Goal: Task Accomplishment & Management: Manage account settings

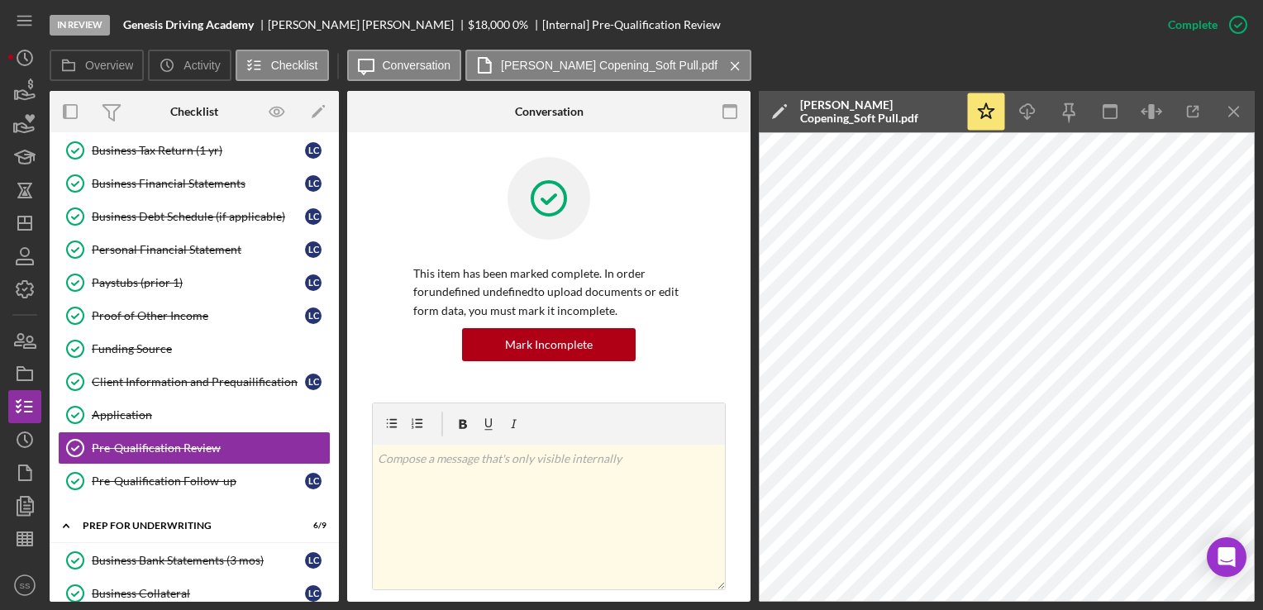
scroll to position [1088, 0]
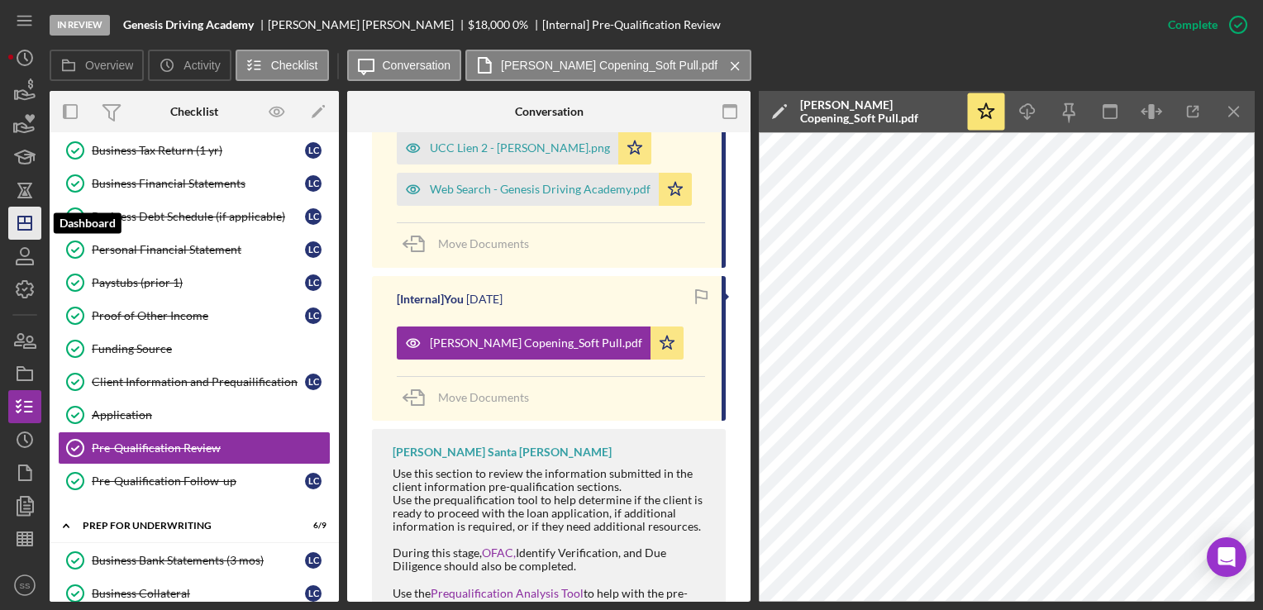
click at [25, 218] on line "button" at bounding box center [25, 220] width 0 height 7
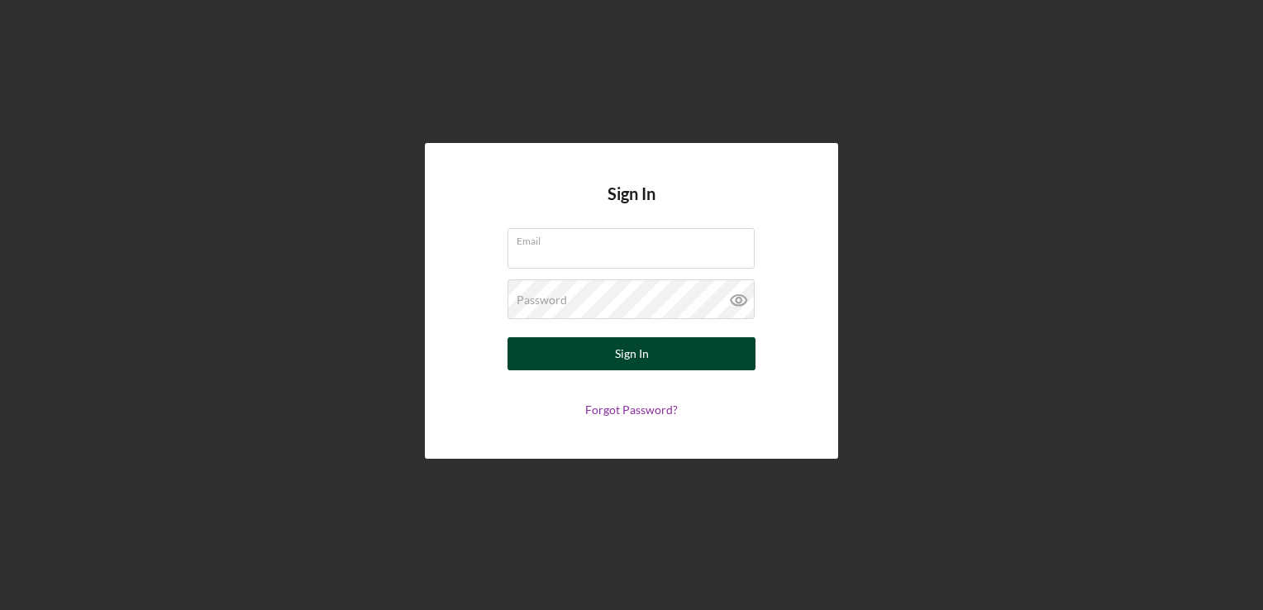
type input "scruz@bridgingvirginia.org"
click at [570, 360] on button "Sign In" at bounding box center [632, 353] width 248 height 33
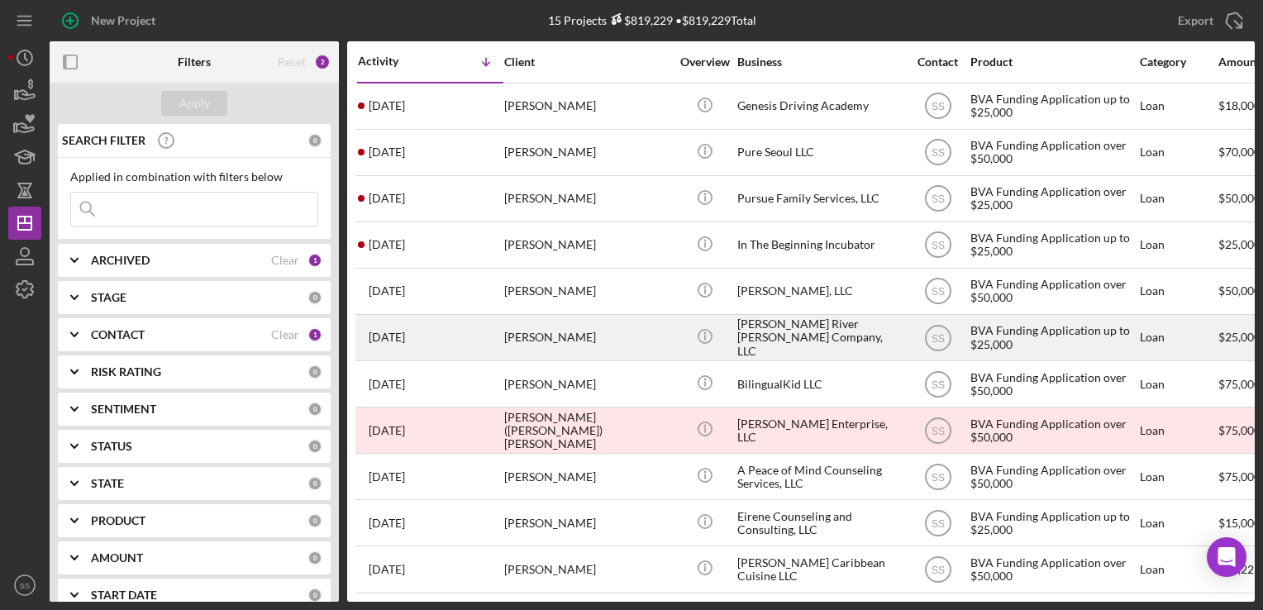
scroll to position [197, 0]
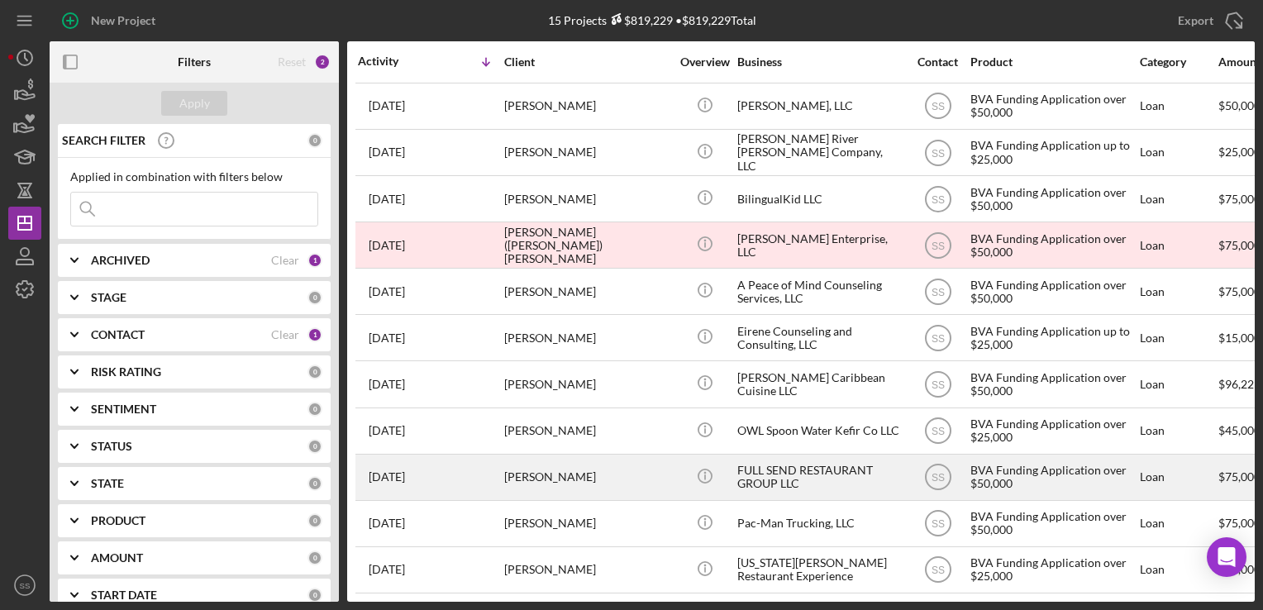
click at [518, 457] on div "Joe Kmetz" at bounding box center [586, 478] width 165 height 44
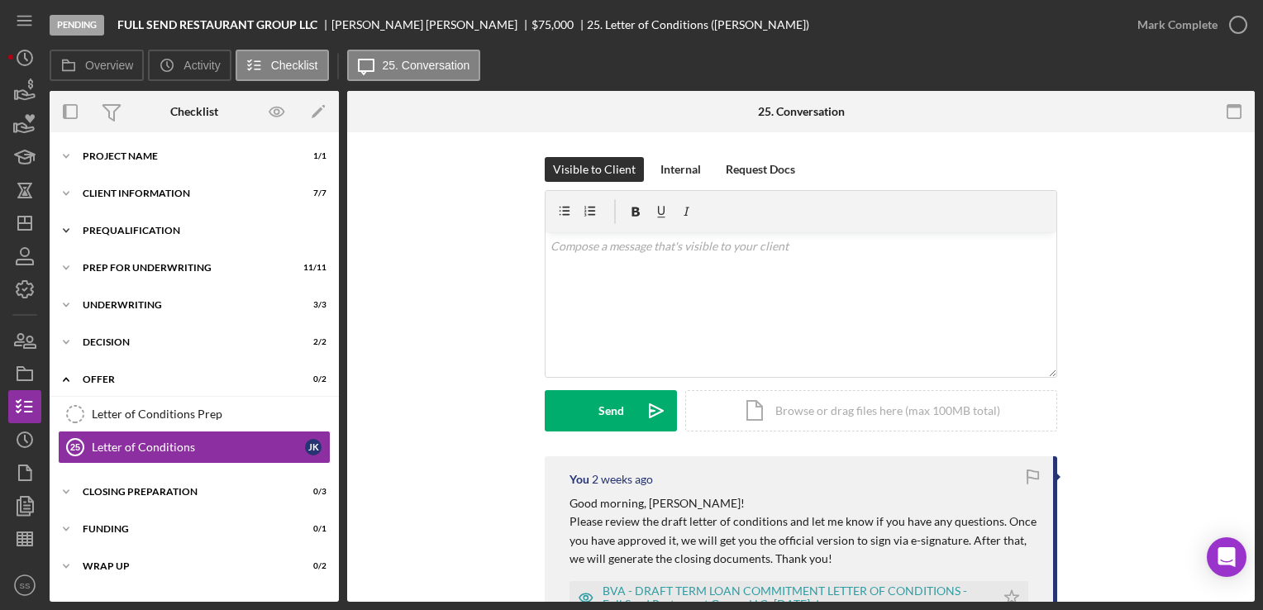
click at [152, 236] on div "Icon/Expander Prequalification 13 / 13" at bounding box center [194, 230] width 289 height 33
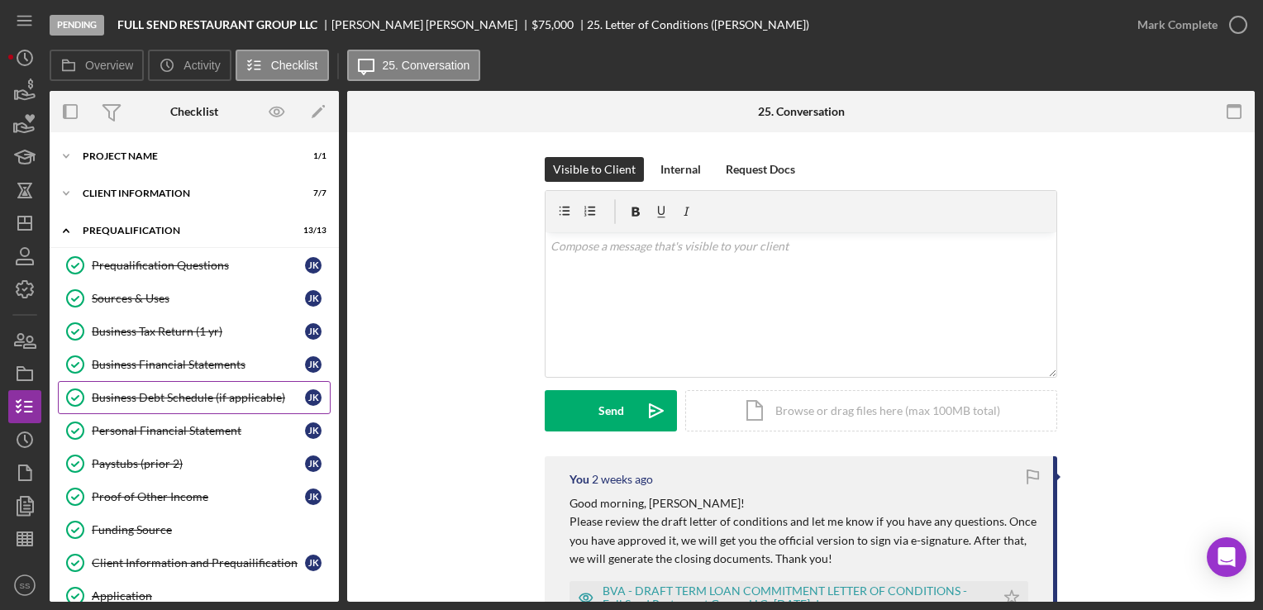
click at [129, 394] on div "Business Debt Schedule (if applicable)" at bounding box center [198, 397] width 213 height 13
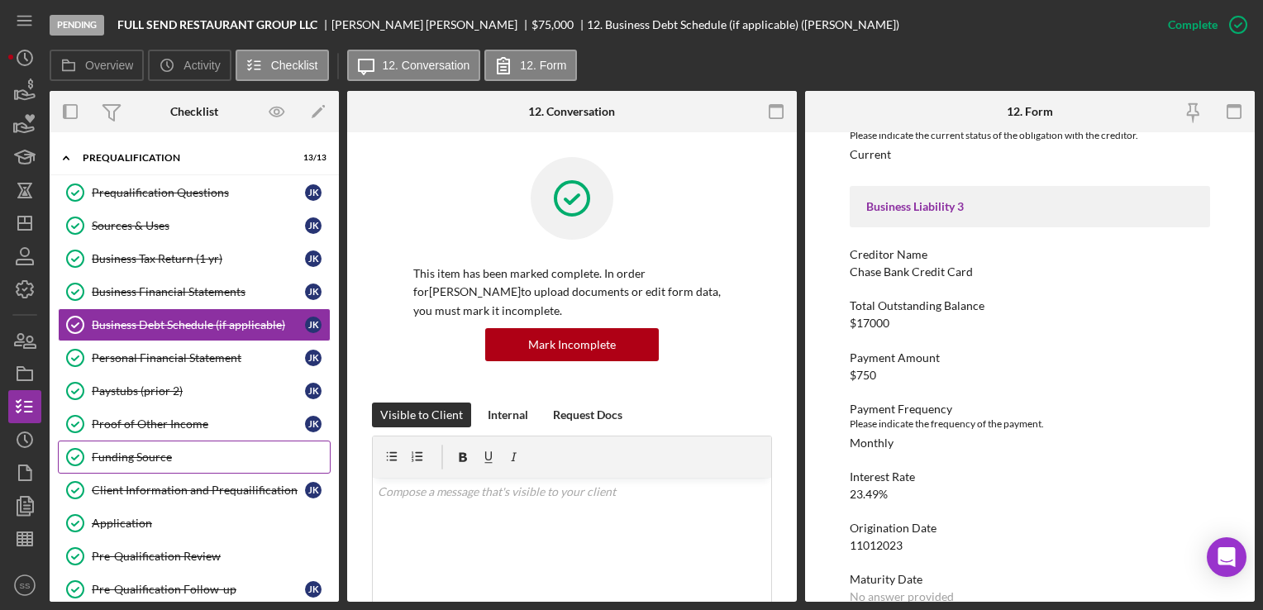
scroll to position [348, 0]
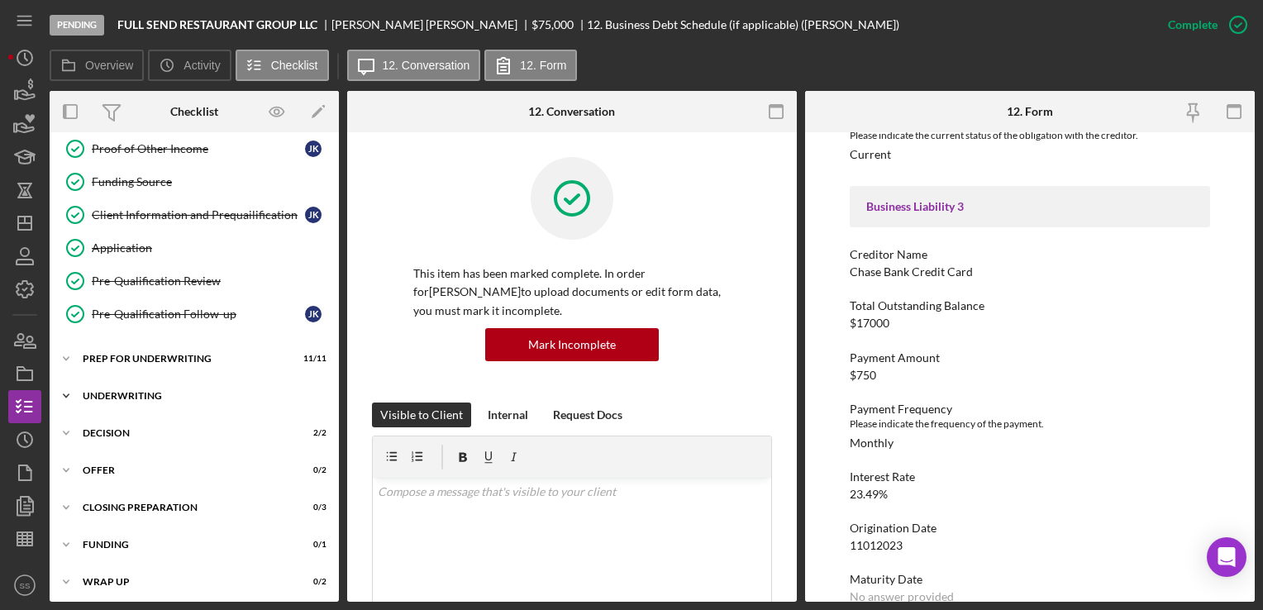
click at [177, 384] on div "Icon/Expander Underwriting 3 / 3" at bounding box center [194, 395] width 289 height 33
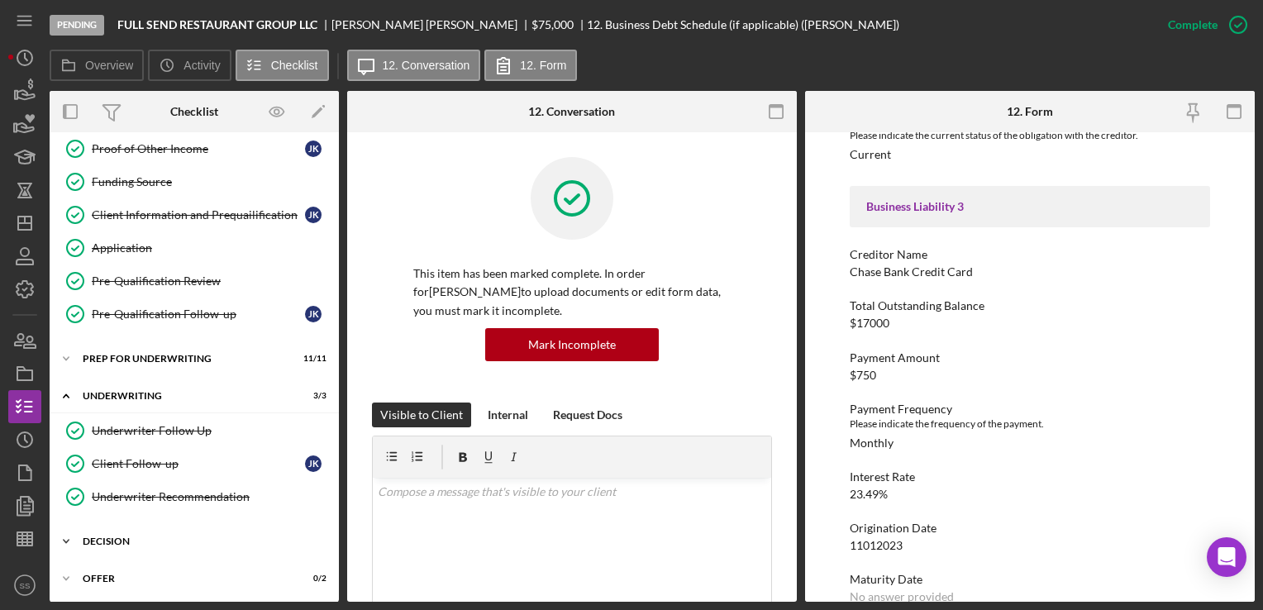
click at [133, 544] on div "Icon/Expander Decision 2 / 2" at bounding box center [194, 541] width 289 height 33
click at [192, 465] on div "Client Follow-up" at bounding box center [198, 463] width 213 height 13
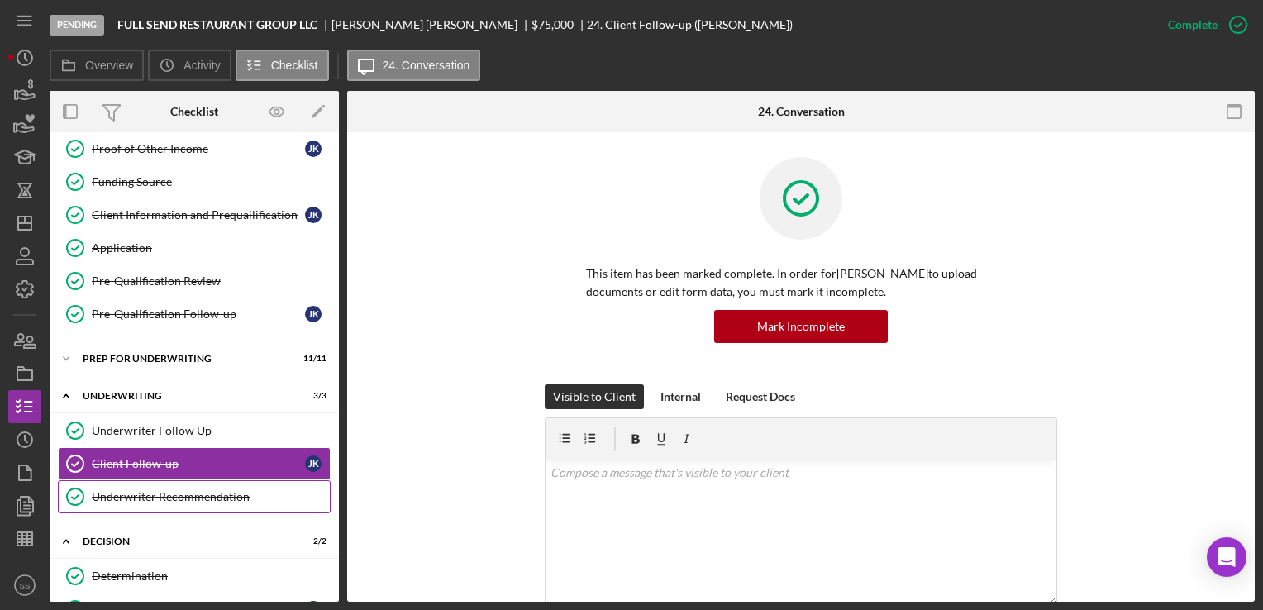
click at [208, 490] on div "Underwriter Recommendation" at bounding box center [211, 496] width 238 height 13
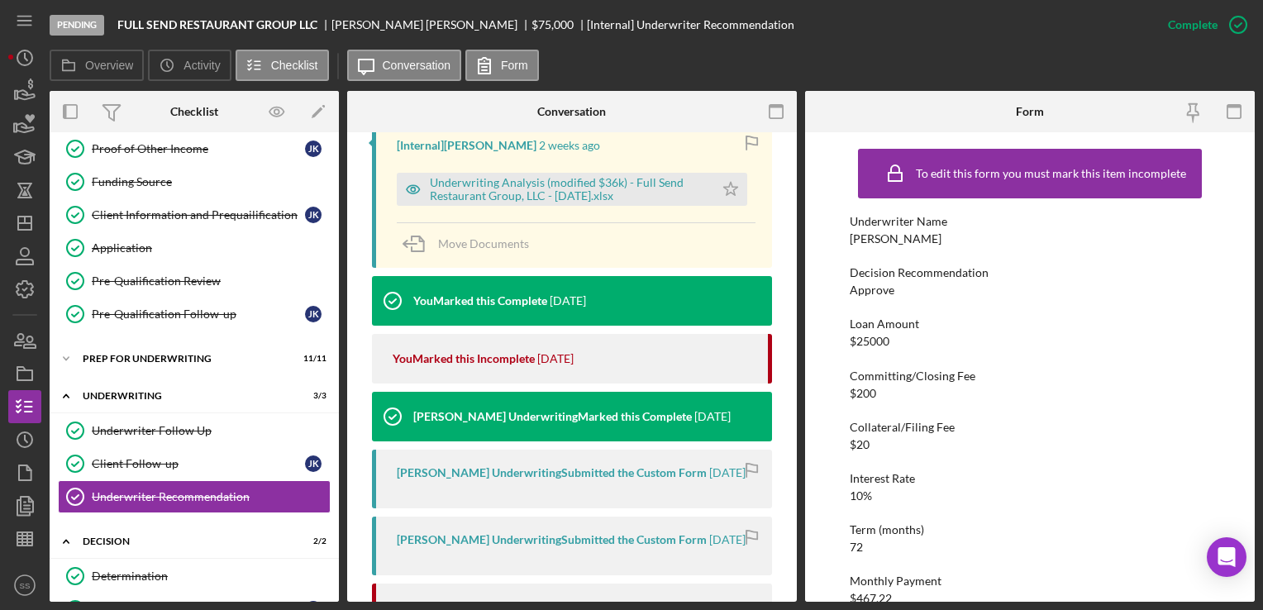
scroll to position [546, 0]
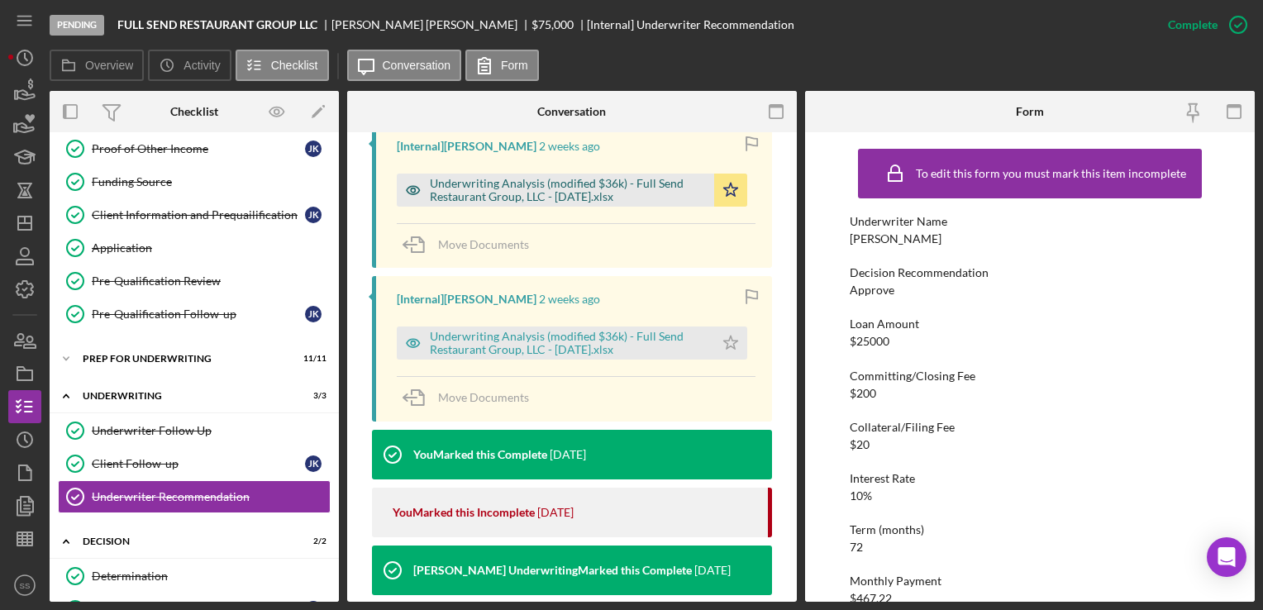
click at [536, 184] on div "Underwriting Analysis (modified $36k) - Full Send Restaurant Group, LLC - 09.04…" at bounding box center [568, 190] width 276 height 26
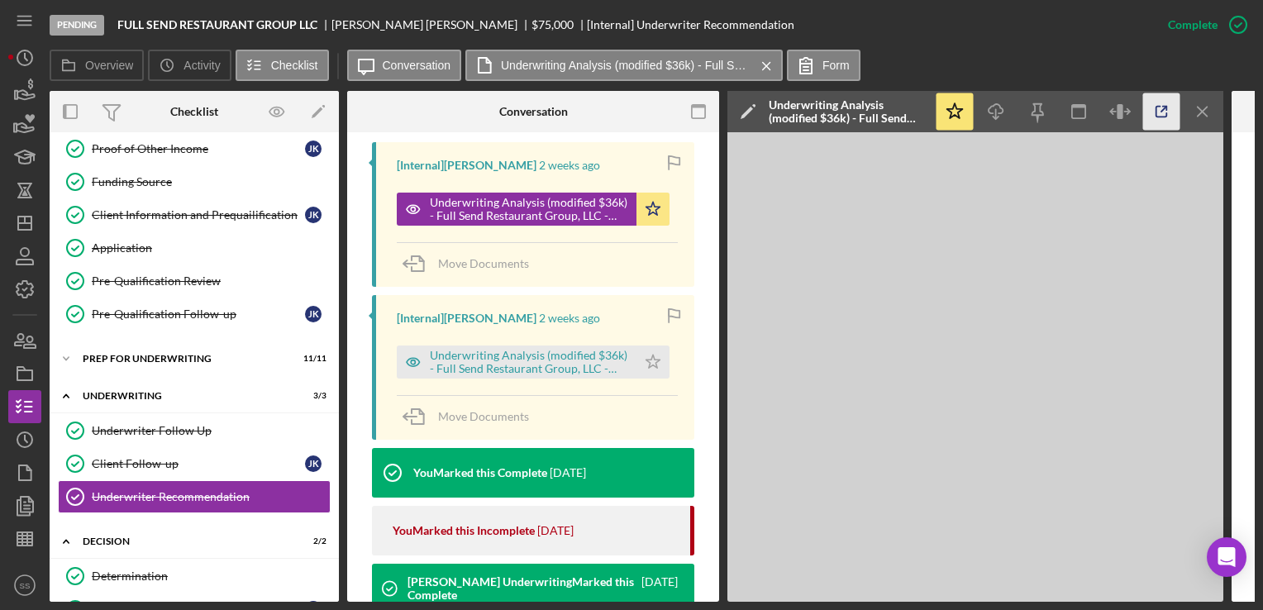
click at [1167, 110] on polyline "button" at bounding box center [1165, 109] width 4 height 4
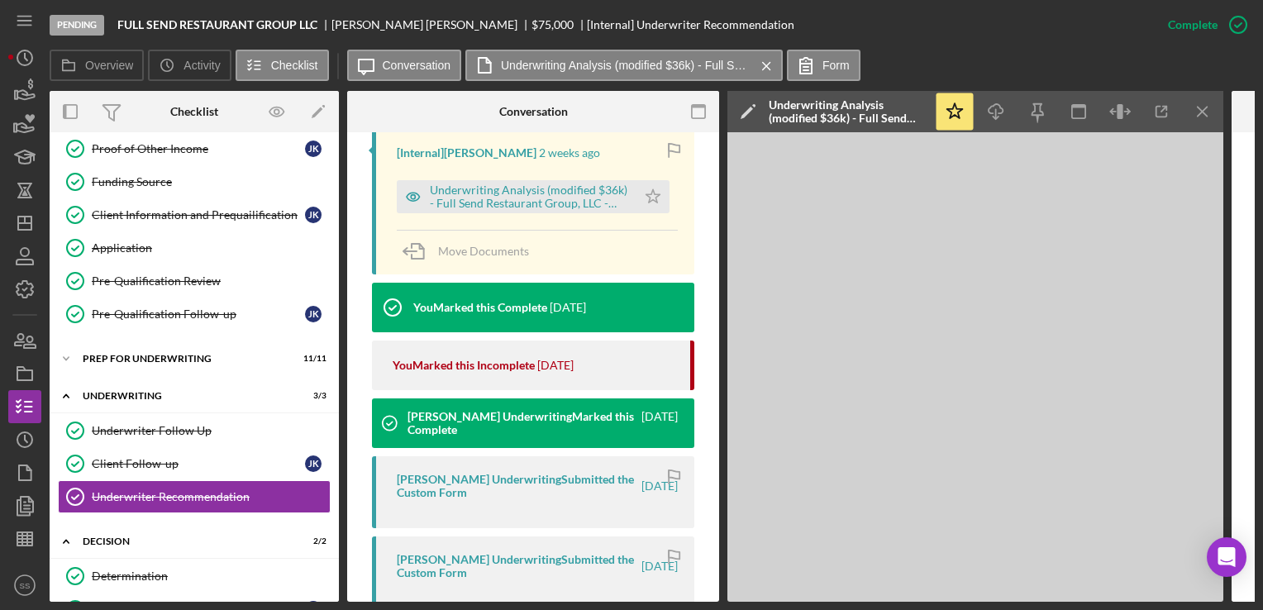
scroll to position [711, 0]
click at [192, 572] on div "Determination" at bounding box center [211, 576] width 238 height 13
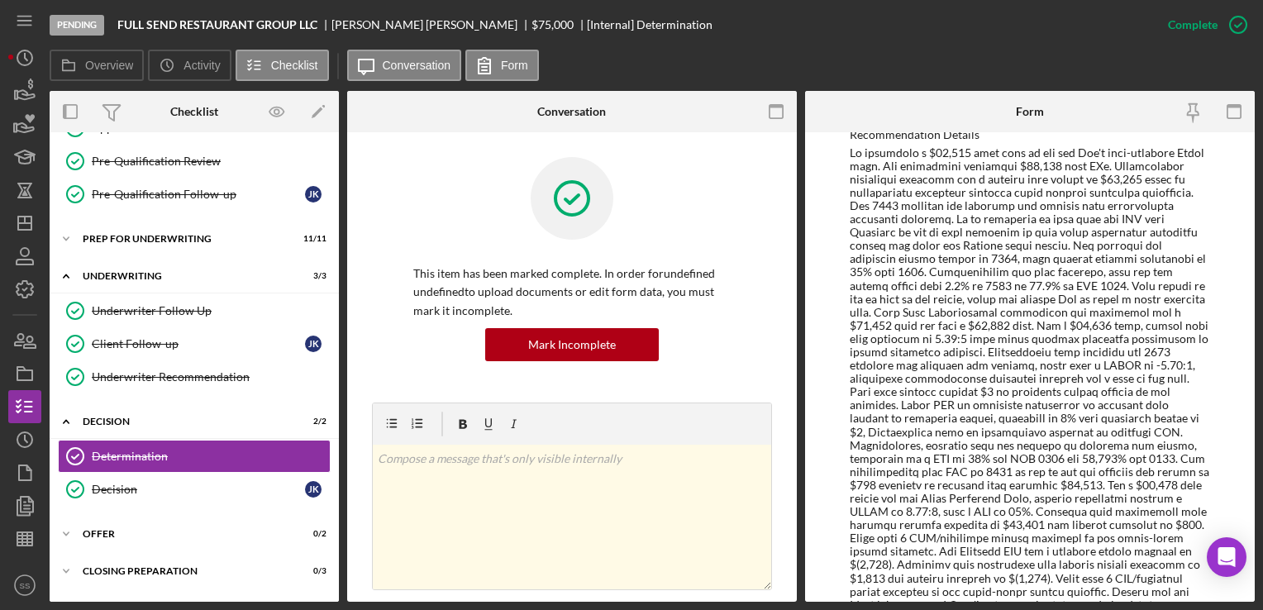
scroll to position [972, 0]
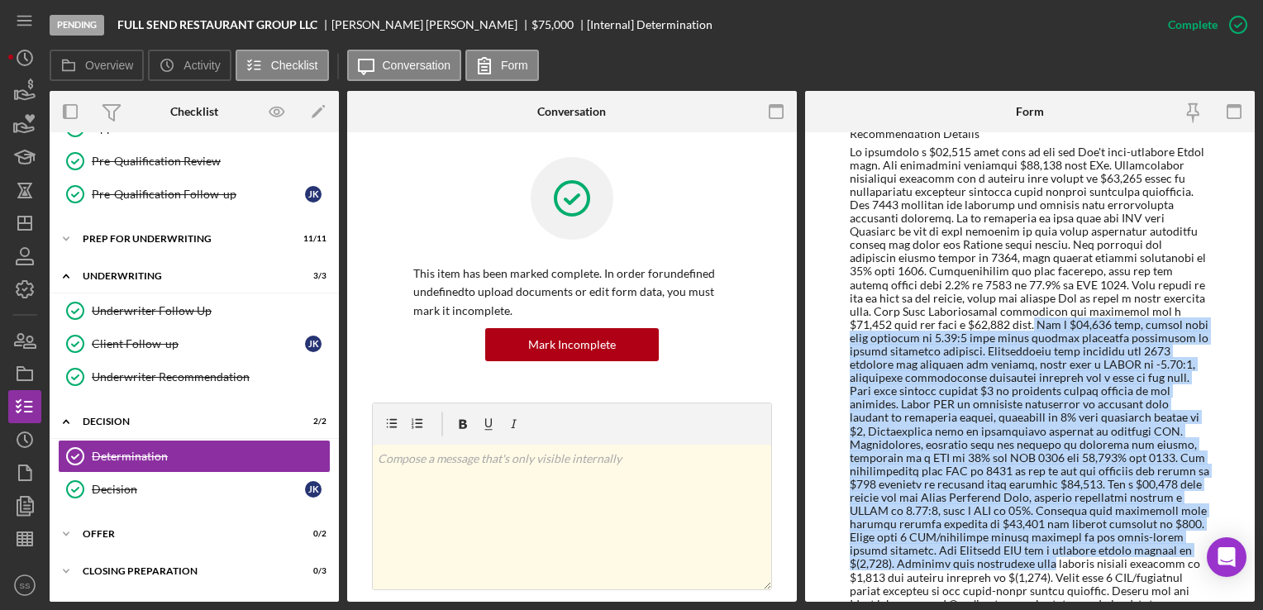
drag, startPoint x: 919, startPoint y: 308, endPoint x: 1247, endPoint y: 537, distance: 399.6
click at [1247, 537] on div "To edit this form you must mark this item incomplete BVA Final Recommendation B…" at bounding box center [1030, 367] width 450 height 470
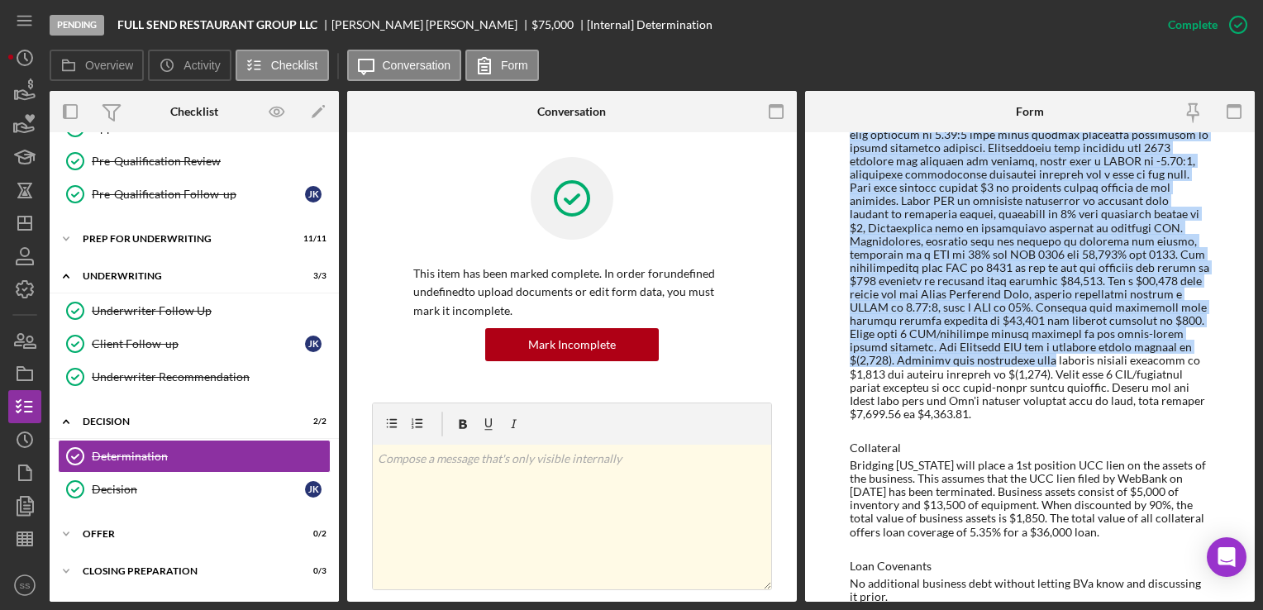
scroll to position [1174, 0]
click at [27, 227] on icon "Icon/Dashboard" at bounding box center [24, 223] width 41 height 41
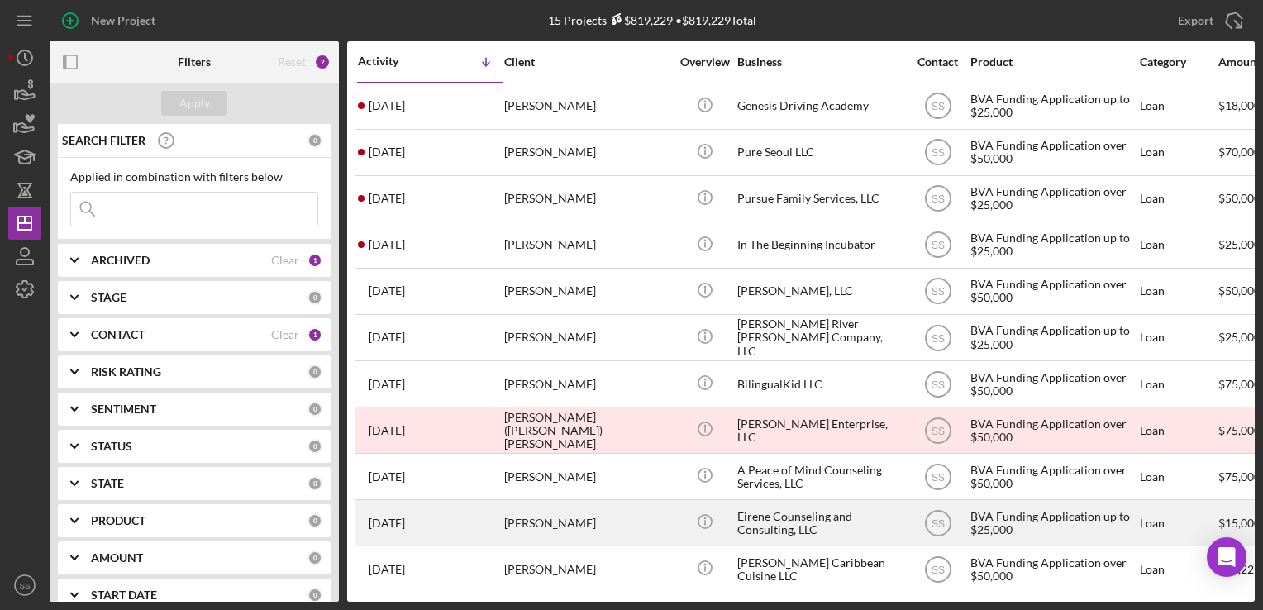
click at [523, 517] on div "[PERSON_NAME]" at bounding box center [586, 523] width 165 height 44
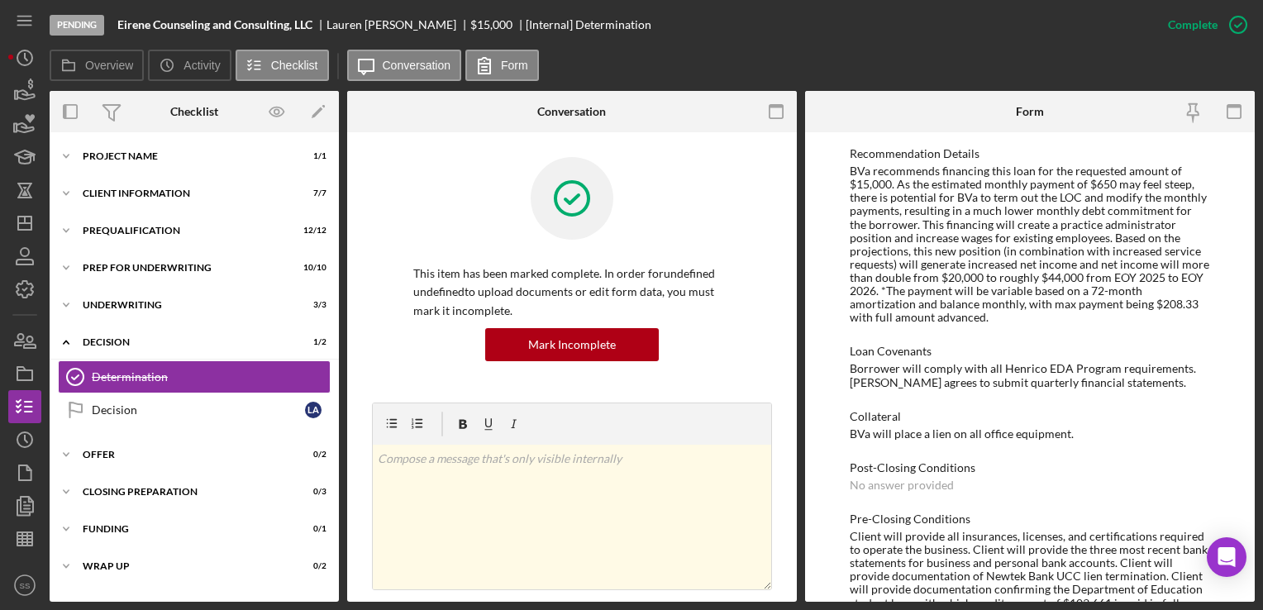
scroll to position [996, 0]
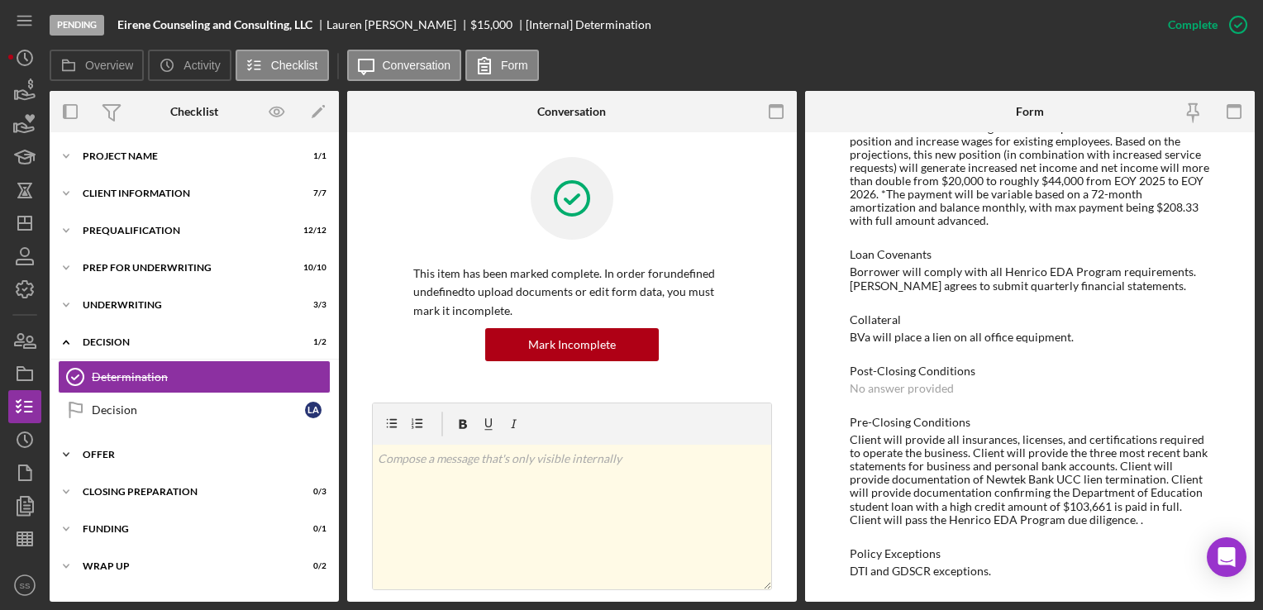
click at [155, 446] on div "Icon/Expander Offer 0 / 2" at bounding box center [194, 454] width 289 height 33
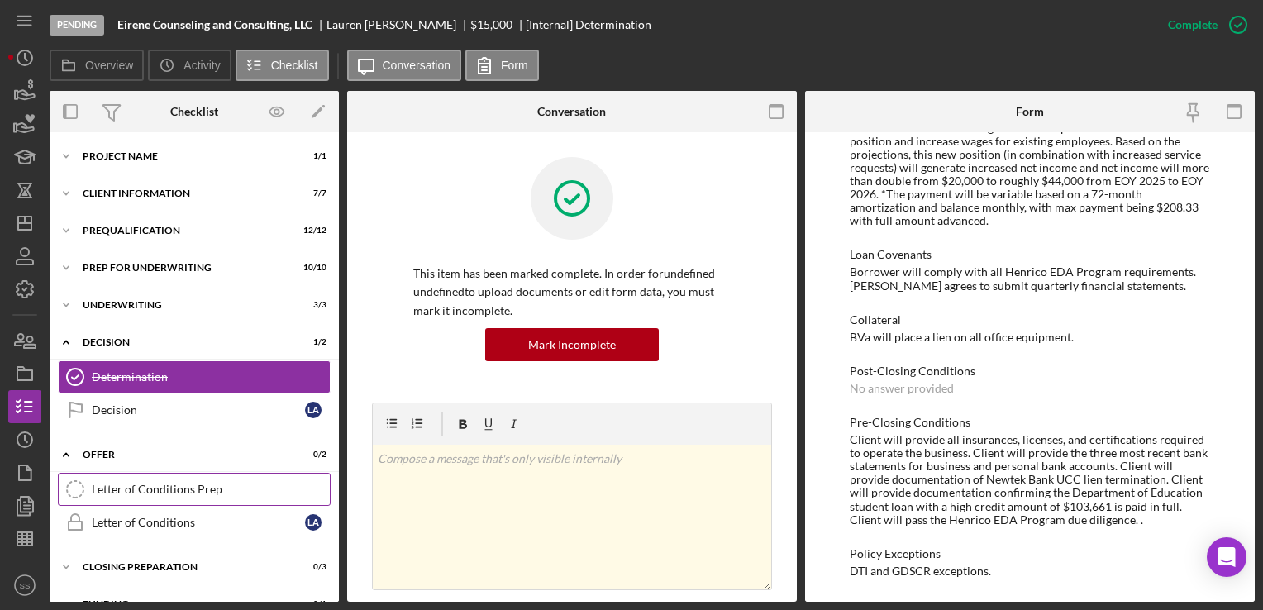
click at [164, 485] on div "Letter of Conditions Prep" at bounding box center [211, 489] width 238 height 13
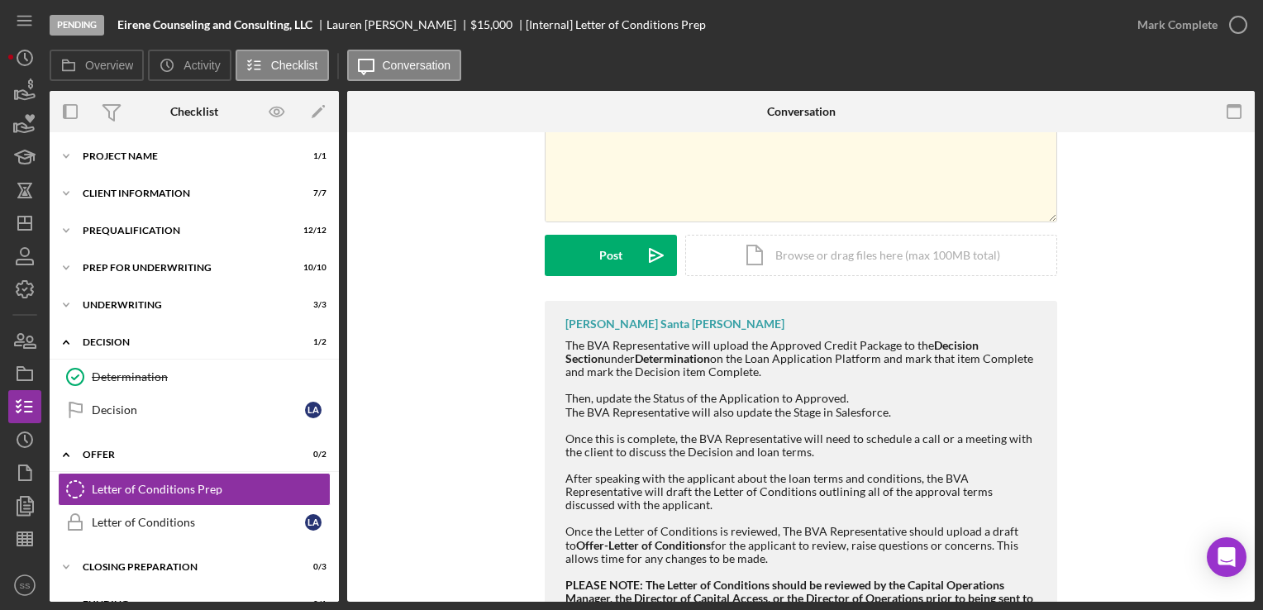
scroll to position [225, 0]
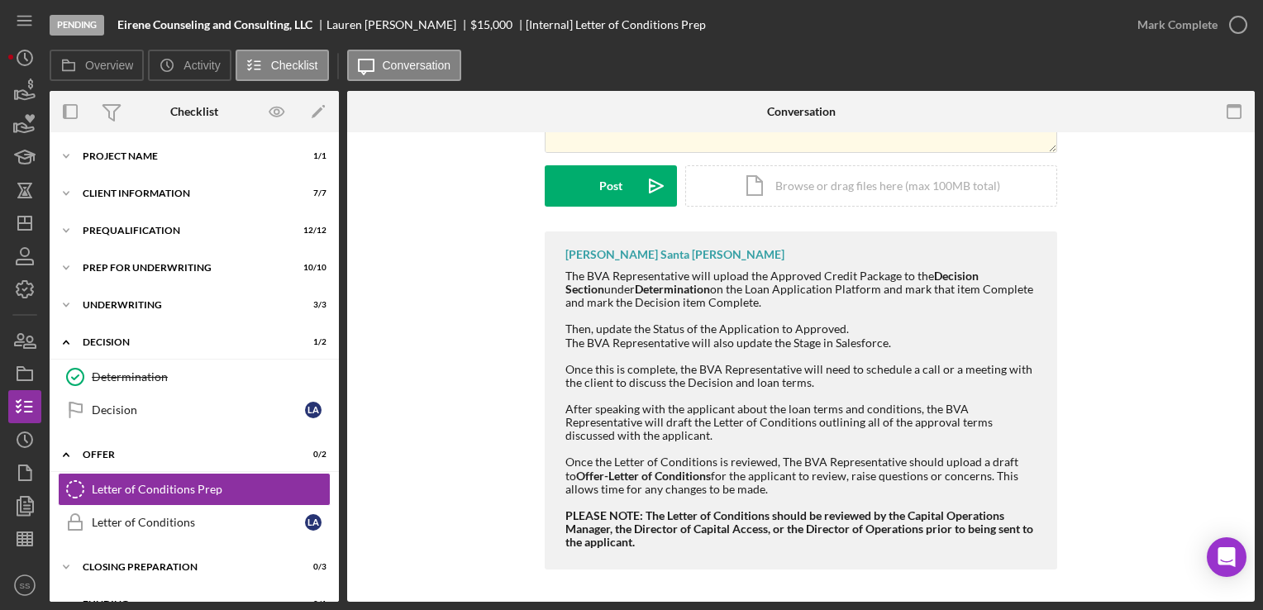
click at [493, 484] on div "Sara Santa Cruz The BVA Representative will upload the Approved Credit Package …" at bounding box center [801, 405] width 858 height 346
click at [20, 227] on icon "Icon/Dashboard" at bounding box center [24, 223] width 41 height 41
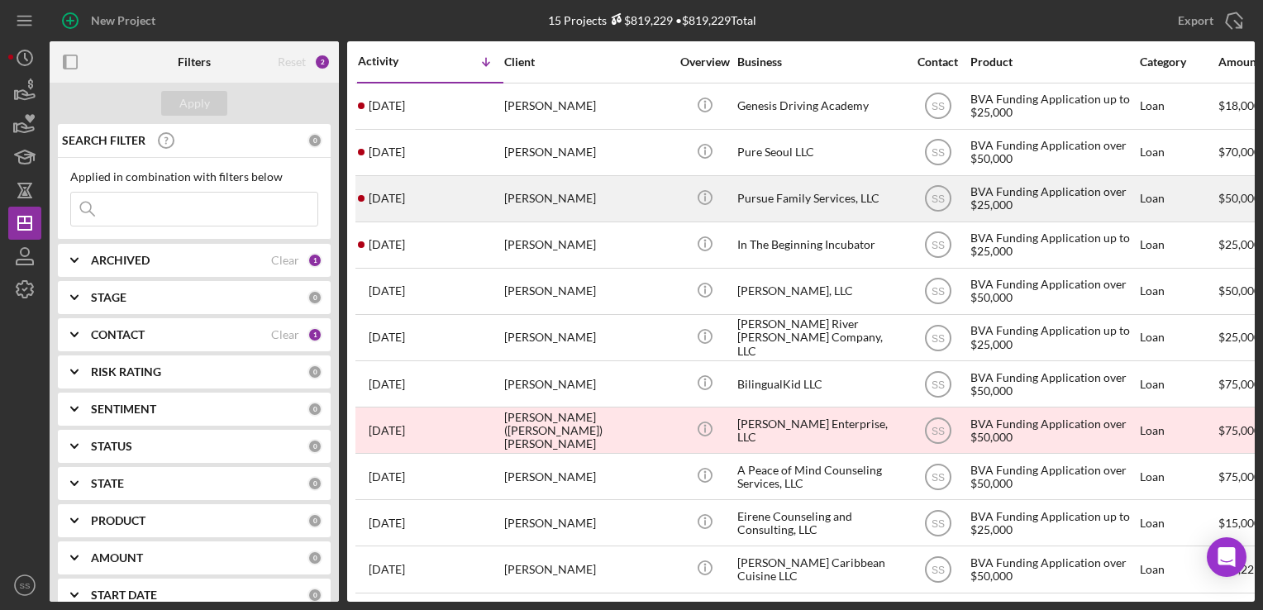
click at [549, 219] on div "[PERSON_NAME]" at bounding box center [586, 199] width 165 height 44
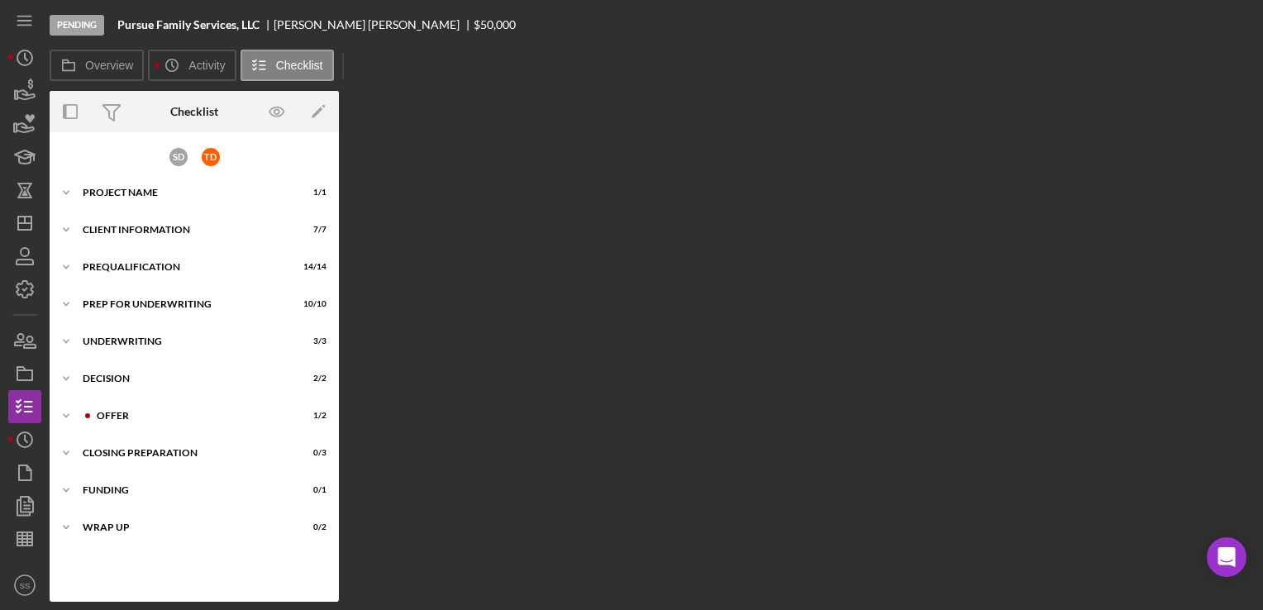
scroll to position [22, 0]
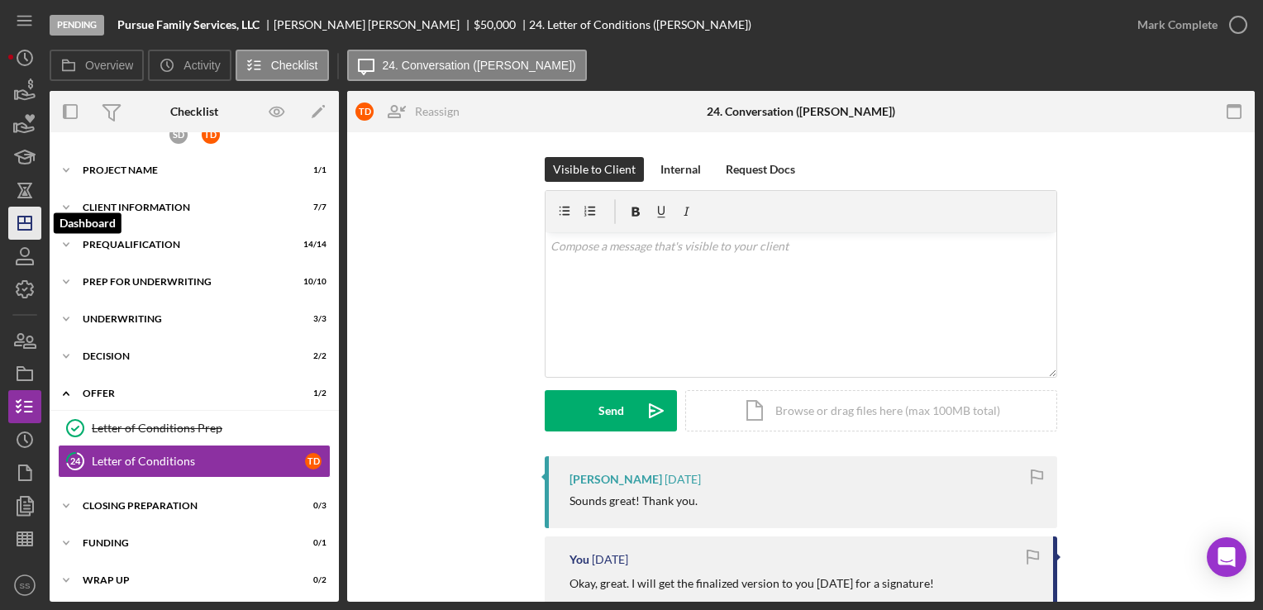
click at [26, 227] on icon "Icon/Dashboard" at bounding box center [24, 223] width 41 height 41
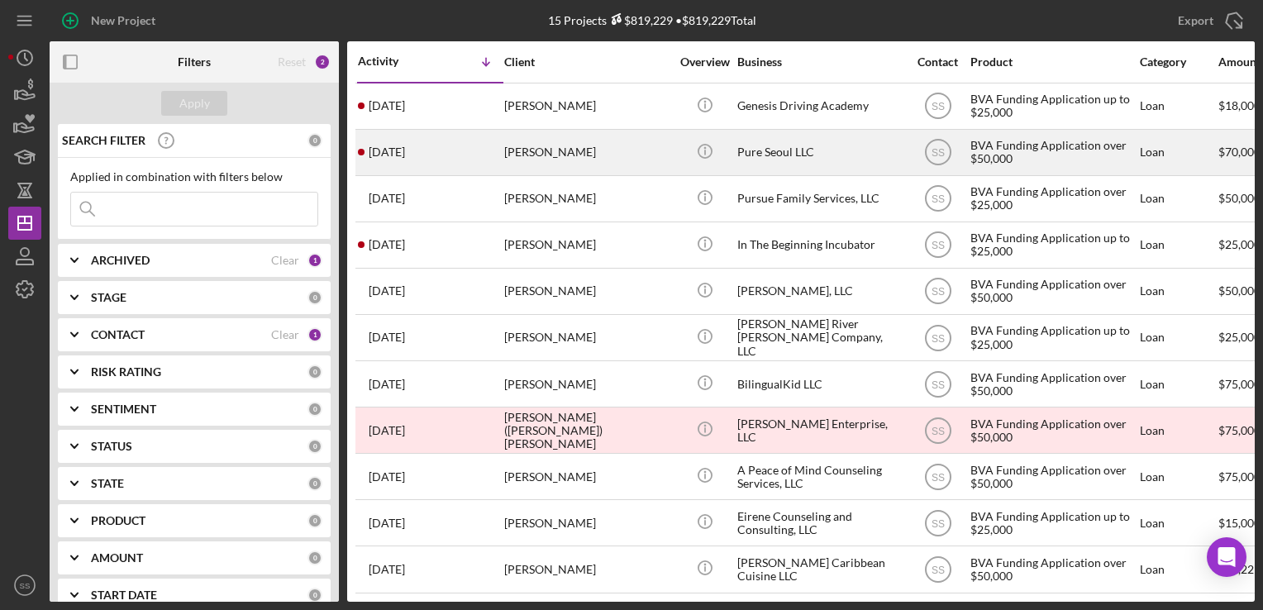
click at [576, 152] on div "[PERSON_NAME]" at bounding box center [586, 153] width 165 height 44
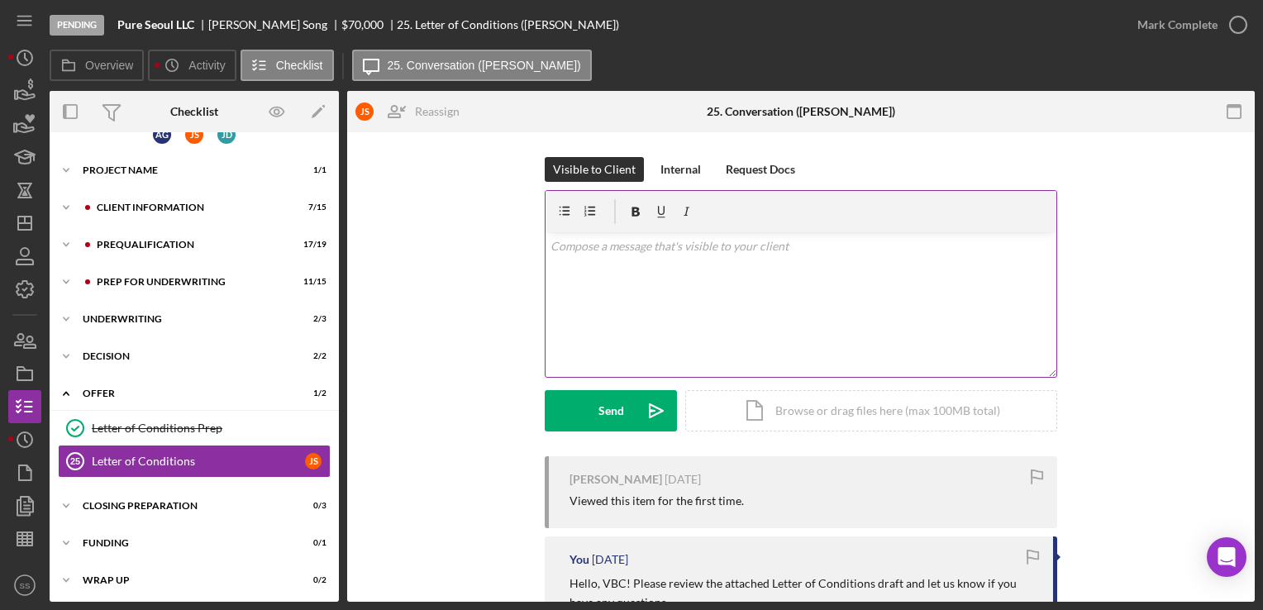
scroll to position [244, 0]
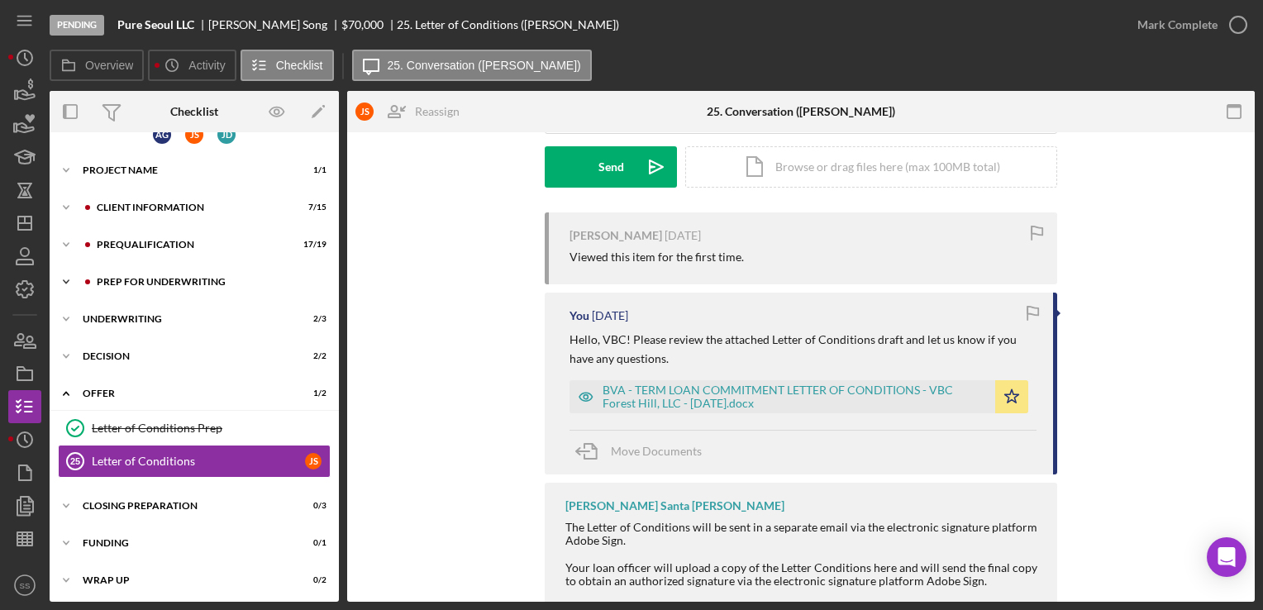
click at [174, 277] on div "Prep for Underwriting" at bounding box center [208, 282] width 222 height 10
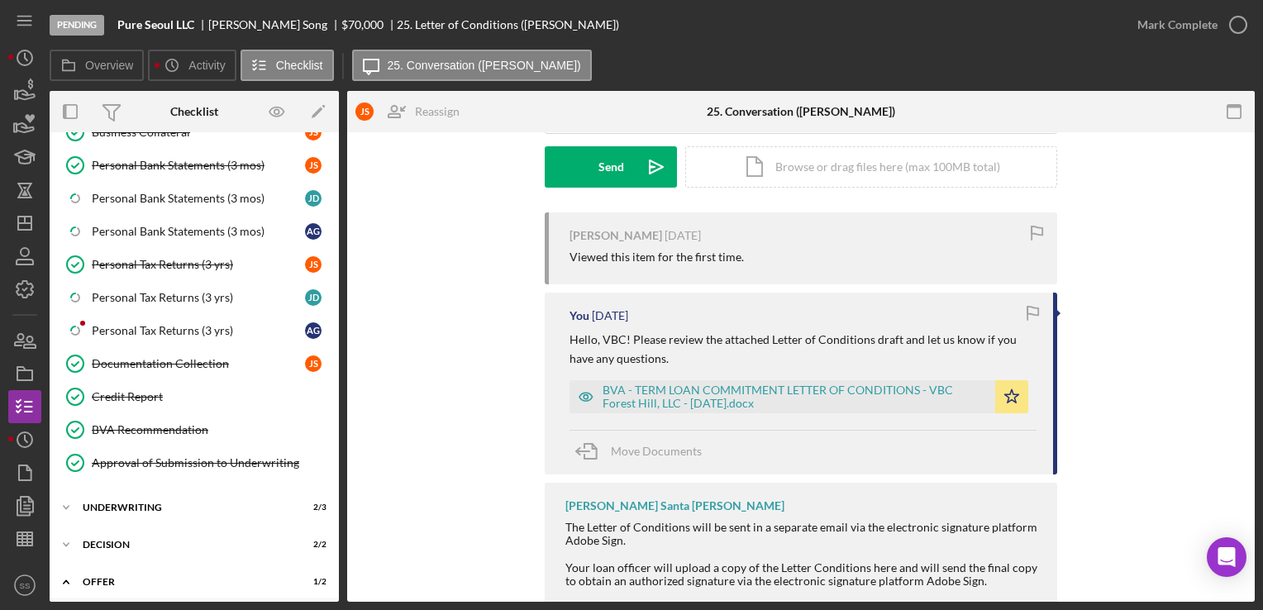
scroll to position [340, 0]
click at [207, 306] on link "Icon/Checklist Item Sub Partial Personal Tax Returns (3 yrs) J D" at bounding box center [194, 296] width 273 height 33
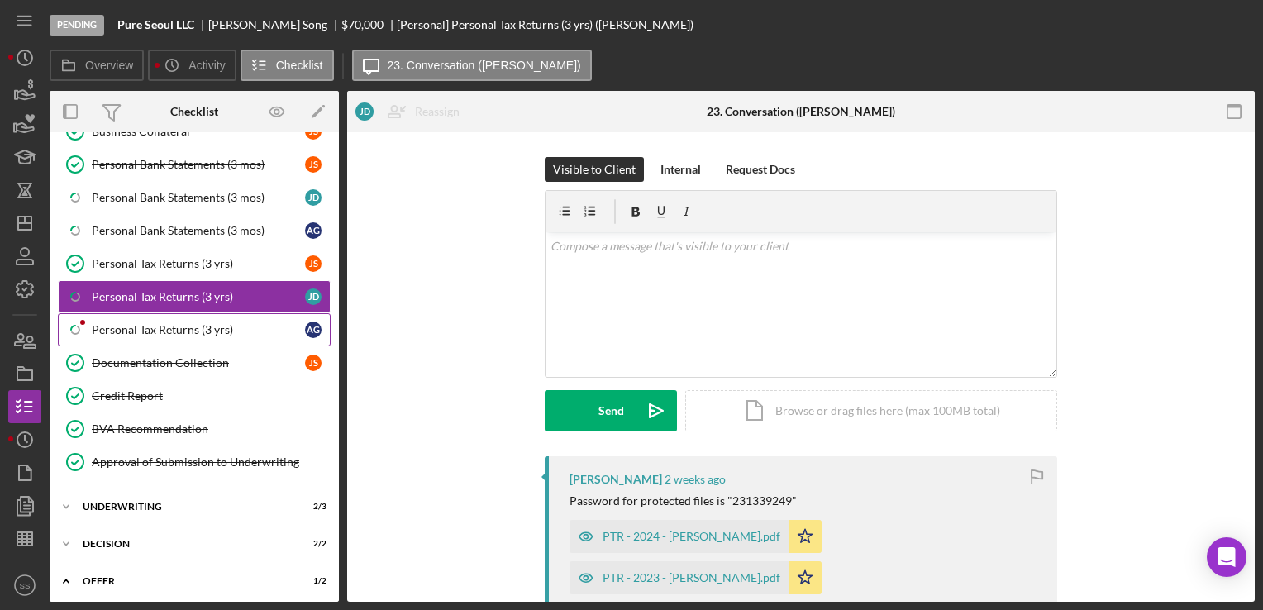
click at [213, 323] on div "Personal Tax Returns (3 yrs)" at bounding box center [198, 329] width 213 height 13
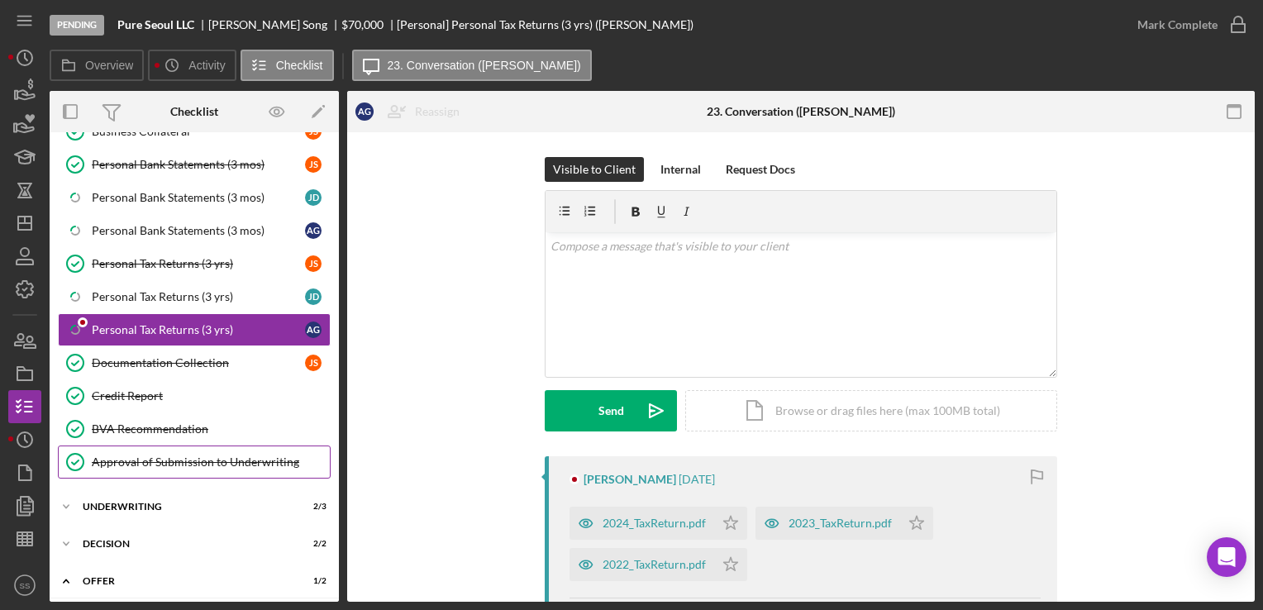
scroll to position [523, 0]
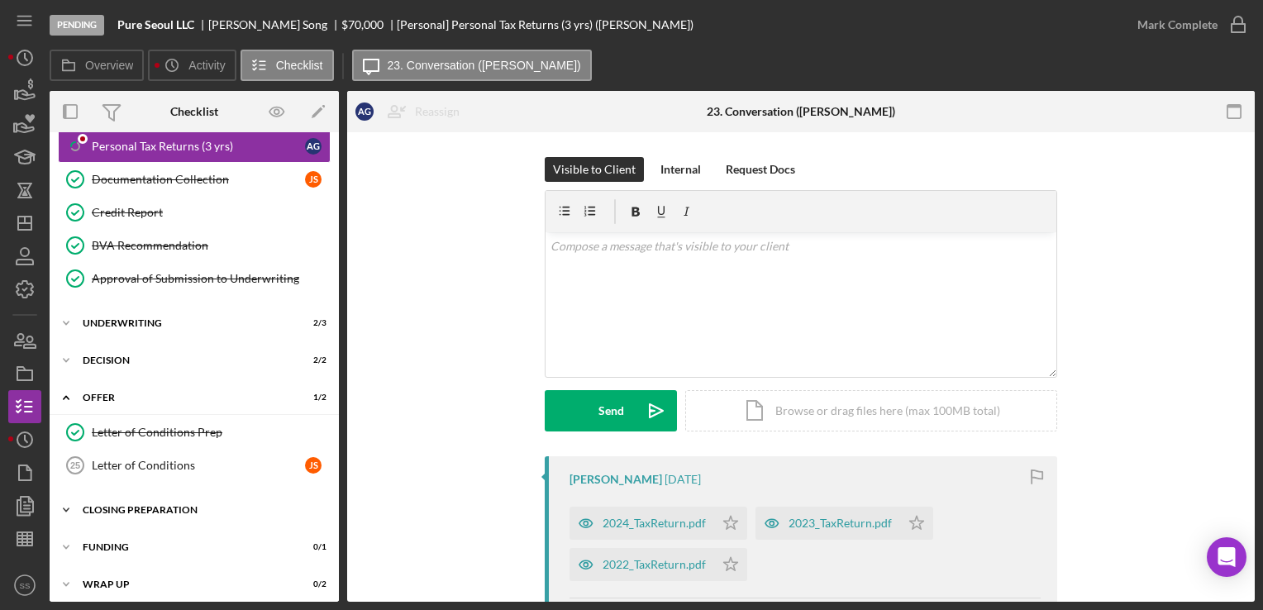
click at [180, 497] on div "Icon/Expander Closing Preparation 0 / 3" at bounding box center [194, 510] width 289 height 33
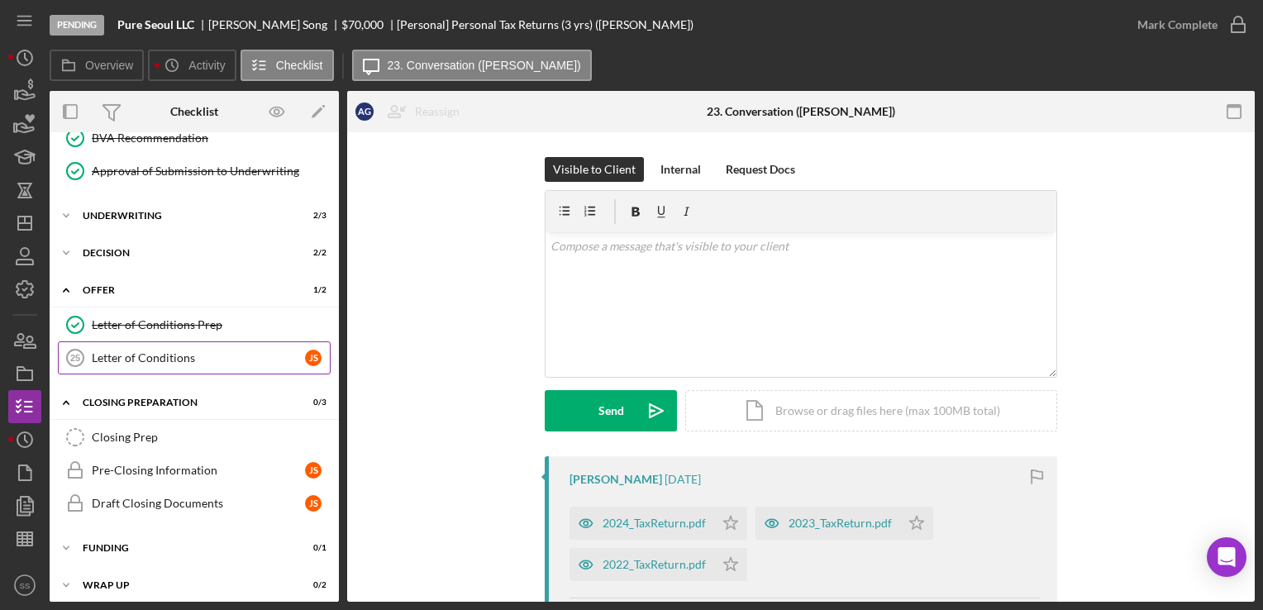
click at [190, 351] on div "Letter of Conditions" at bounding box center [198, 357] width 213 height 13
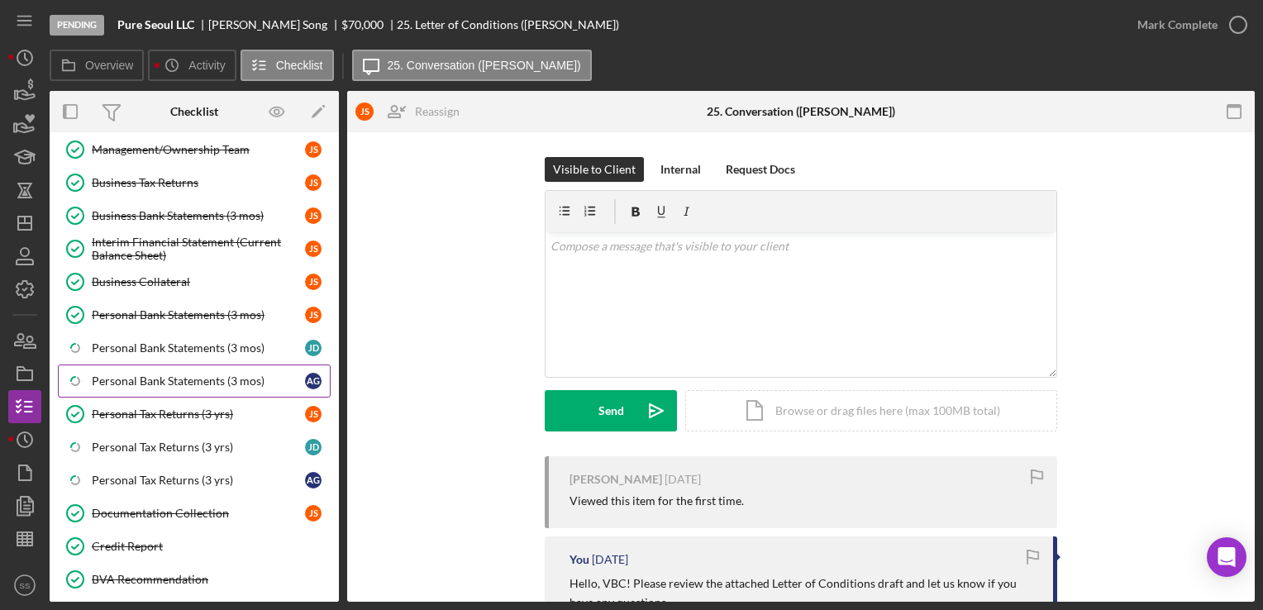
scroll to position [250, 0]
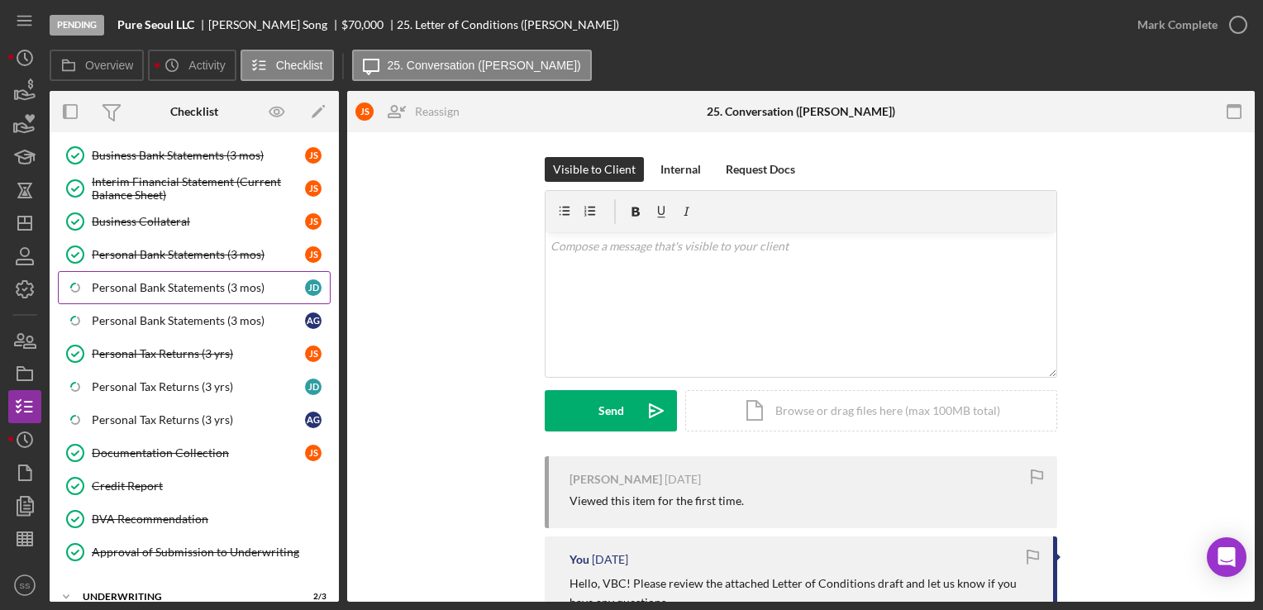
click at [179, 271] on link "Icon/Checklist Item Sub Partial Personal Bank Statements (3 mos) J D" at bounding box center [194, 287] width 273 height 33
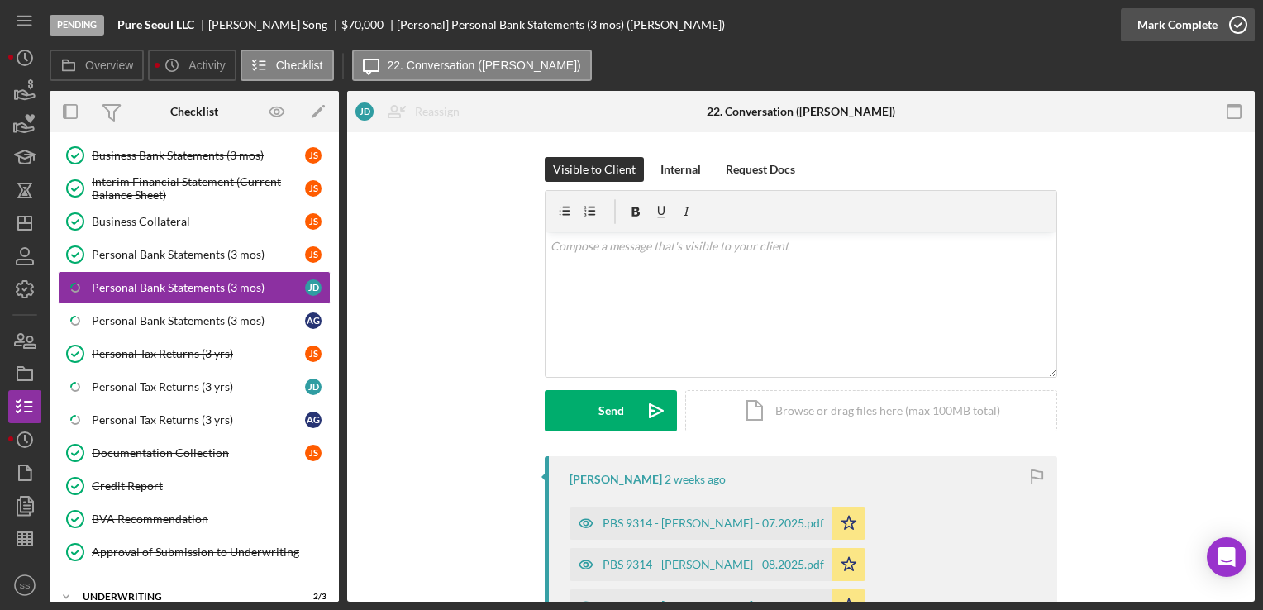
drag, startPoint x: 149, startPoint y: 277, endPoint x: 1191, endPoint y: 29, distance: 1070.9
click at [1191, 29] on div "Mark Complete" at bounding box center [1178, 24] width 80 height 33
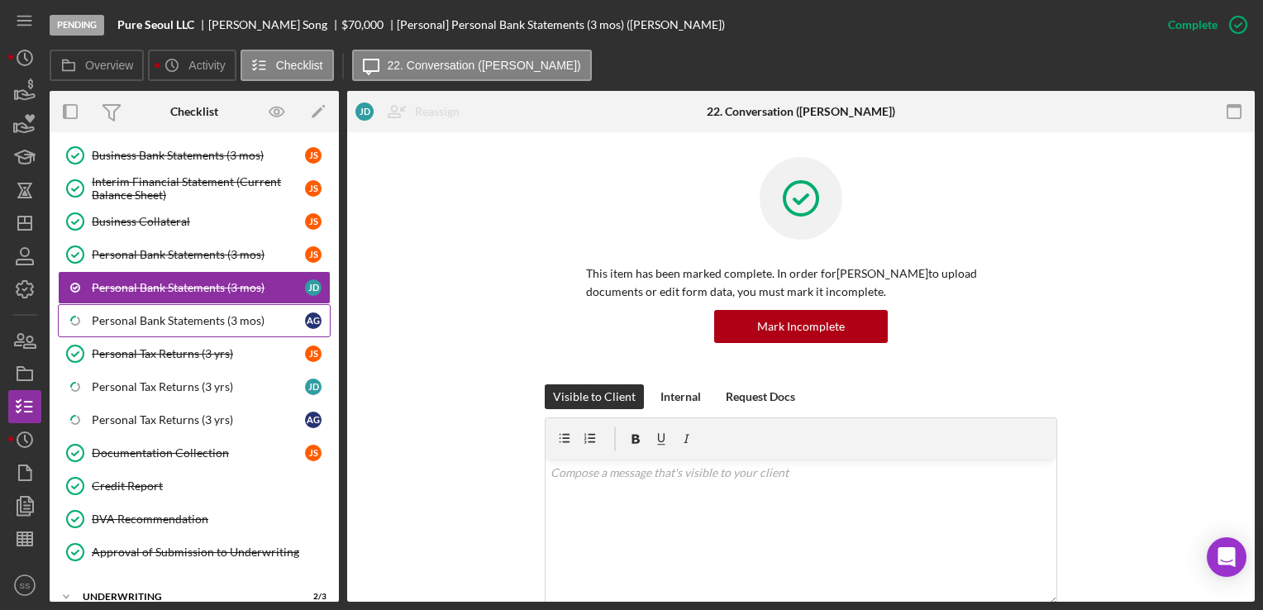
click at [225, 318] on div "Personal Bank Statements (3 mos)" at bounding box center [198, 320] width 213 height 13
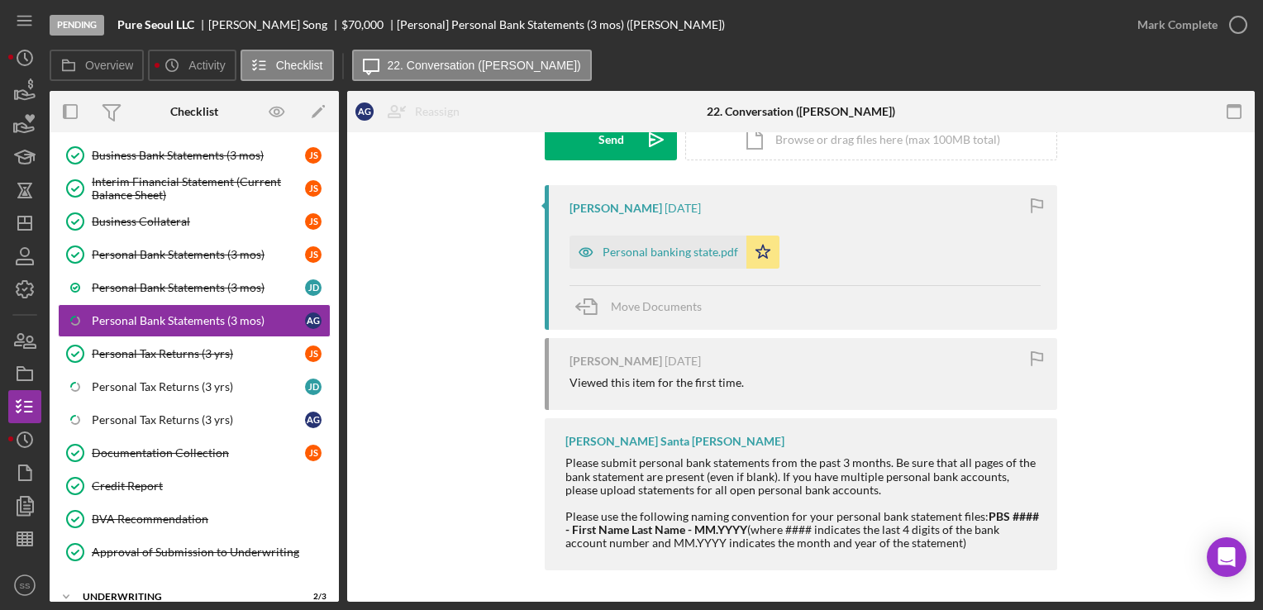
scroll to position [270, 0]
click at [685, 252] on div "Personal banking state.pdf" at bounding box center [671, 252] width 136 height 13
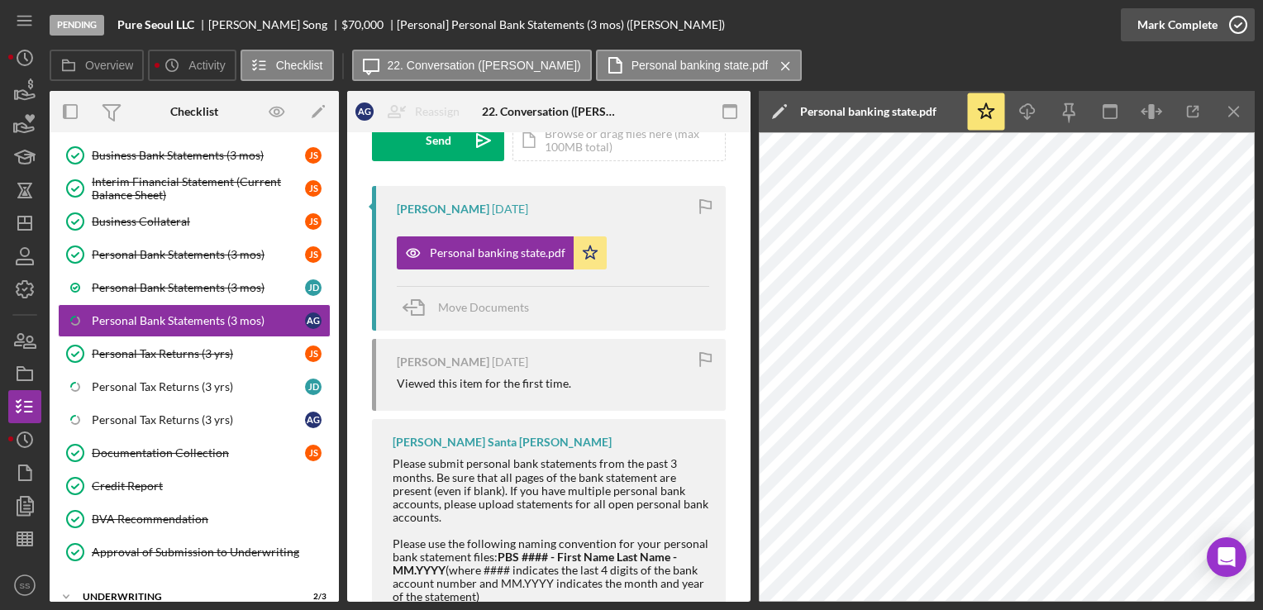
click at [1224, 21] on icon "button" at bounding box center [1238, 24] width 41 height 41
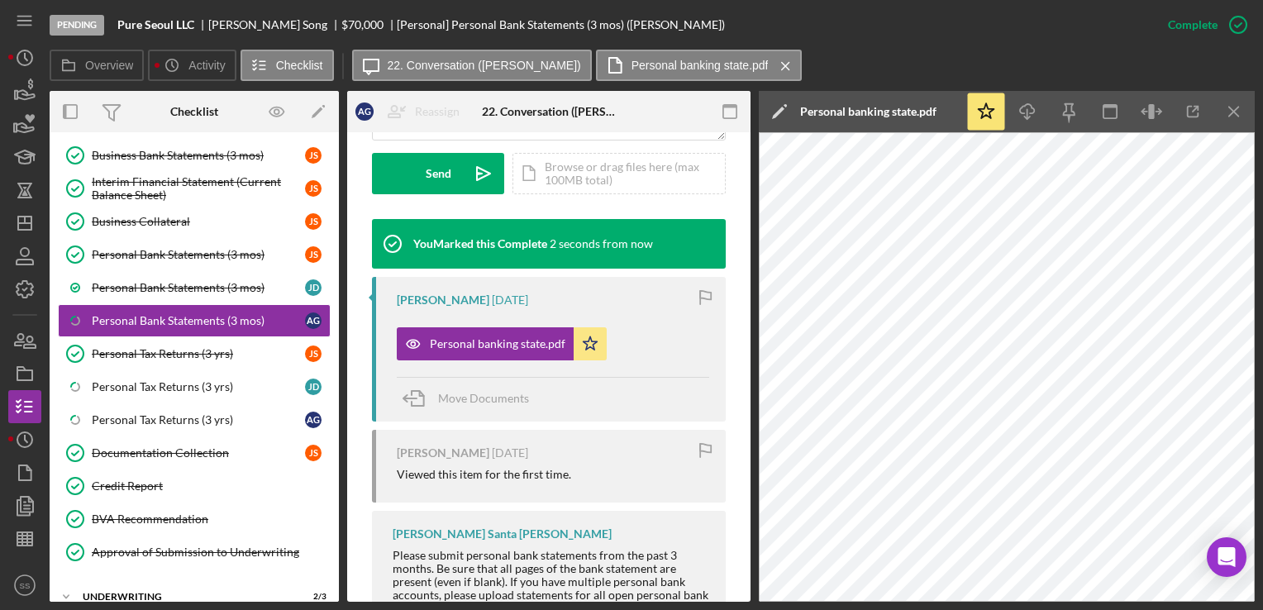
scroll to position [516, 0]
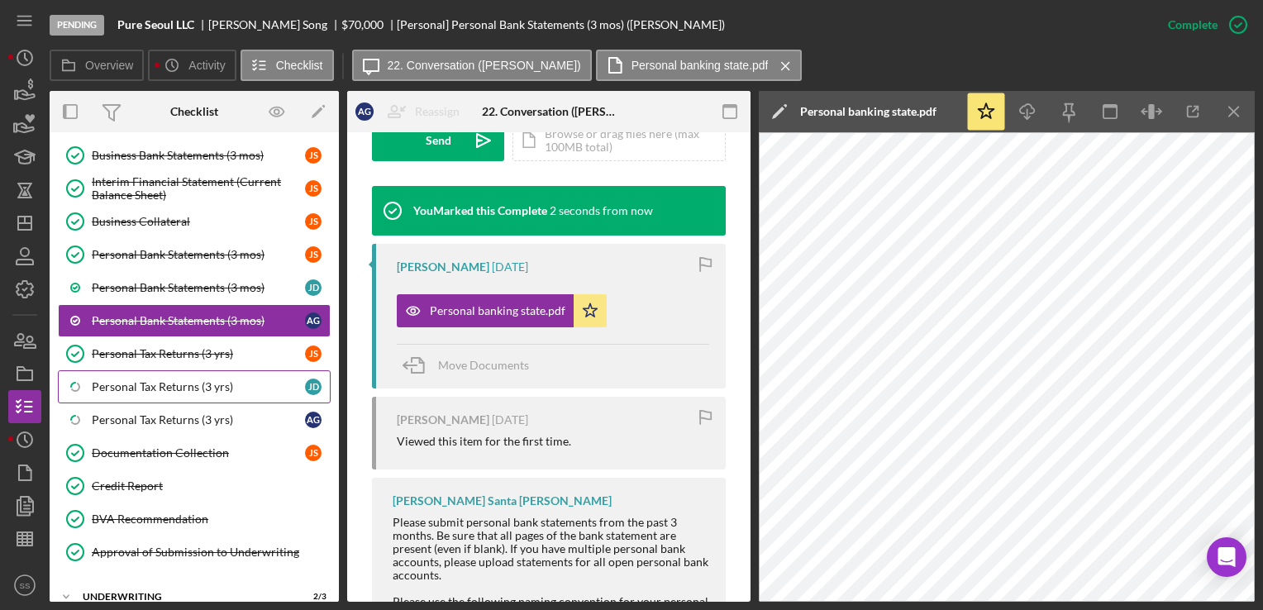
click at [116, 380] on div "Personal Tax Returns (3 yrs)" at bounding box center [198, 386] width 213 height 13
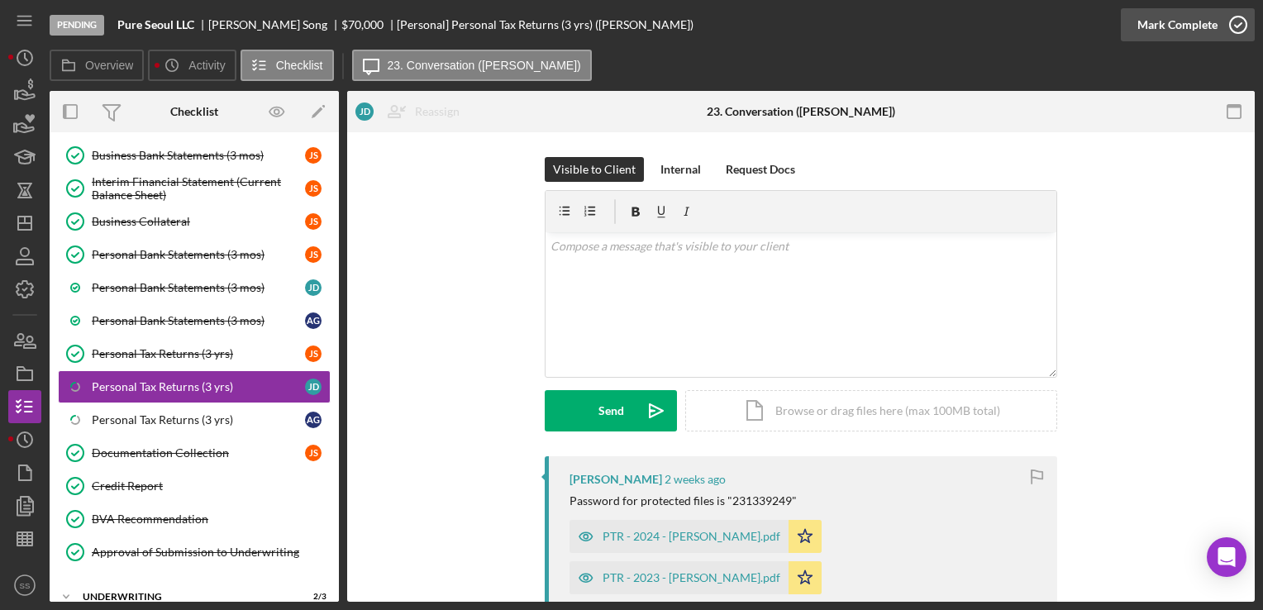
click at [1227, 22] on icon "button" at bounding box center [1238, 24] width 41 height 41
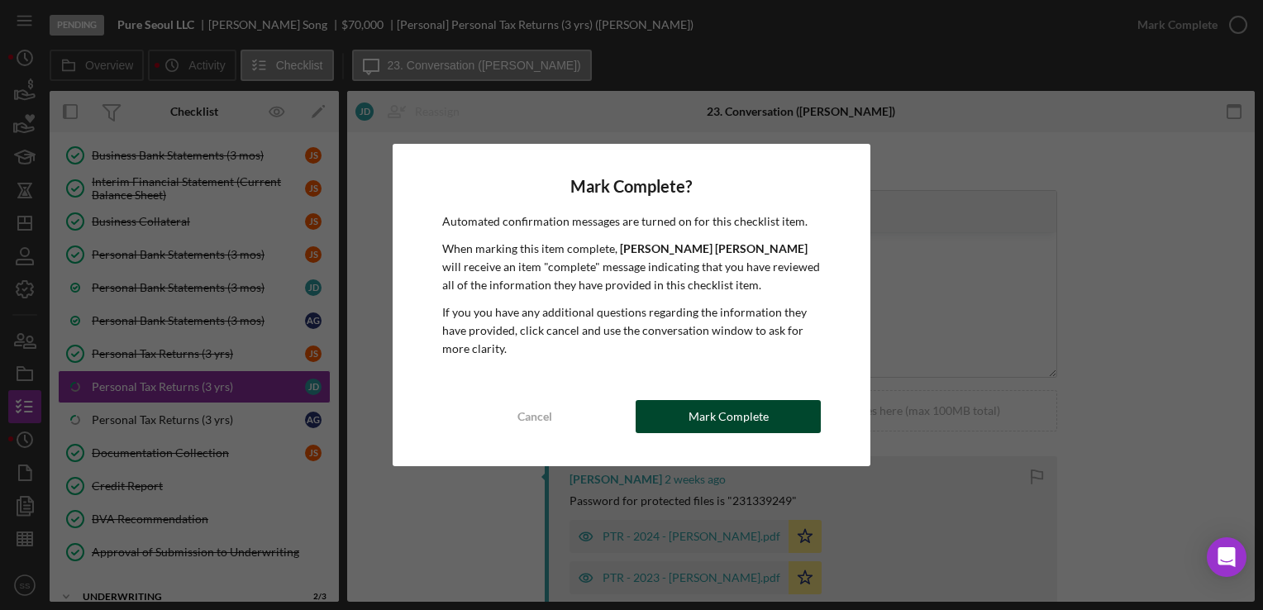
click at [735, 423] on div "Mark Complete" at bounding box center [729, 416] width 80 height 33
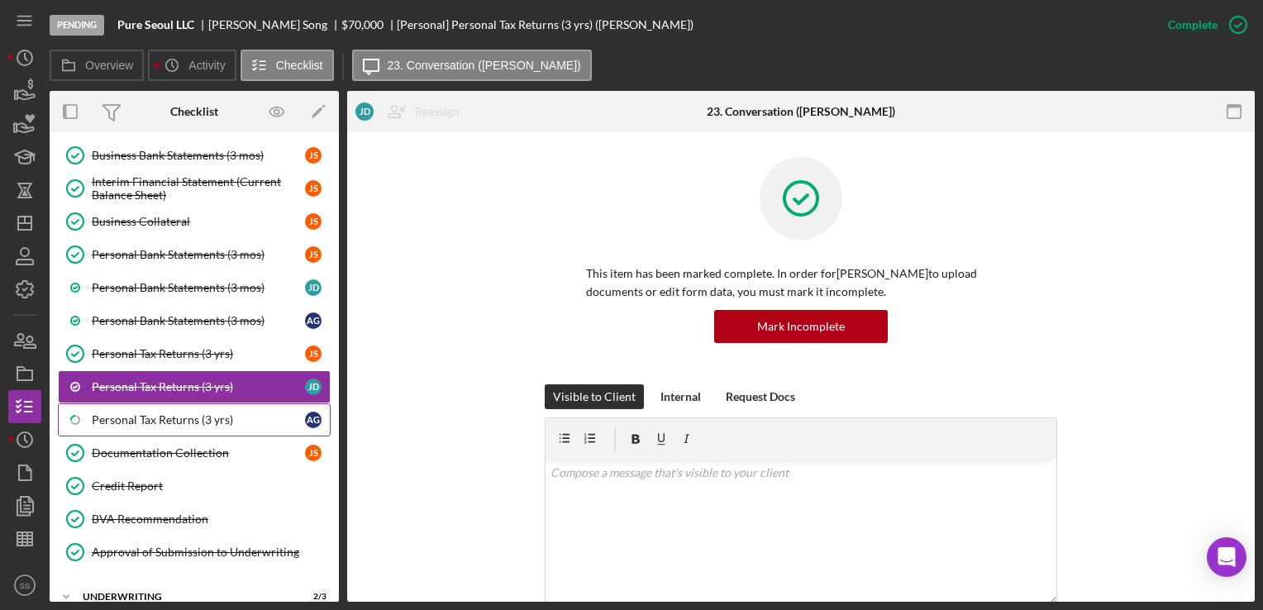
click at [143, 420] on div "Personal Tax Returns (3 yrs)" at bounding box center [198, 419] width 213 height 13
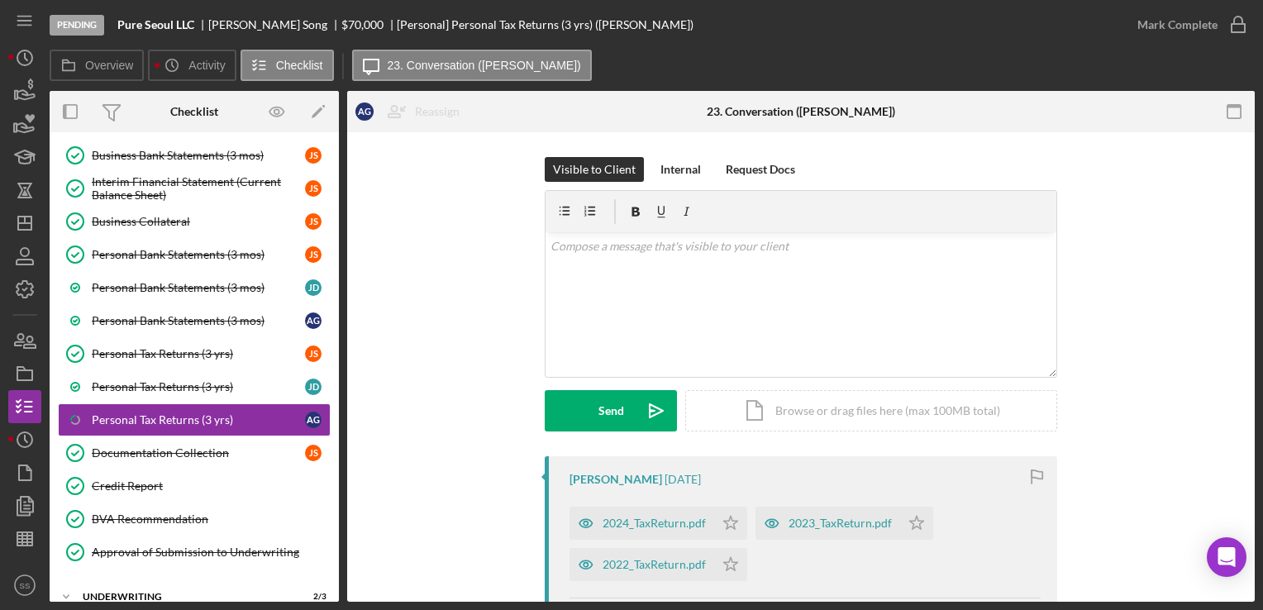
scroll to position [273, 0]
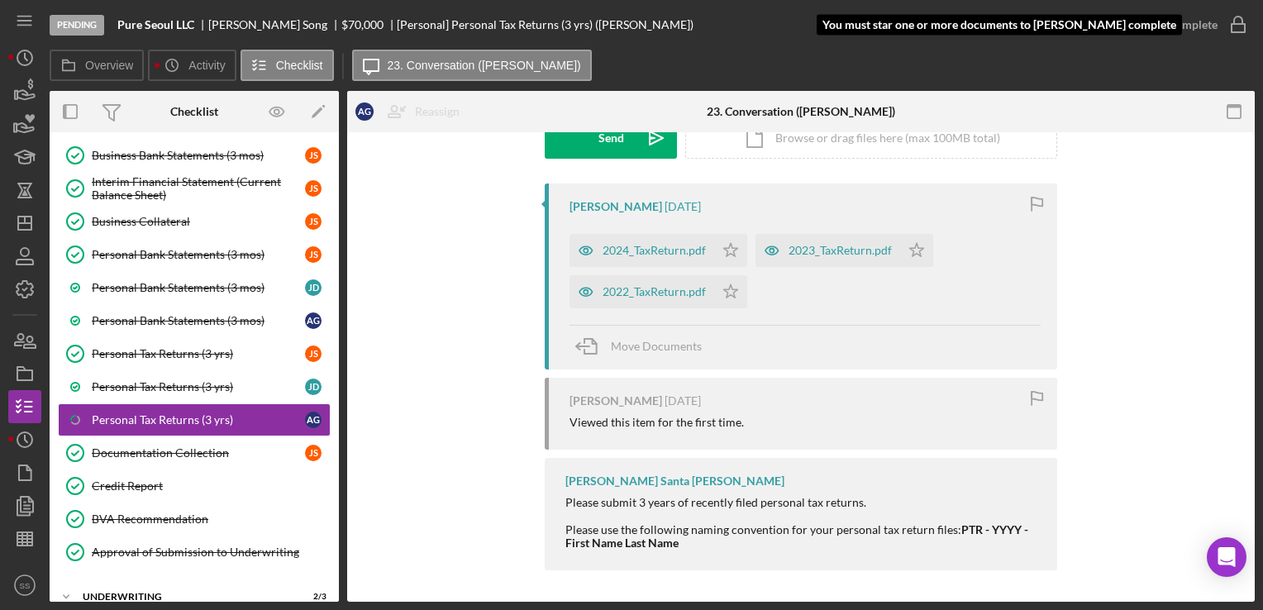
drag, startPoint x: 1161, startPoint y: 28, endPoint x: 928, endPoint y: 303, distance: 360.8
click at [928, 303] on div "2024_TaxReturn.pdf Icon/Star 2023_TaxReturn.pdf Icon/Star 2022_TaxReturn.pdf Ic…" at bounding box center [805, 267] width 471 height 83
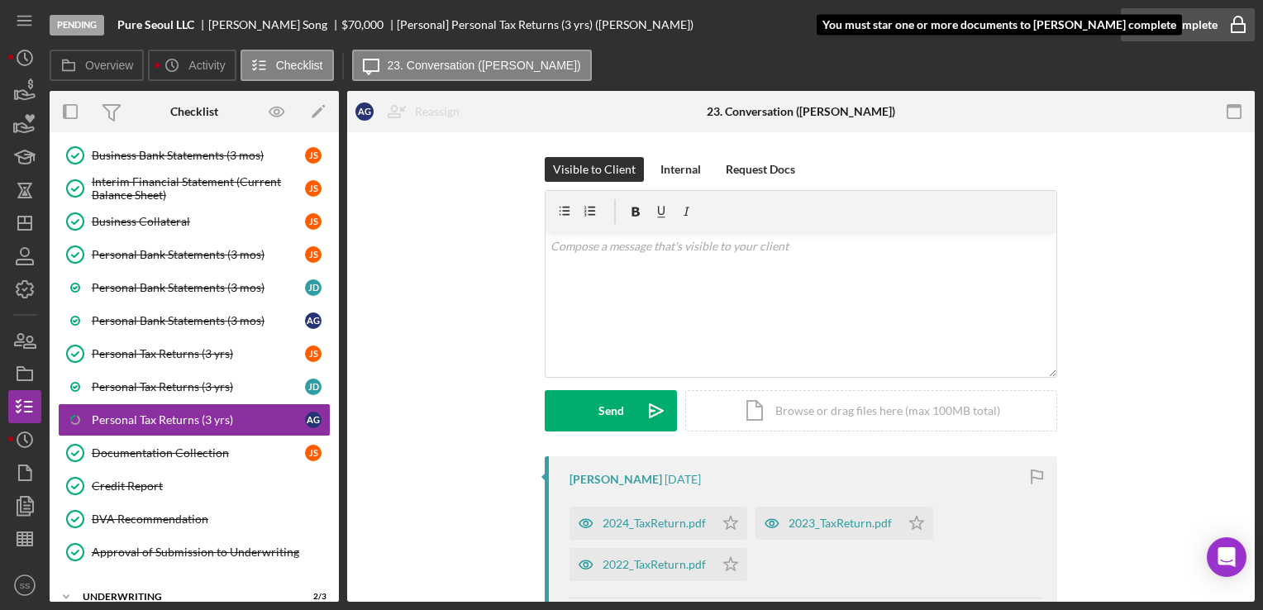
click at [1228, 30] on icon "button" at bounding box center [1238, 24] width 41 height 41
click at [915, 518] on polygon "button" at bounding box center [917, 522] width 14 height 13
click at [727, 524] on icon "Icon/Star" at bounding box center [730, 523] width 33 height 33
click at [728, 570] on icon "Icon/Star" at bounding box center [730, 564] width 33 height 33
click at [1230, 21] on icon "button" at bounding box center [1238, 24] width 41 height 41
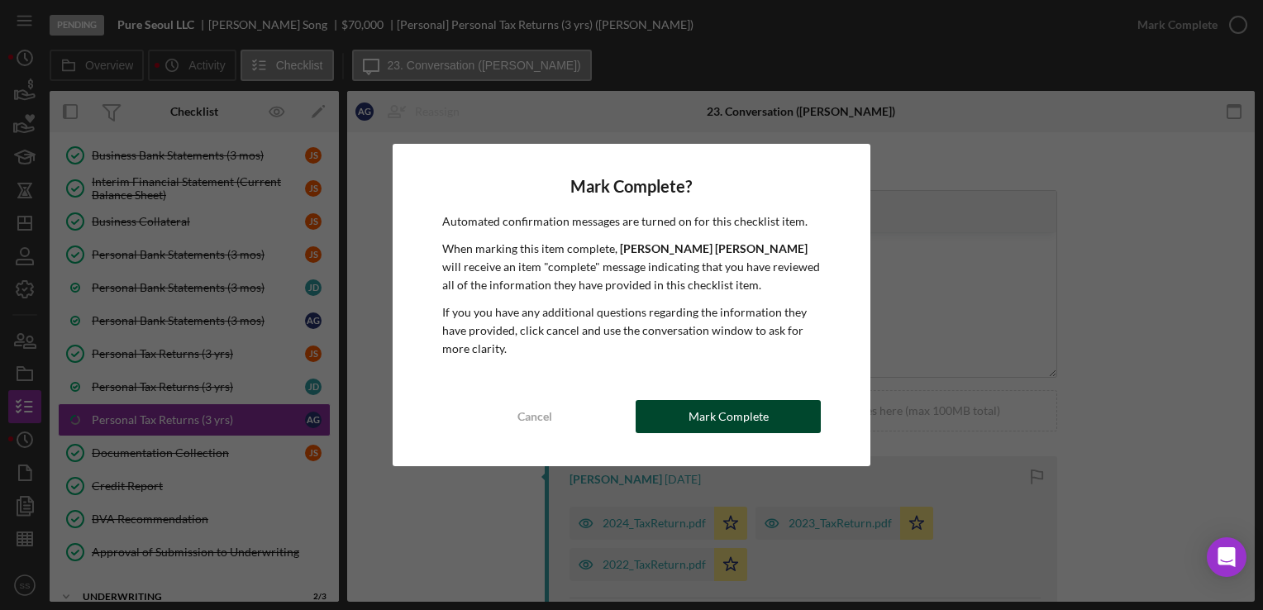
click at [642, 403] on button "Mark Complete" at bounding box center [728, 416] width 185 height 33
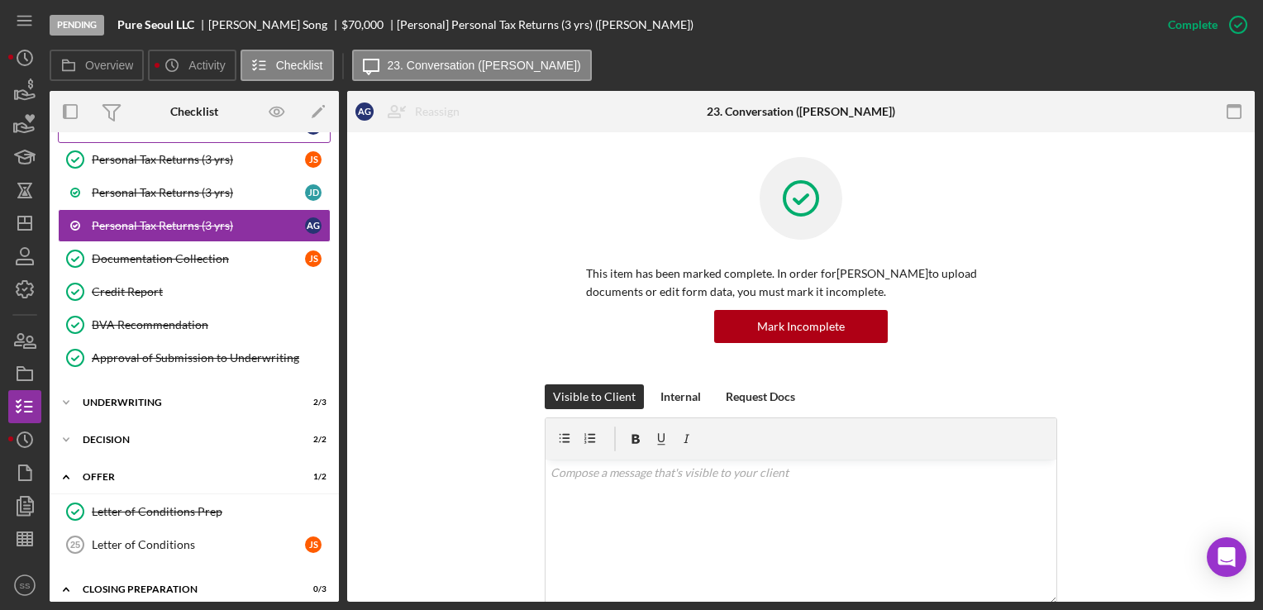
scroll to position [631, 0]
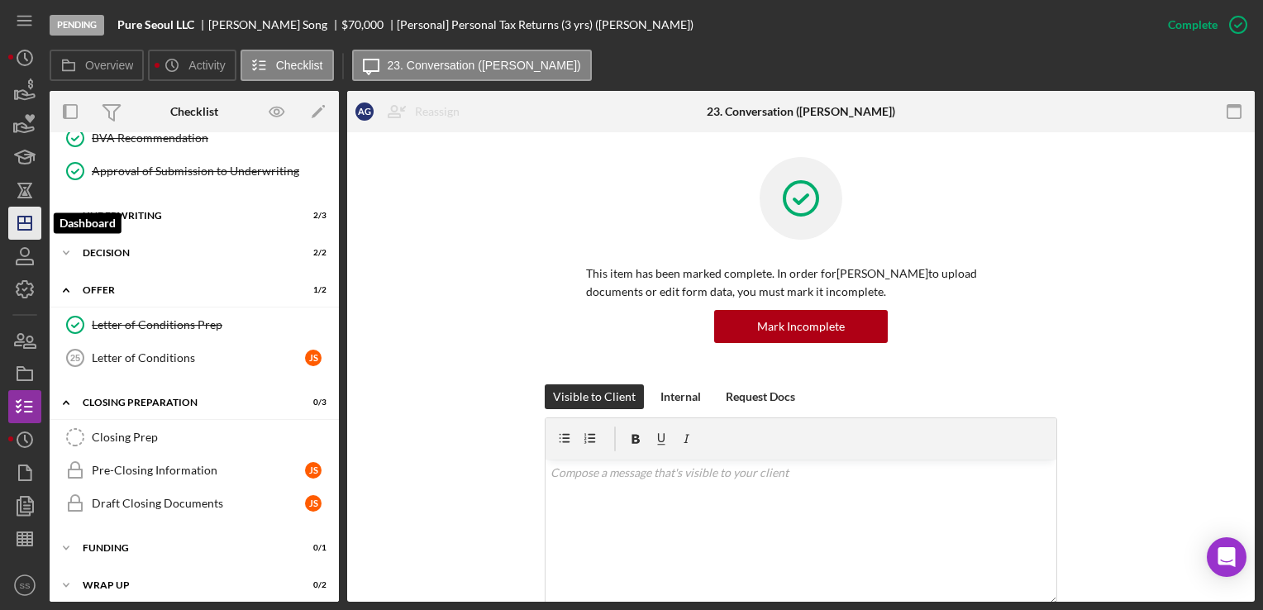
click at [30, 231] on icon "Icon/Dashboard" at bounding box center [24, 223] width 41 height 41
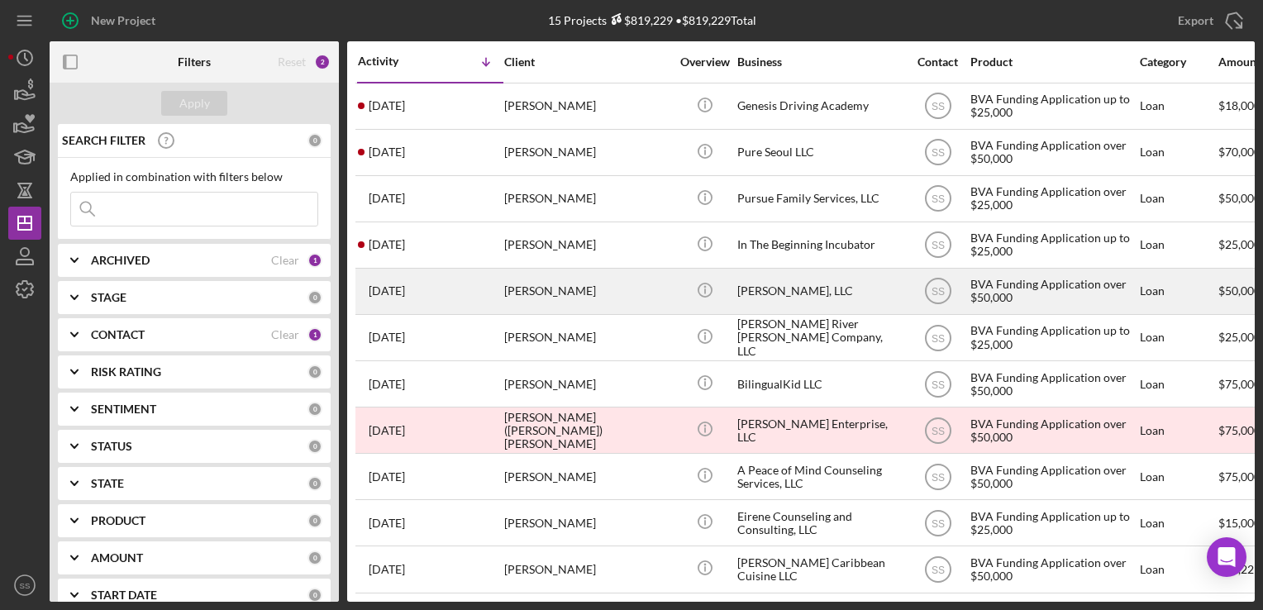
click at [485, 272] on div "3 weeks ago Henry Fletcher" at bounding box center [430, 292] width 145 height 44
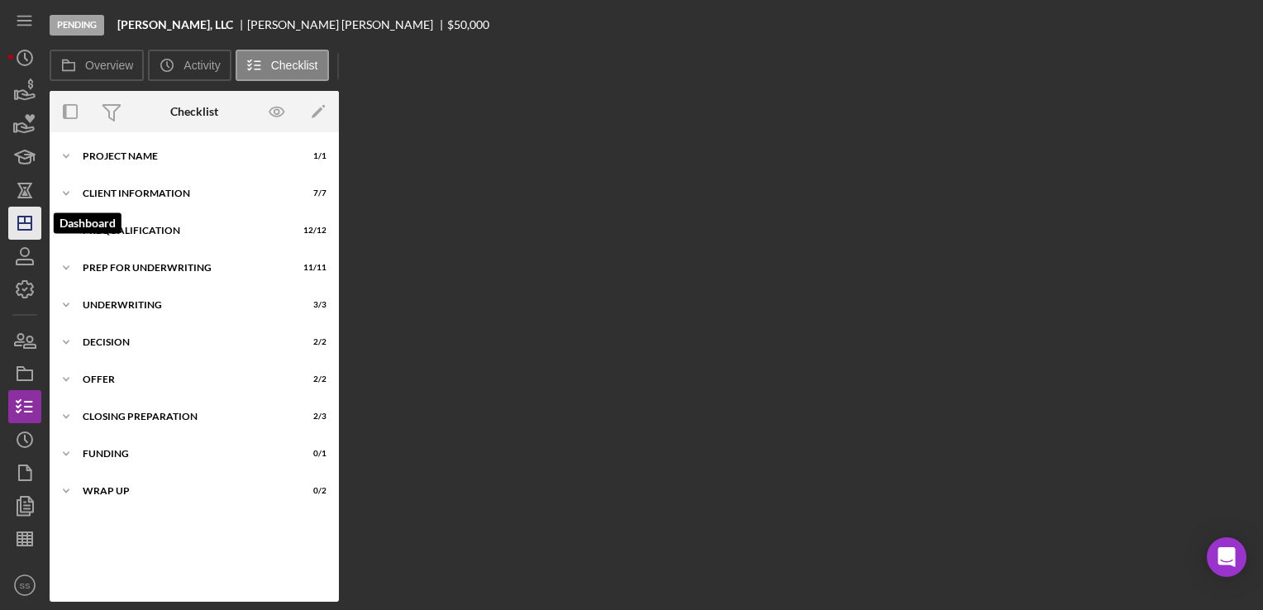
click at [18, 227] on polygon "button" at bounding box center [24, 223] width 13 height 13
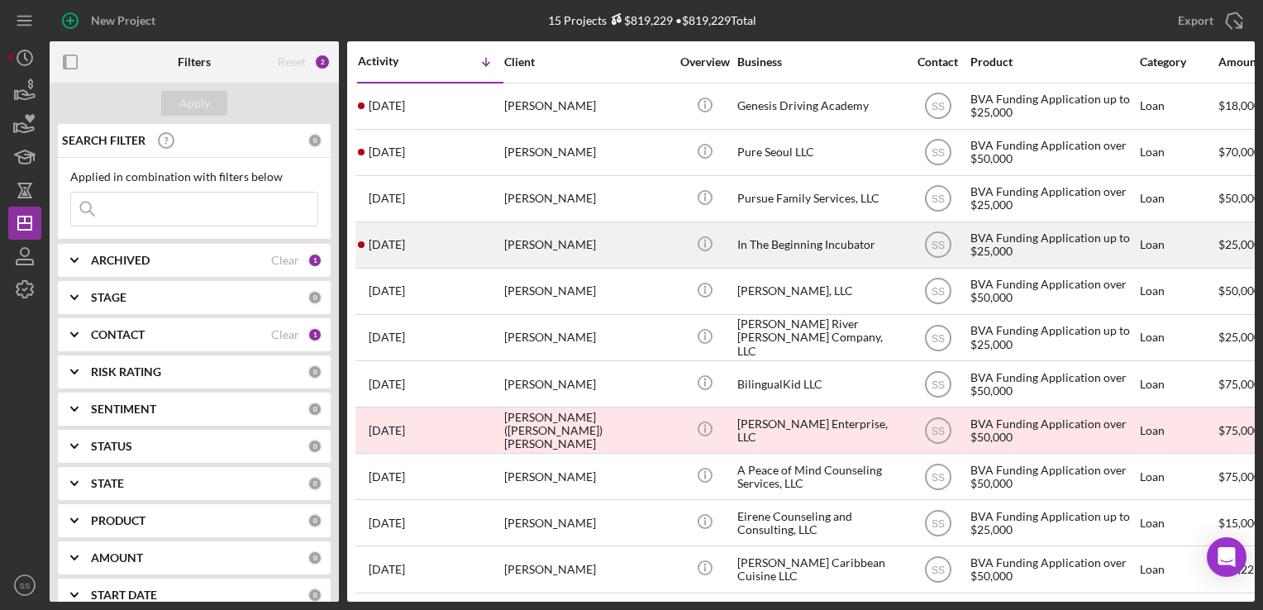
click at [523, 246] on div "[PERSON_NAME]" at bounding box center [586, 245] width 165 height 44
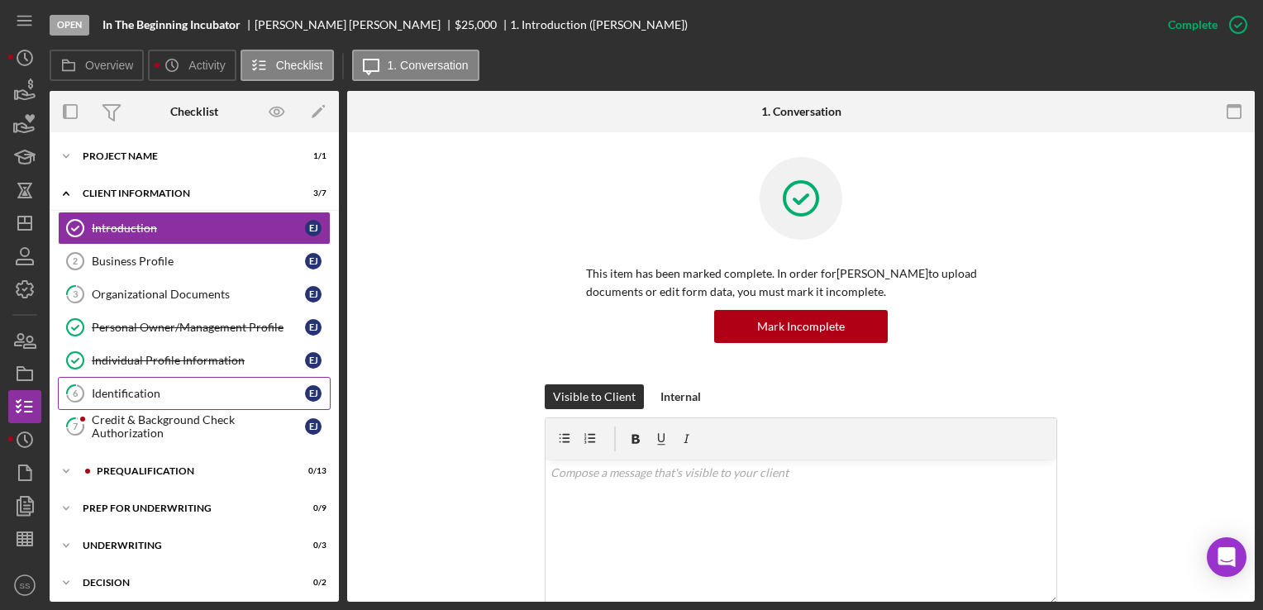
click at [185, 395] on div "Identification" at bounding box center [198, 393] width 213 height 13
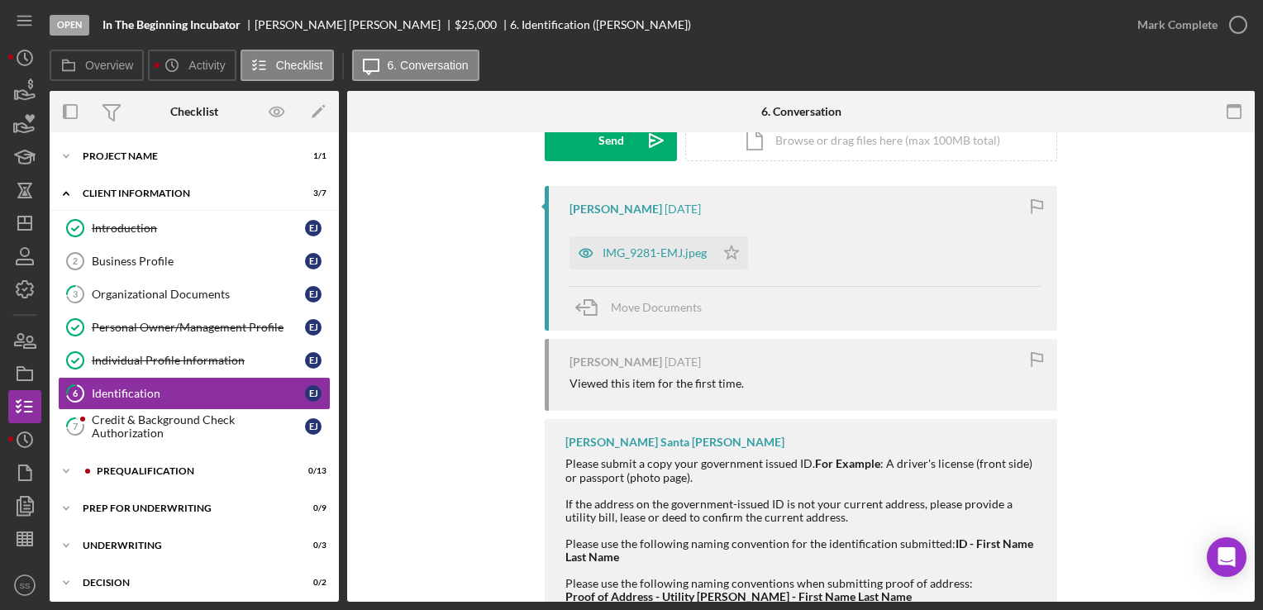
scroll to position [289, 0]
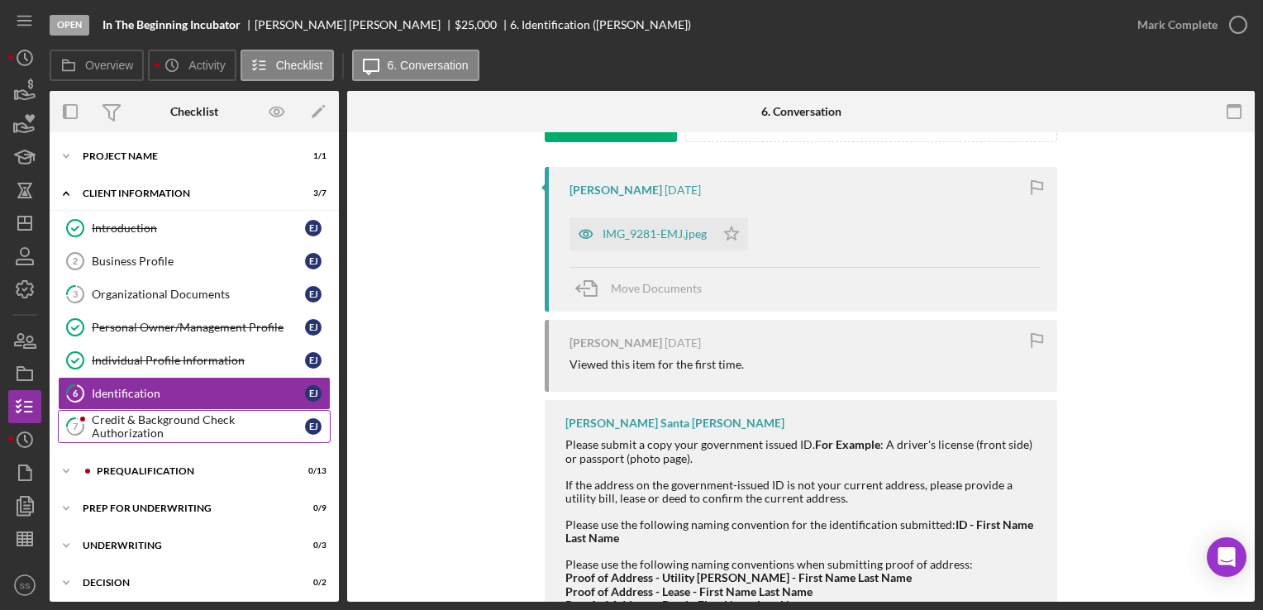
click at [148, 424] on div "Credit & Background Check Authorization" at bounding box center [198, 426] width 213 height 26
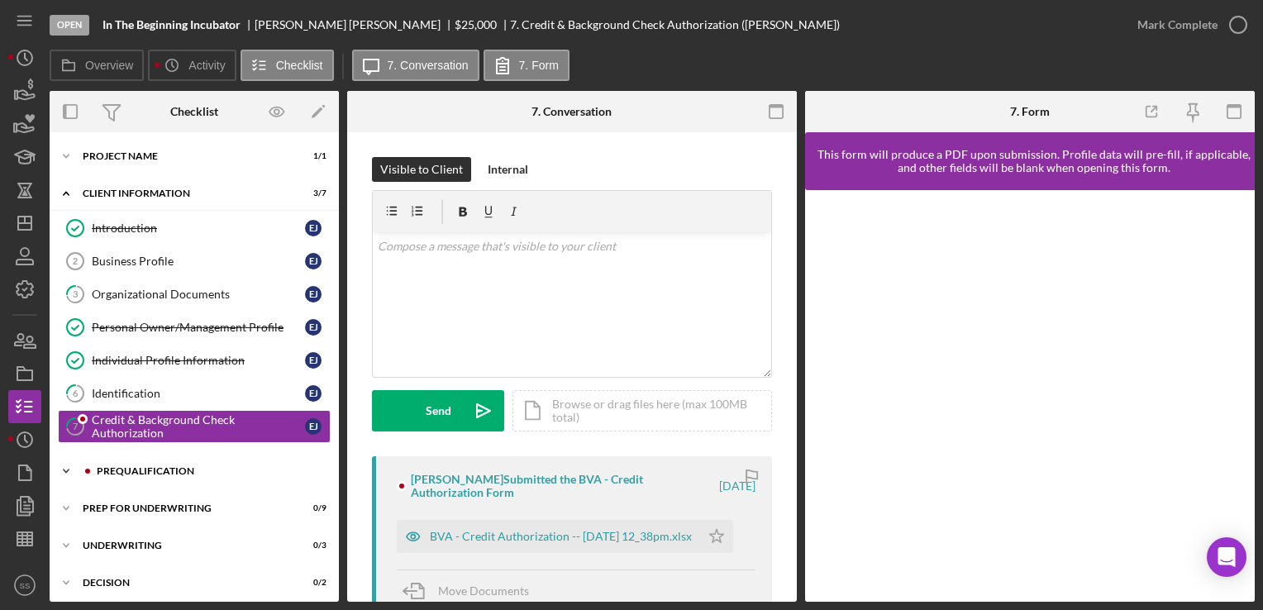
click at [114, 468] on div "Prequalification" at bounding box center [208, 471] width 222 height 10
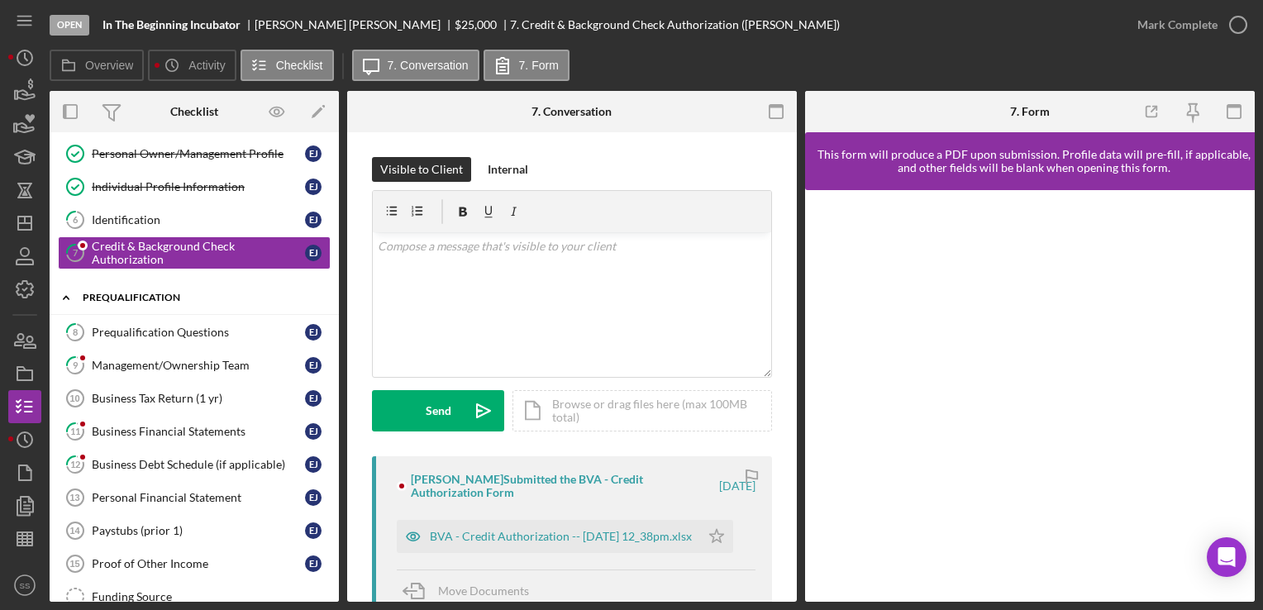
scroll to position [174, 0]
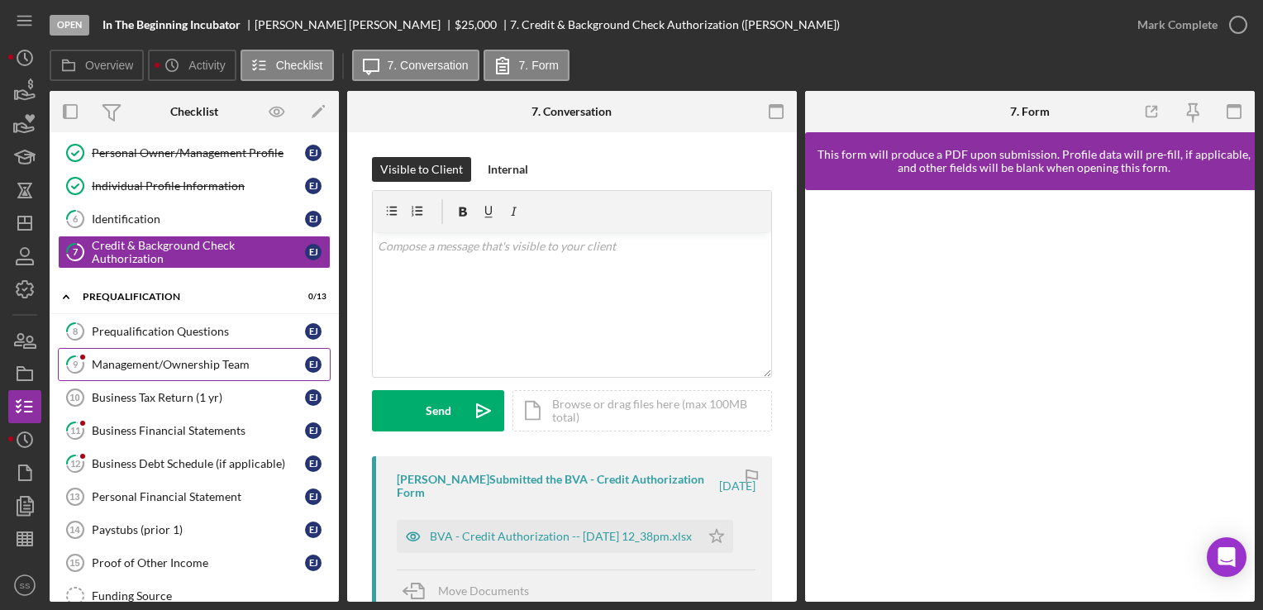
click at [144, 348] on link "9 Management/Ownership Team E J" at bounding box center [194, 364] width 273 height 33
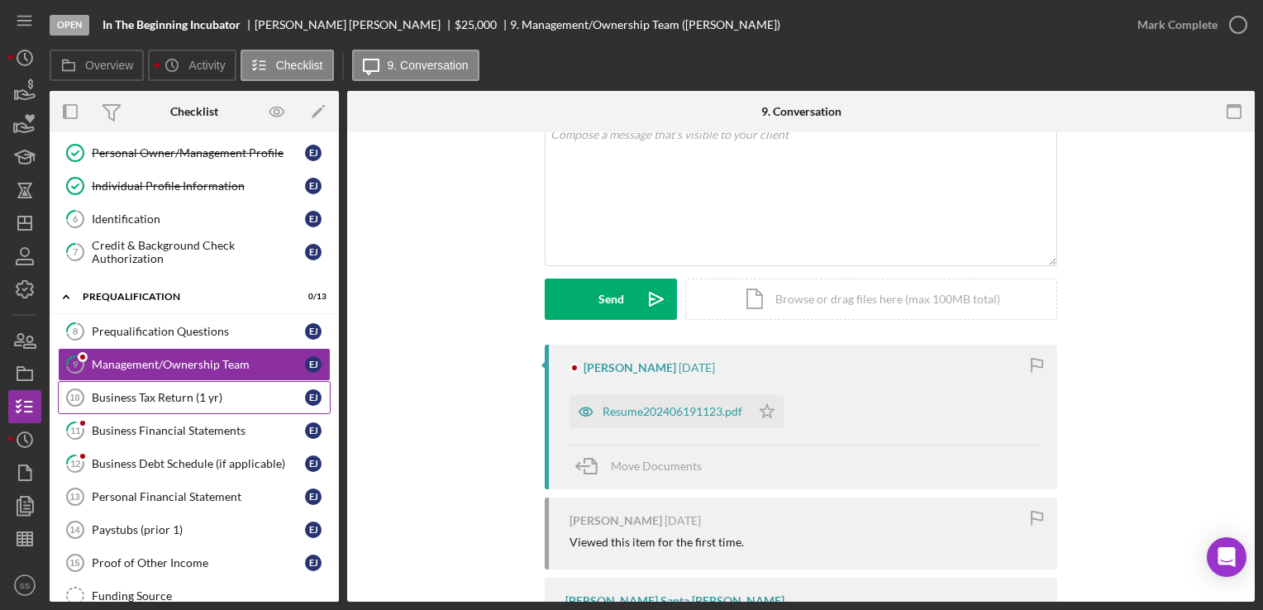
scroll to position [112, 0]
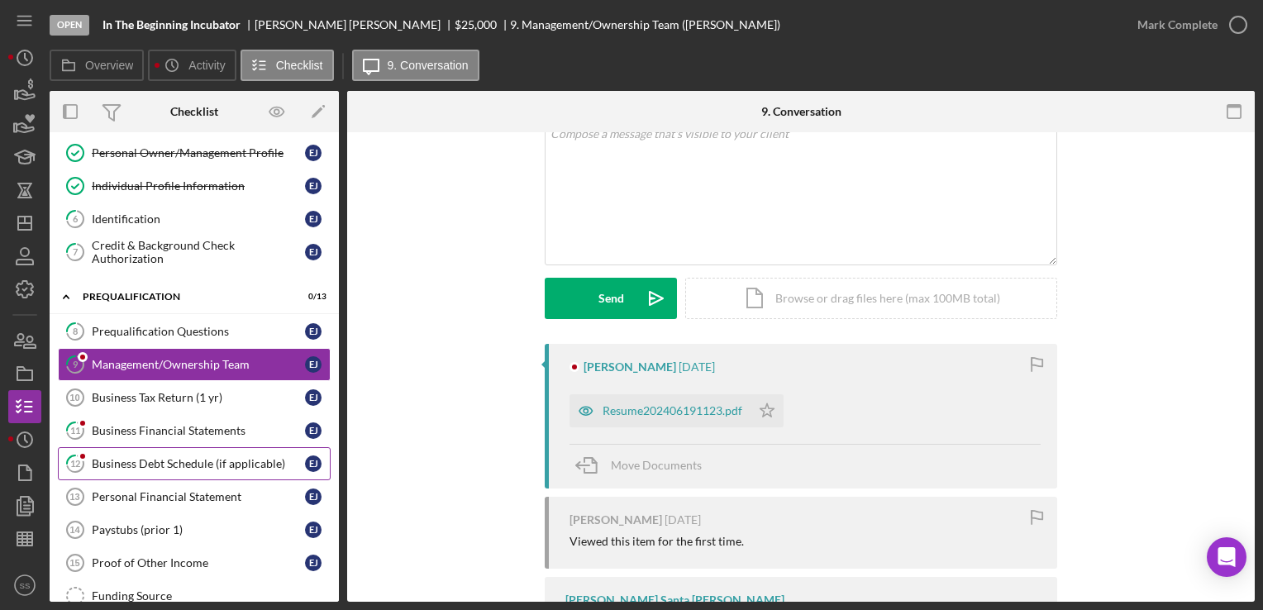
click at [179, 447] on link "12 Business Debt Schedule (if applicable) E J" at bounding box center [194, 463] width 273 height 33
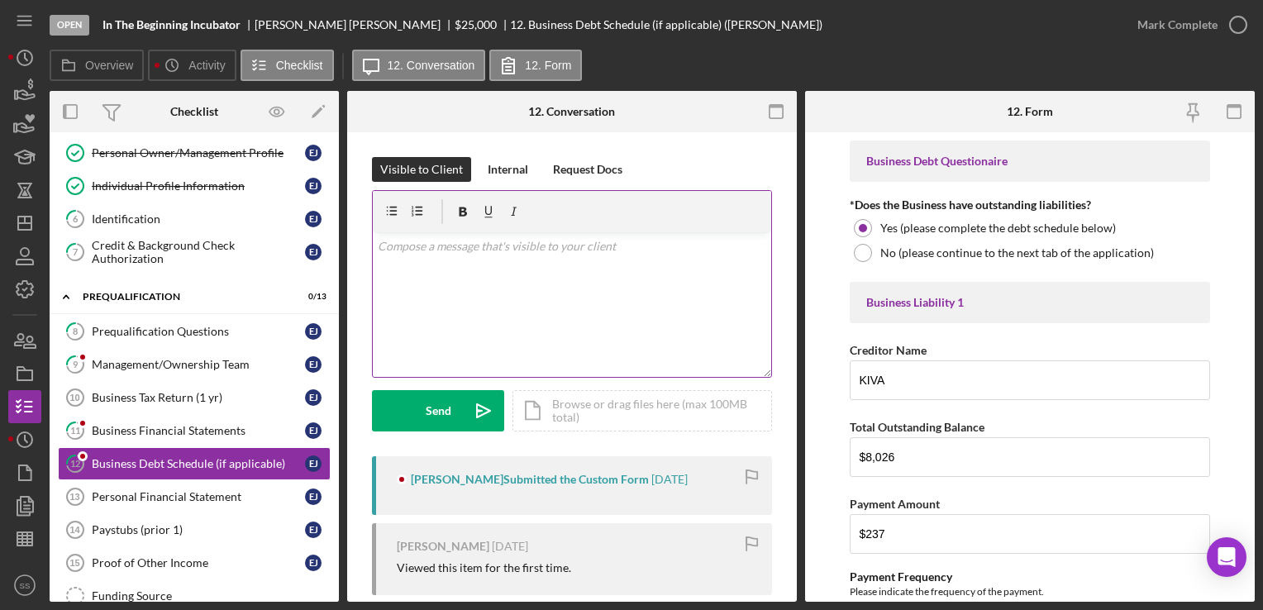
scroll to position [33, 0]
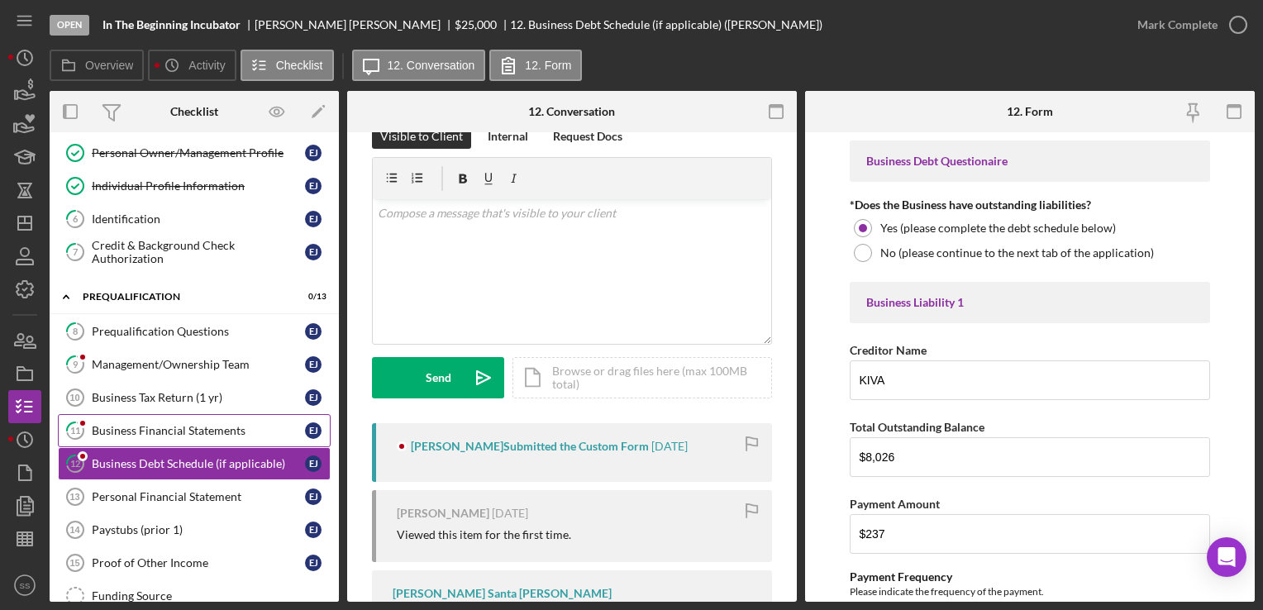
click at [186, 432] on div "Business Financial Statements" at bounding box center [198, 430] width 213 height 13
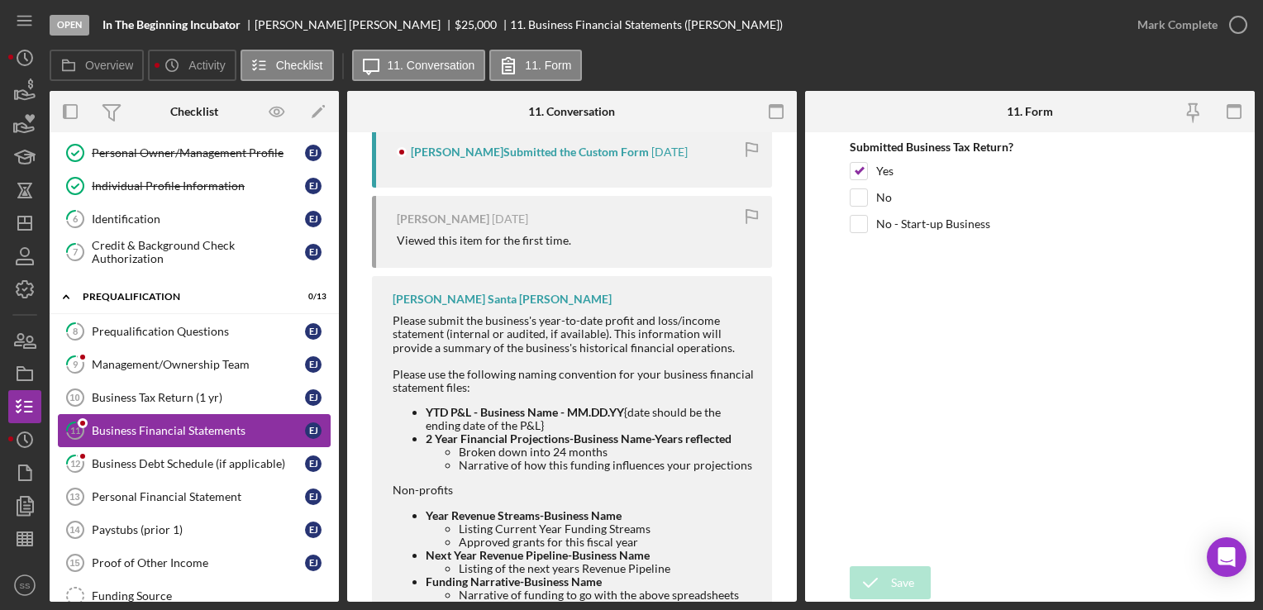
scroll to position [471, 0]
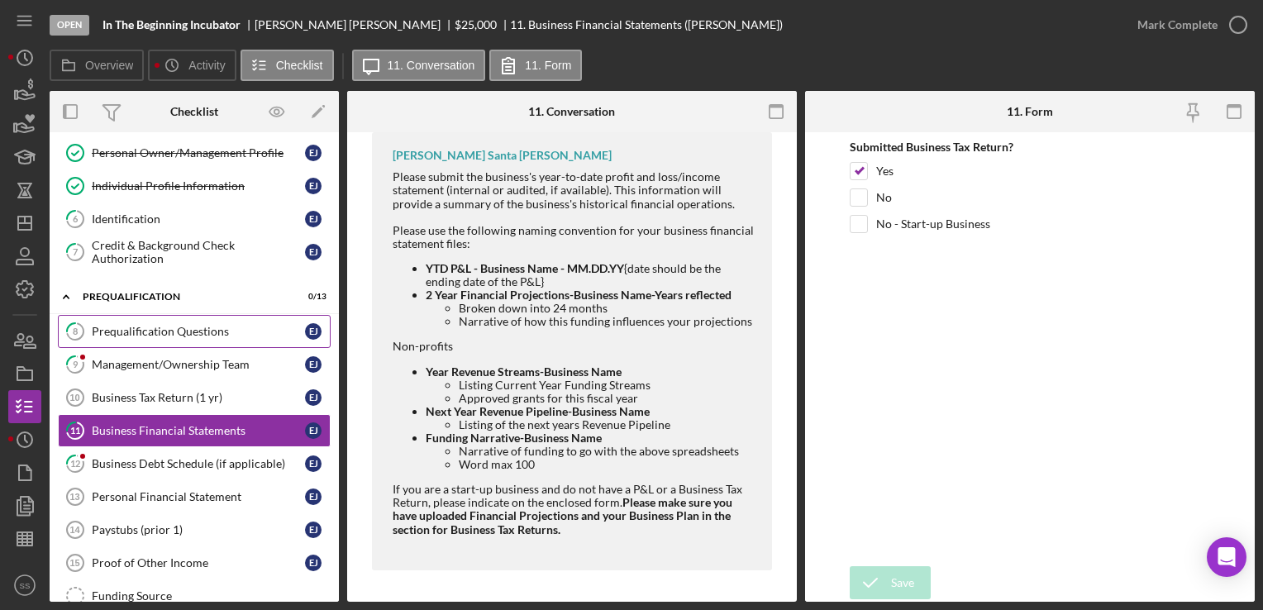
click at [212, 332] on div "Prequalification Questions" at bounding box center [198, 331] width 213 height 13
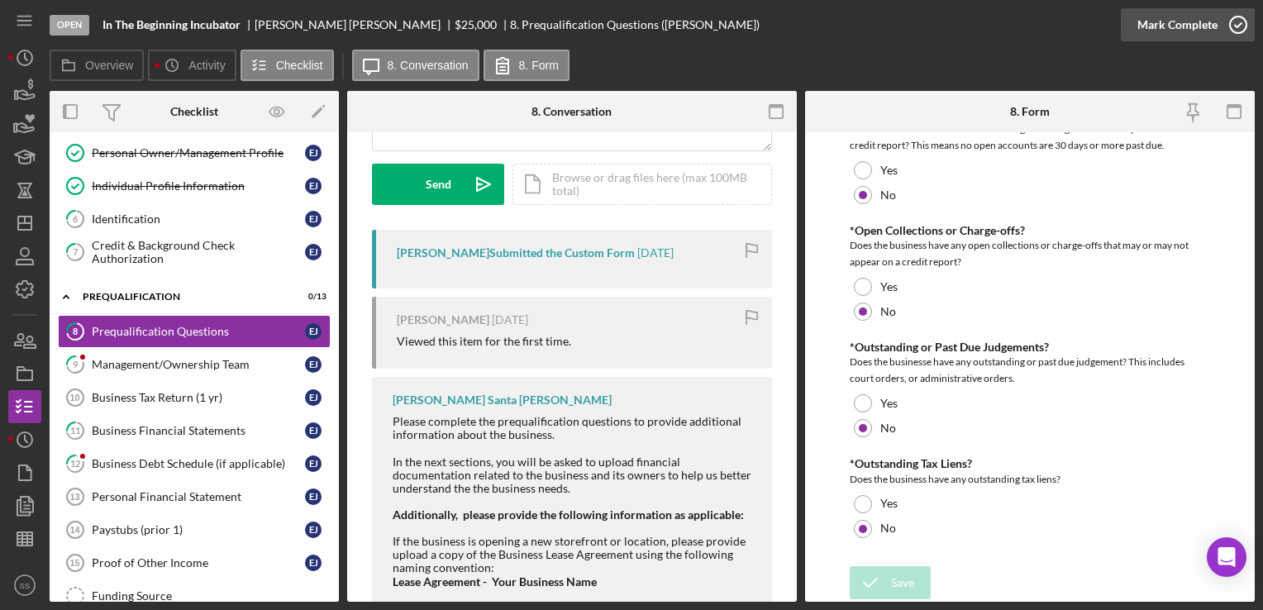
scroll to position [1214, 0]
click at [1239, 12] on icon "button" at bounding box center [1238, 24] width 41 height 41
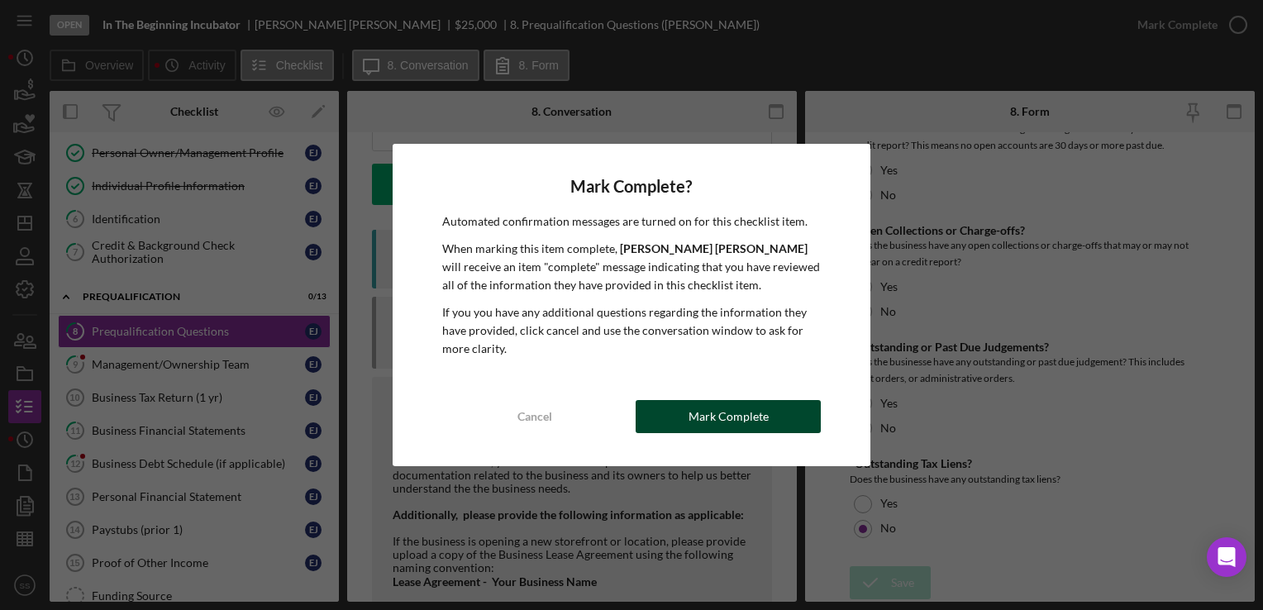
click at [670, 413] on button "Mark Complete" at bounding box center [728, 416] width 185 height 33
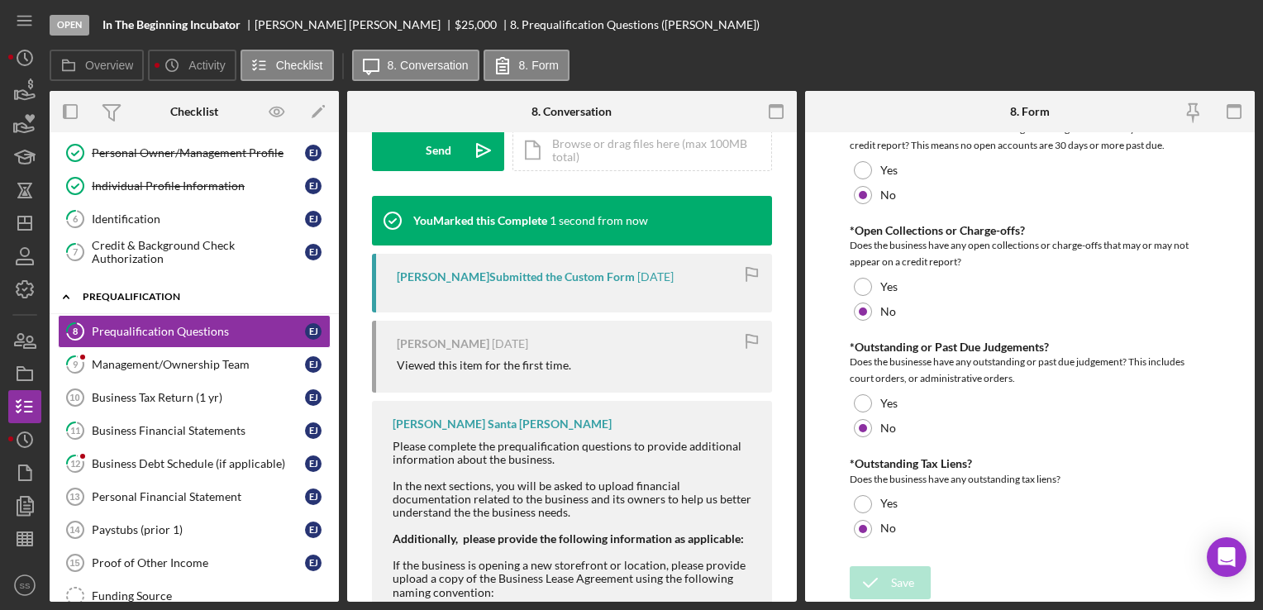
scroll to position [0, 0]
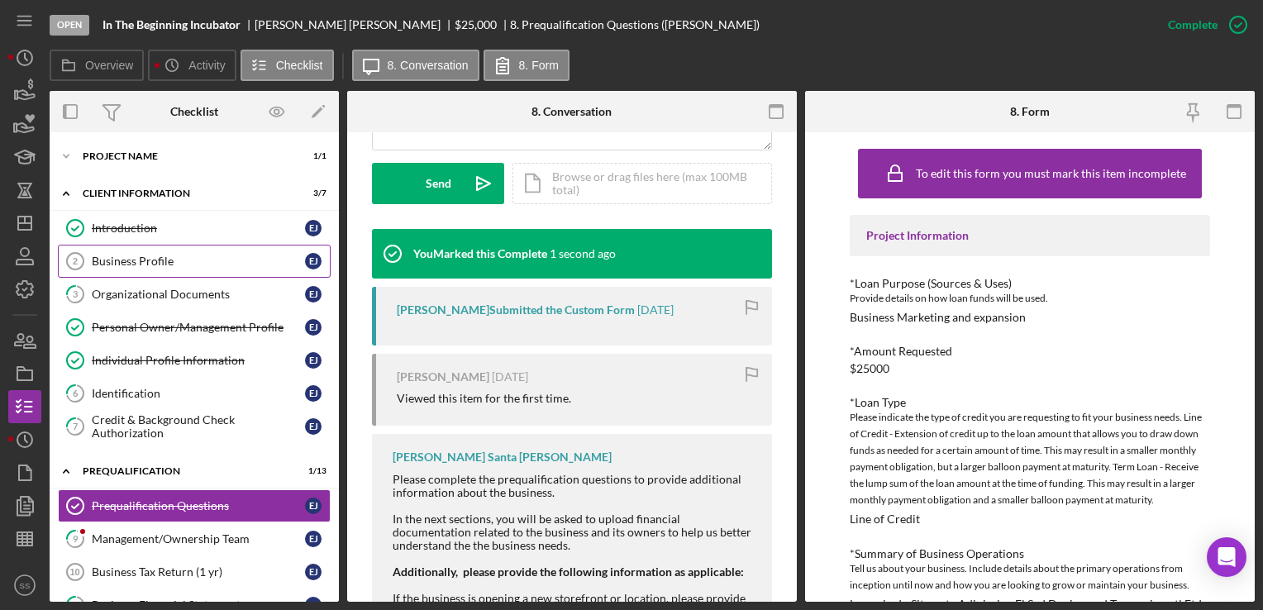
click at [191, 255] on div "Business Profile" at bounding box center [198, 261] width 213 height 13
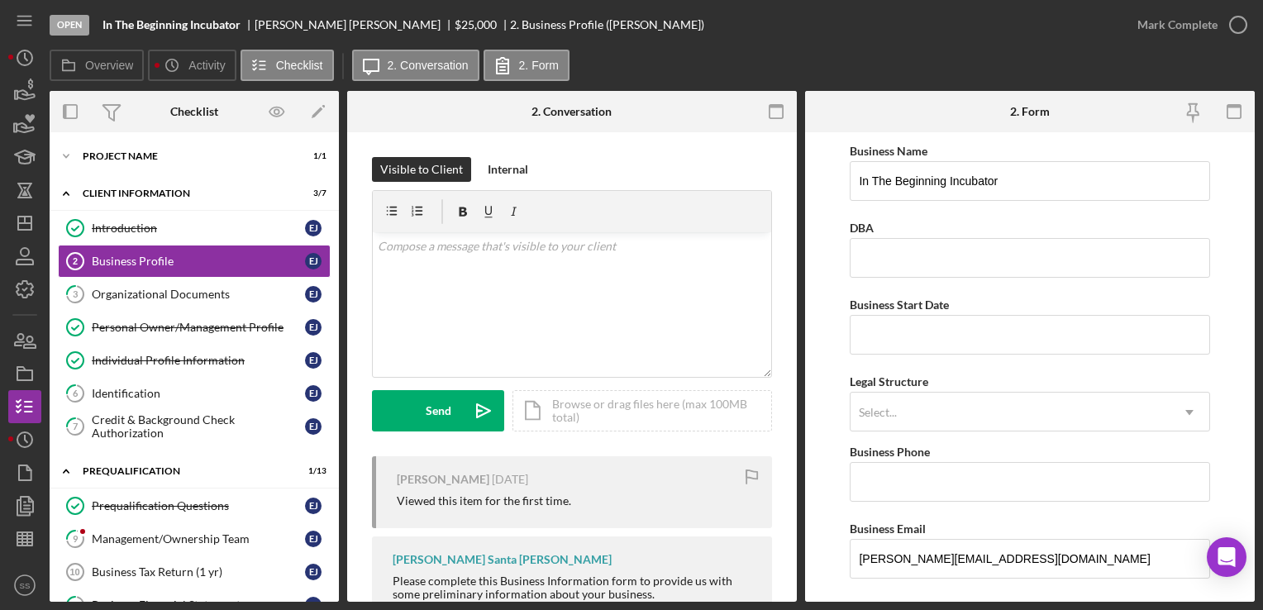
scroll to position [185, 0]
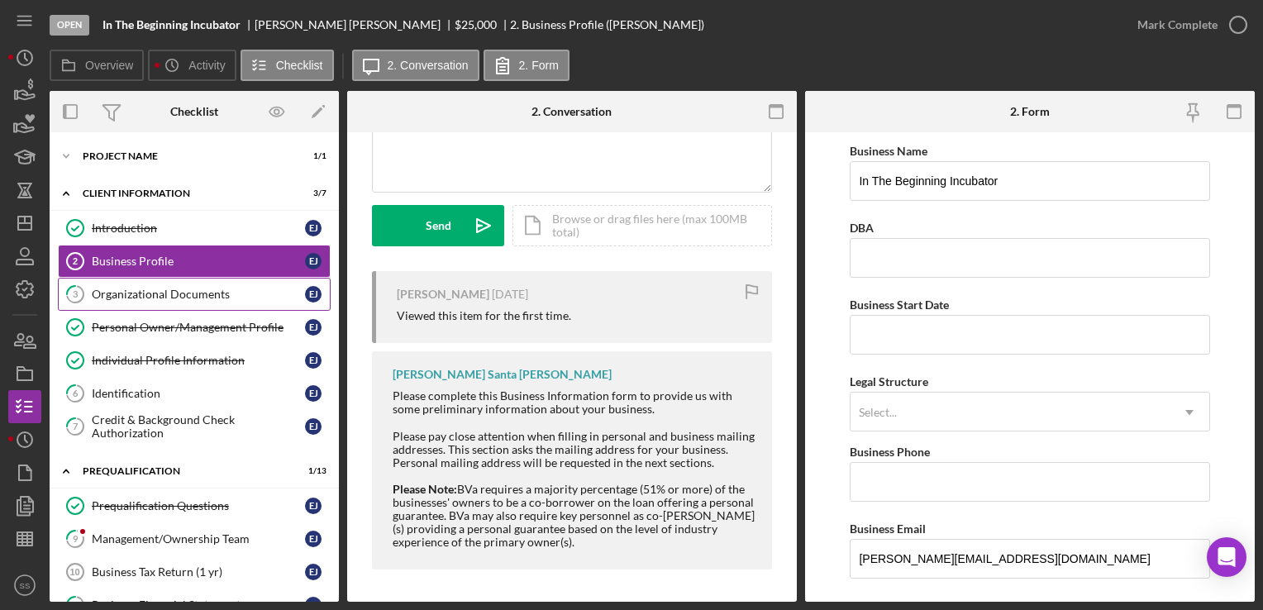
click at [88, 301] on icon "3" at bounding box center [75, 294] width 41 height 41
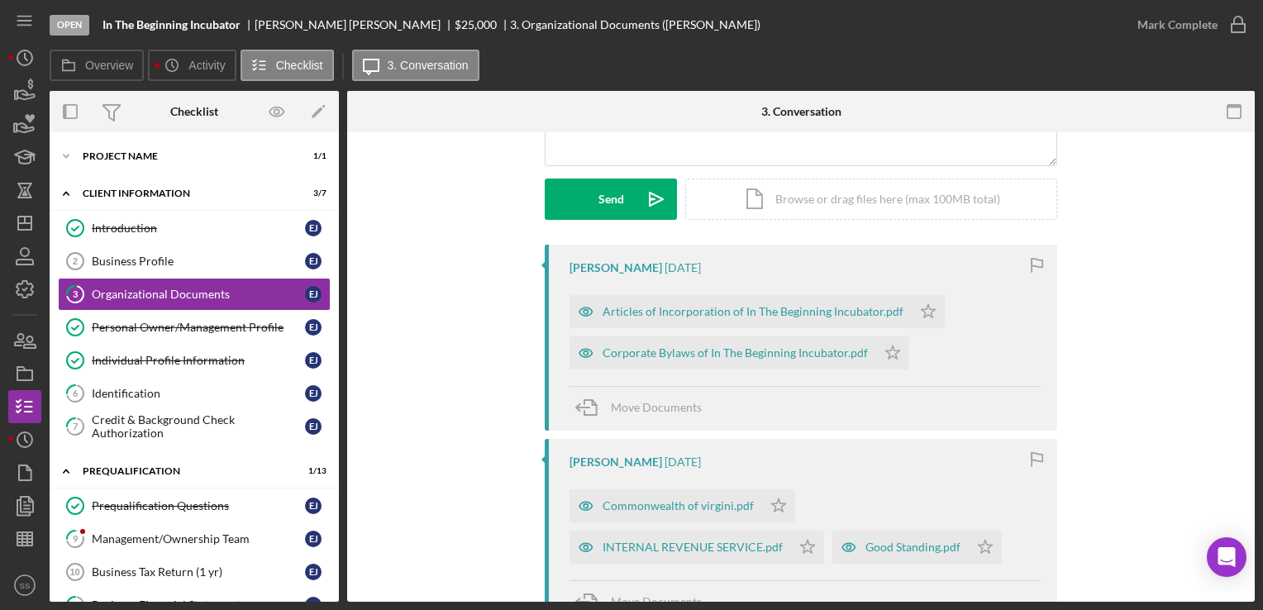
scroll to position [213, 0]
click at [890, 355] on icon "Icon/Star" at bounding box center [892, 351] width 33 height 33
click at [915, 309] on icon "Icon/Star" at bounding box center [928, 310] width 33 height 33
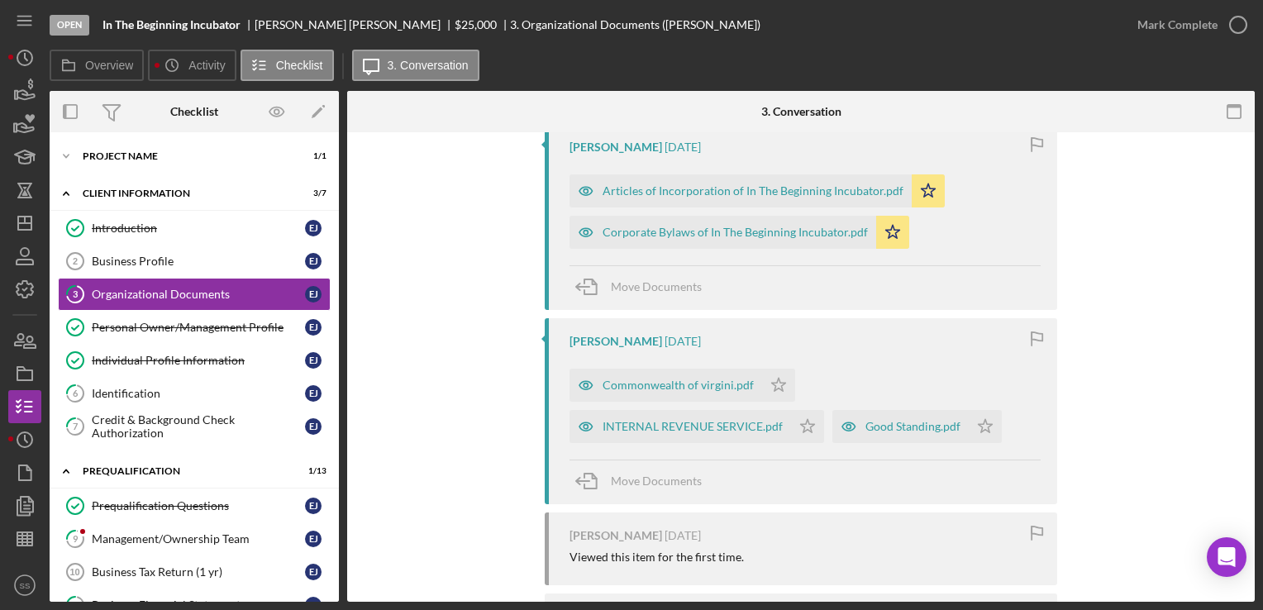
scroll to position [436, 0]
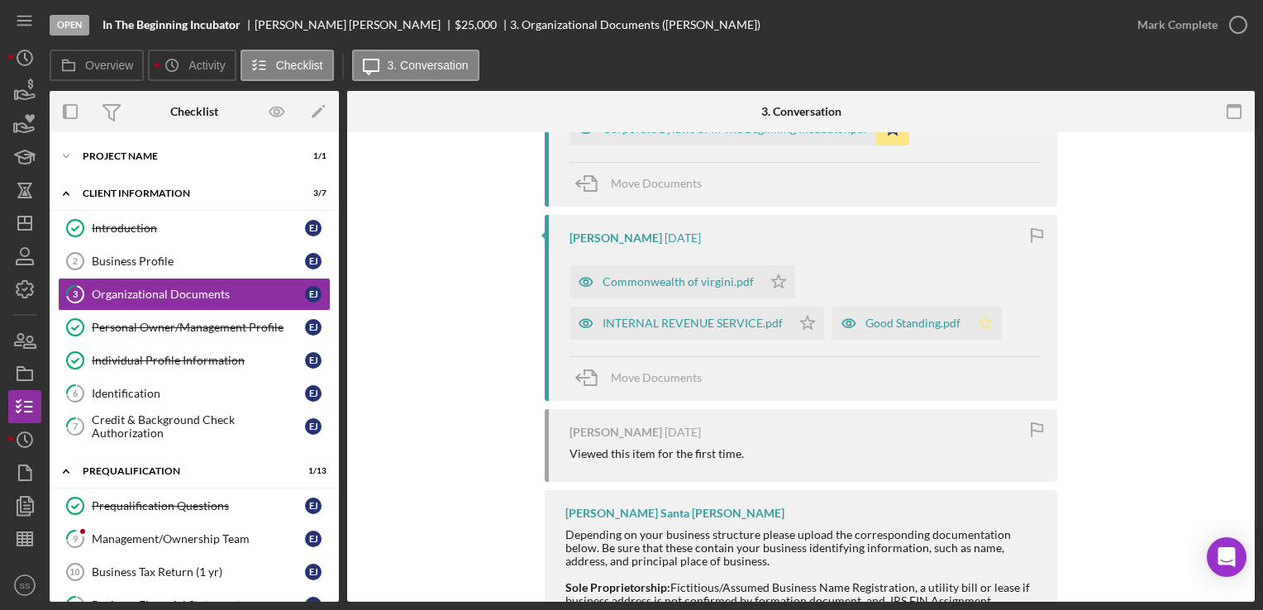
click at [971, 325] on icon "Icon/Star" at bounding box center [985, 323] width 33 height 33
click at [807, 326] on polygon "button" at bounding box center [808, 322] width 14 height 13
click at [772, 276] on polygon "button" at bounding box center [779, 280] width 14 height 13
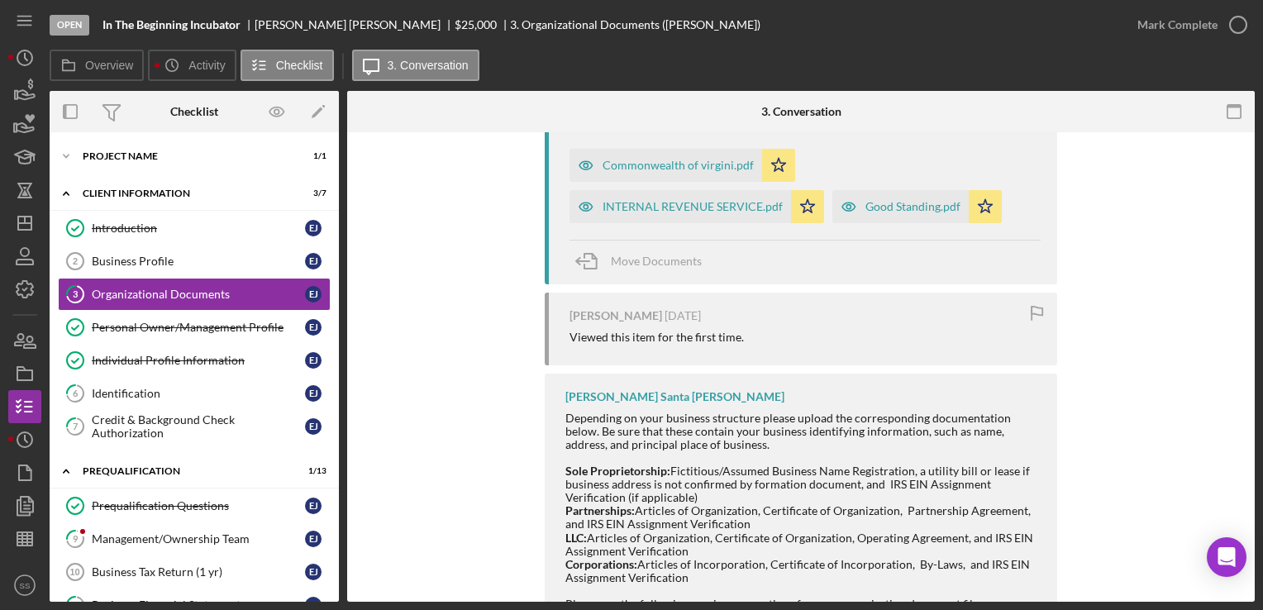
scroll to position [787, 0]
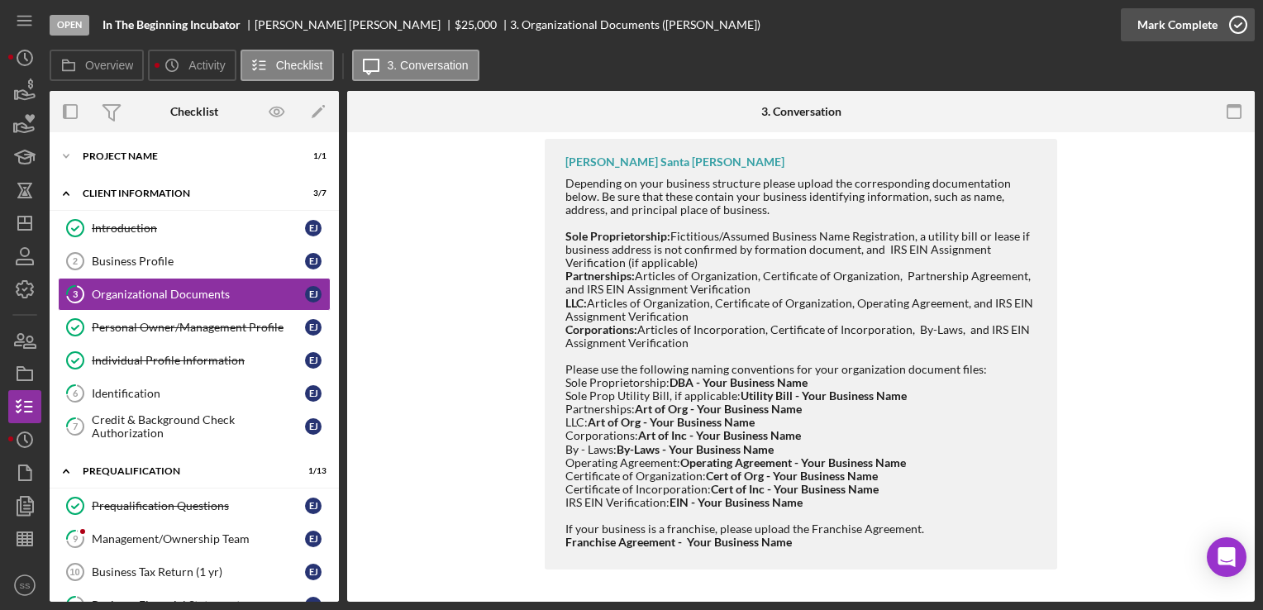
click at [1185, 28] on div "Mark Complete" at bounding box center [1178, 24] width 80 height 33
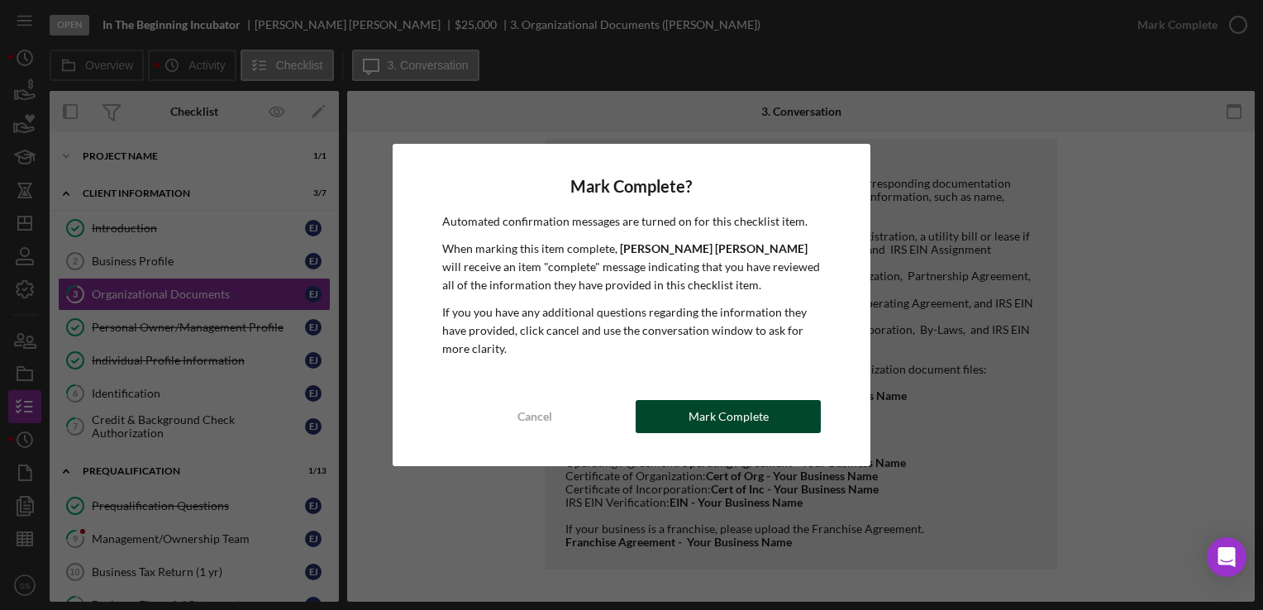
click at [736, 400] on div "Cancel Mark Complete" at bounding box center [631, 416] width 379 height 33
click at [683, 428] on button "Mark Complete" at bounding box center [728, 416] width 185 height 33
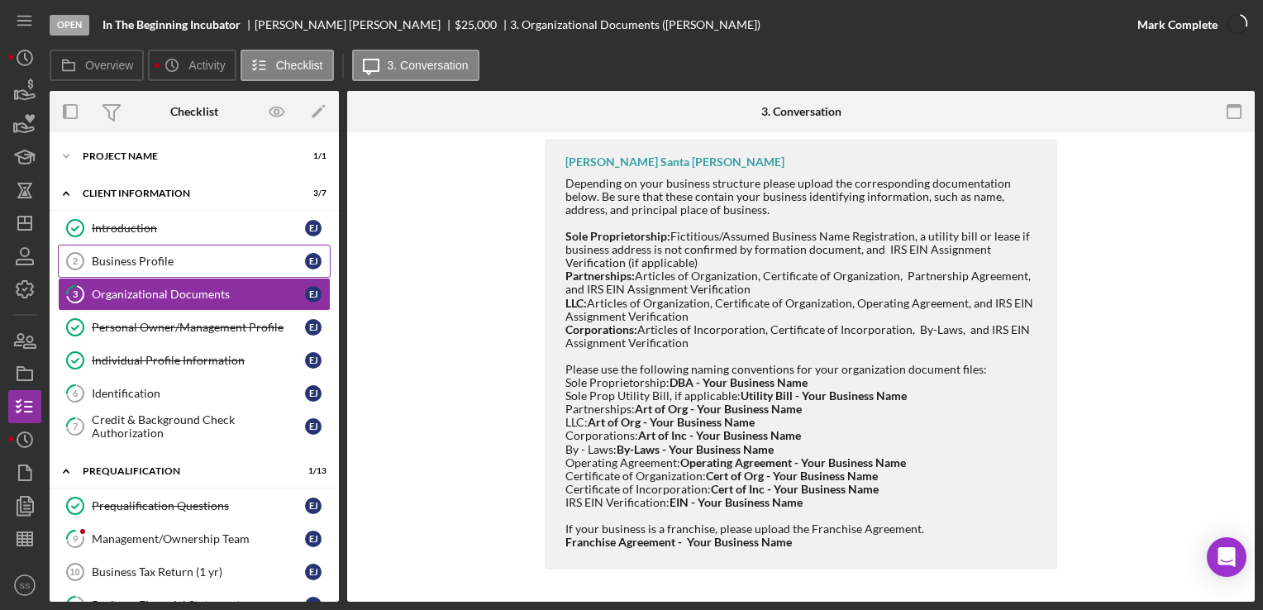
scroll to position [1114, 0]
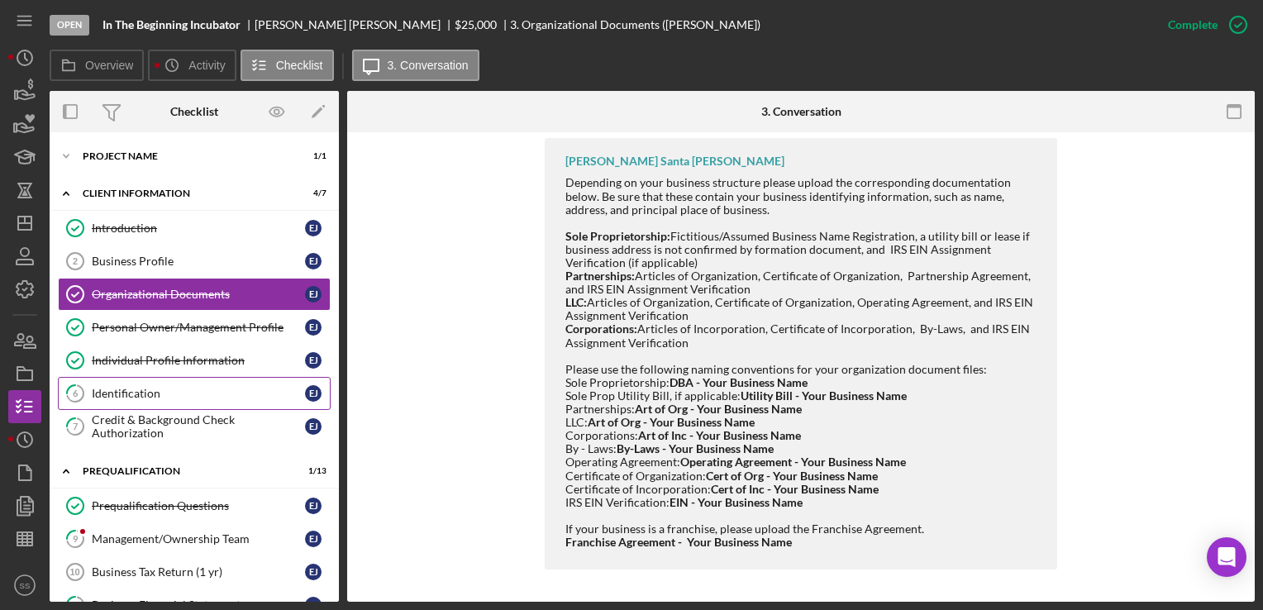
click at [158, 395] on div "Identification" at bounding box center [198, 393] width 213 height 13
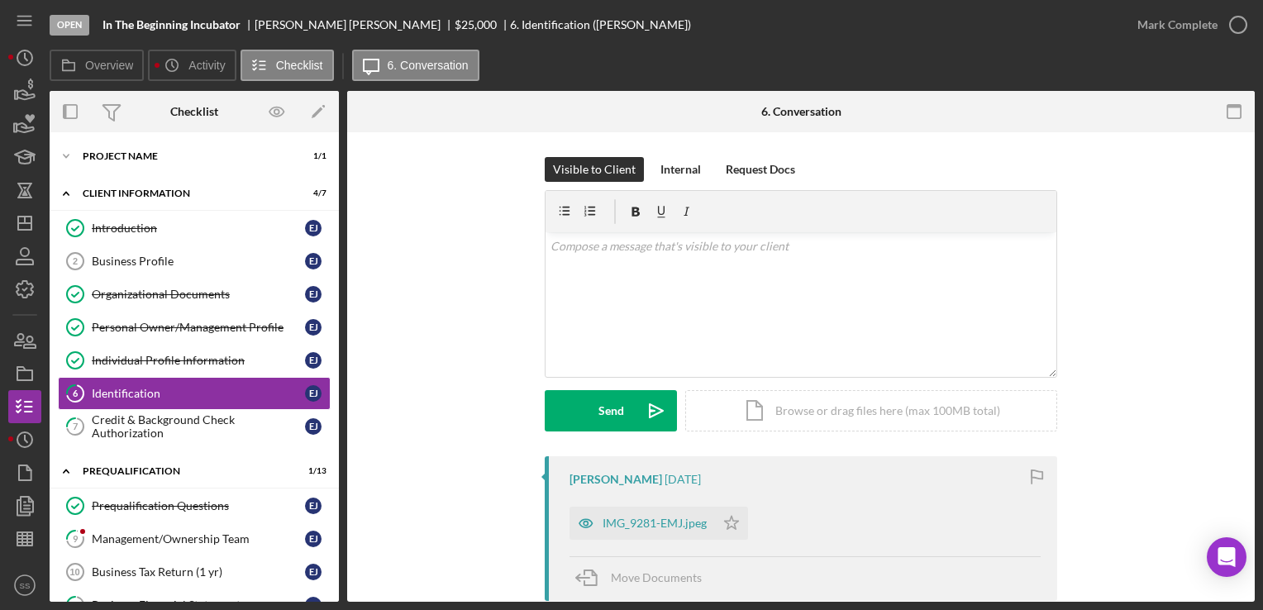
scroll to position [106, 0]
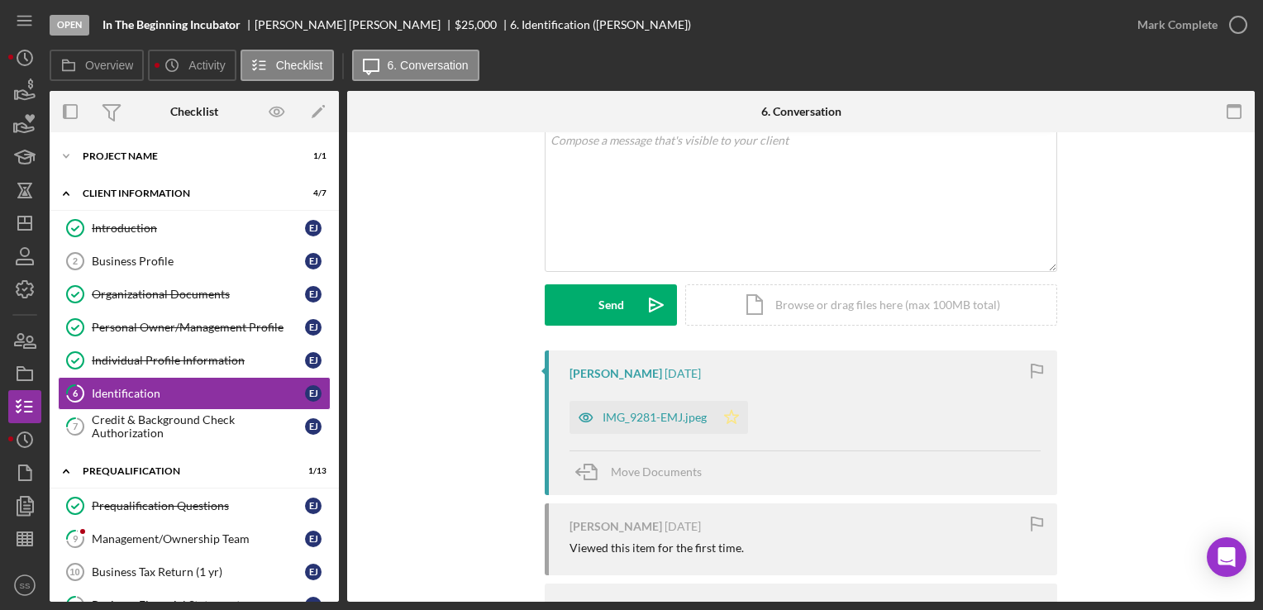
click at [727, 418] on icon "Icon/Star" at bounding box center [731, 417] width 33 height 33
click at [675, 418] on div "IMG_9281-EMJ.jpeg" at bounding box center [655, 417] width 104 height 13
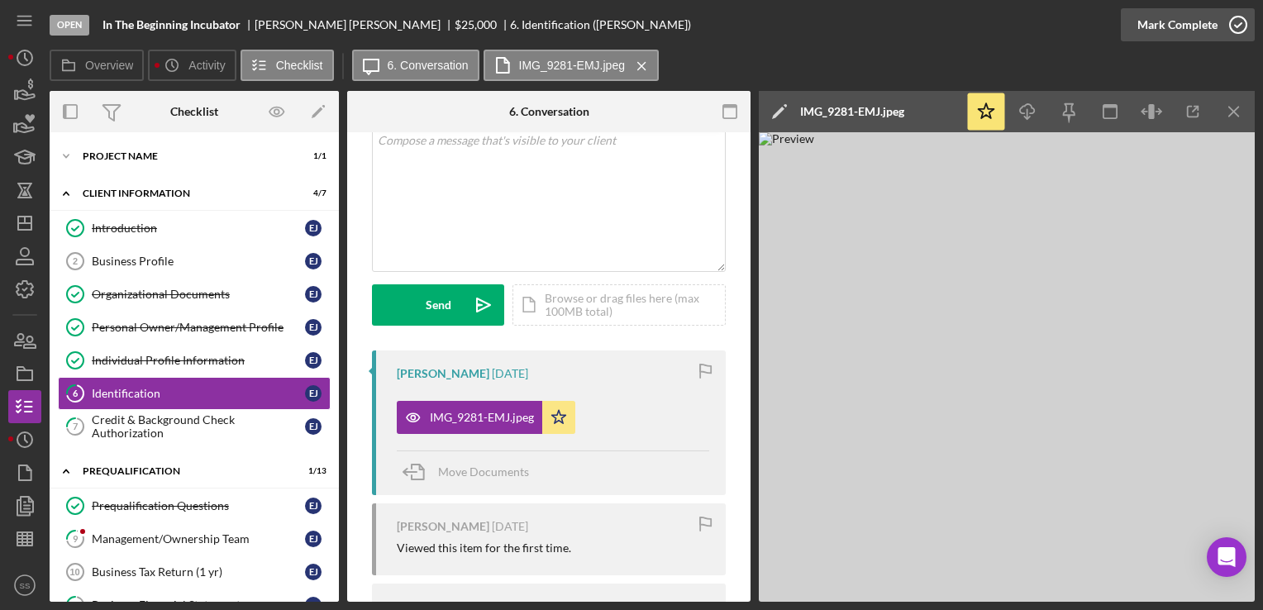
click at [1224, 25] on icon "button" at bounding box center [1238, 24] width 41 height 41
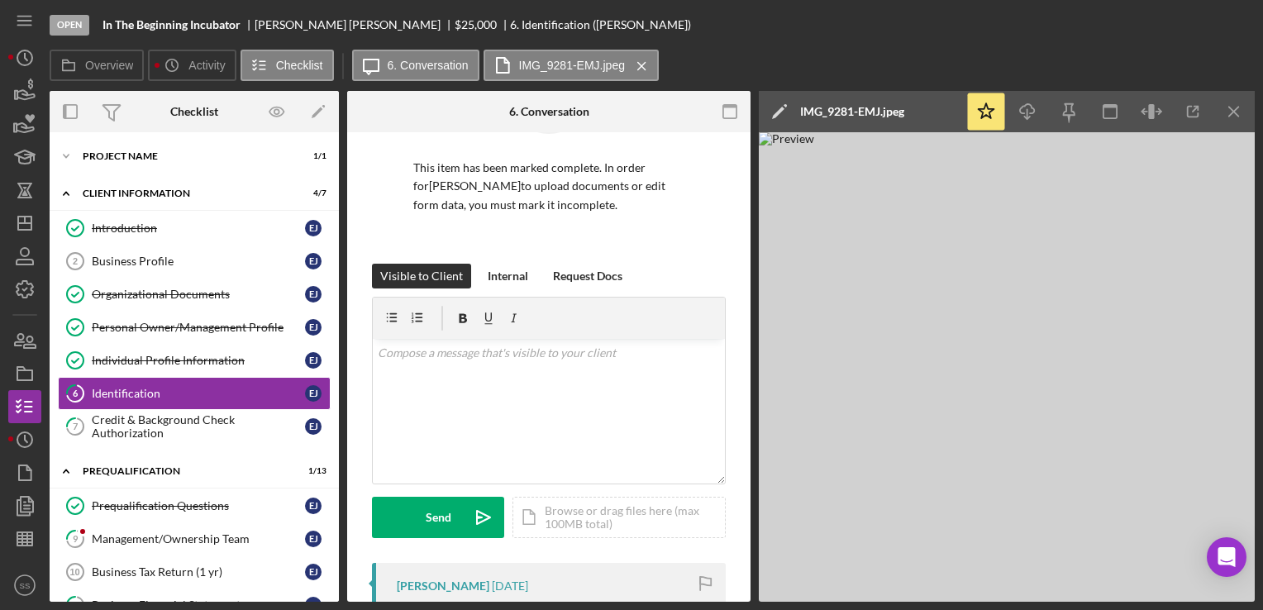
scroll to position [351, 0]
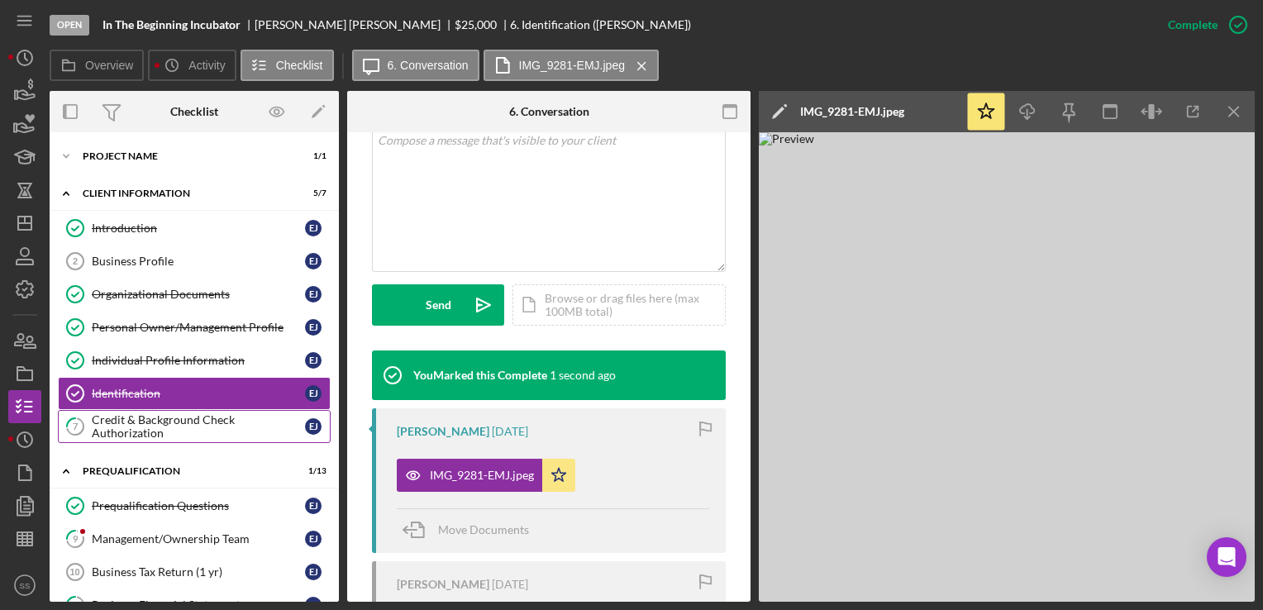
click at [111, 427] on div "Credit & Background Check Authorization" at bounding box center [198, 426] width 213 height 26
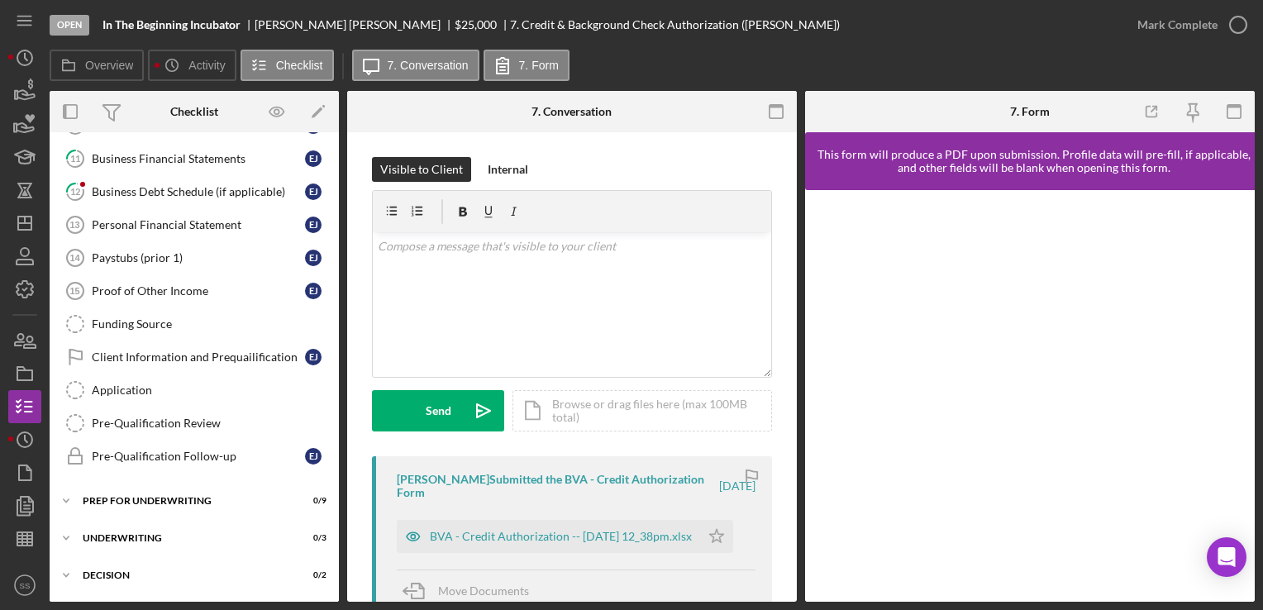
scroll to position [440, 0]
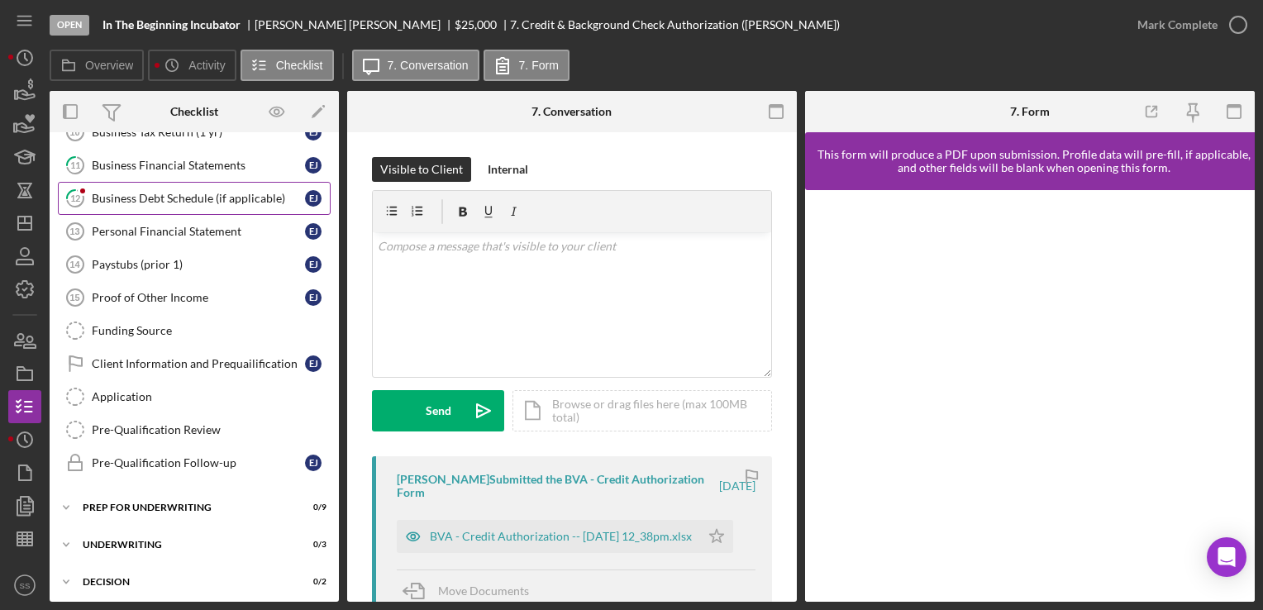
click at [169, 203] on link "12 Business Debt Schedule (if applicable) E J" at bounding box center [194, 198] width 273 height 33
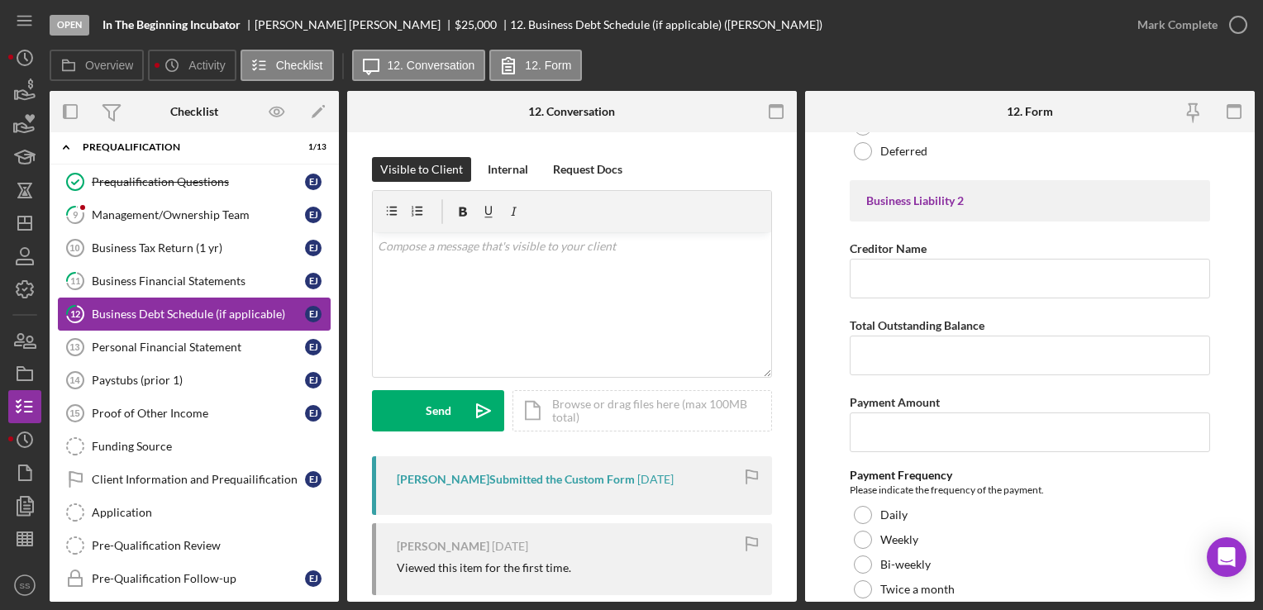
scroll to position [324, 0]
click at [106, 286] on link "11 Business Financial Statements E J" at bounding box center [194, 281] width 273 height 33
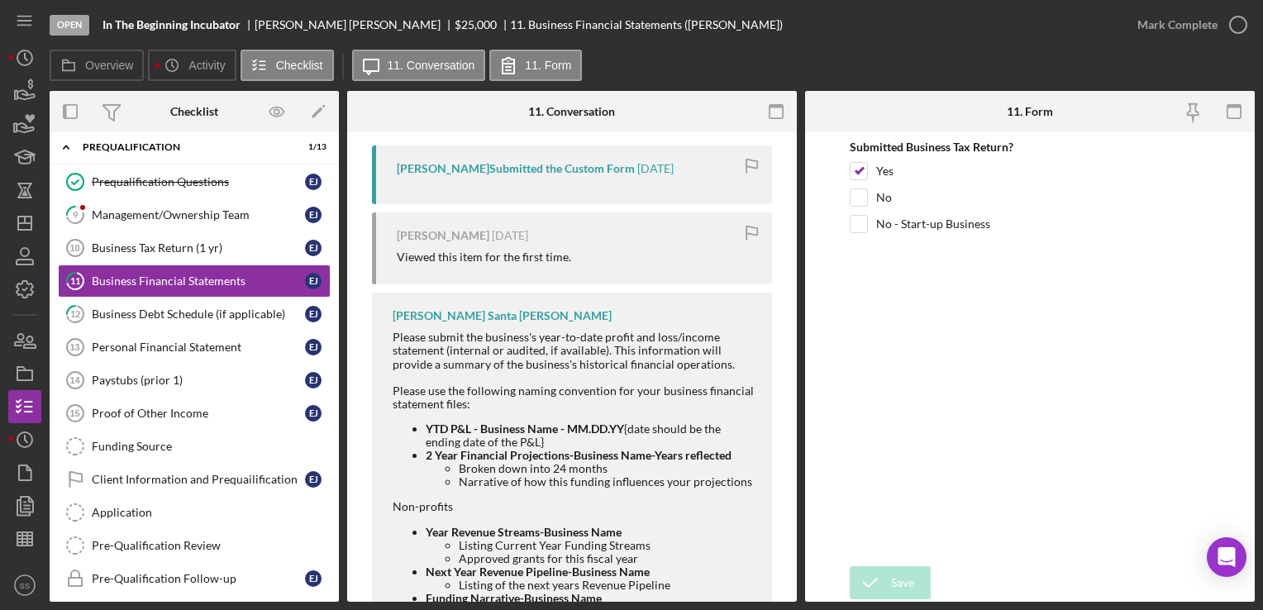
scroll to position [471, 0]
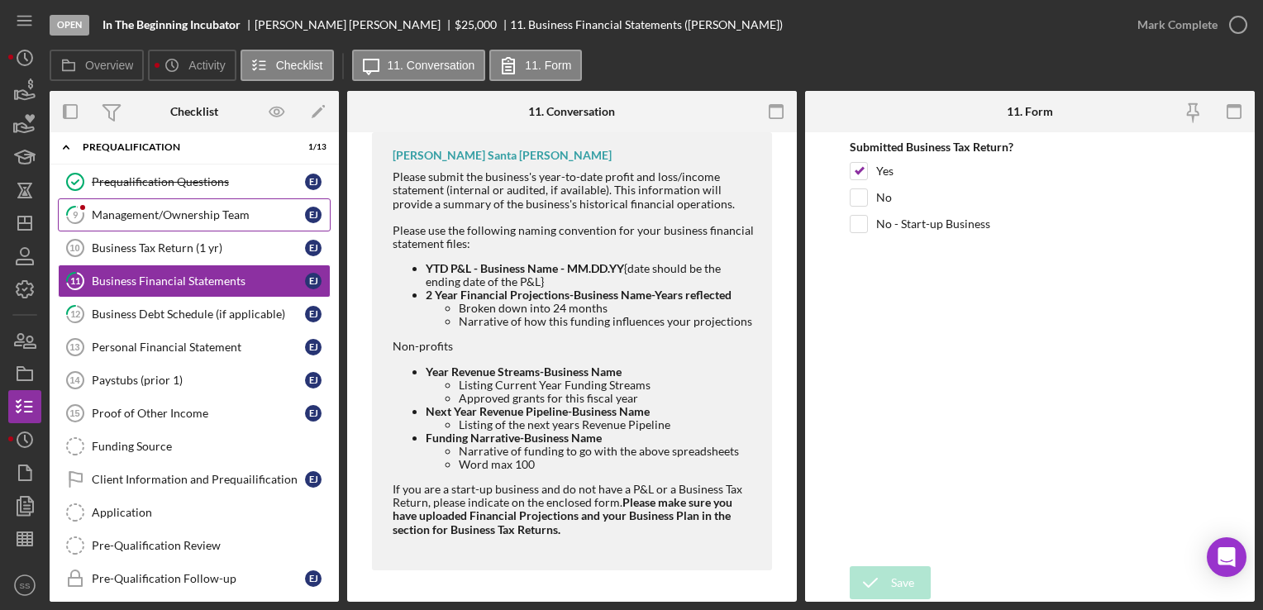
click at [179, 208] on div "Management/Ownership Team" at bounding box center [198, 214] width 213 height 13
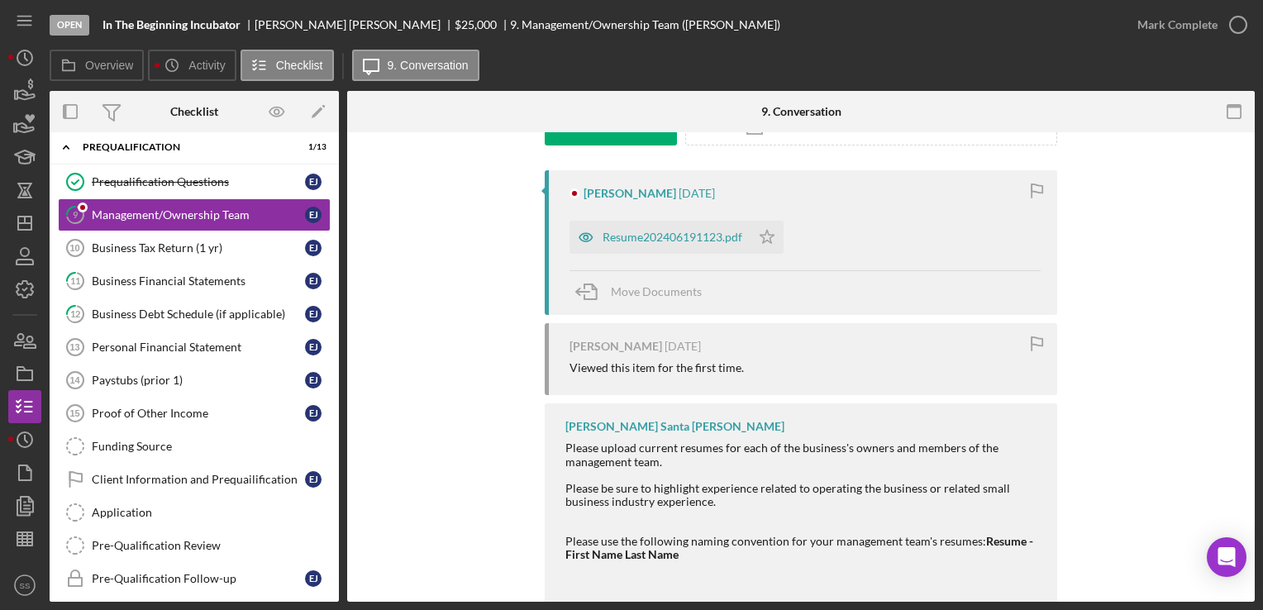
scroll to position [294, 0]
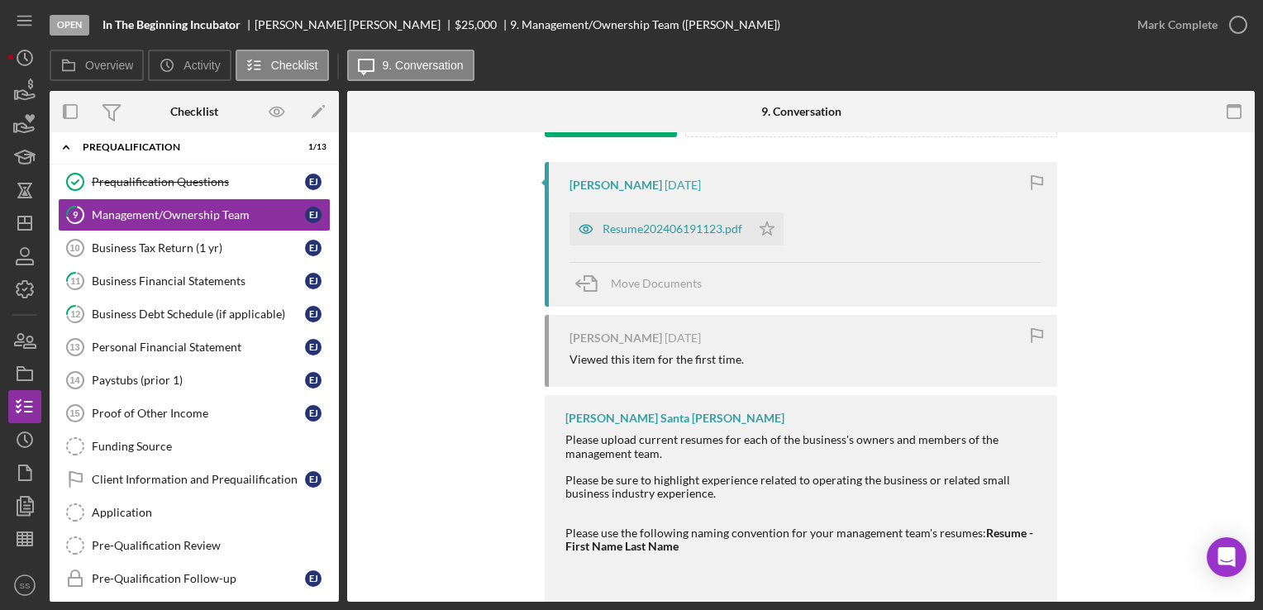
click at [48, 219] on nav "Icon/Menu Icon/Dashboard Dashboard Navigation Divider Mobile Checklist Navigati…" at bounding box center [28, 301] width 41 height 602
click at [36, 221] on icon "Icon/Dashboard" at bounding box center [24, 223] width 41 height 41
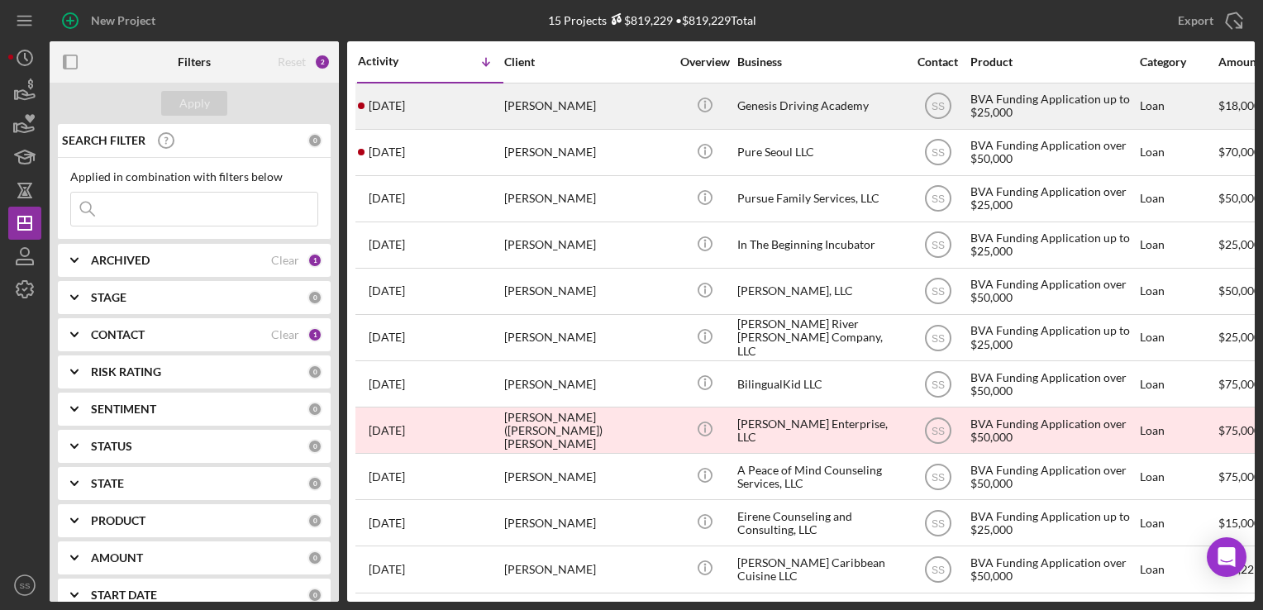
click at [556, 107] on div "[PERSON_NAME]" at bounding box center [586, 106] width 165 height 44
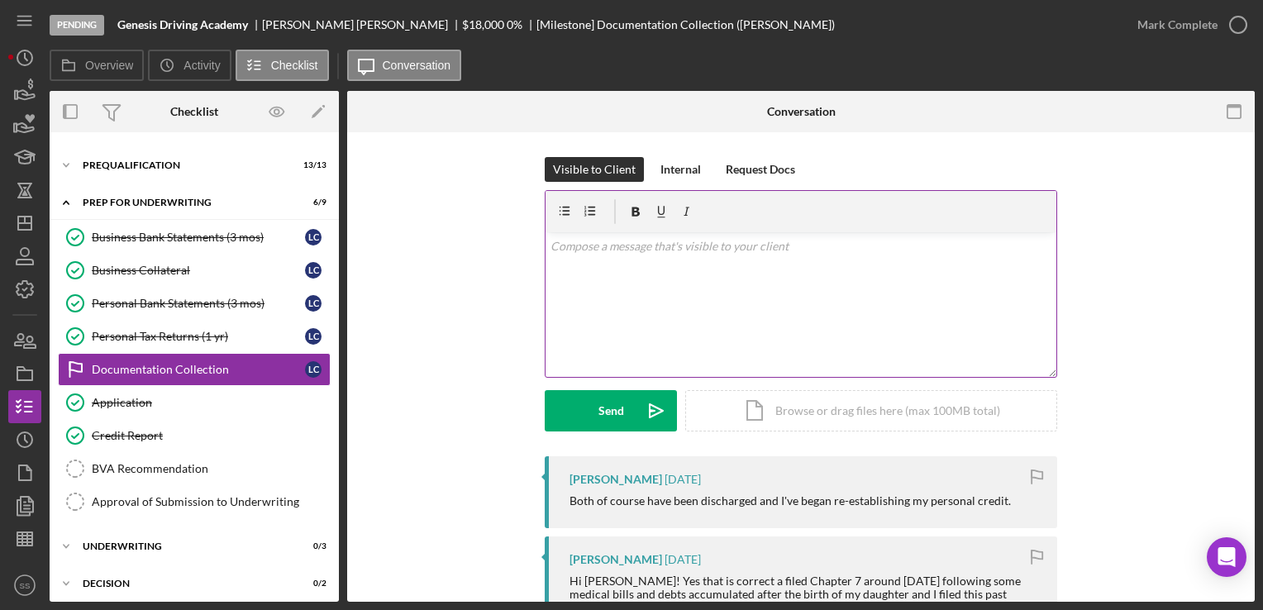
click at [682, 263] on div "v Color teal Color pink Remove color Add row above Add row below Add column bef…" at bounding box center [801, 304] width 511 height 145
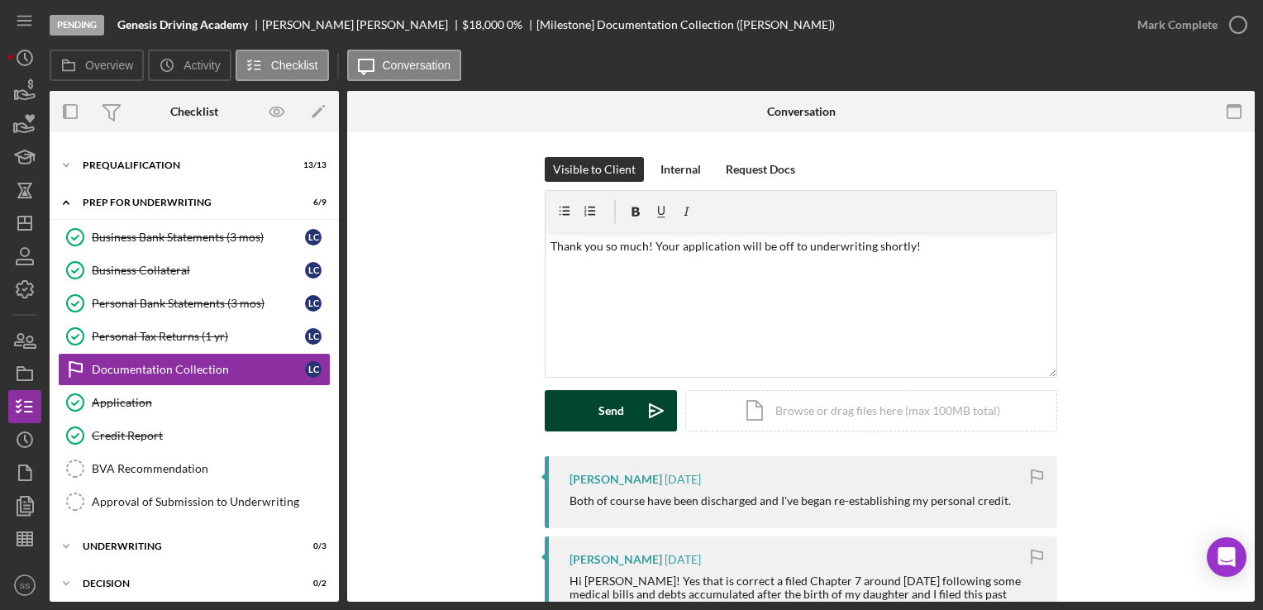
click at [612, 422] on div "Send" at bounding box center [612, 410] width 26 height 41
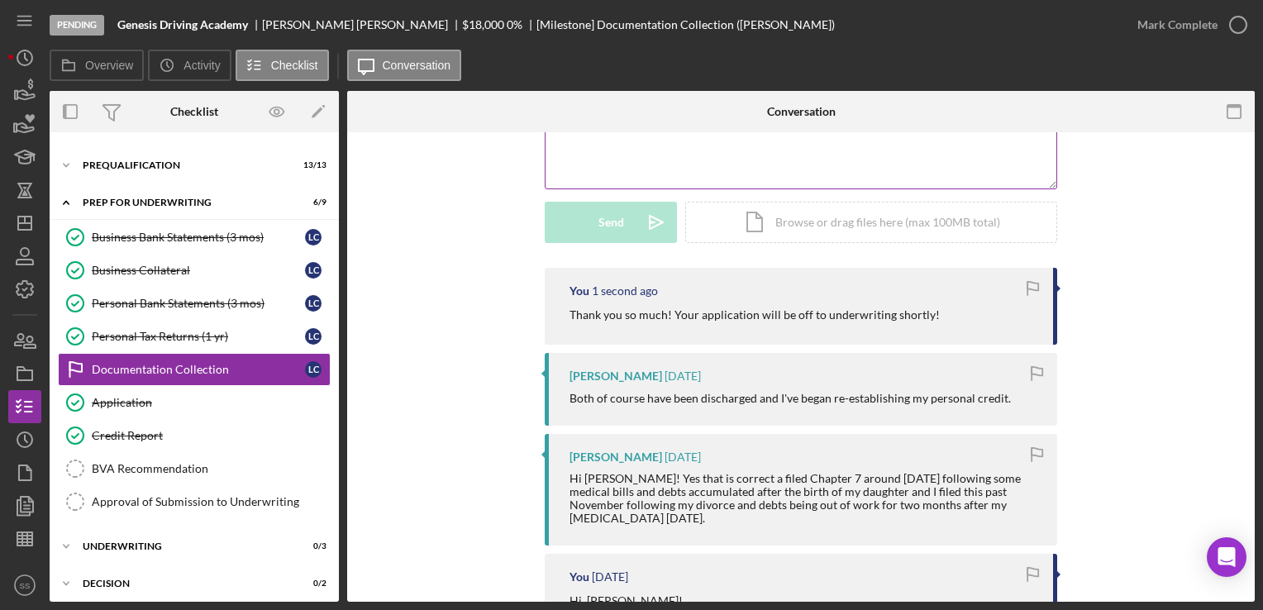
scroll to position [313, 0]
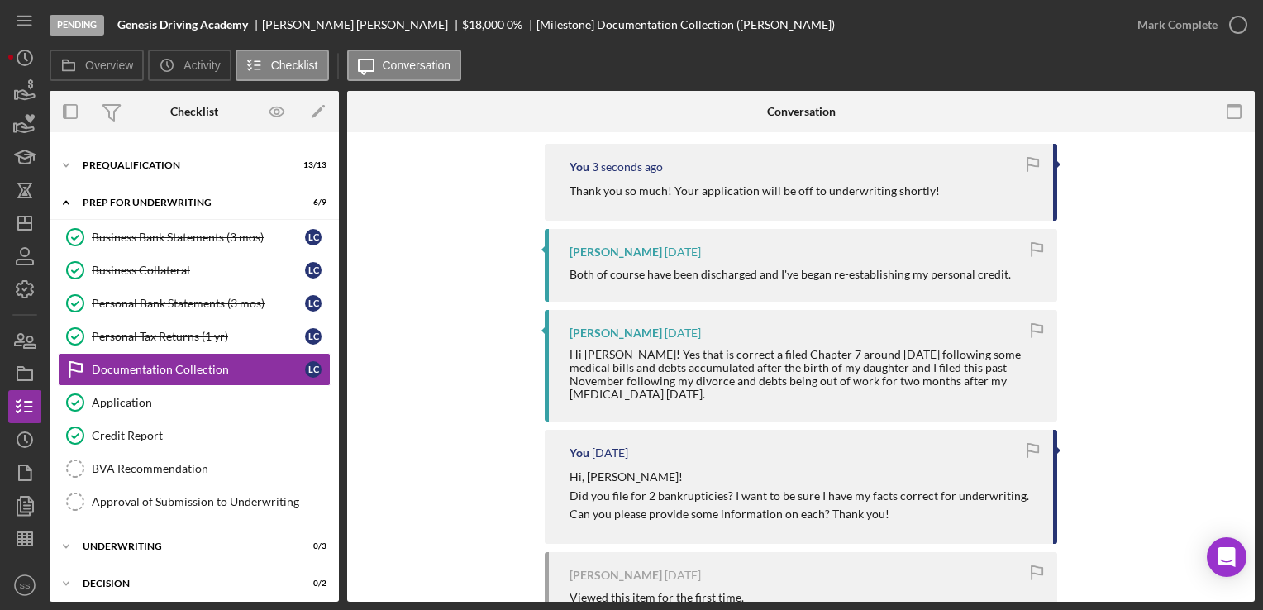
drag, startPoint x: 643, startPoint y: 392, endPoint x: 499, endPoint y: 357, distance: 148.8
click at [499, 357] on div "You 3 seconds ago Thank you so much! Your application will be off to underwriti…" at bounding box center [801, 448] width 858 height 609
copy div "Hi [PERSON_NAME]! Yes that is correct a filed Chapter 7 around [DATE] following…"
click at [160, 469] on div "BVA Recommendation" at bounding box center [211, 468] width 238 height 13
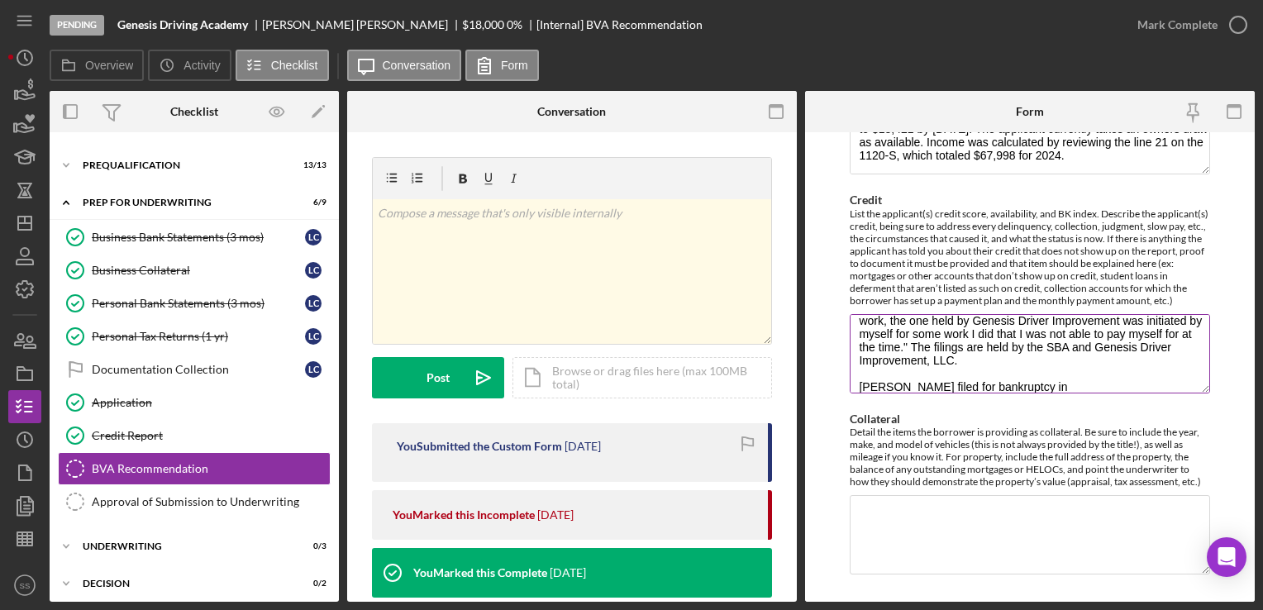
scroll to position [66, 0]
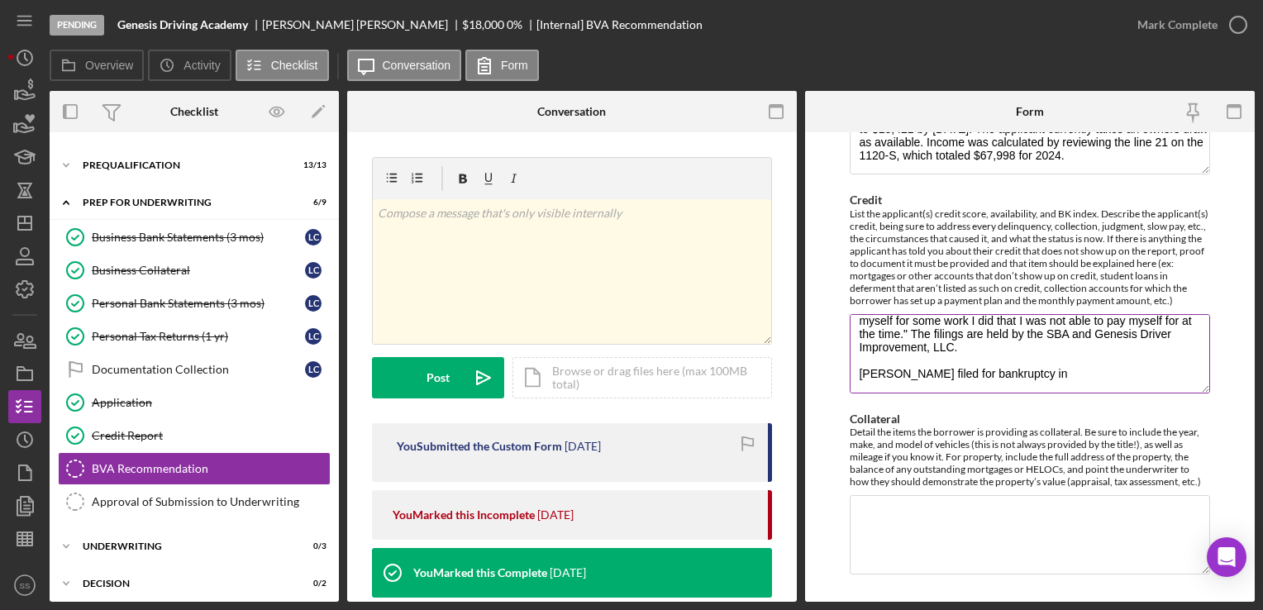
click at [1045, 387] on textarea "There are 2 UCC filings under dispute for Genesis Driver Improvement, LLC (old …" at bounding box center [1030, 353] width 360 height 79
paste textarea "Hi [PERSON_NAME]! Yes that is correct a filed Chapter 7 around [DATE] following…"
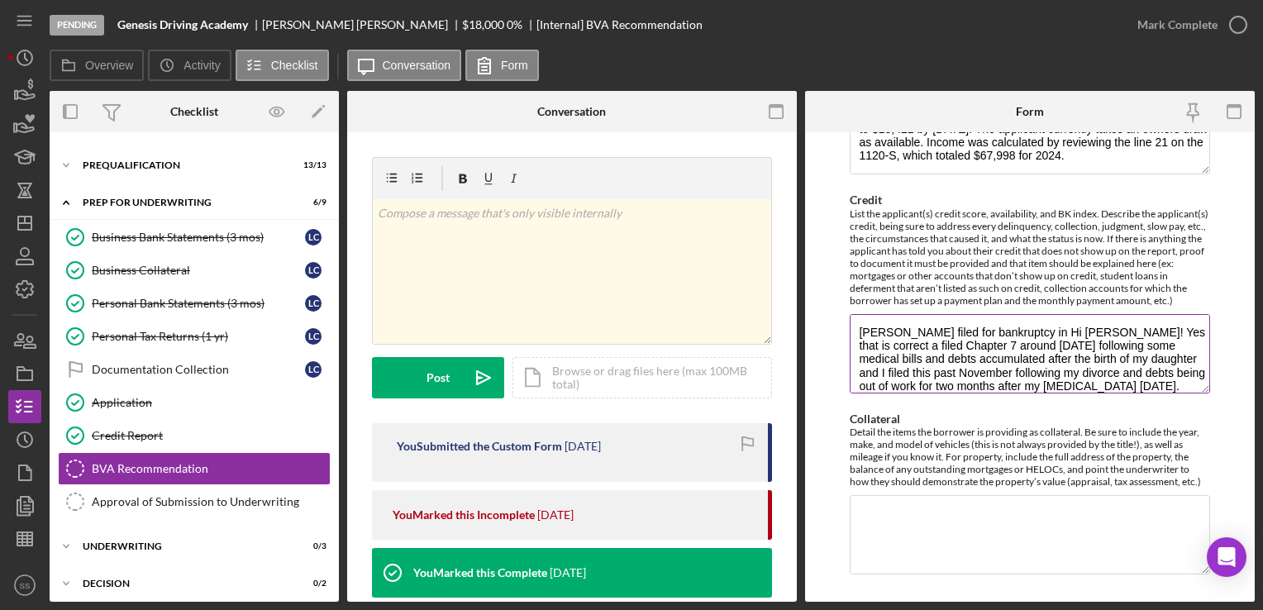
scroll to position [81, 0]
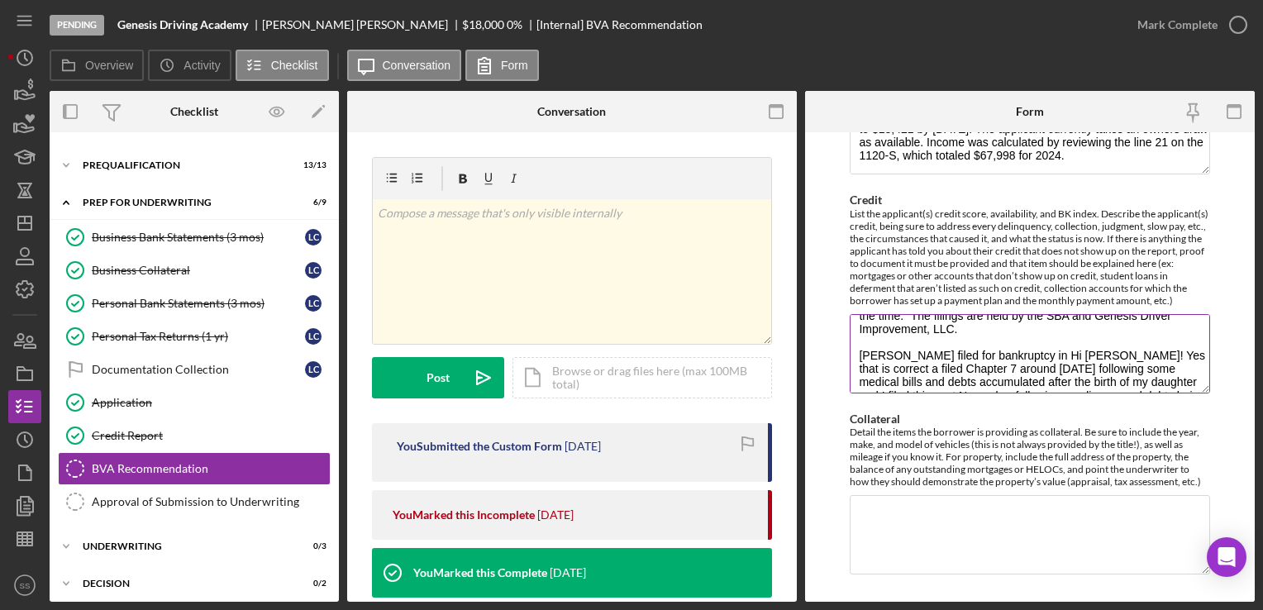
drag, startPoint x: 1016, startPoint y: 336, endPoint x: 1191, endPoint y: 334, distance: 174.5
click at [1191, 334] on textarea "There are 2 UCC filings under dispute for Genesis Driver Improvement, LLC (old …" at bounding box center [1030, 353] width 360 height 79
click at [1103, 356] on textarea "There are 2 UCC filings under dispute for Genesis Driver Improvement, LLC (old …" at bounding box center [1030, 353] width 360 height 79
drag, startPoint x: 1015, startPoint y: 366, endPoint x: 1171, endPoint y: 368, distance: 155.4
click at [1171, 368] on textarea "There are 2 UCC filings under dispute for Genesis Driver Improvement, LLC (old …" at bounding box center [1030, 353] width 360 height 79
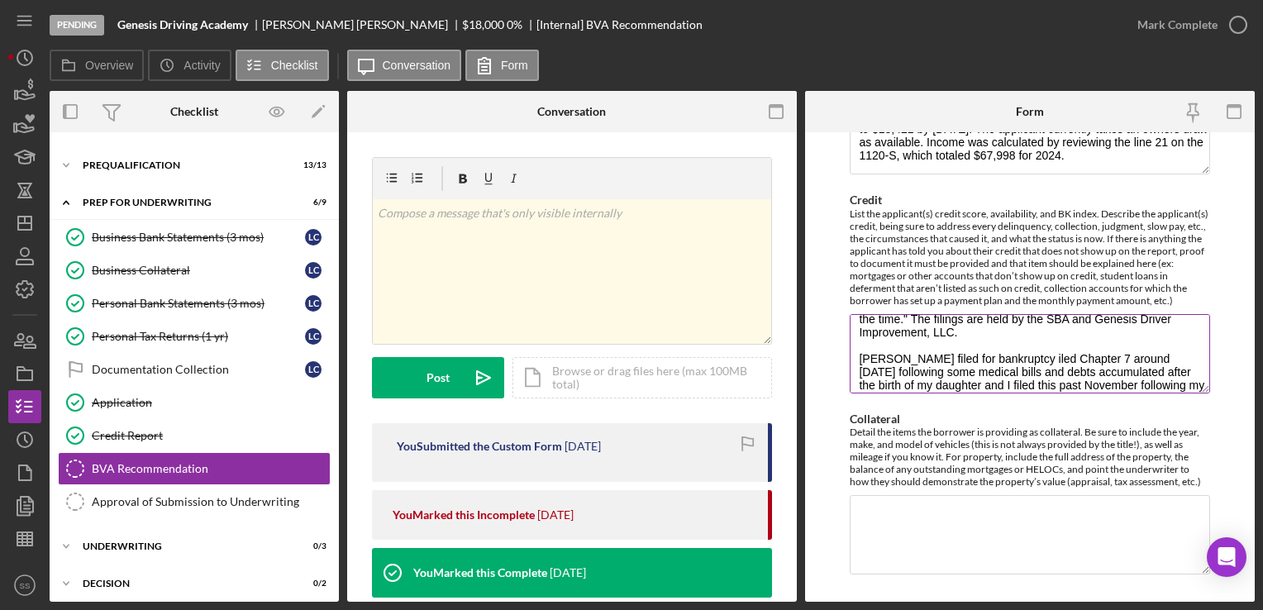
click at [1032, 368] on textarea "There are 2 UCC filings under dispute for Genesis Driver Improvement, LLC (old …" at bounding box center [1030, 353] width 360 height 79
click at [1062, 365] on textarea "There are 2 UCC filings under dispute for Genesis Driver Improvement, LLC (old …" at bounding box center [1030, 353] width 360 height 79
click at [943, 378] on textarea "There are 2 UCC filings under dispute for Genesis Driver Improvement, LLC (old …" at bounding box center [1030, 353] width 360 height 79
click at [1030, 378] on textarea "There are 2 UCC filings under dispute for Genesis Driver Improvement, LLC (old …" at bounding box center [1030, 353] width 360 height 79
click at [885, 394] on textarea "There are 2 UCC filings under dispute for Genesis Driver Improvement, LLC (old …" at bounding box center [1030, 353] width 360 height 79
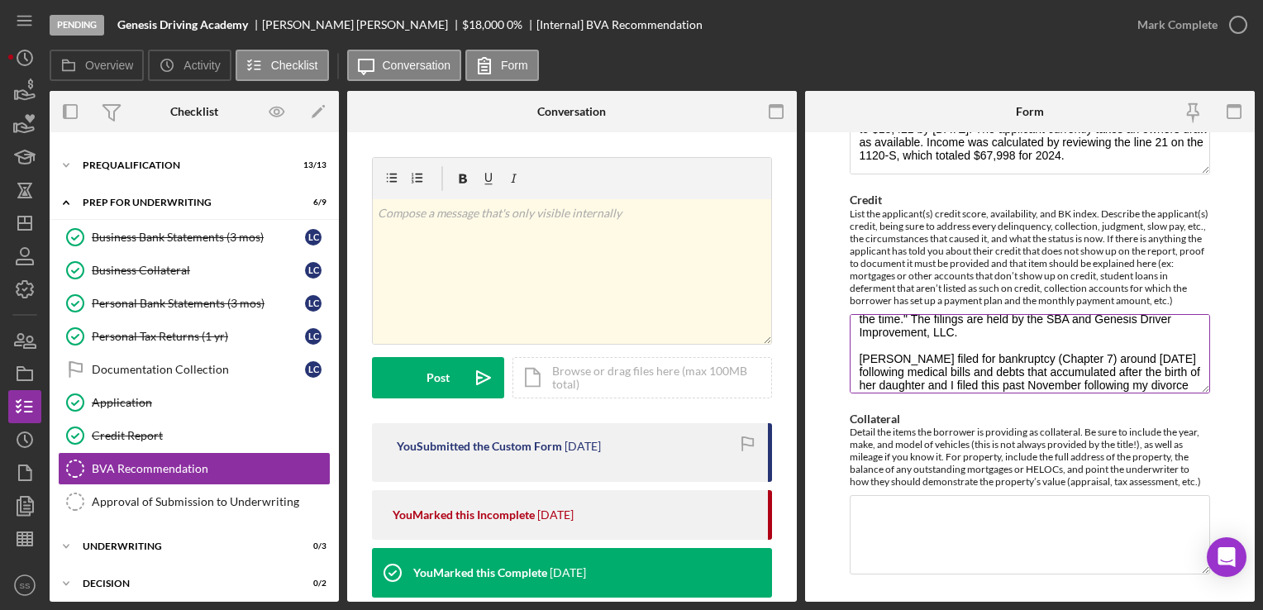
click at [941, 389] on textarea "There are 2 UCC filings under dispute for Genesis Driver Improvement, LLC (old …" at bounding box center [1030, 353] width 360 height 79
click at [1073, 394] on textarea "There are 2 UCC filings under dispute for Genesis Driver Improvement, LLC (old …" at bounding box center [1030, 353] width 360 height 79
click at [1103, 391] on textarea "There are 2 UCC filings under dispute for Genesis Driver Improvement, LLC (old …" at bounding box center [1030, 353] width 360 height 79
click at [1072, 394] on textarea "There are 2 UCC filings under dispute for Genesis Driver Improvement, LLC (old …" at bounding box center [1030, 353] width 360 height 79
click at [1178, 394] on textarea "There are 2 UCC filings under dispute for Genesis Driver Improvement, LLC (old …" at bounding box center [1030, 353] width 360 height 79
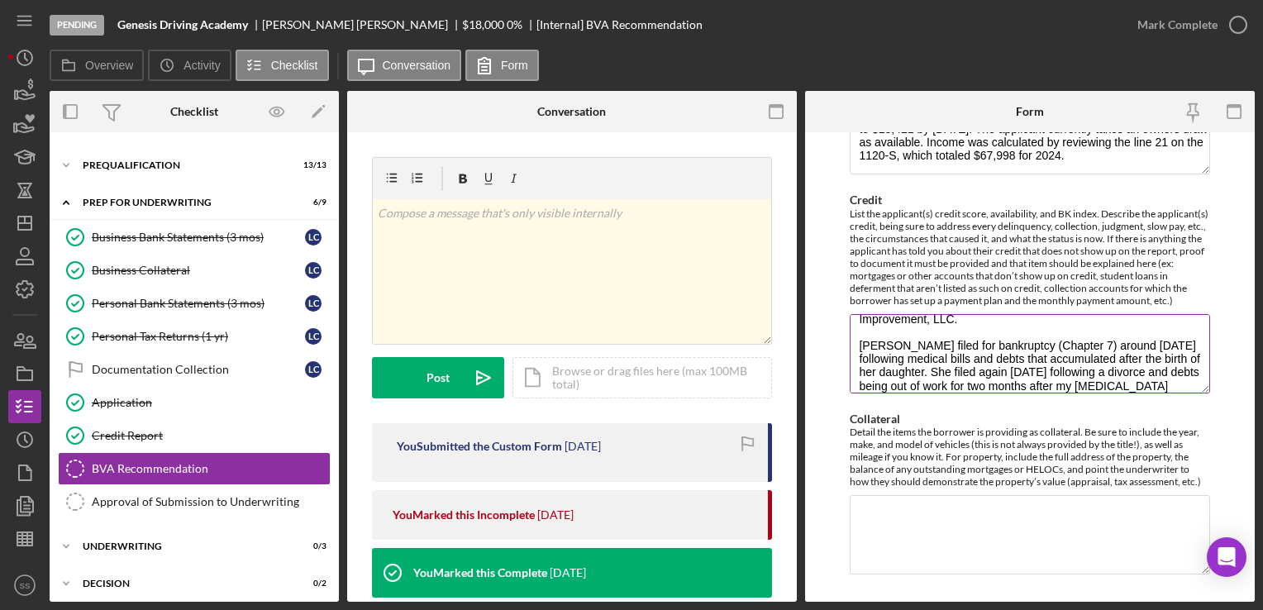
scroll to position [119, 0]
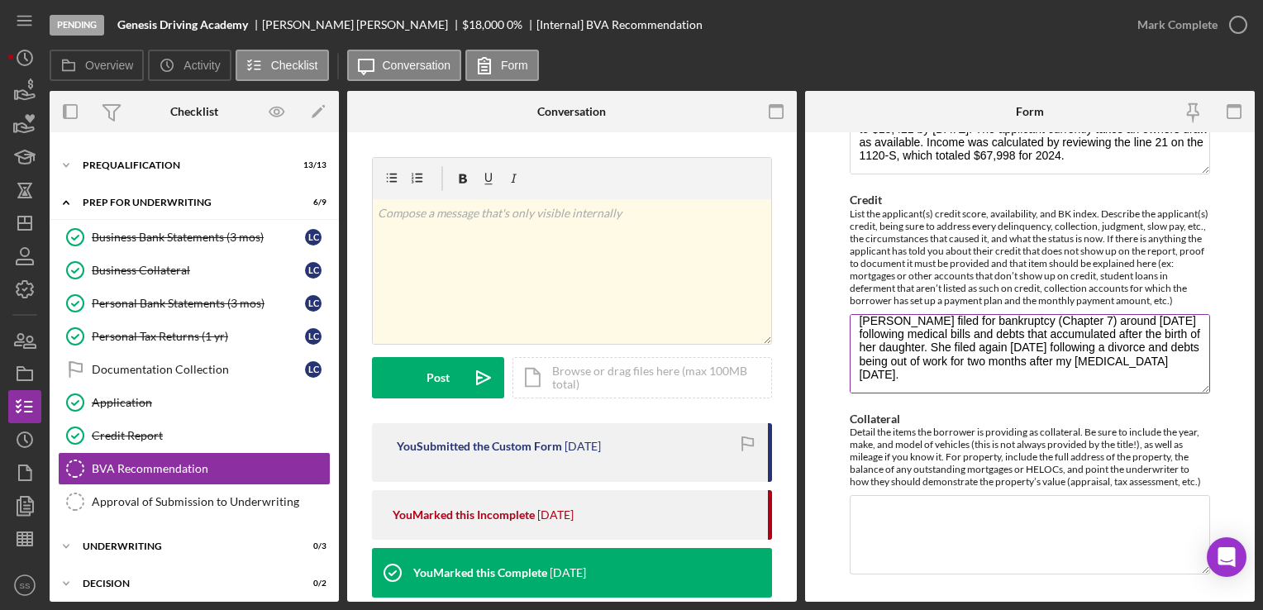
click at [1014, 388] on textarea "There are 2 UCC filings under dispute for Genesis Driver Improvement, LLC (old …" at bounding box center [1030, 353] width 360 height 79
click at [929, 382] on textarea "There are 2 UCC filings under dispute for Genesis Driver Improvement, LLC (old …" at bounding box center [1030, 353] width 360 height 79
click at [1172, 364] on textarea "There are 2 UCC filings under dispute for Genesis Driver Improvement, LLC (old …" at bounding box center [1030, 353] width 360 height 79
click at [1056, 384] on textarea "There are 2 UCC filings under dispute for Genesis Driver Improvement, LLC (old …" at bounding box center [1030, 353] width 360 height 79
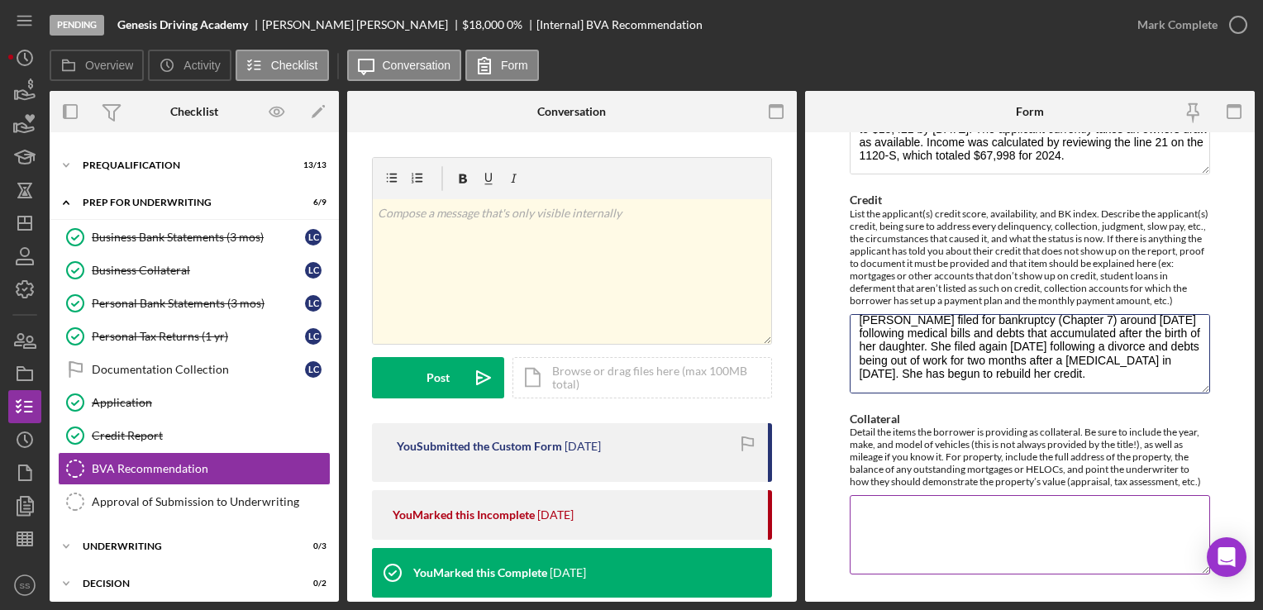
scroll to position [1193, 0]
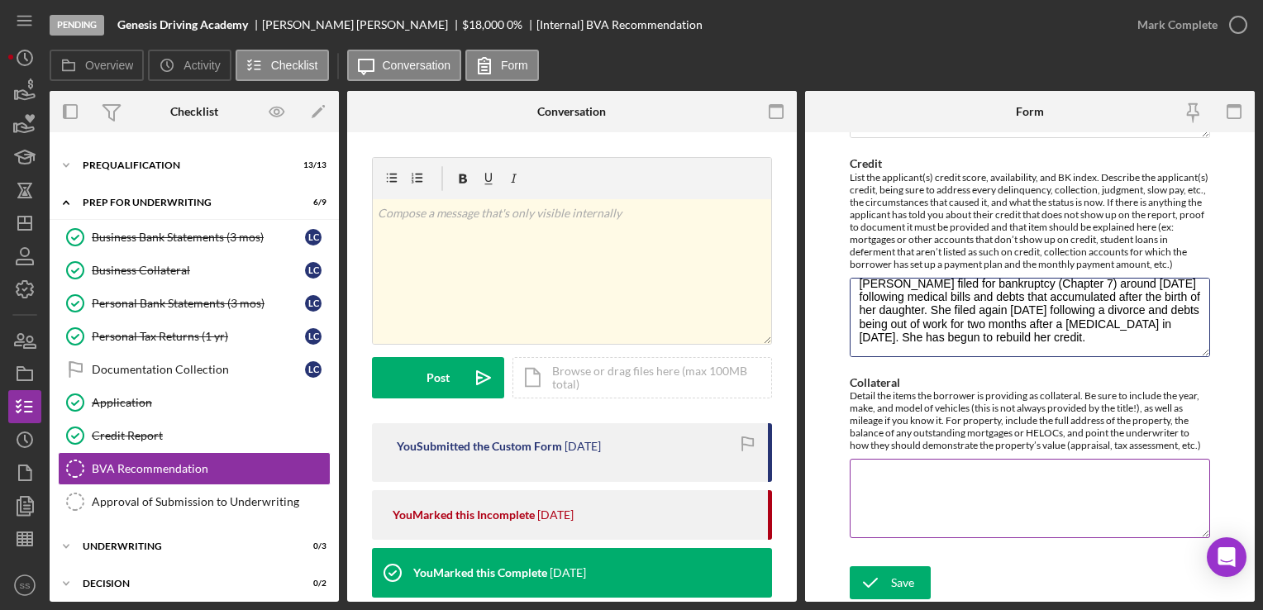
type textarea "There are 2 UCC filings under dispute for Genesis Driver Improvement, LLC (old …"
click at [992, 523] on textarea "Collateral" at bounding box center [1030, 498] width 360 height 79
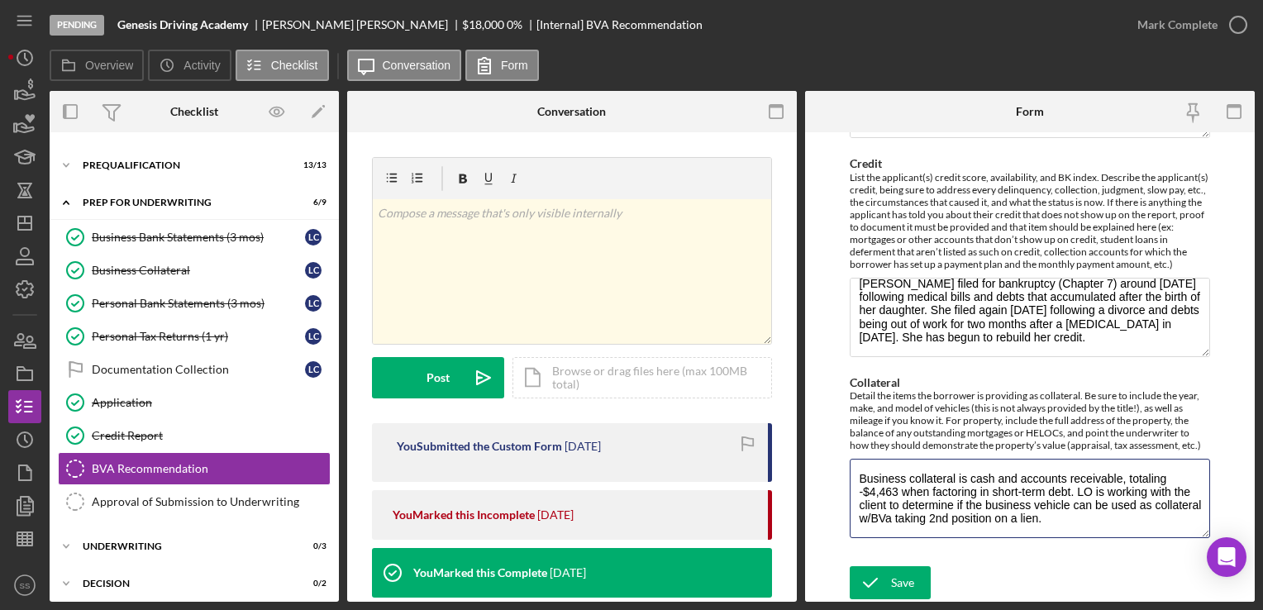
type textarea "Business collateral is cash and accounts receivable, totaling -$4,463 when fact…"
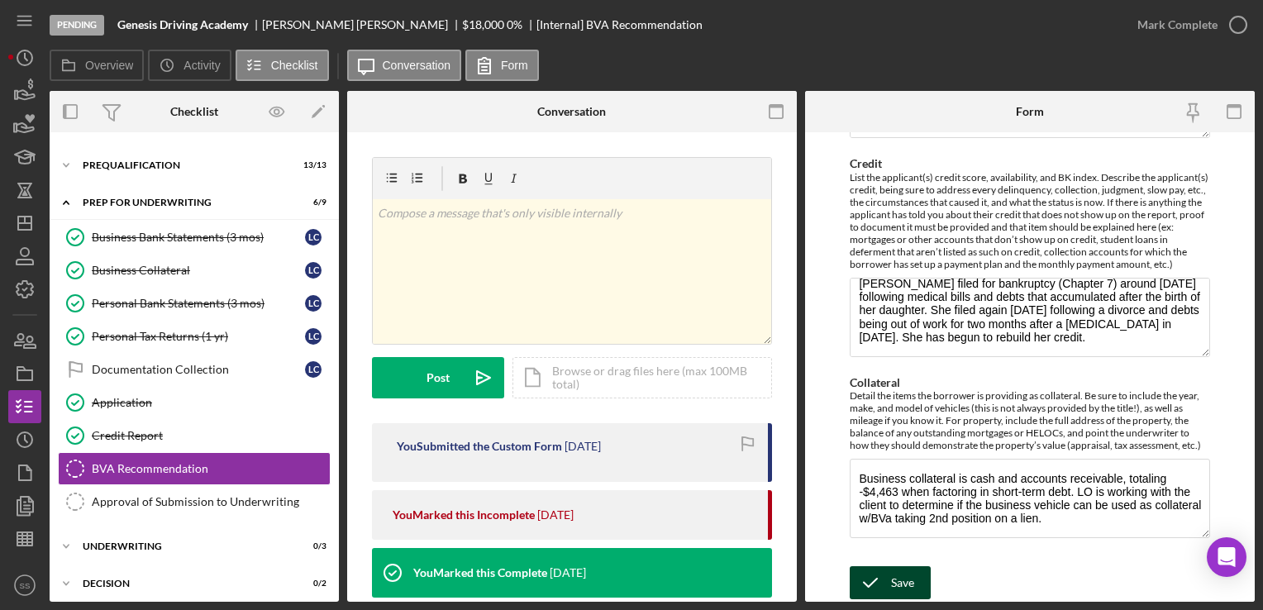
click at [893, 585] on div "Save" at bounding box center [902, 582] width 23 height 33
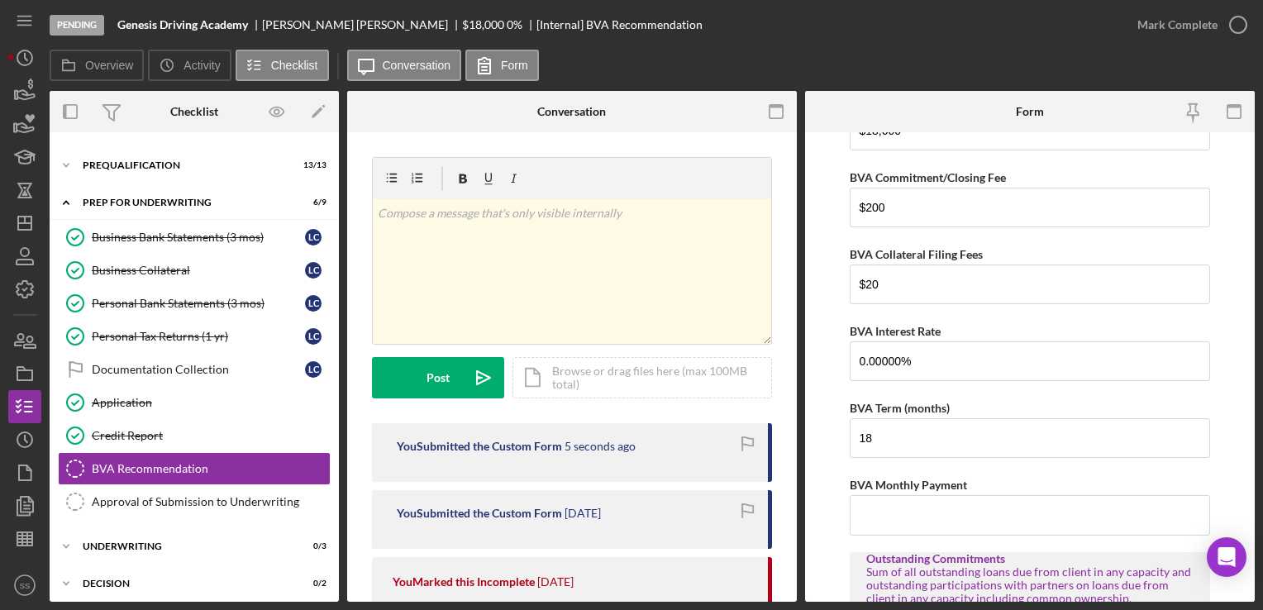
scroll to position [0, 0]
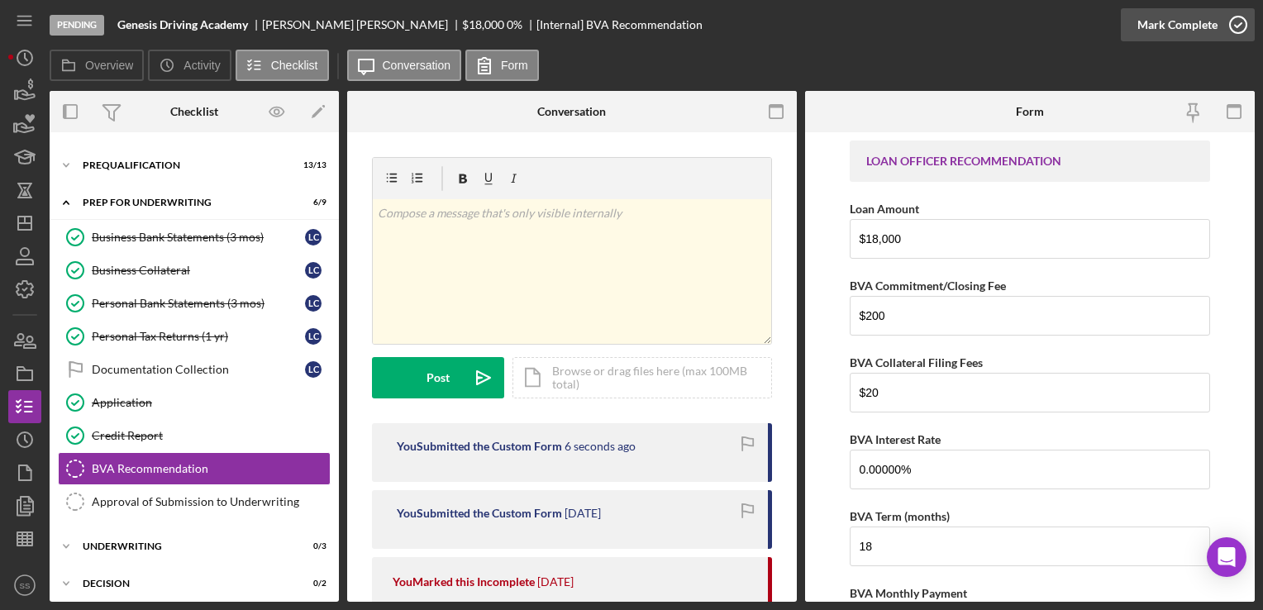
click at [1204, 21] on div "Mark Complete" at bounding box center [1178, 24] width 80 height 33
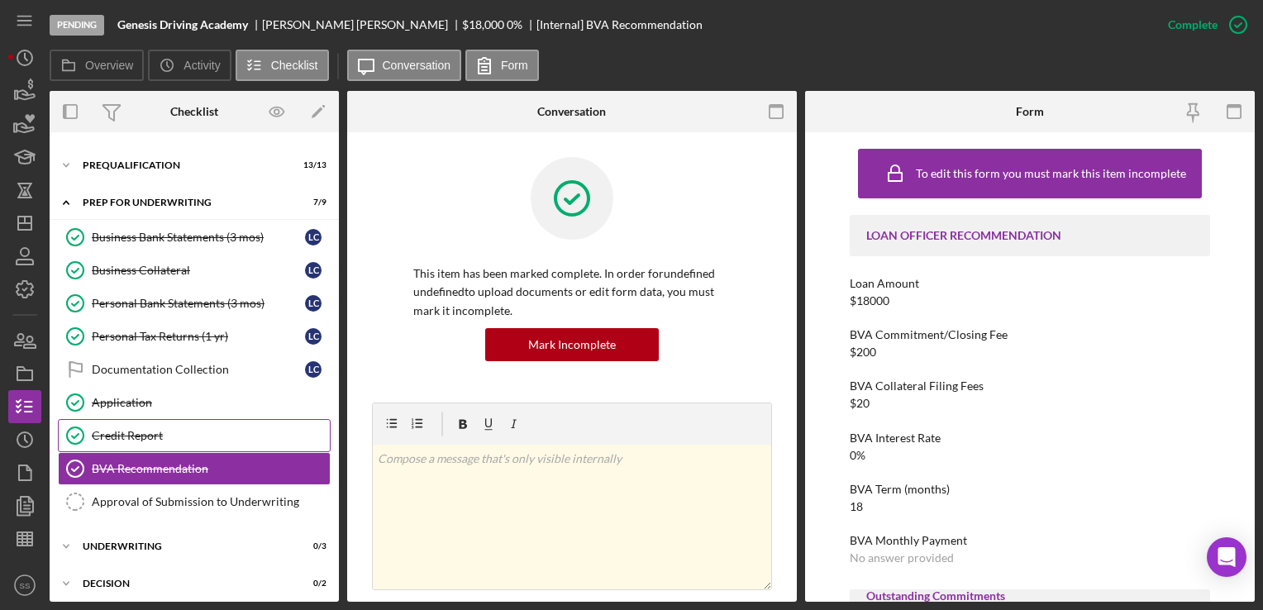
scroll to position [217, 0]
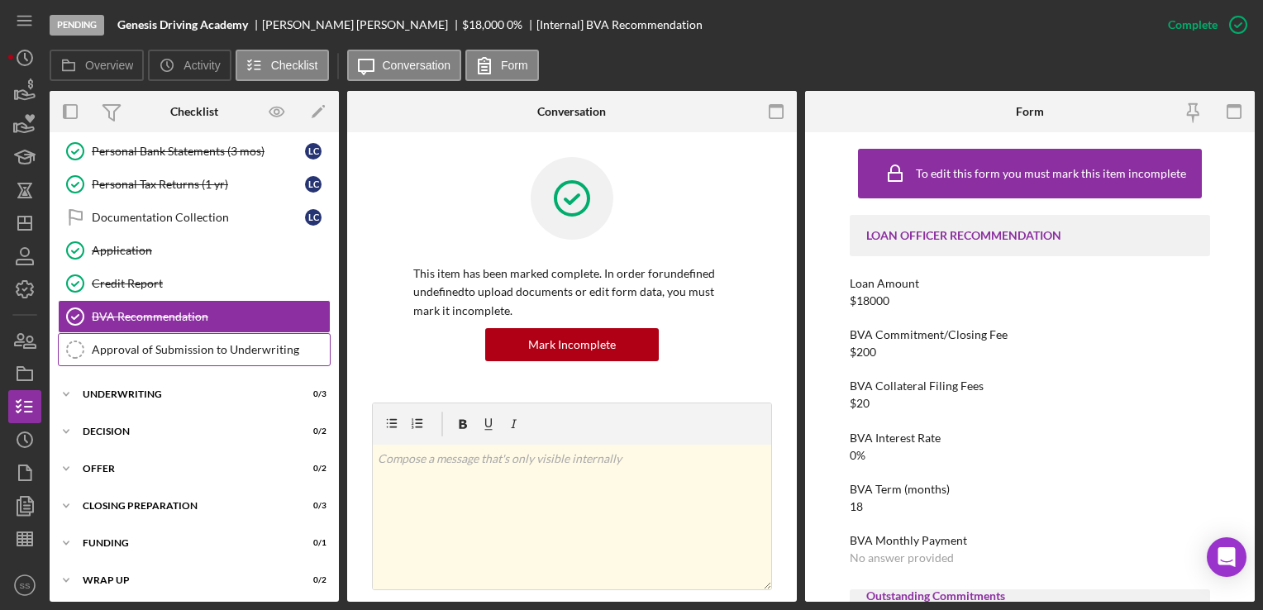
click at [222, 343] on div "Approval of Submission to Underwriting" at bounding box center [211, 349] width 238 height 13
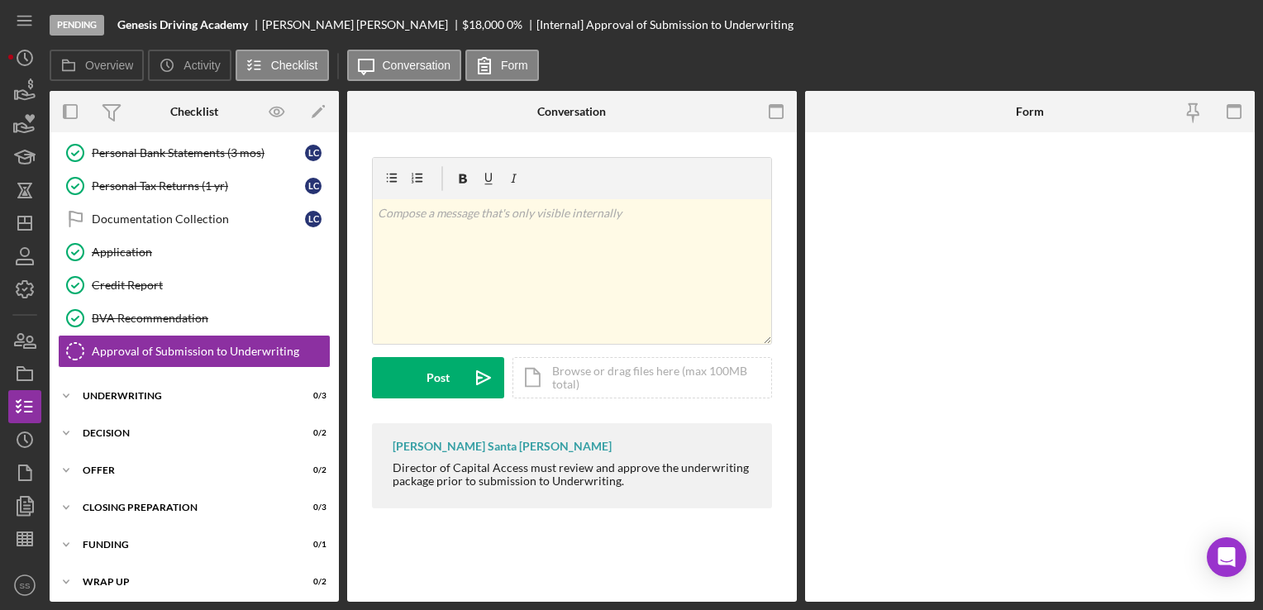
scroll to position [217, 0]
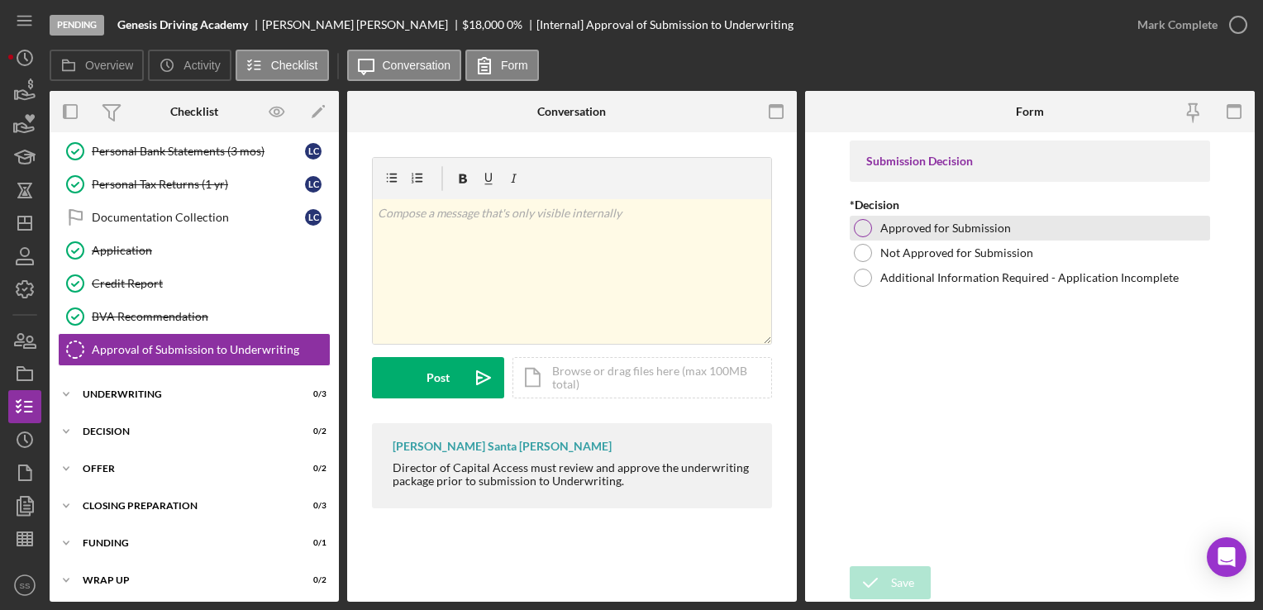
click at [857, 231] on div at bounding box center [863, 228] width 18 height 18
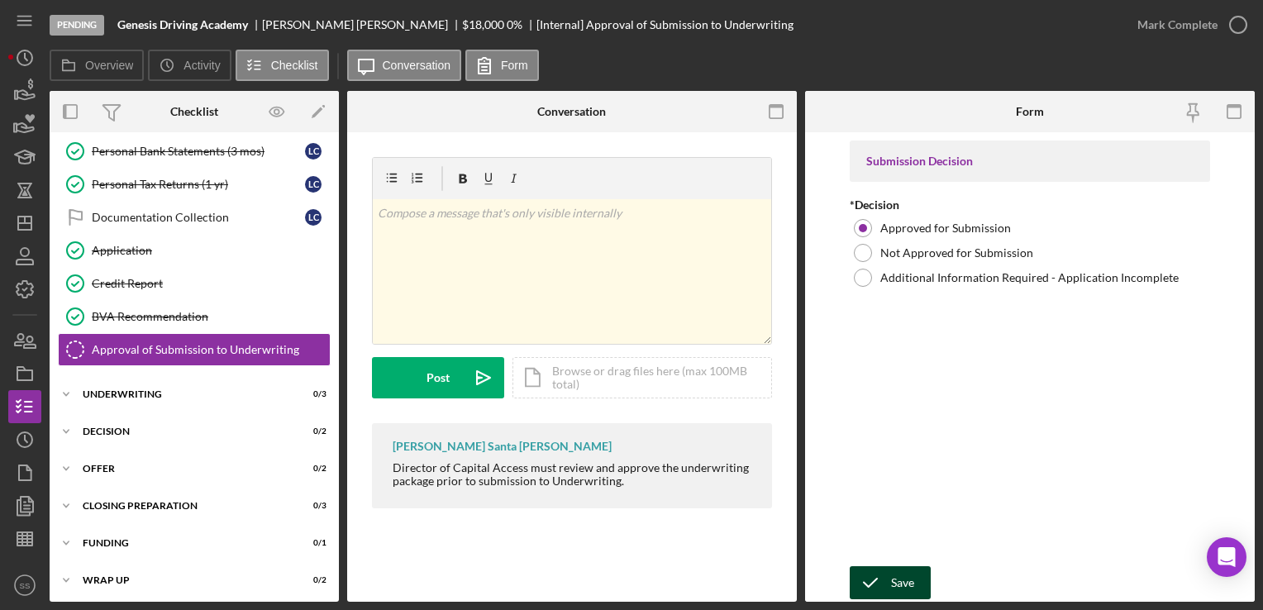
click at [887, 567] on icon "submit" at bounding box center [870, 582] width 41 height 41
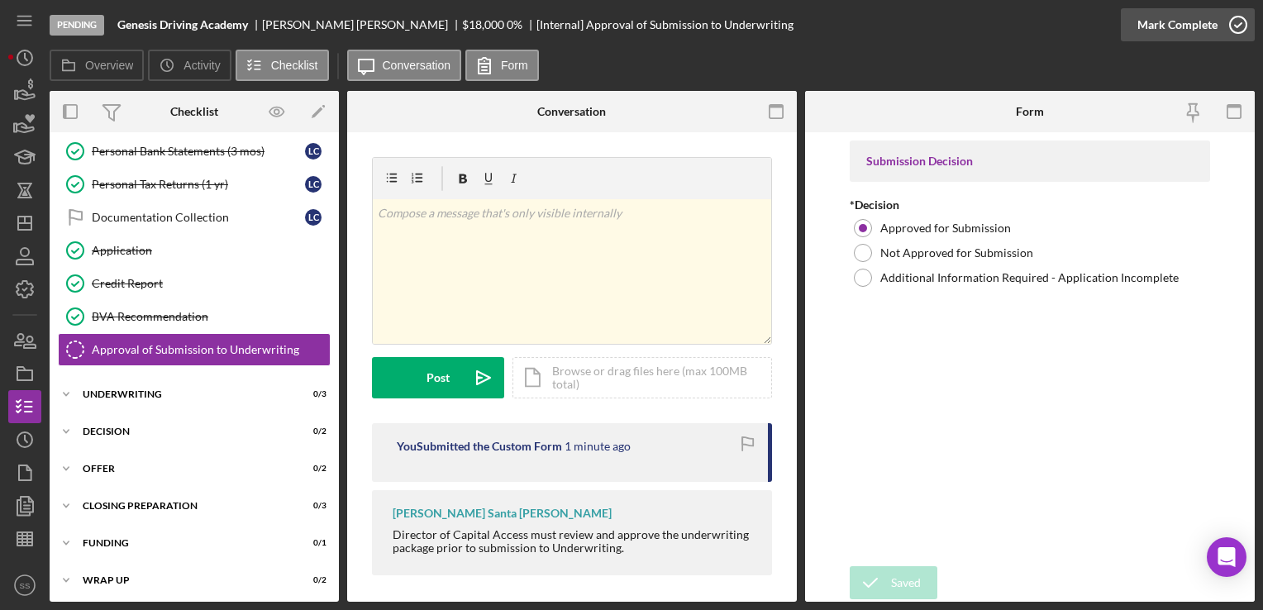
click at [1164, 21] on div "Mark Complete" at bounding box center [1178, 24] width 80 height 33
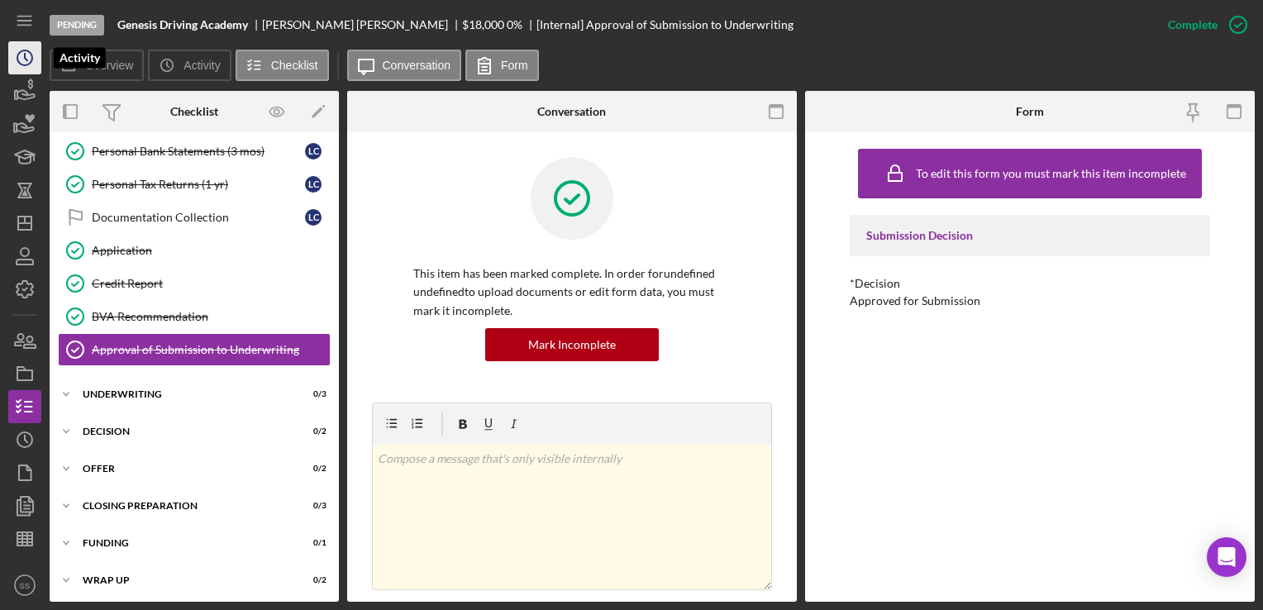
click at [26, 46] on icon "Icon/History" at bounding box center [24, 57] width 41 height 41
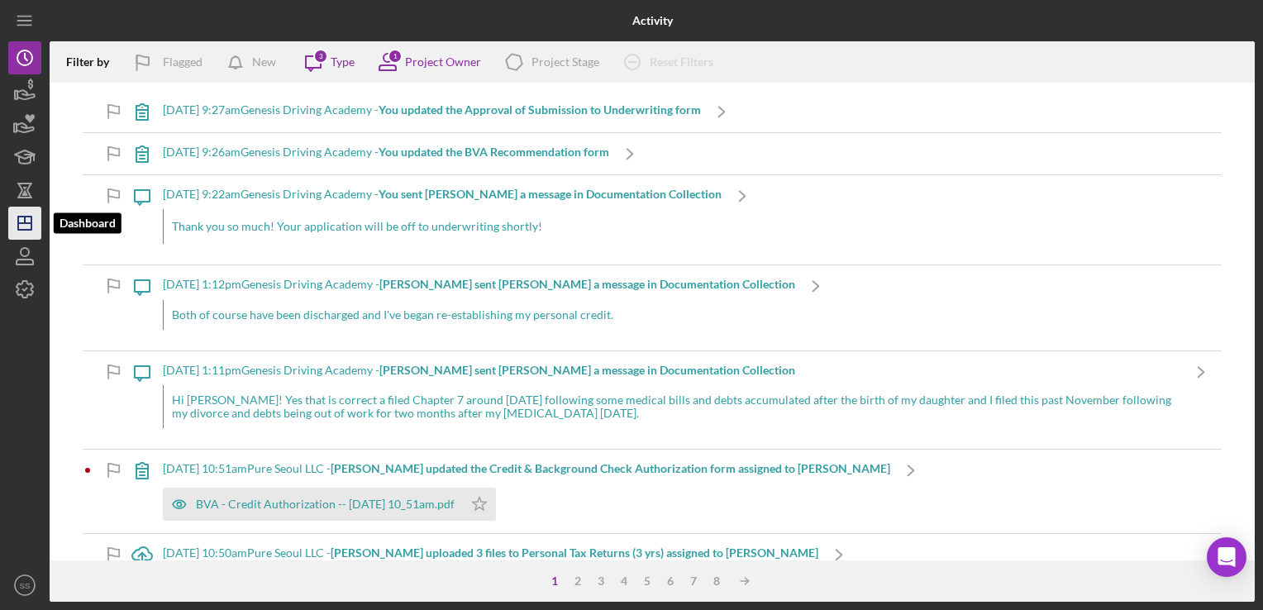
click at [26, 230] on polygon "button" at bounding box center [24, 223] width 13 height 13
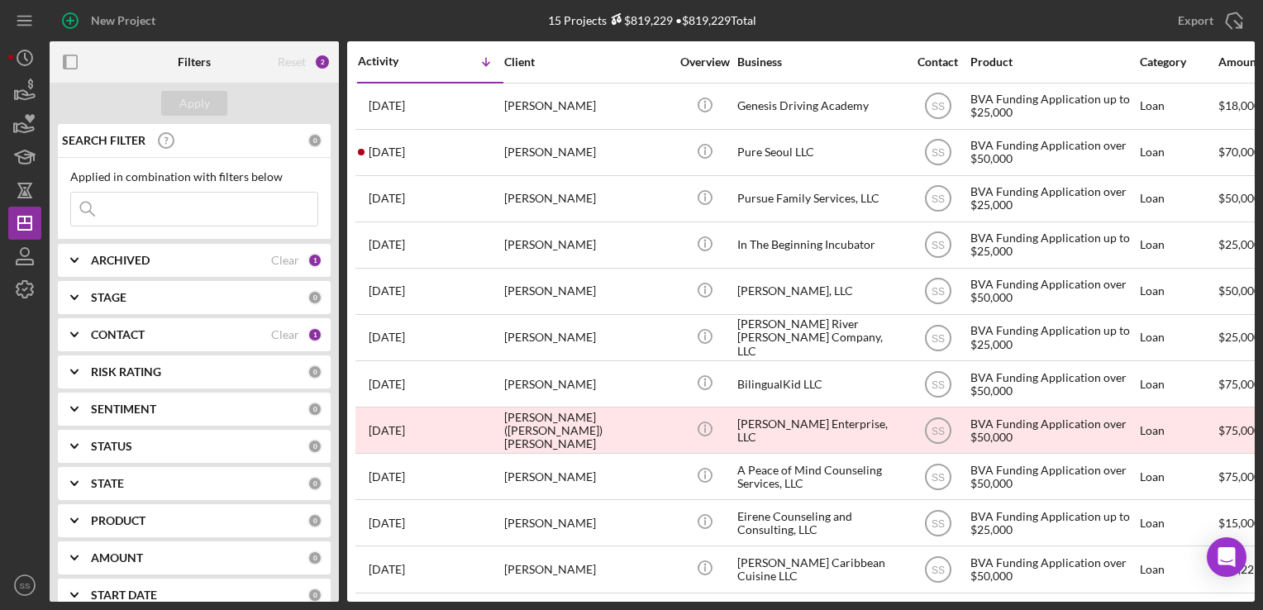
click at [314, 63] on div "Reset 2" at bounding box center [304, 61] width 53 height 41
click at [19, 32] on icon "Icon/Menu" at bounding box center [25, 20] width 37 height 37
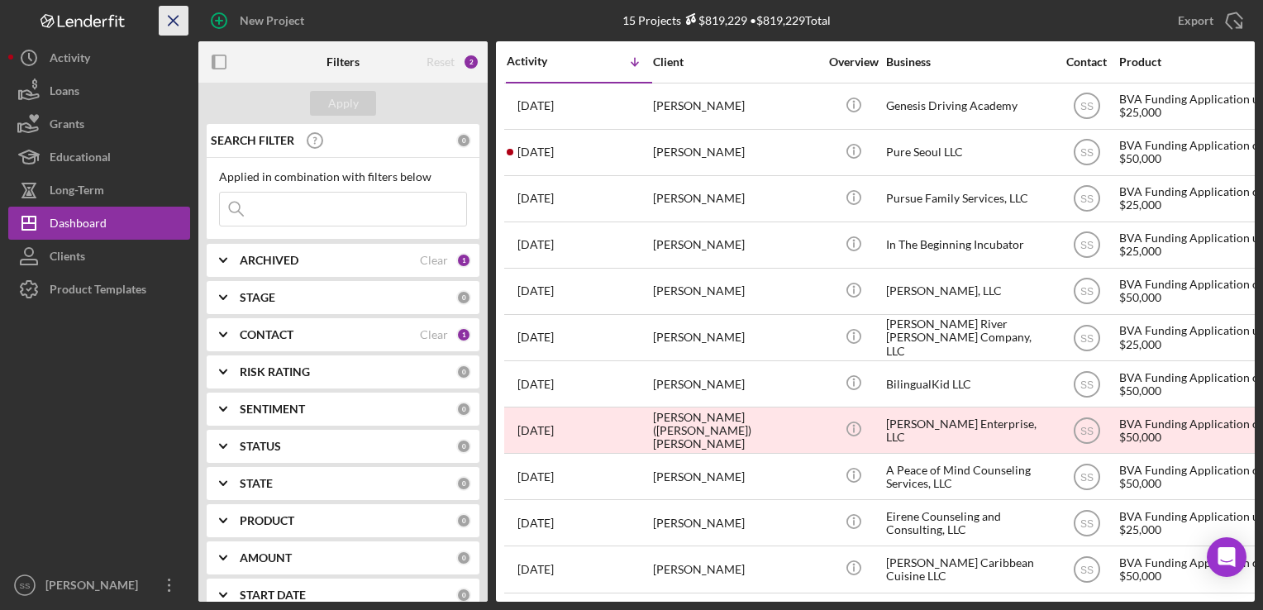
click at [179, 7] on icon "Icon/Menu Close" at bounding box center [173, 20] width 37 height 37
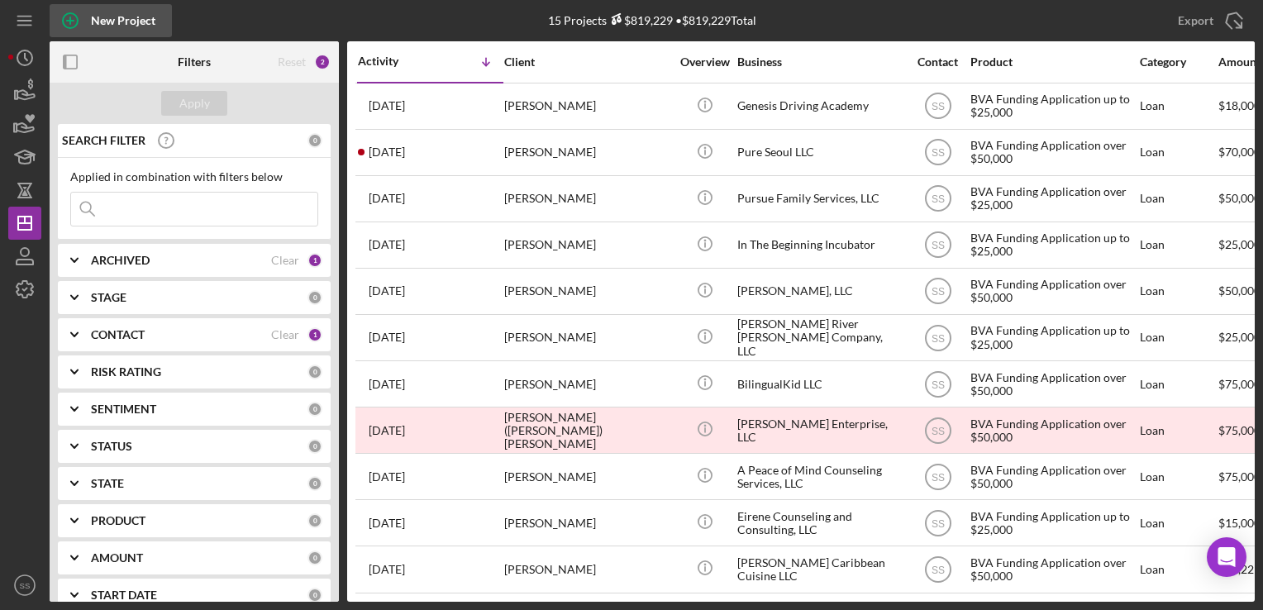
click at [75, 20] on icon "button" at bounding box center [70, 20] width 41 height 41
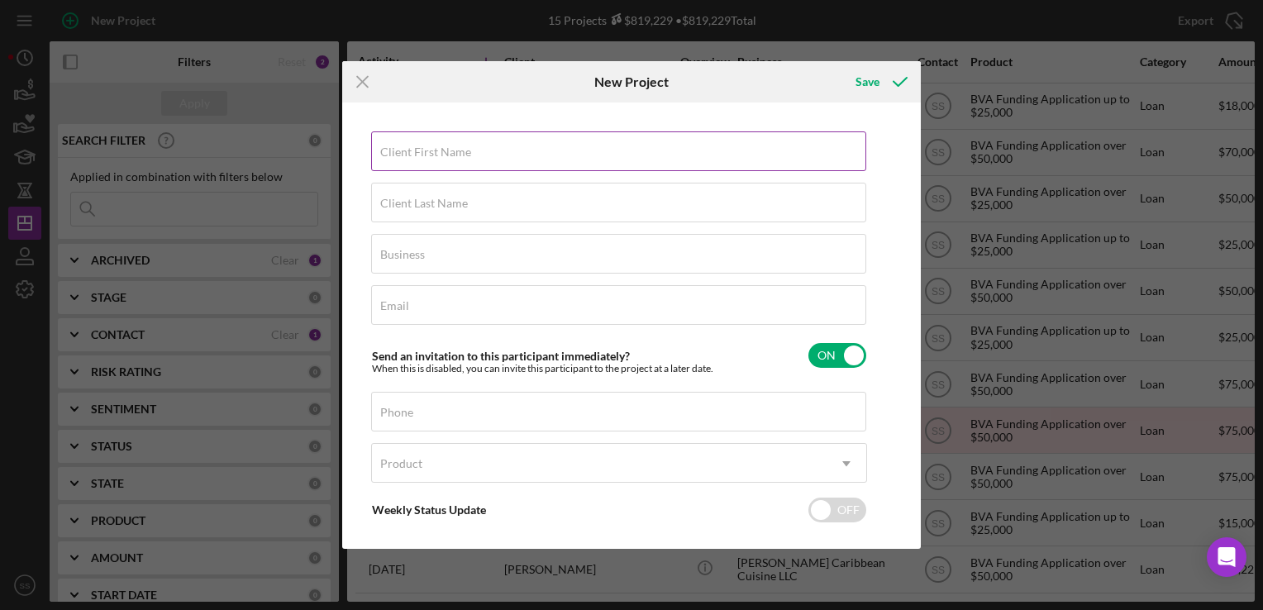
click at [483, 141] on div "Client First Name Required" at bounding box center [619, 151] width 496 height 41
type input "Test"
click at [474, 207] on input "Client Last Name" at bounding box center [618, 203] width 495 height 40
type input "Test"
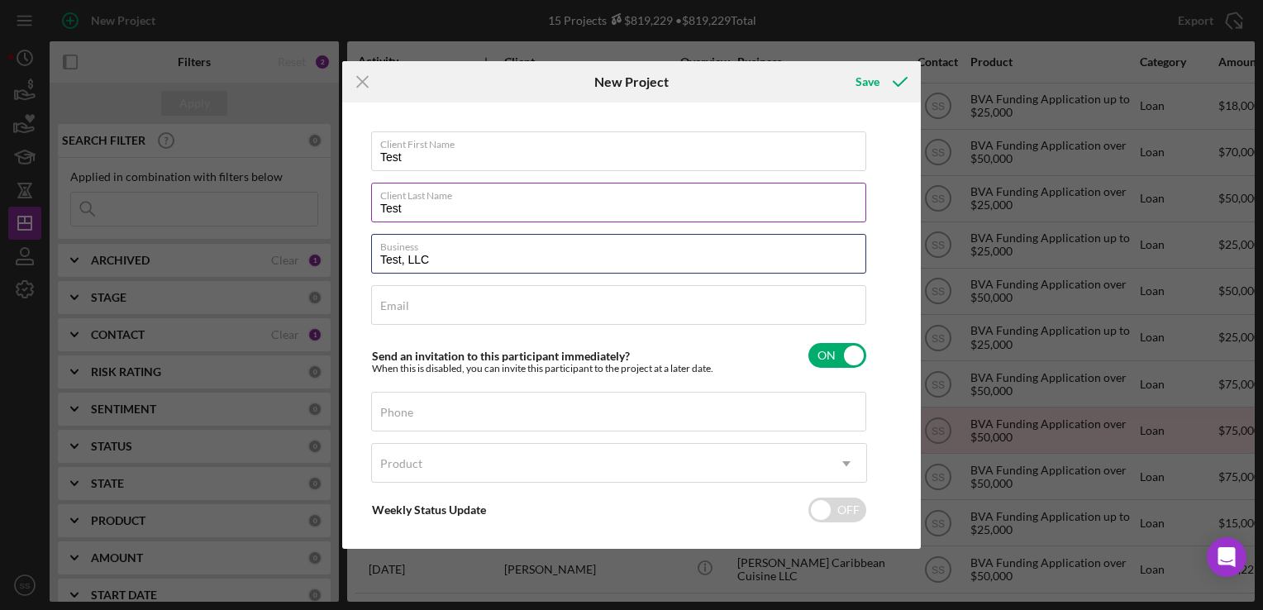
type input "Test, LLC"
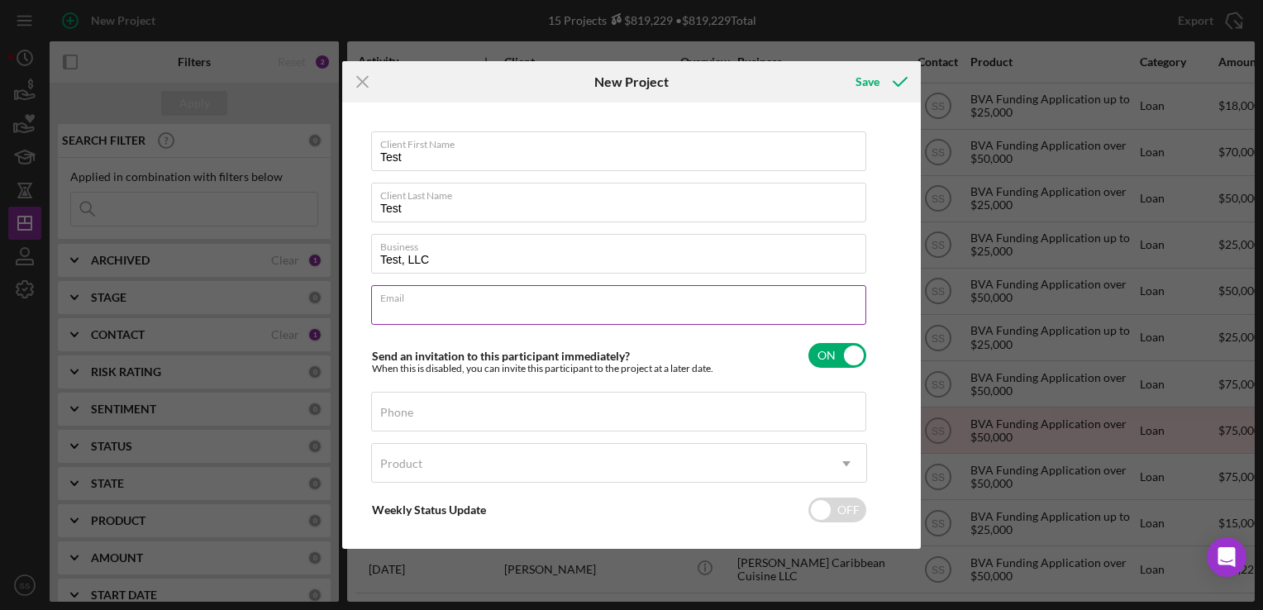
scroll to position [74, 0]
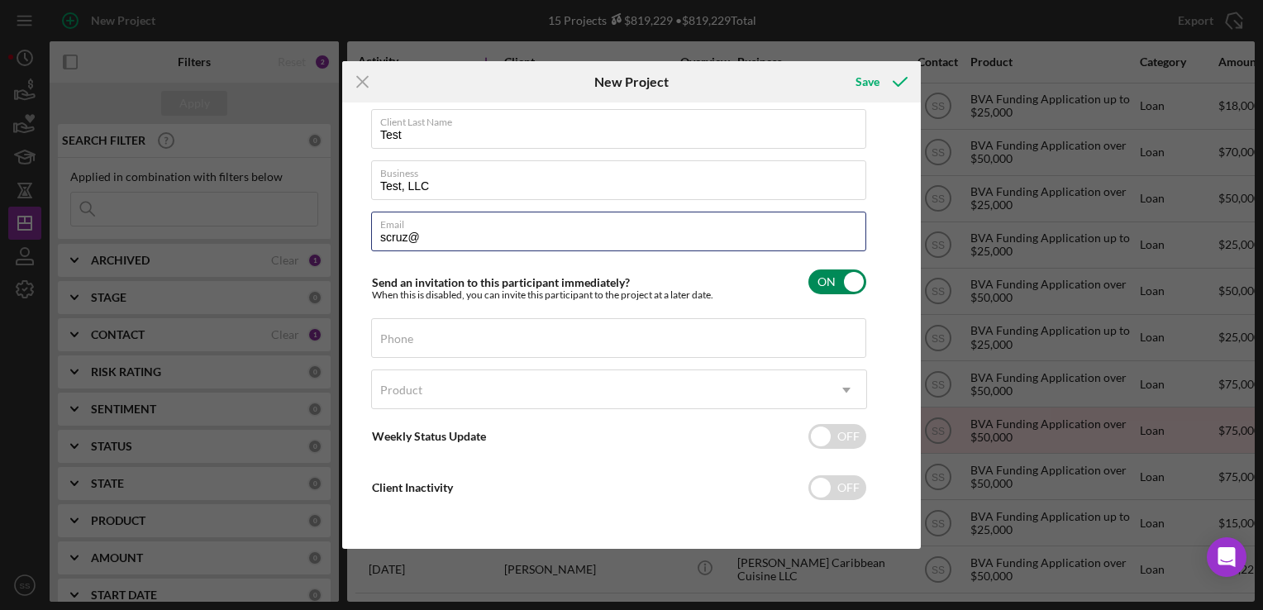
type input "scruz@bridgingvirginia.org"
type input "(909) 224-7487"
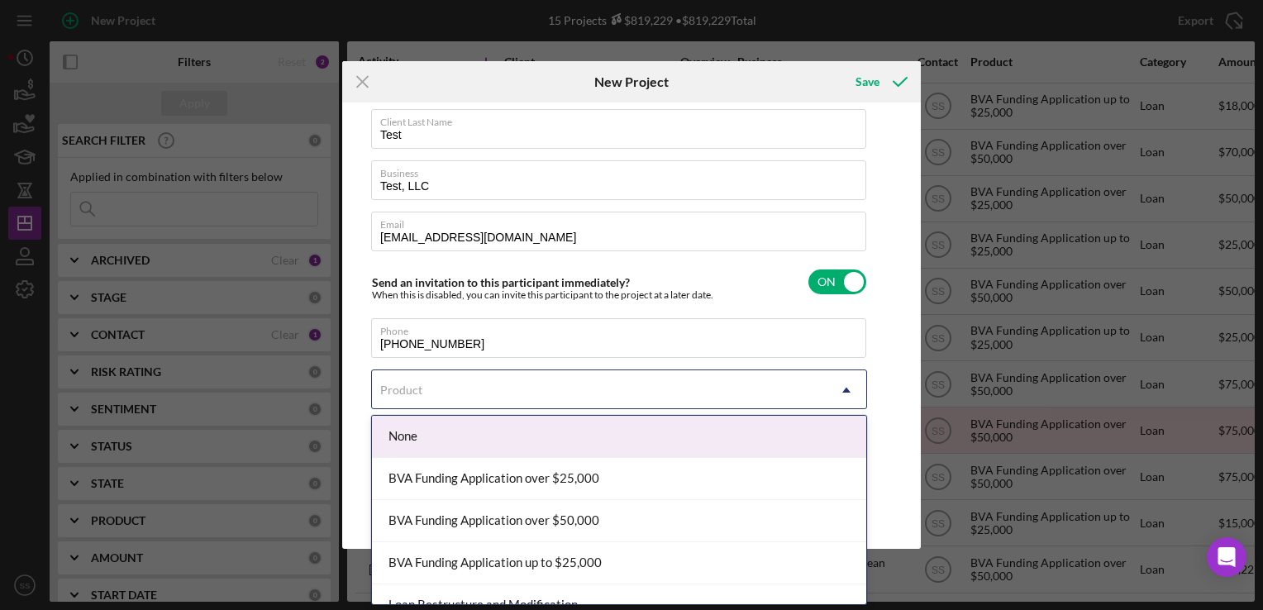
click at [519, 392] on div "Product" at bounding box center [599, 390] width 455 height 38
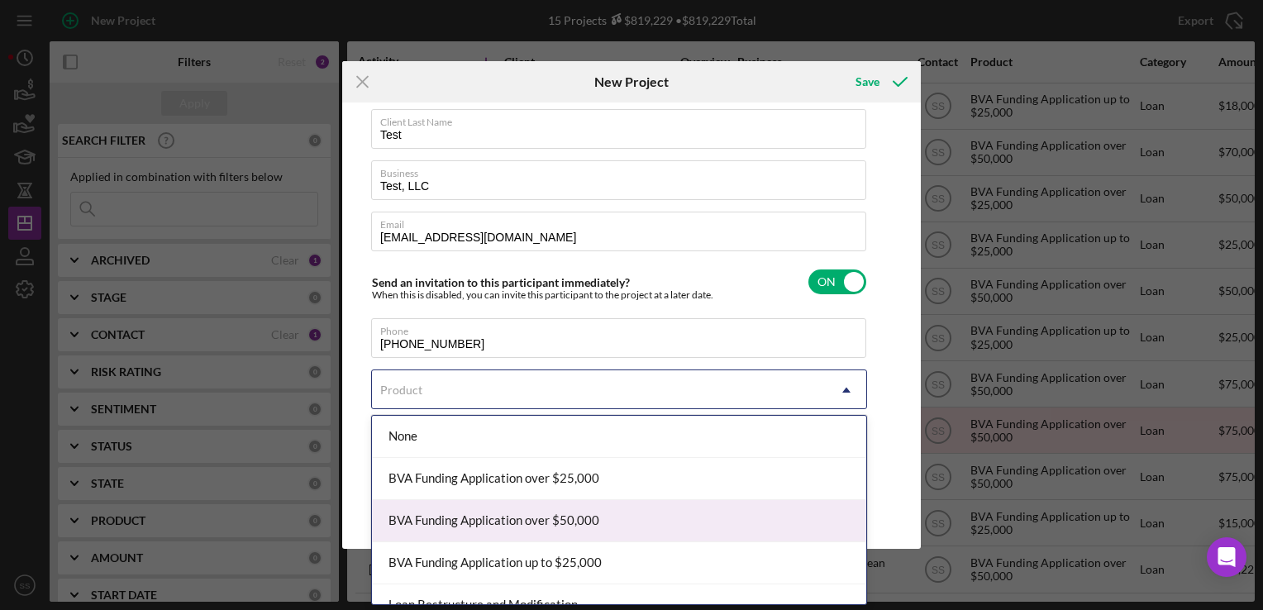
scroll to position [21, 0]
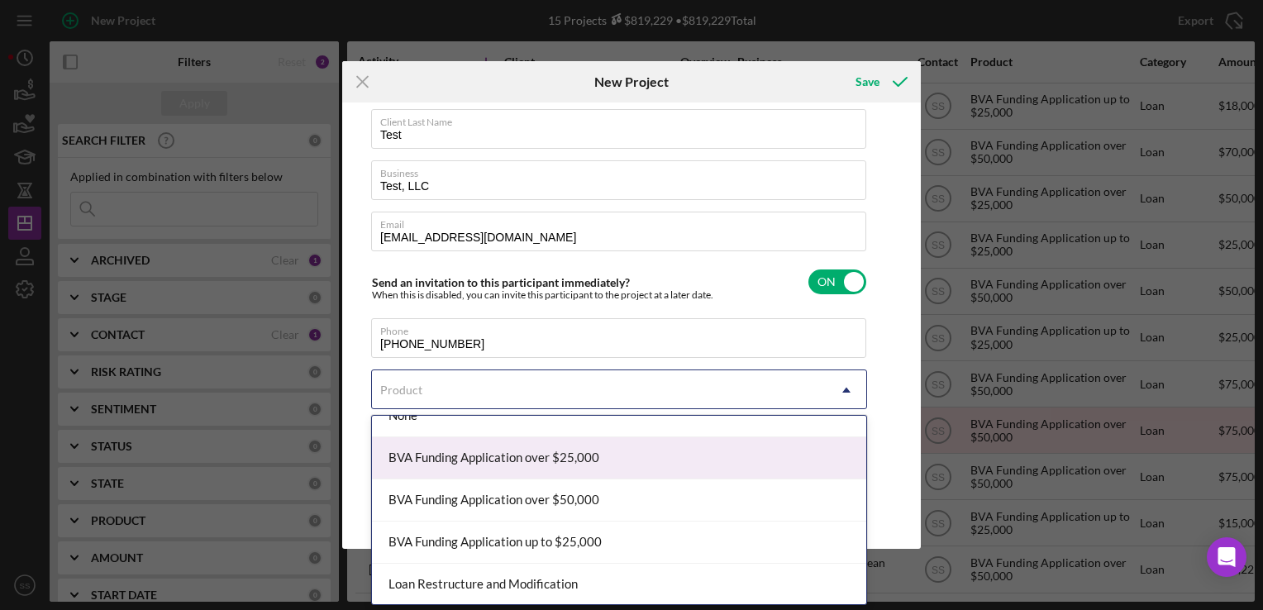
click at [493, 461] on div "BVA Funding Application over $25,000" at bounding box center [619, 458] width 494 height 42
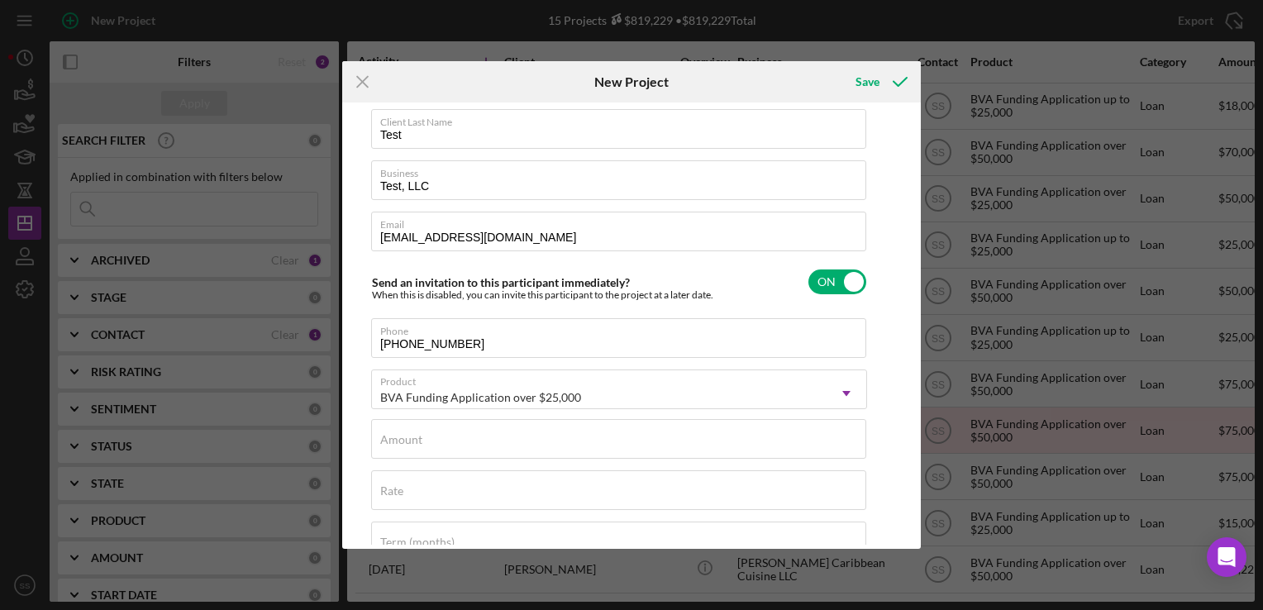
checkbox input "true"
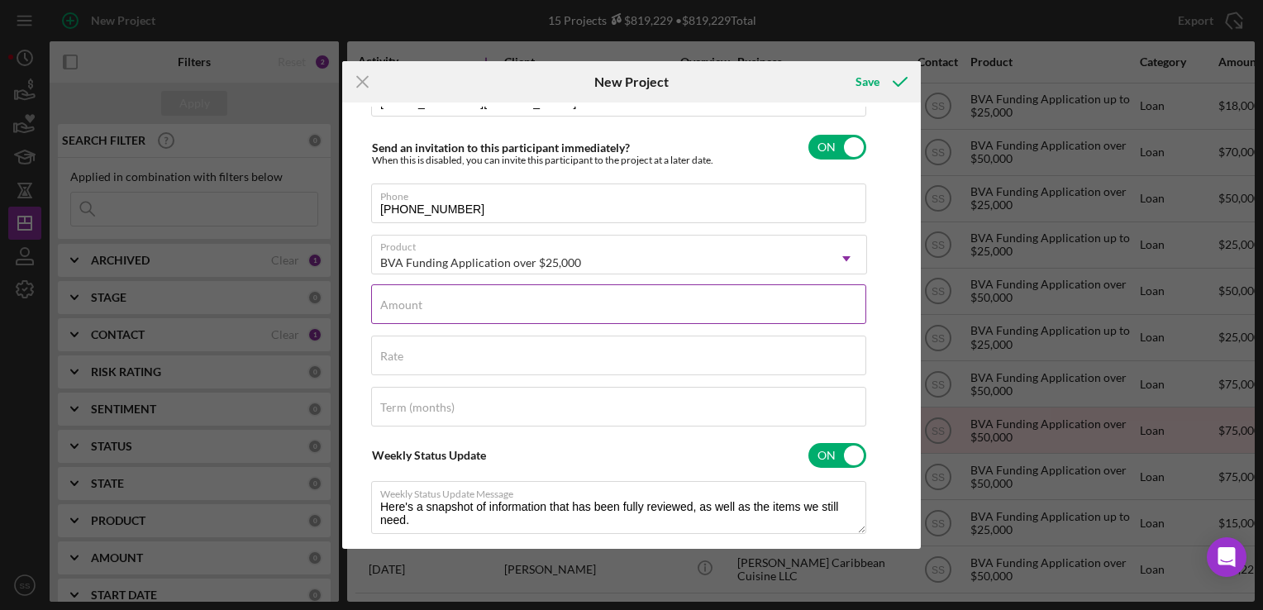
scroll to position [212, 0]
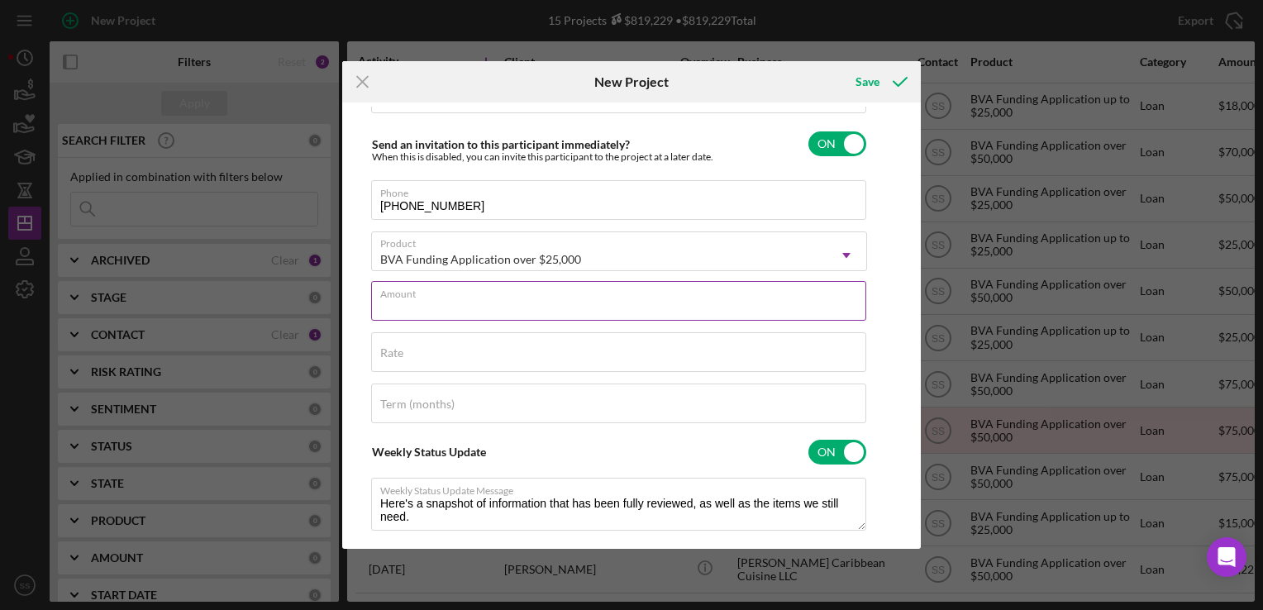
click at [546, 316] on input "Amount" at bounding box center [618, 301] width 495 height 40
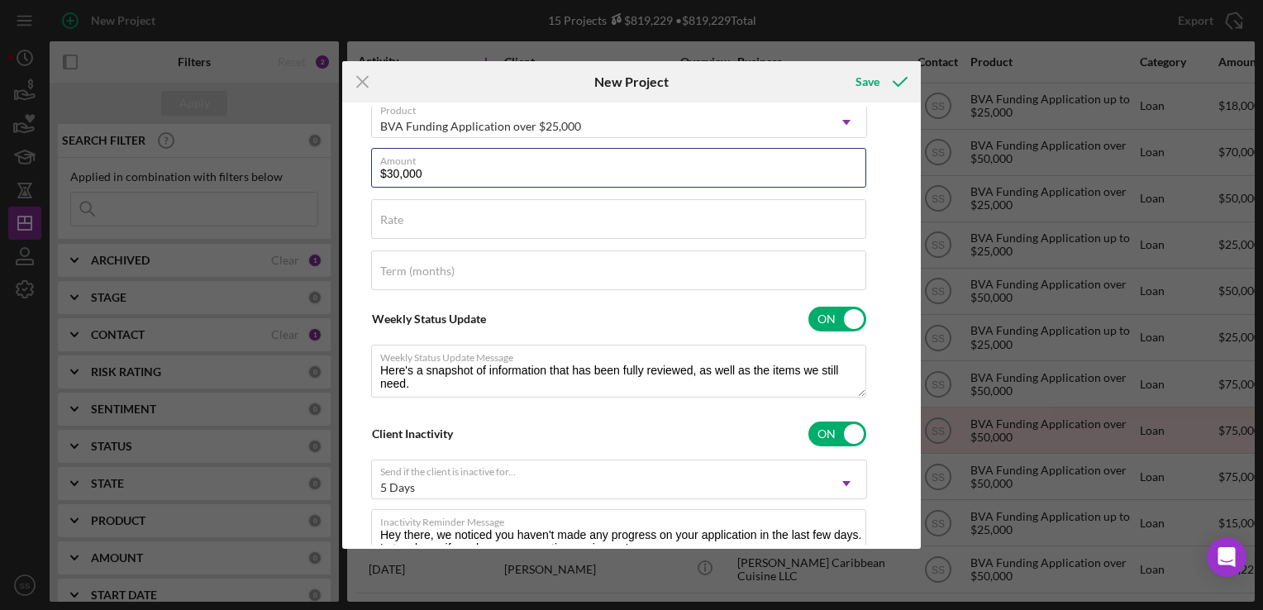
scroll to position [0, 0]
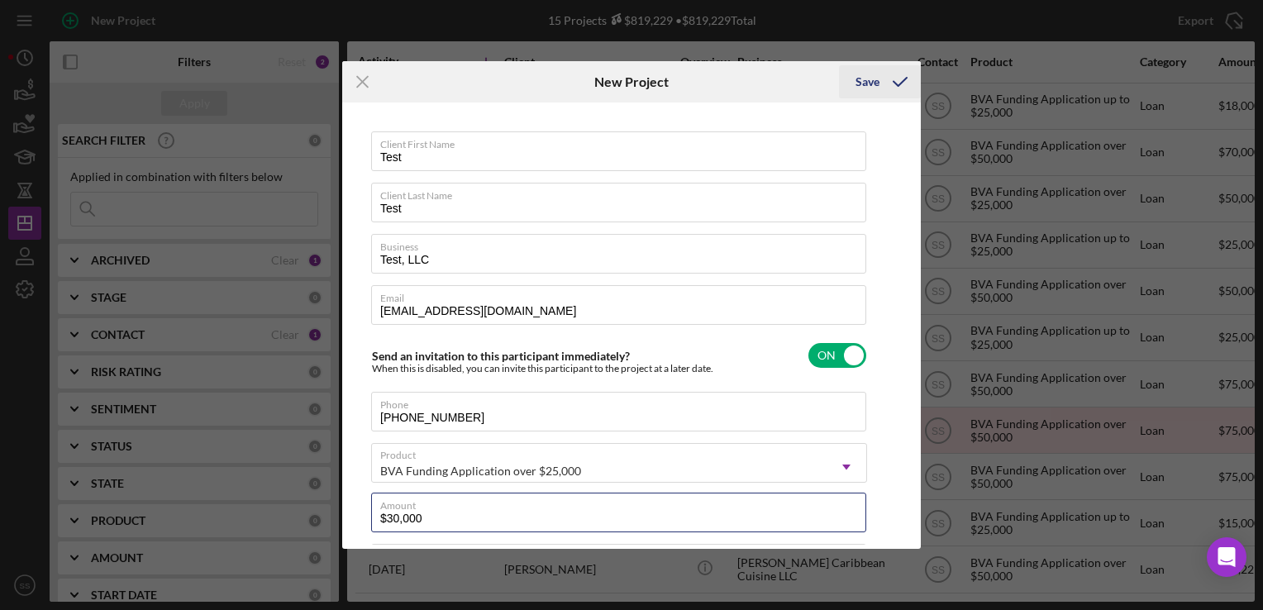
type input "$30,000"
click at [866, 79] on div "Save" at bounding box center [868, 81] width 24 height 33
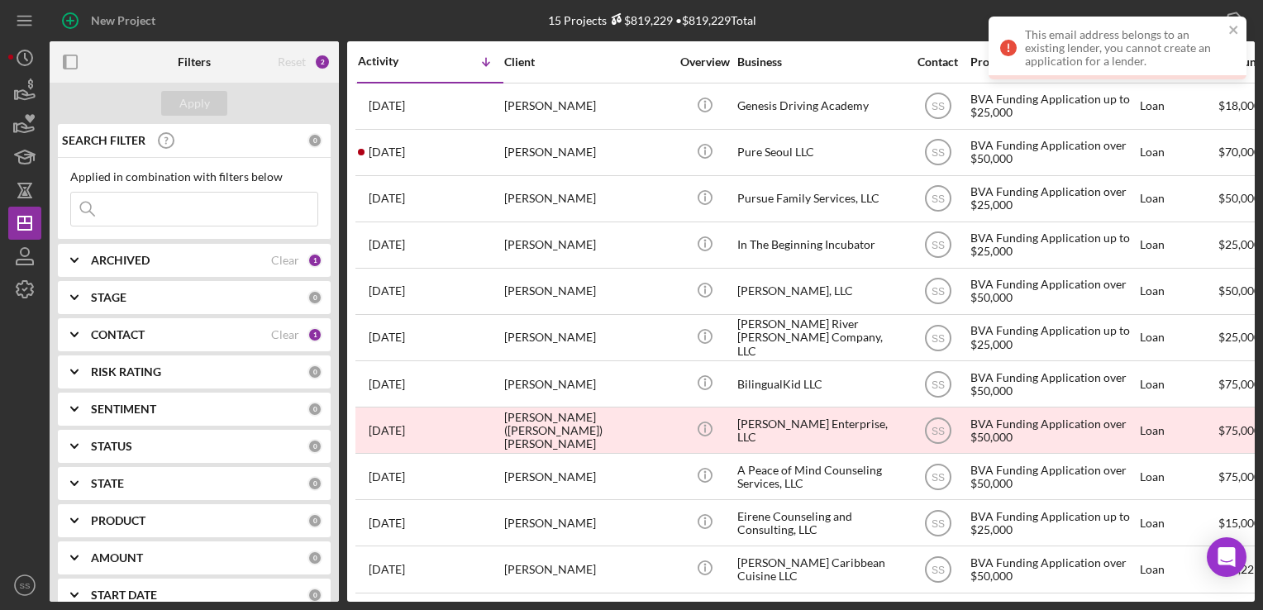
click at [1036, 62] on div "This email address belongs to an existing lender, you cannot create an applicat…" at bounding box center [1124, 48] width 198 height 40
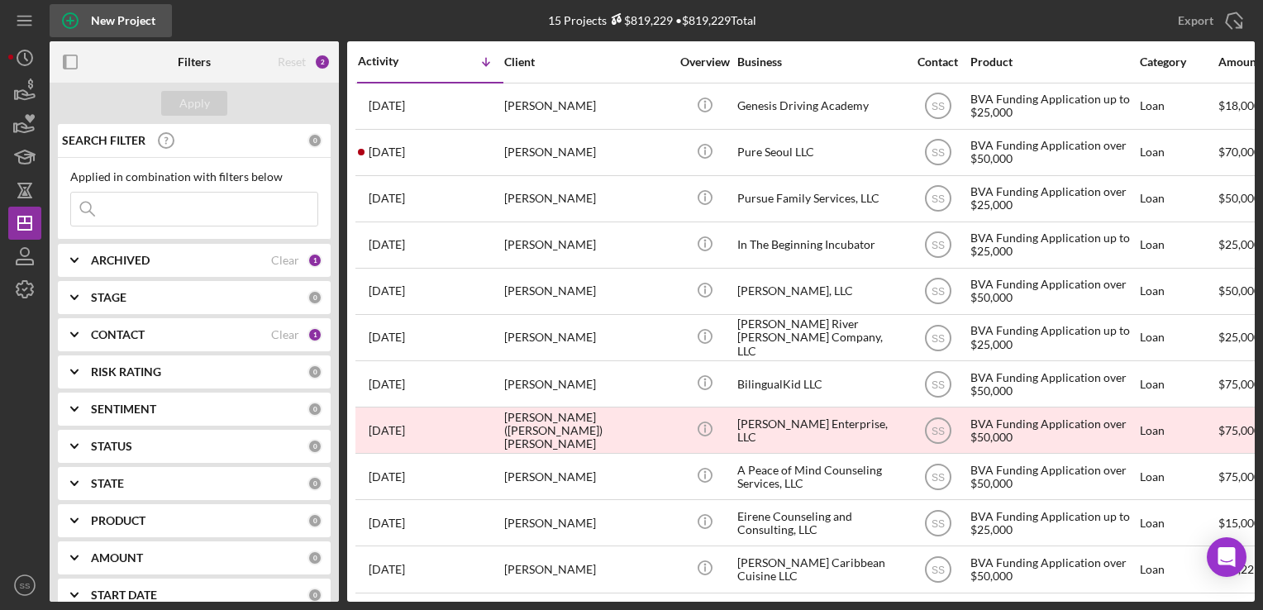
click at [78, 12] on icon "button" at bounding box center [70, 20] width 41 height 41
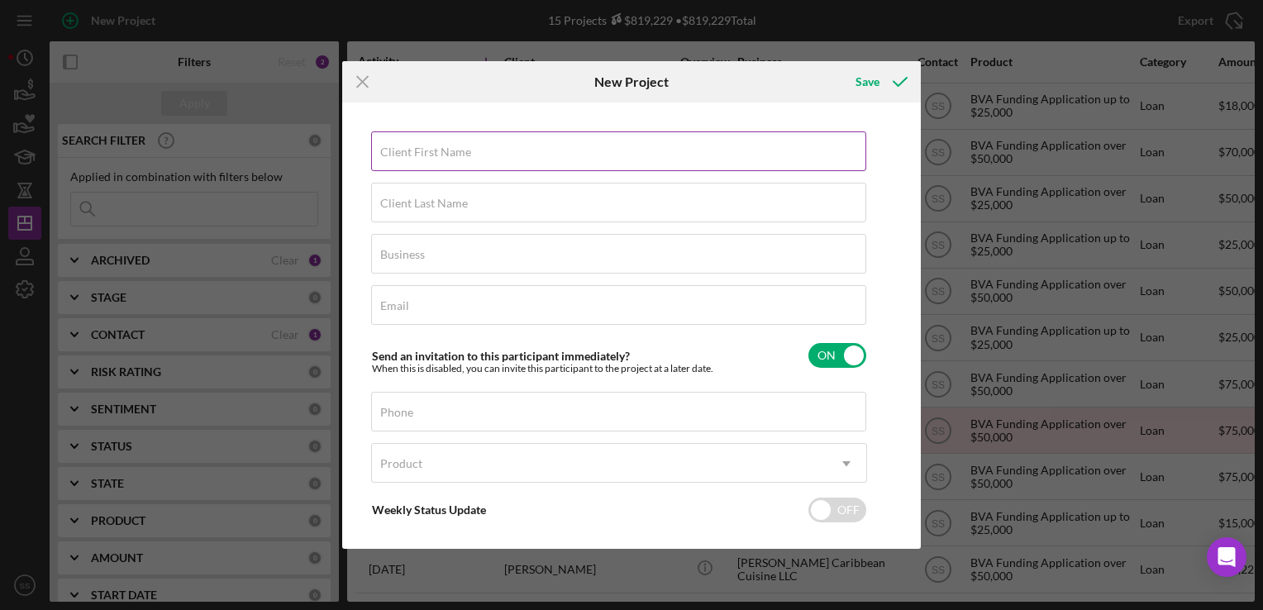
click at [446, 144] on div "Client First Name Required" at bounding box center [619, 151] width 496 height 41
type input "Test"
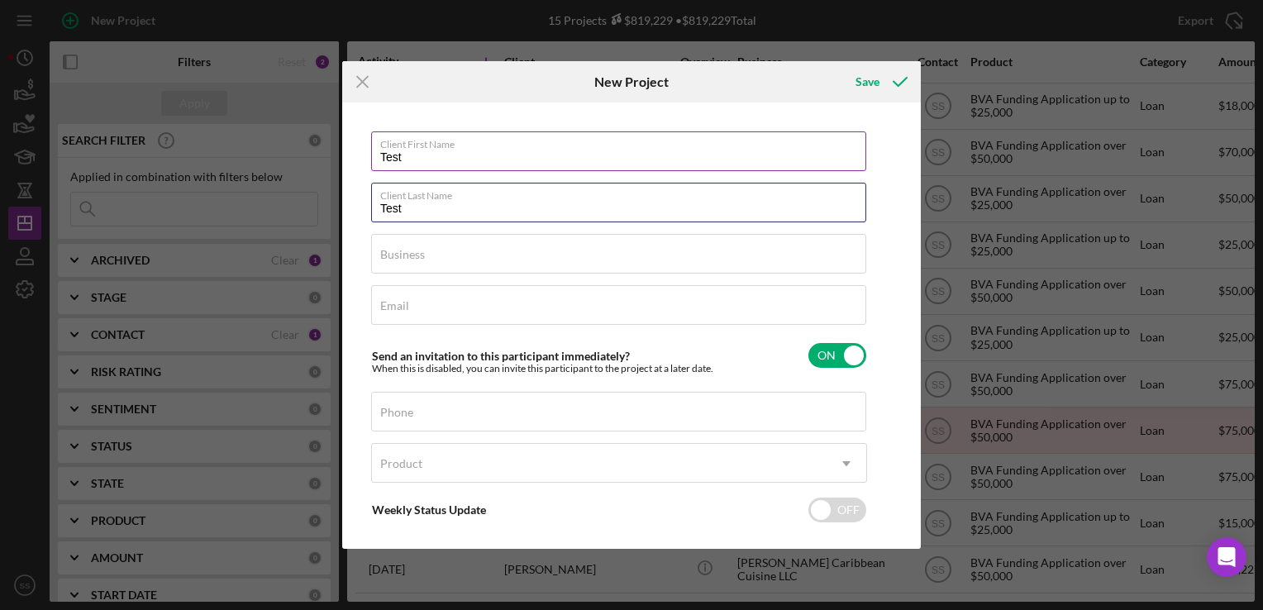
type input "Test"
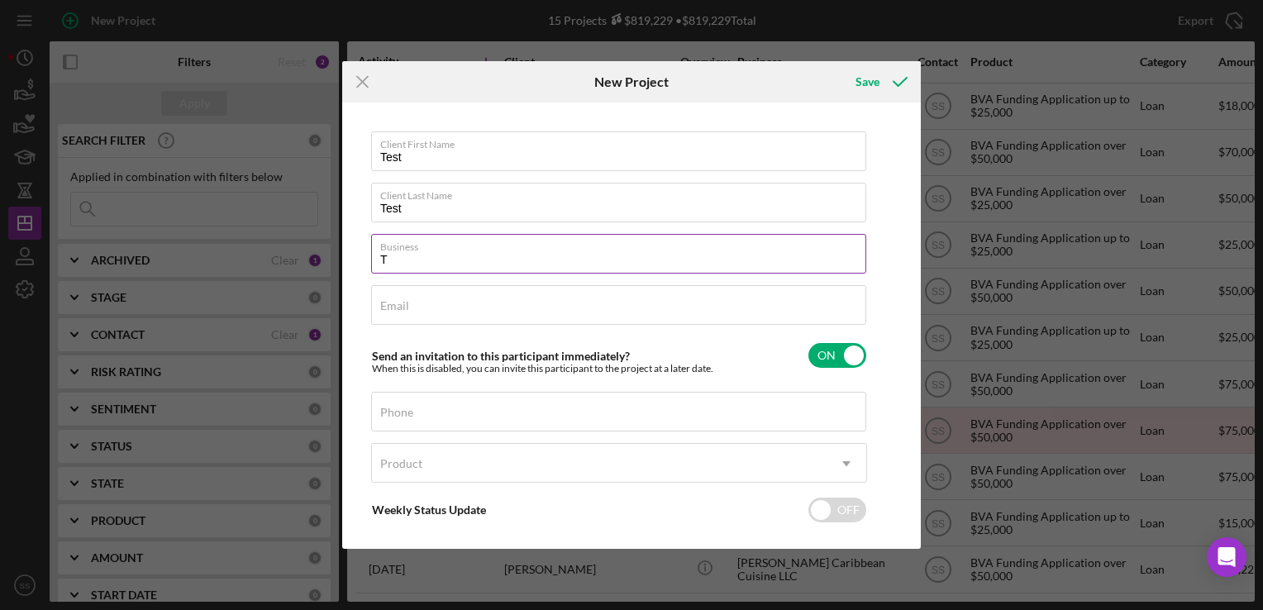
type input "Test, LLC"
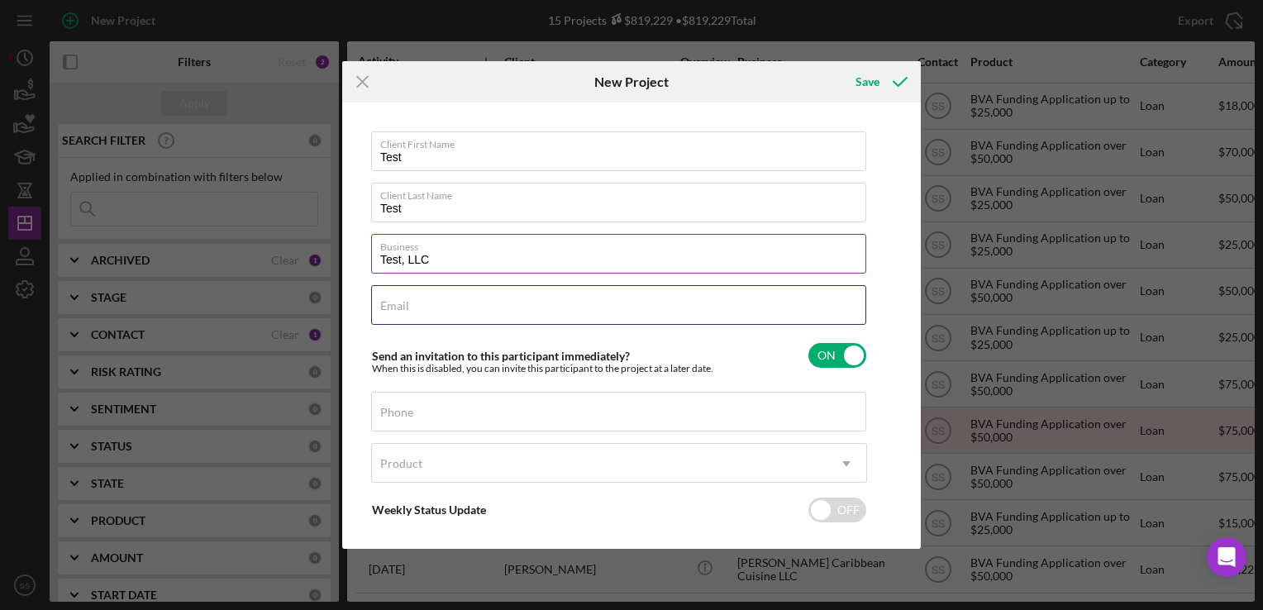
type input "scruz@bridgingvirginia.org"
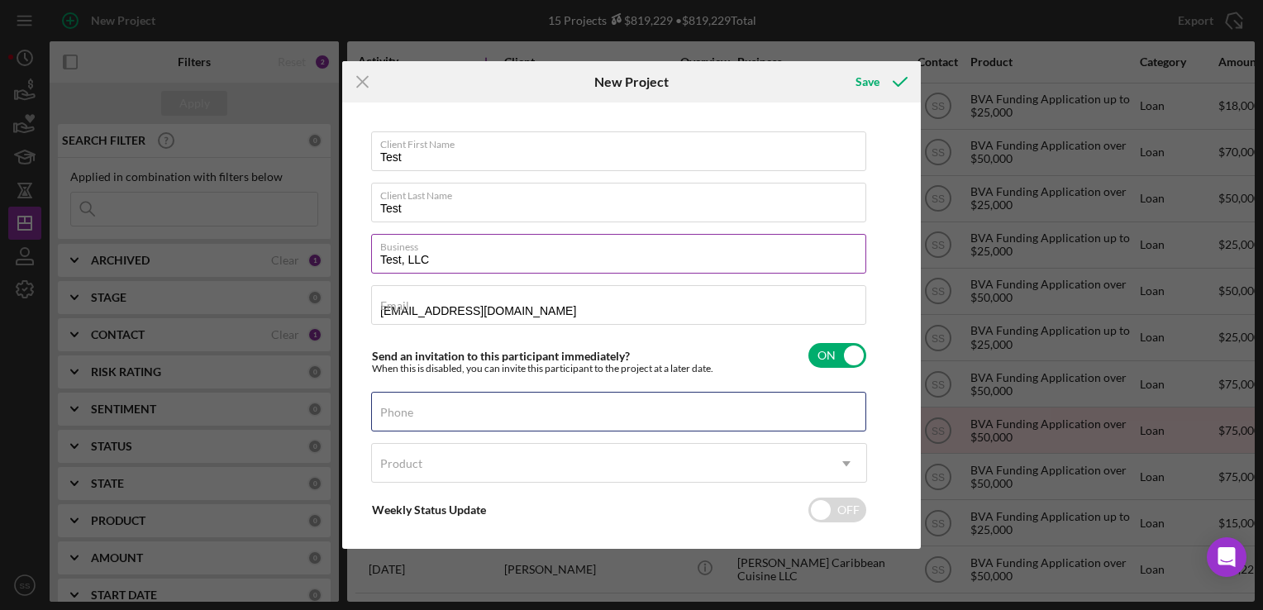
type input "(909) 224-7487"
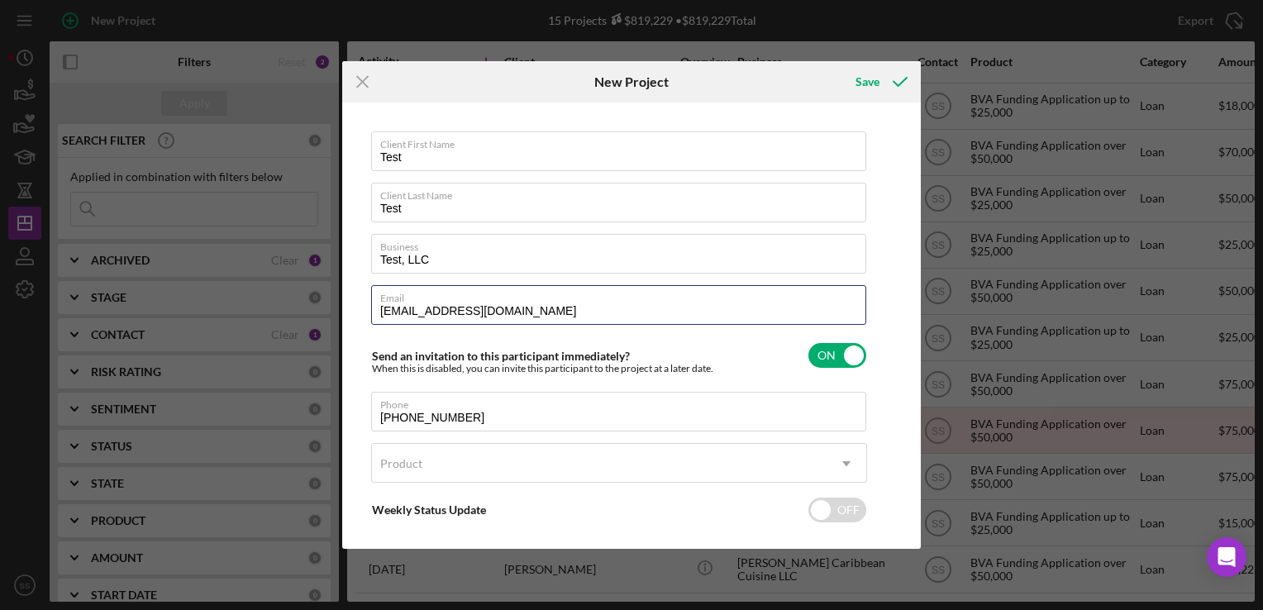
drag, startPoint x: 536, startPoint y: 313, endPoint x: 337, endPoint y: 303, distance: 198.7
click at [337, 303] on div "Icon/Menu Close New Project Save Client First Name Test Client Last Name Test B…" at bounding box center [631, 305] width 1263 height 610
type input "sarasc1989@gmail.com"
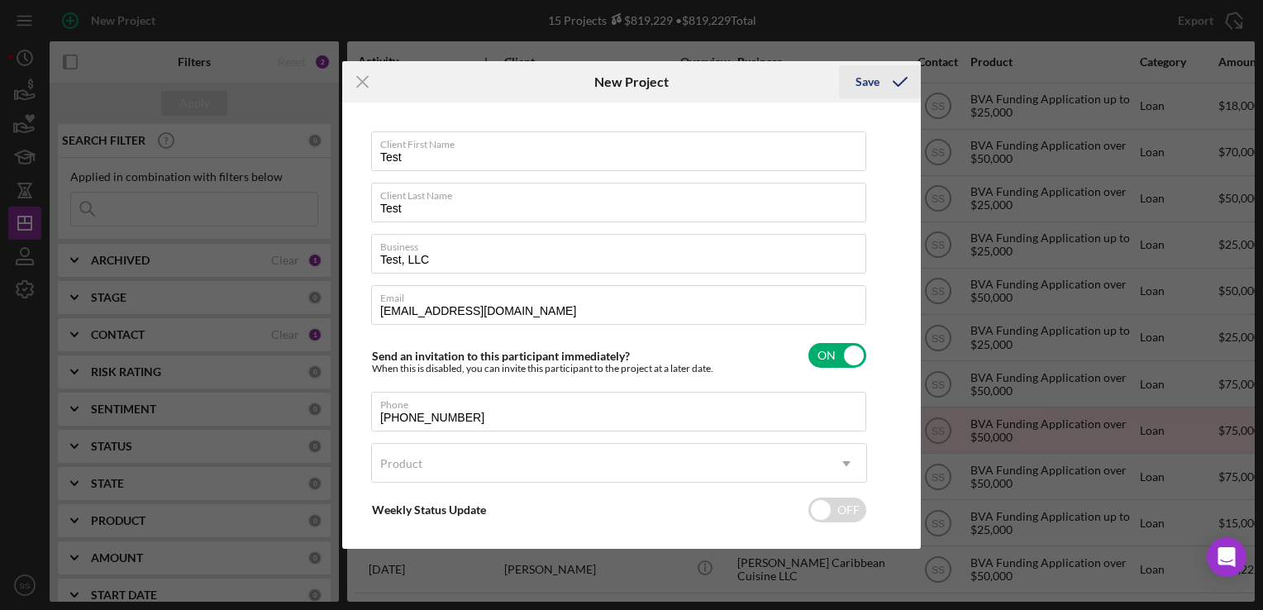
click at [870, 88] on div "Save" at bounding box center [868, 81] width 24 height 33
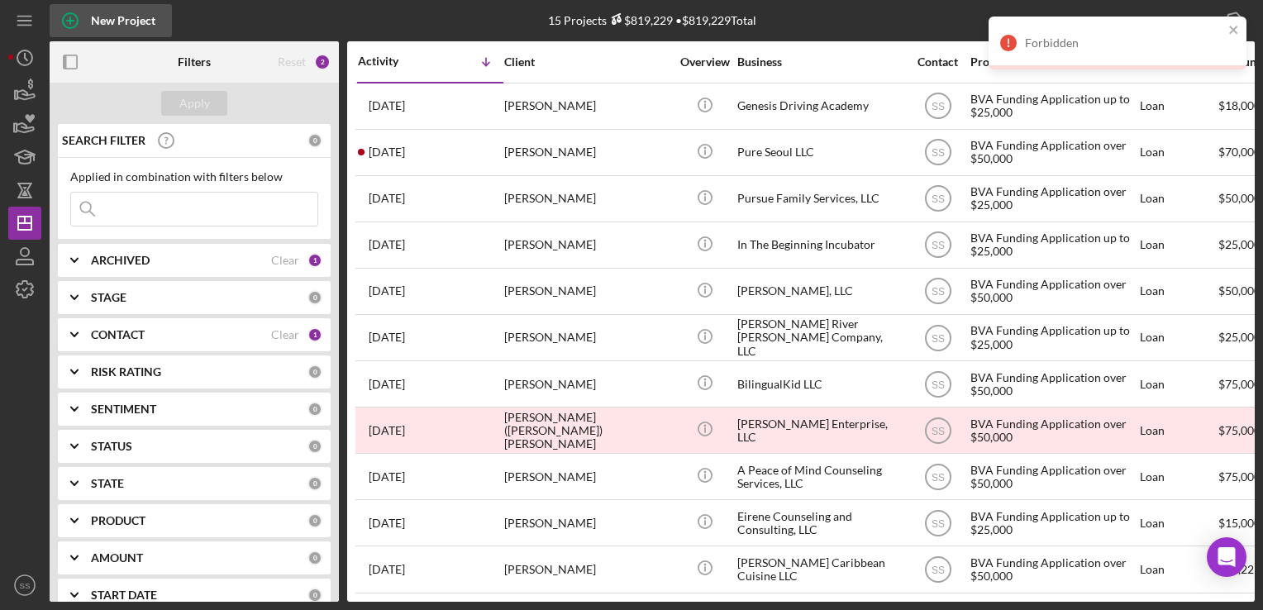
click at [159, 25] on button "New Project" at bounding box center [111, 20] width 122 height 33
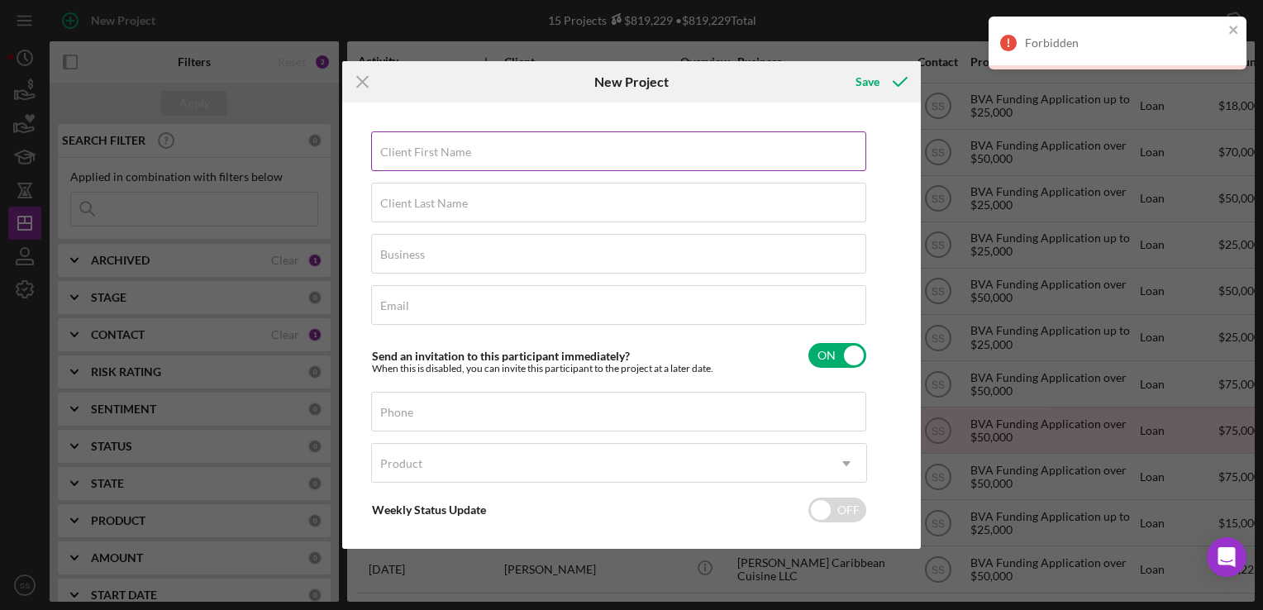
click at [417, 153] on label "Client First Name" at bounding box center [425, 152] width 91 height 13
click at [417, 153] on input "Client First Name" at bounding box center [618, 151] width 495 height 40
type input "Test"
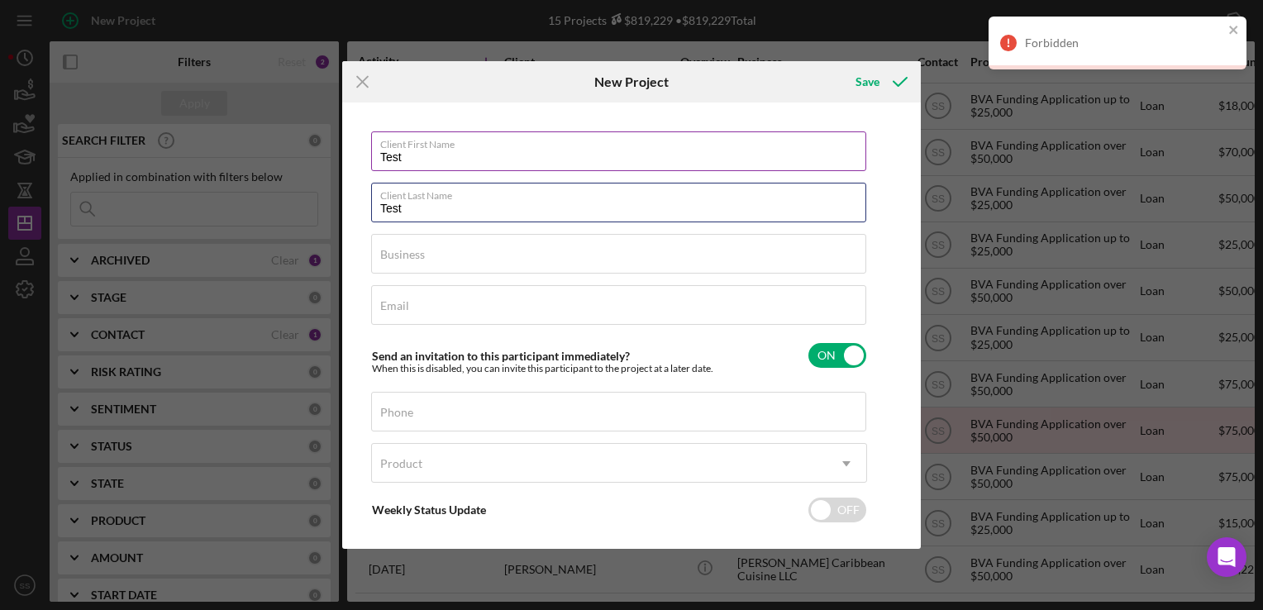
type input "Test"
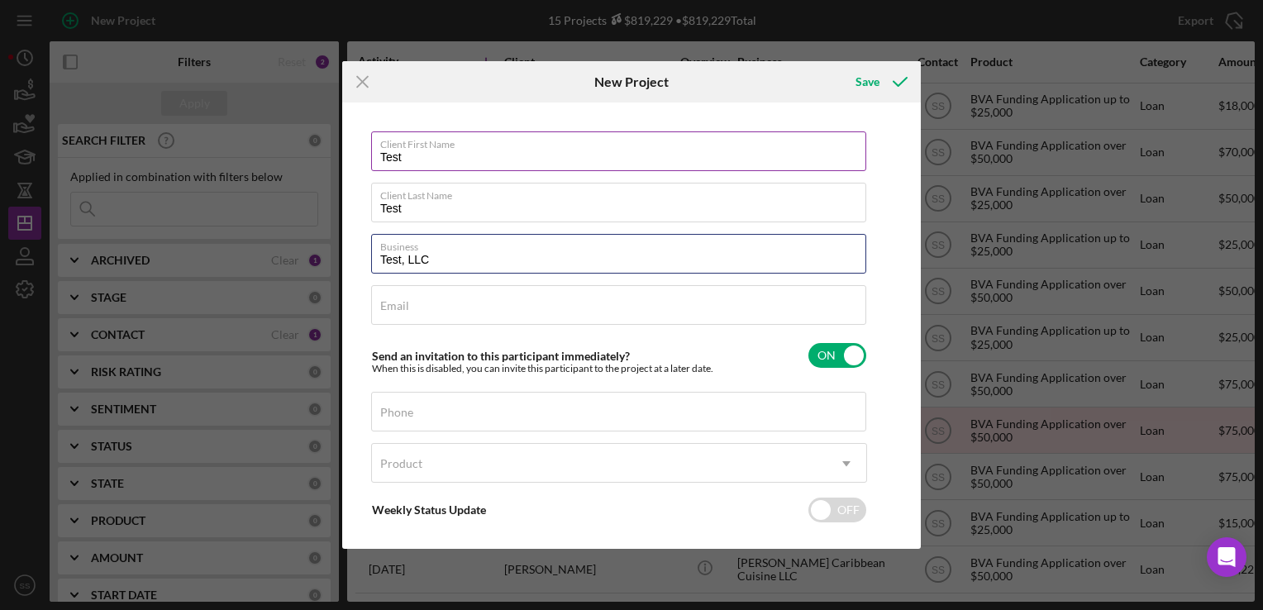
type input "Test, LLC"
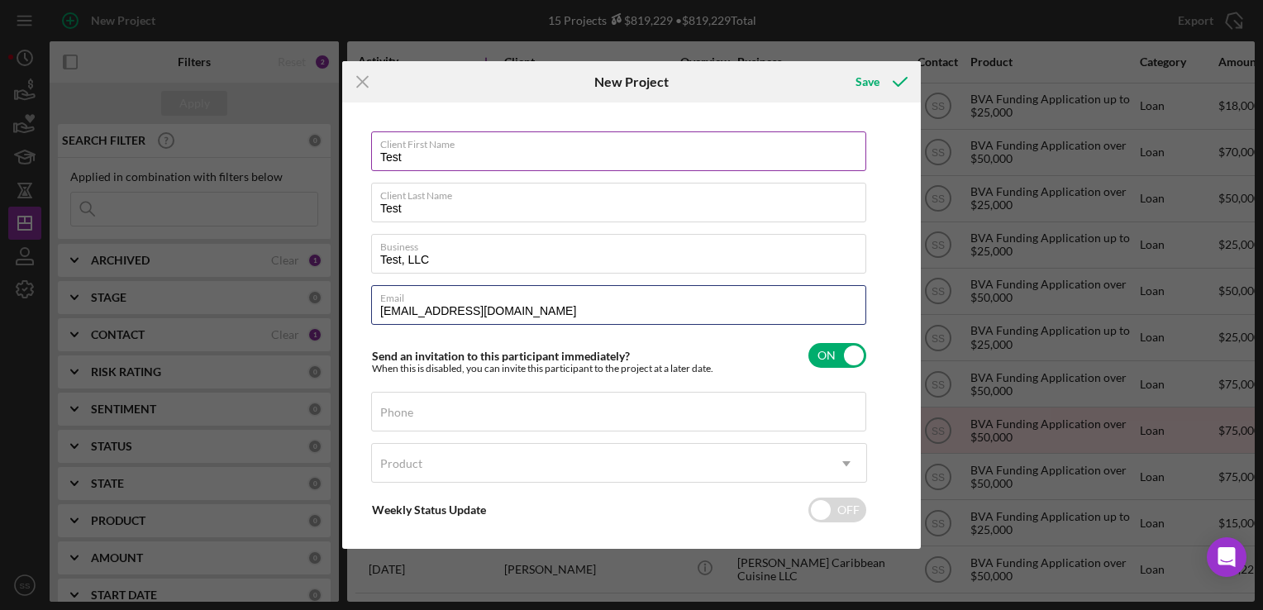
type input "sarasc1989@gmail.com"
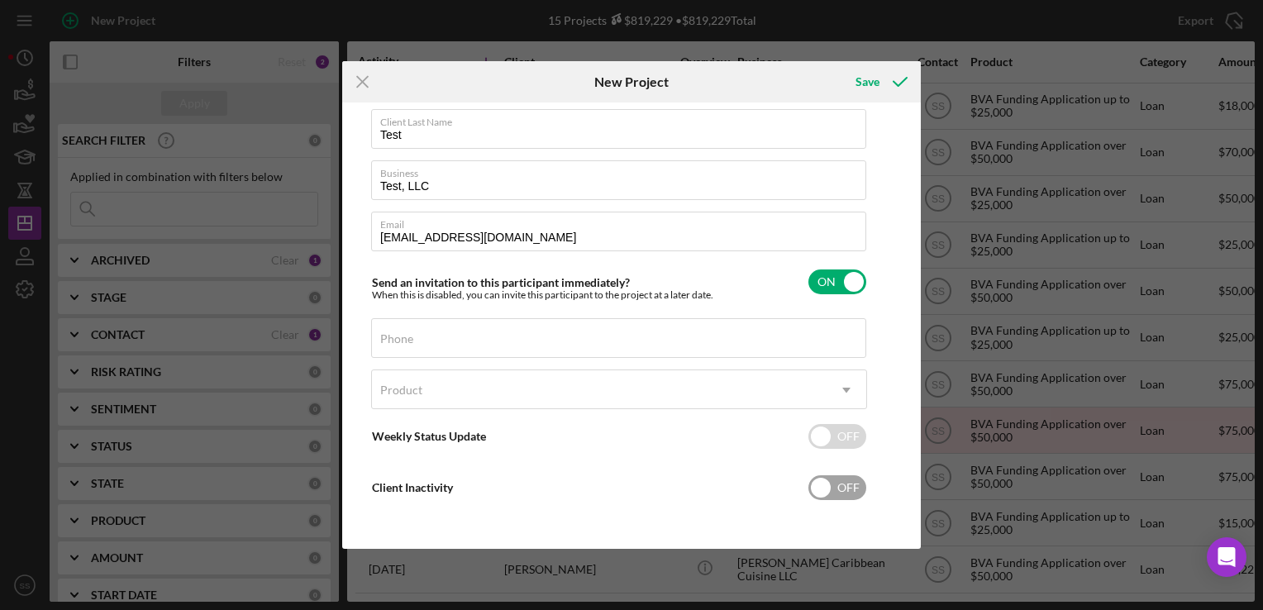
scroll to position [73, 0]
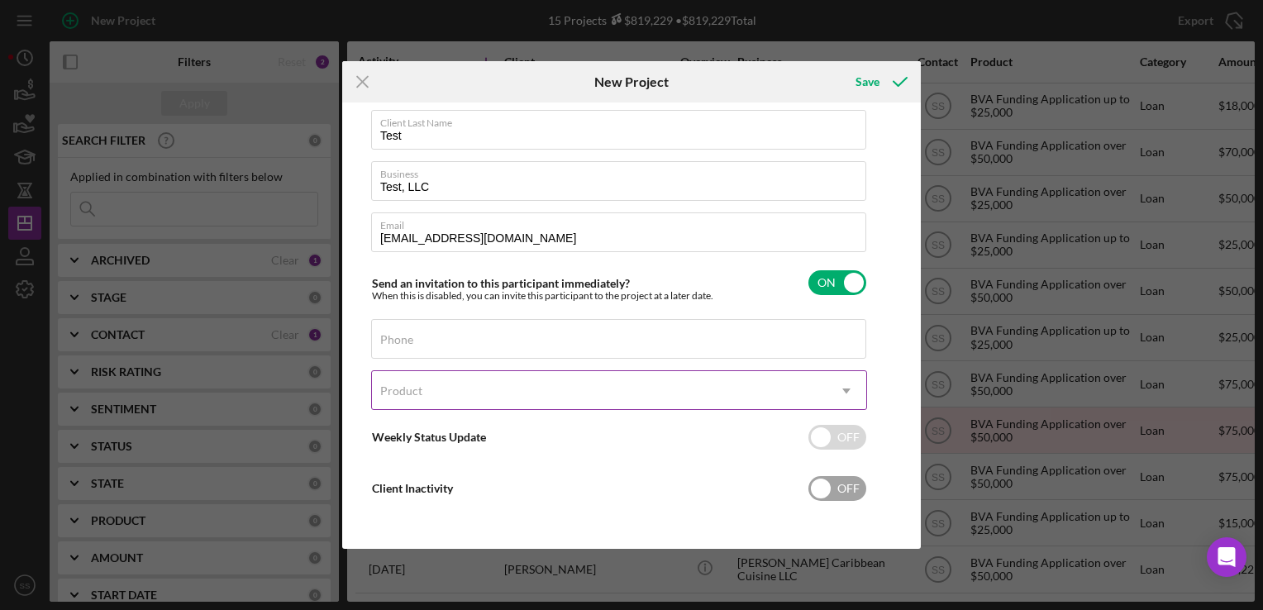
click at [671, 384] on div "Product" at bounding box center [599, 391] width 455 height 38
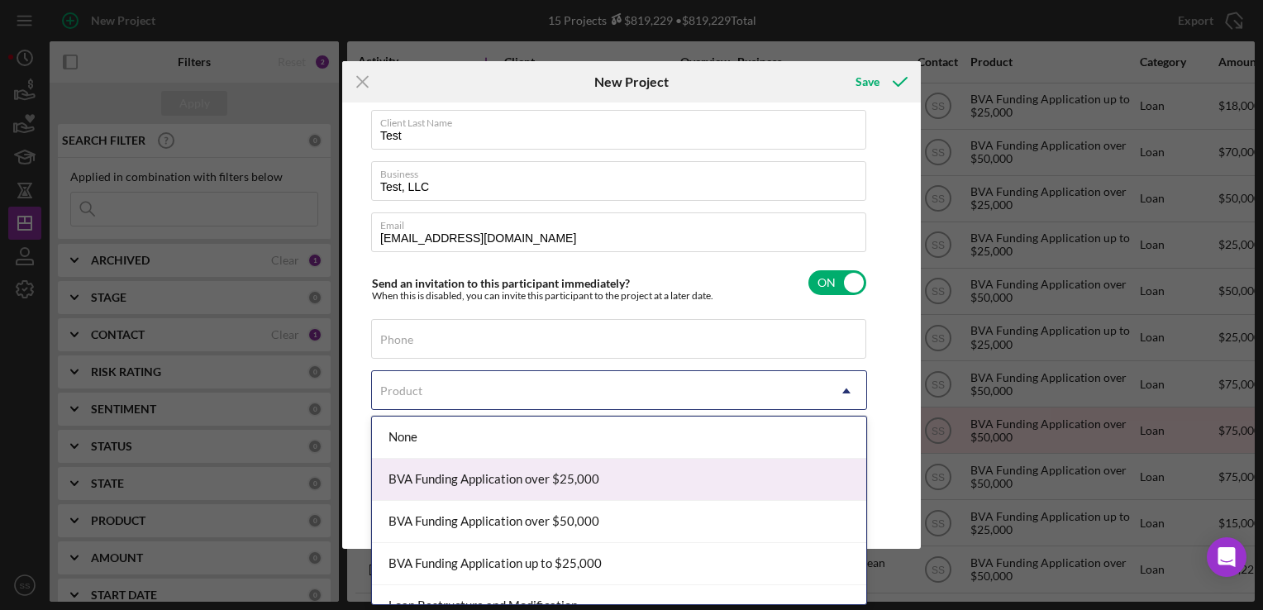
drag, startPoint x: 626, startPoint y: 558, endPoint x: 671, endPoint y: 485, distance: 86.5
click at [671, 485] on div "None BVA Funding Application over $25,000 BVA Funding Application over $50,000 …" at bounding box center [619, 511] width 494 height 189
click at [671, 485] on div "BVA Funding Application over $25,000" at bounding box center [619, 480] width 494 height 42
checkbox input "true"
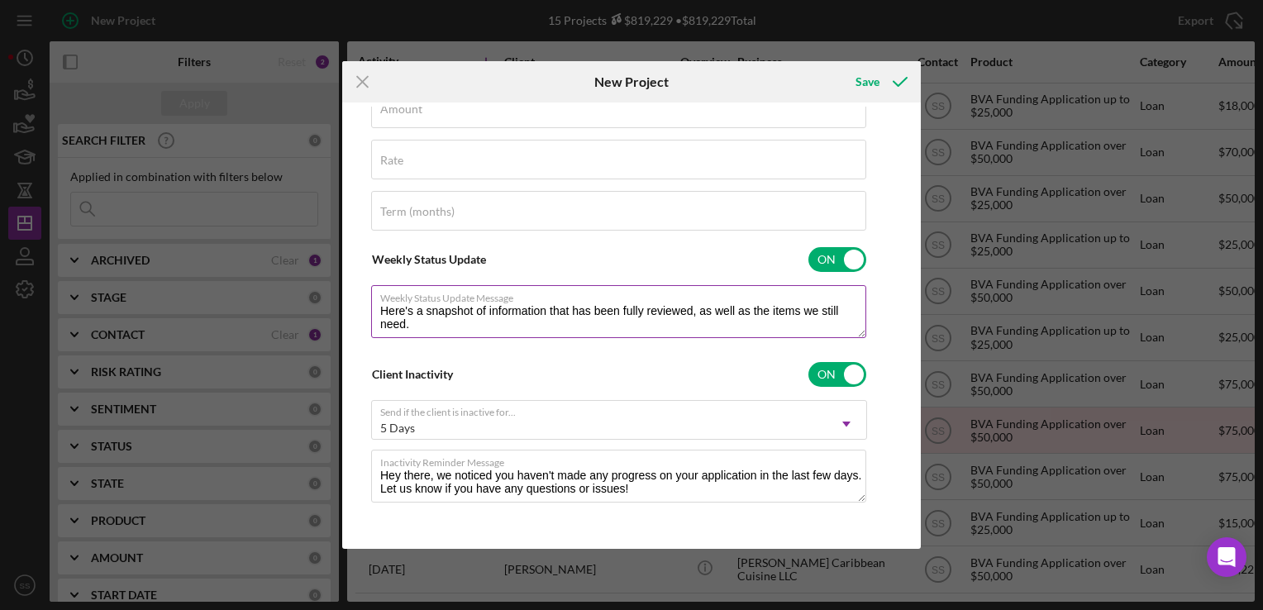
scroll to position [0, 0]
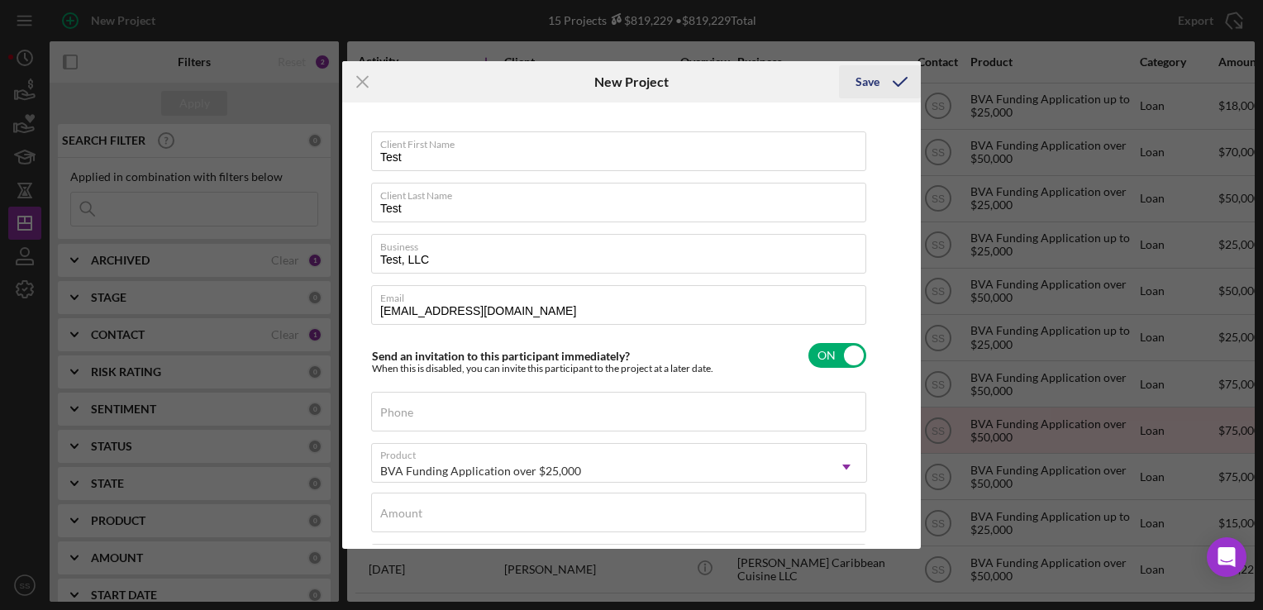
click at [855, 94] on button "Save" at bounding box center [880, 81] width 82 height 33
click at [866, 79] on div "Save" at bounding box center [868, 81] width 24 height 33
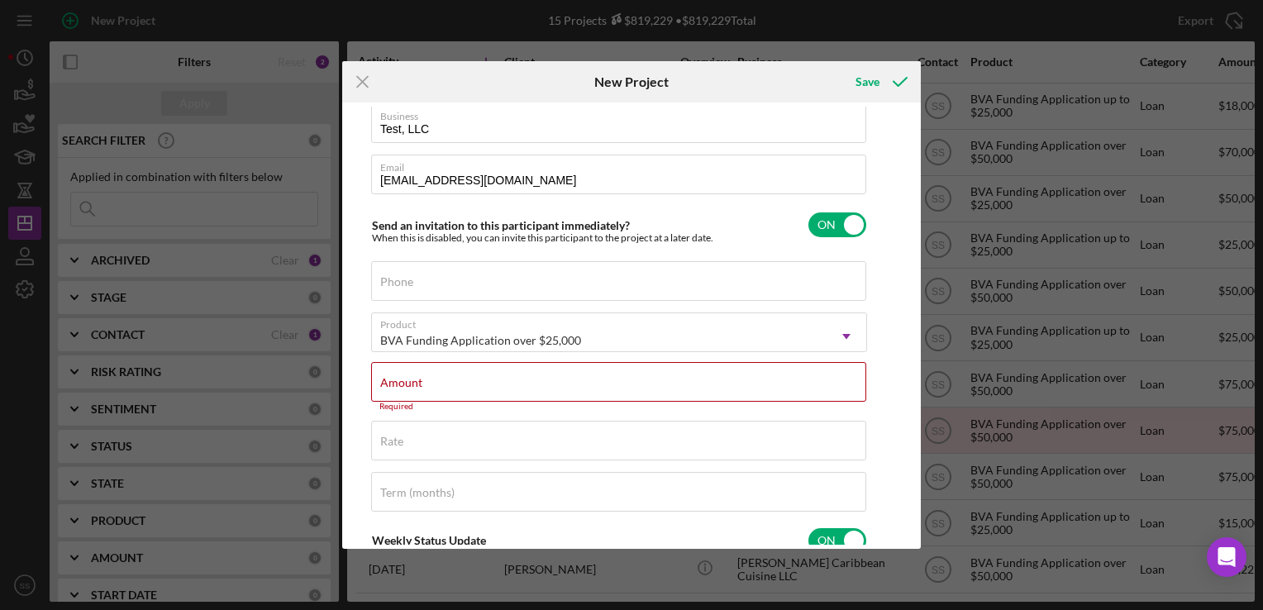
scroll to position [129, 0]
click at [649, 385] on input "Amount" at bounding box center [618, 384] width 495 height 40
type input "$30,000"
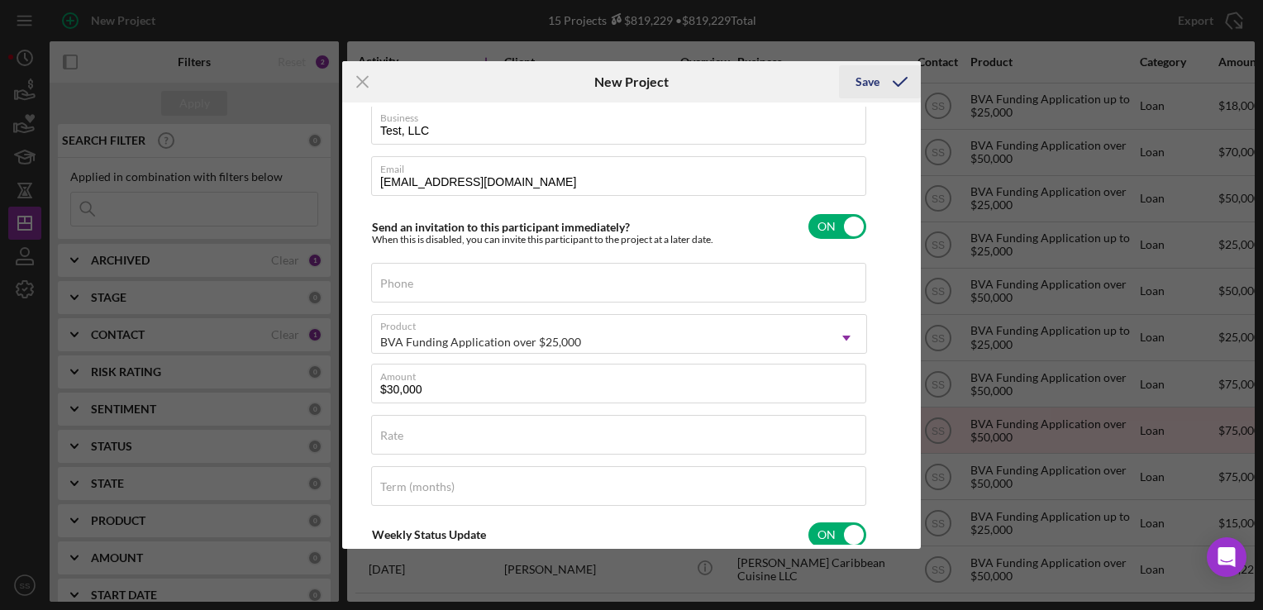
click at [876, 81] on div "Save" at bounding box center [868, 81] width 24 height 33
checkbox input "false"
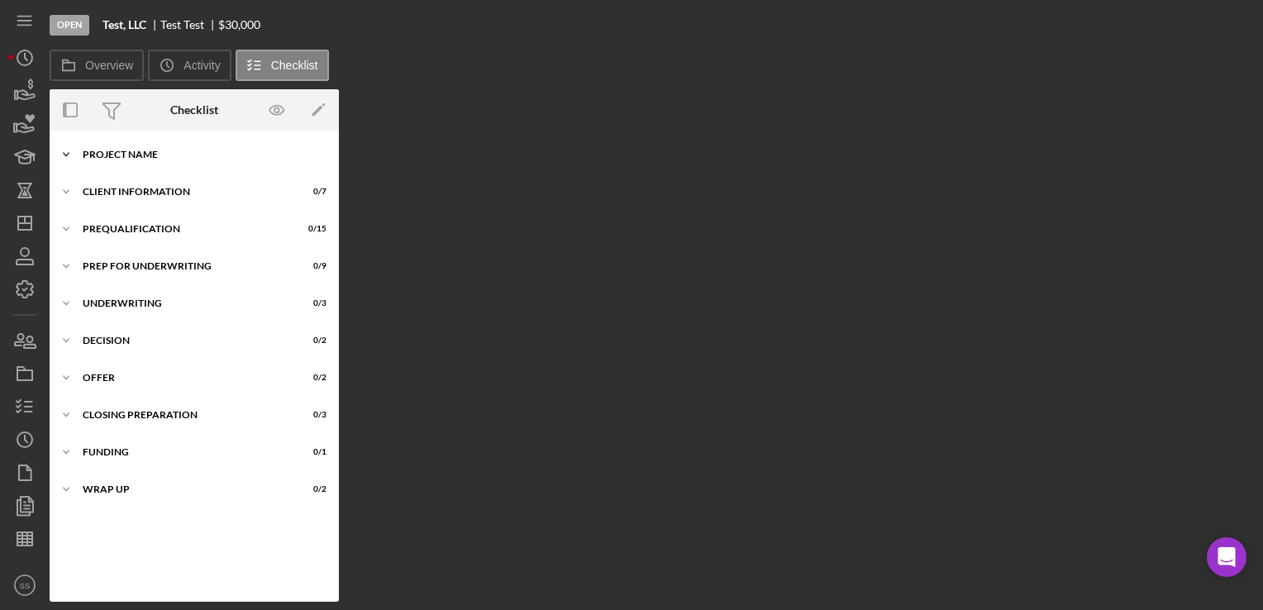
click at [187, 157] on div "Project Name" at bounding box center [201, 155] width 236 height 10
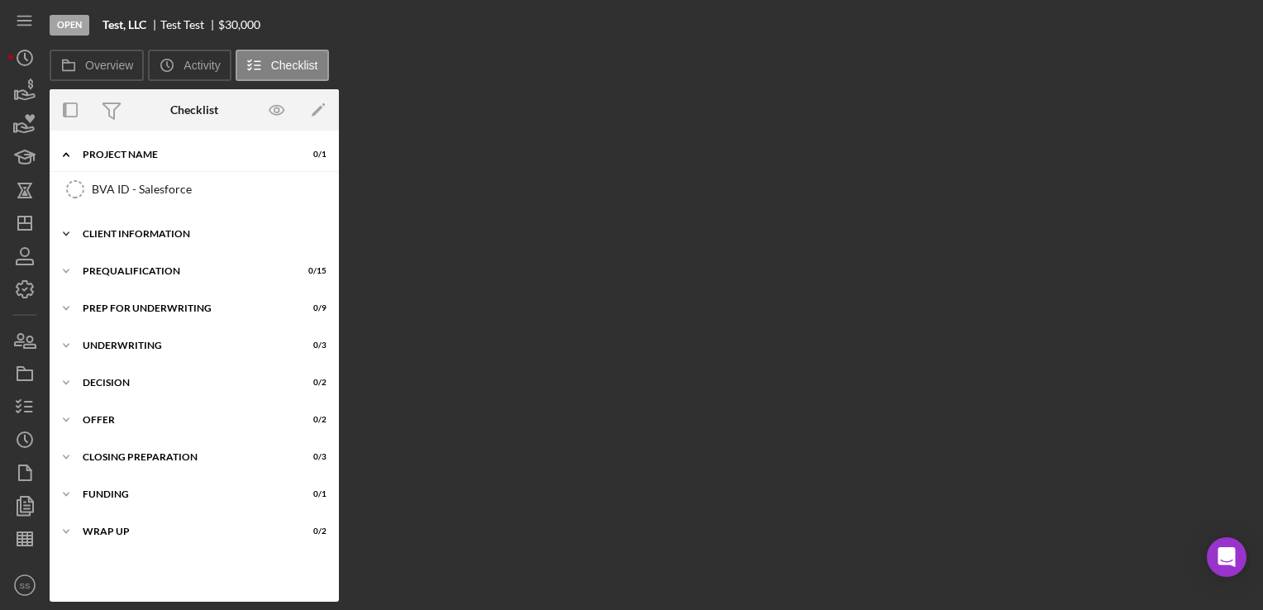
click at [167, 234] on div "Client Information" at bounding box center [201, 234] width 236 height 10
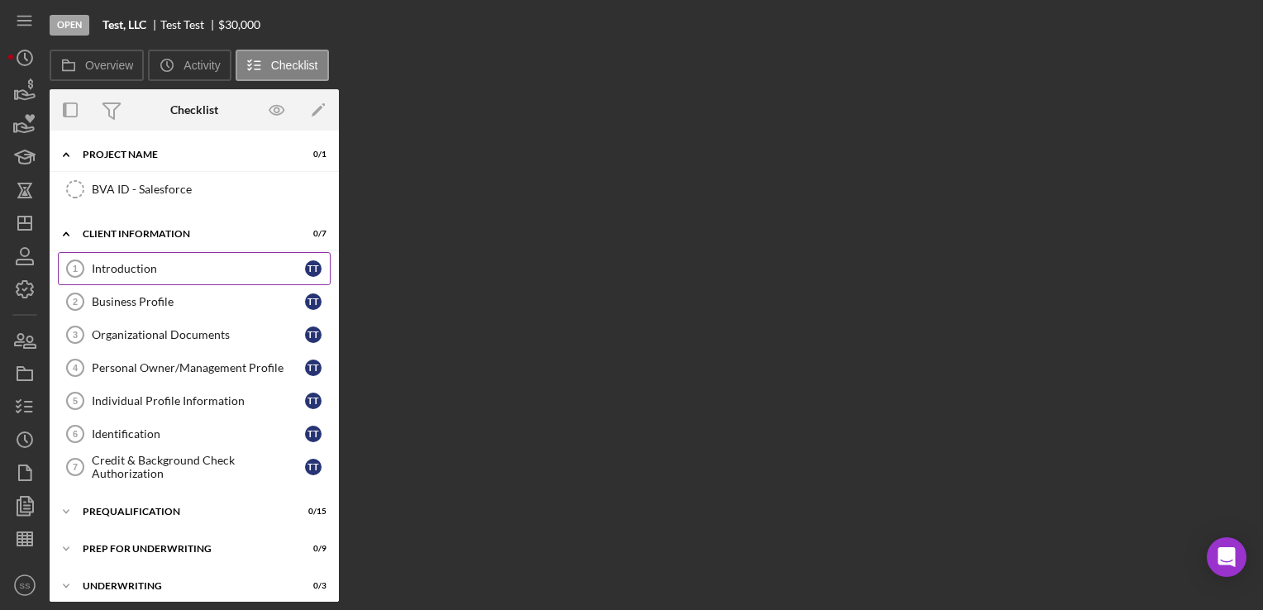
click at [186, 266] on div "Introduction" at bounding box center [198, 268] width 213 height 13
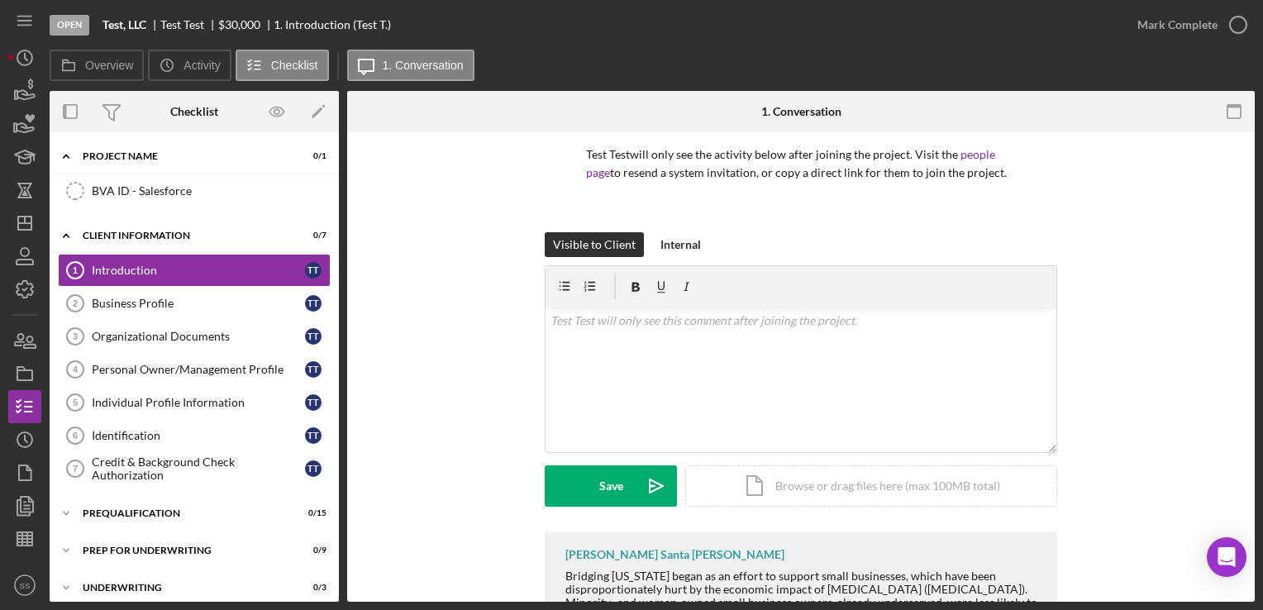
scroll to position [121, 0]
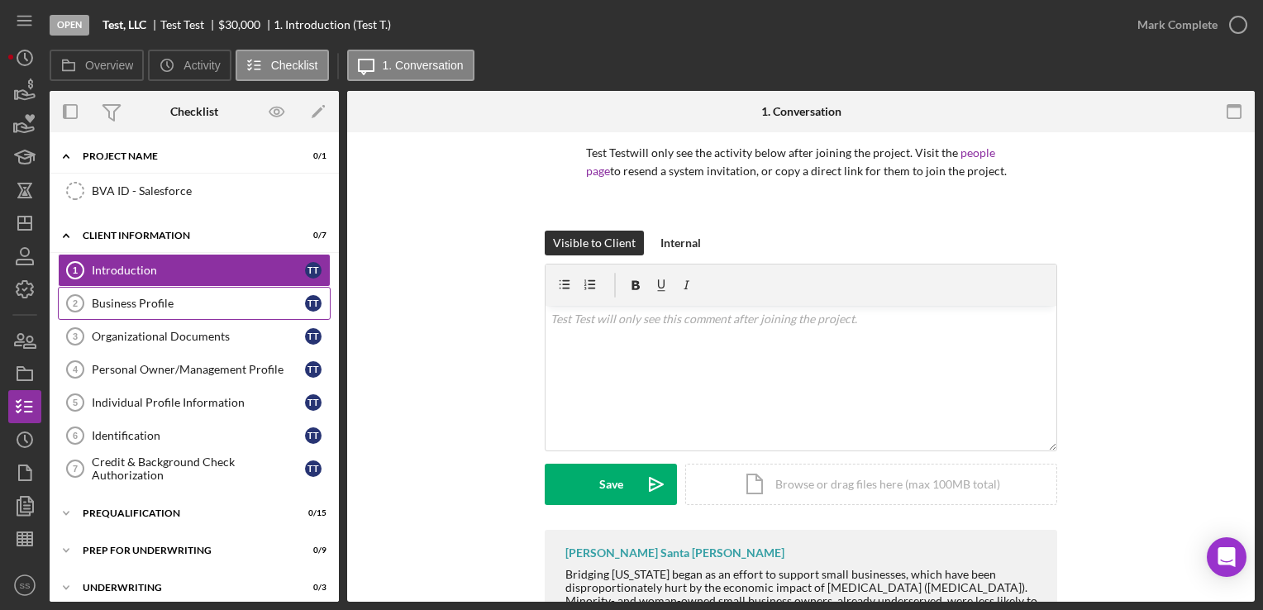
click at [92, 300] on div "Business Profile" at bounding box center [198, 303] width 213 height 13
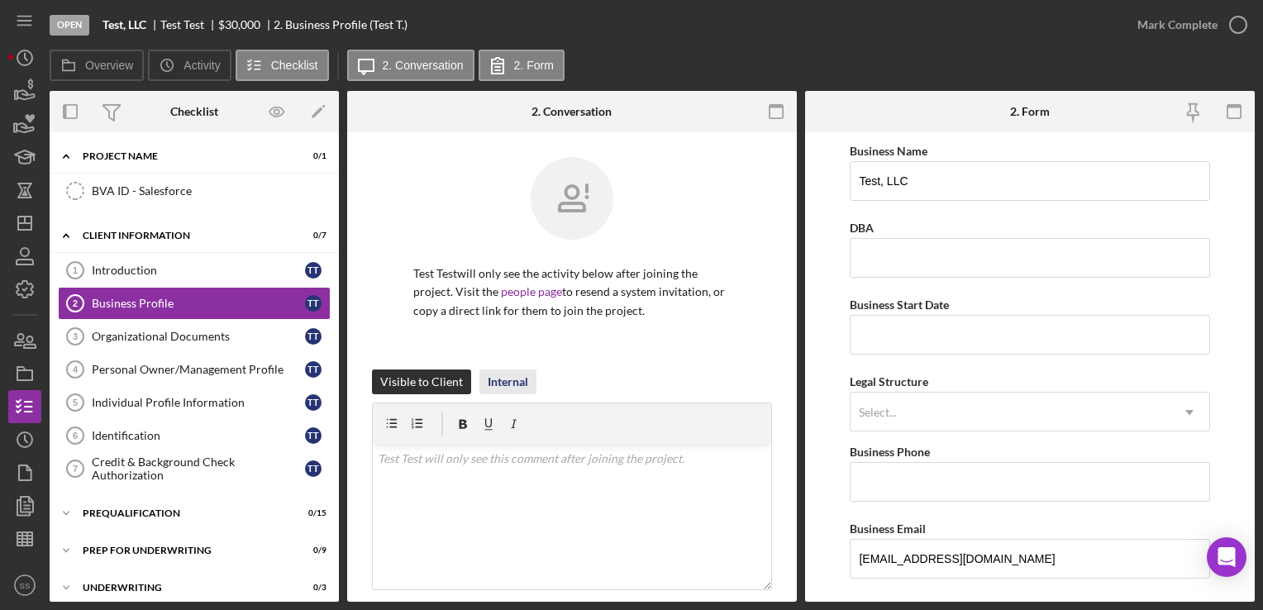
scroll to position [317, 0]
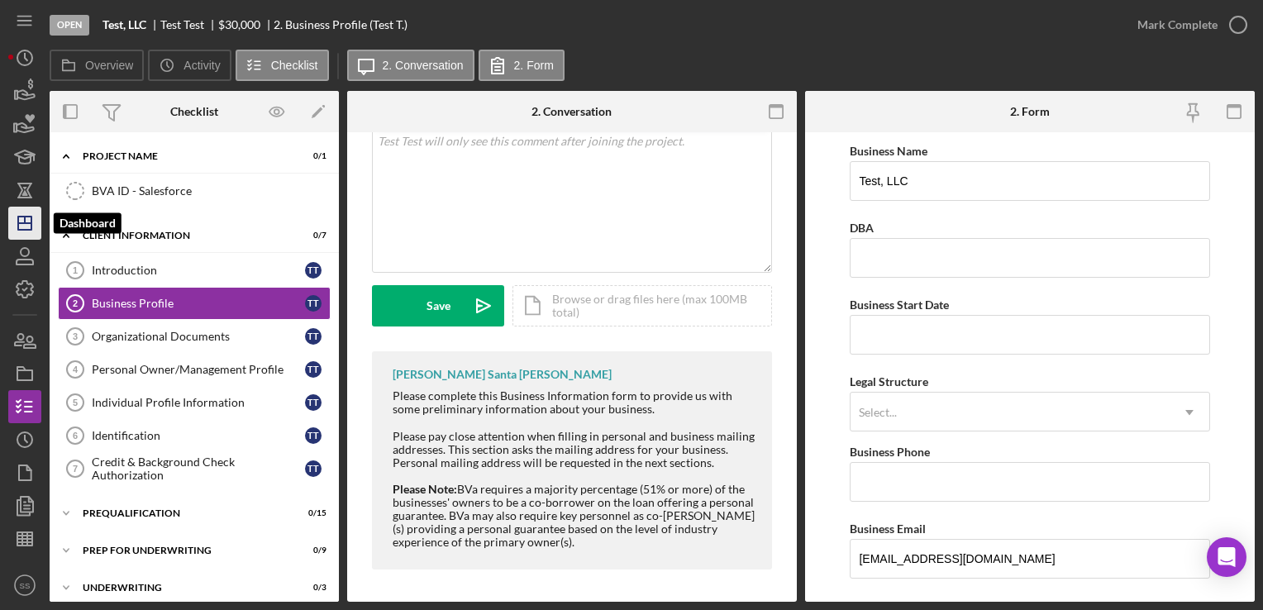
click at [17, 231] on icon "Icon/Dashboard" at bounding box center [24, 223] width 41 height 41
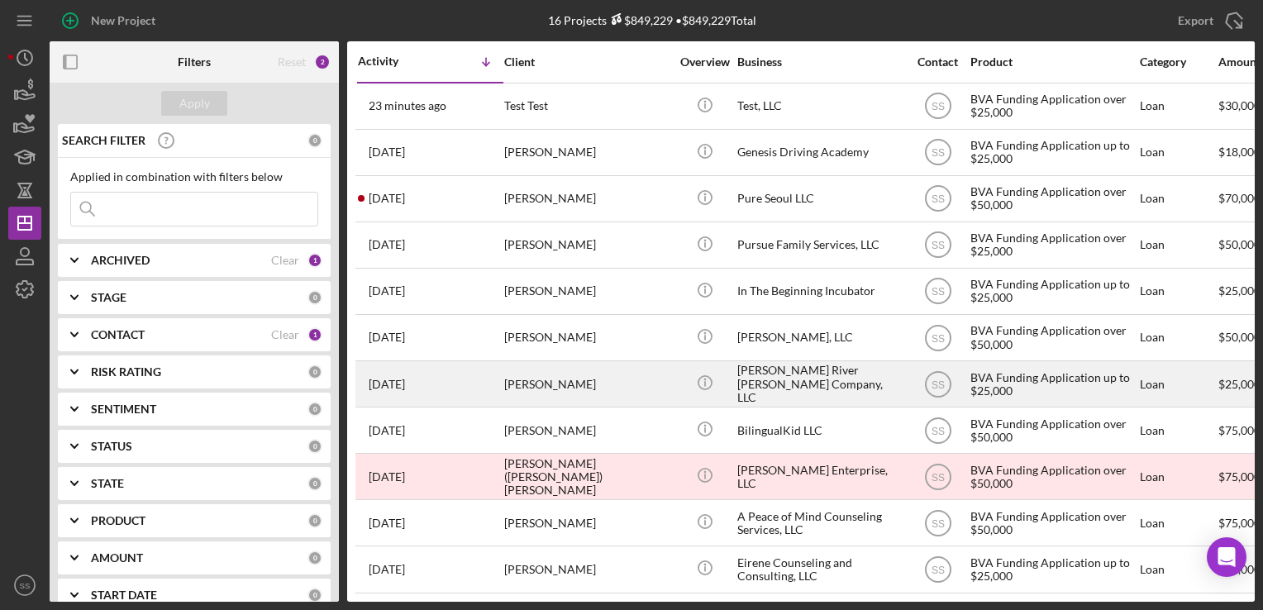
click at [549, 391] on div "[PERSON_NAME]" at bounding box center [586, 384] width 165 height 44
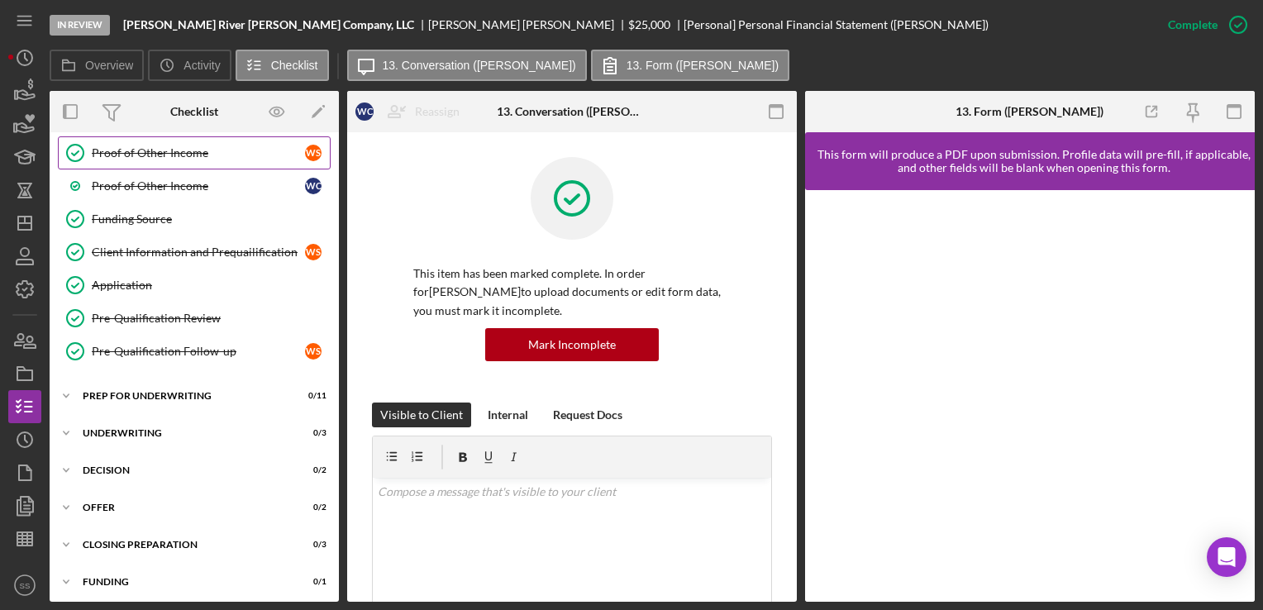
scroll to position [455, 0]
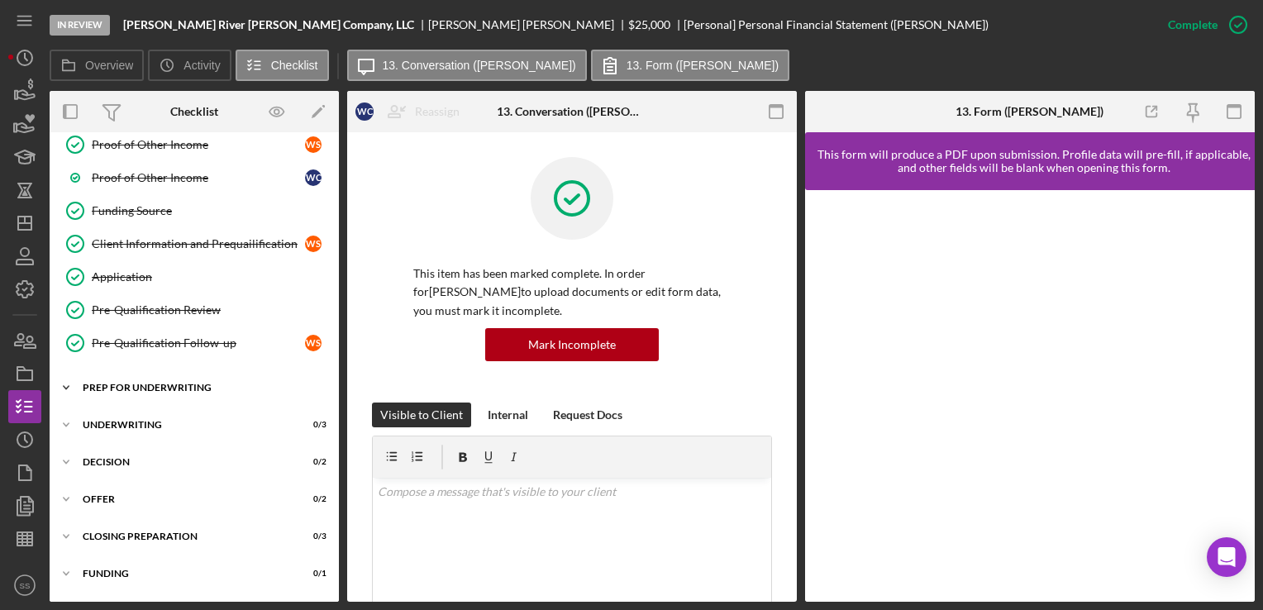
click at [128, 384] on div "Prep for Underwriting" at bounding box center [201, 388] width 236 height 10
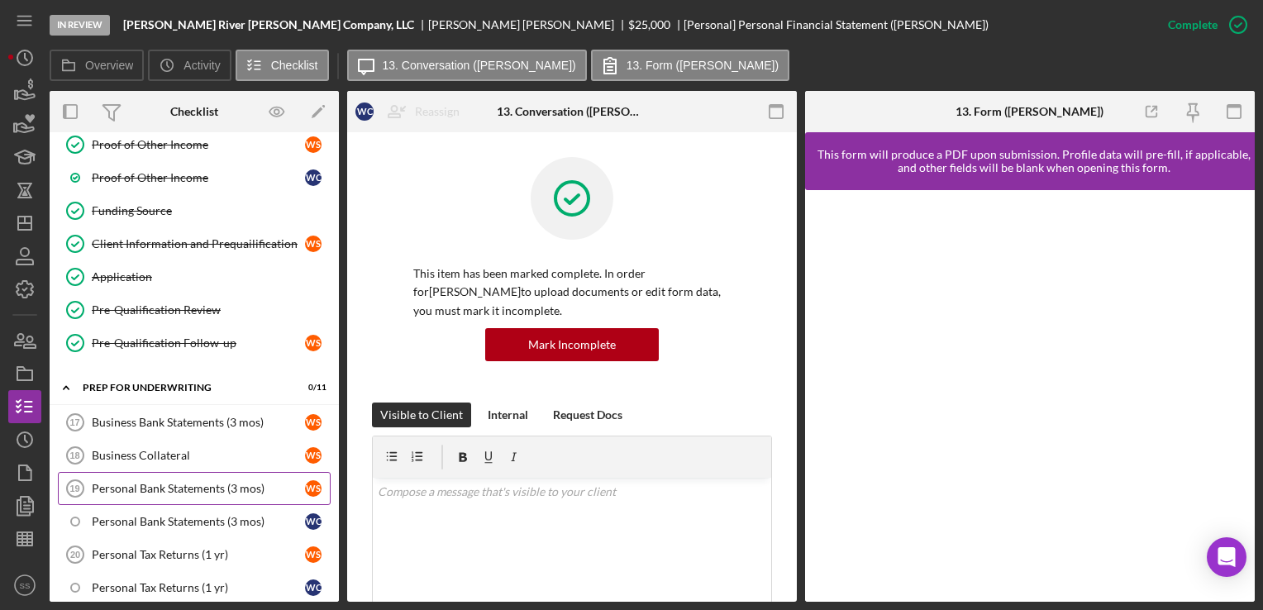
click at [141, 472] on link "Personal Bank Statements (3 mos) 19 Personal Bank Statements (3 mos) W S" at bounding box center [194, 488] width 273 height 33
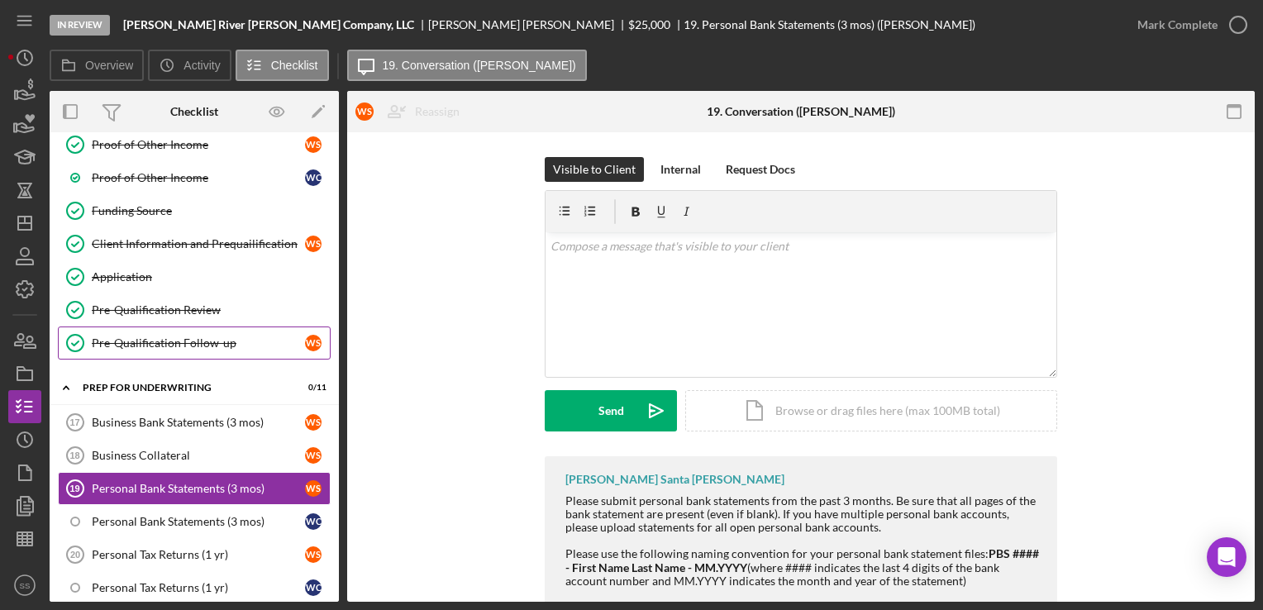
click at [136, 352] on link "Pre-Qualification Follow-up Pre-Qualification Follow-up W S" at bounding box center [194, 343] width 273 height 33
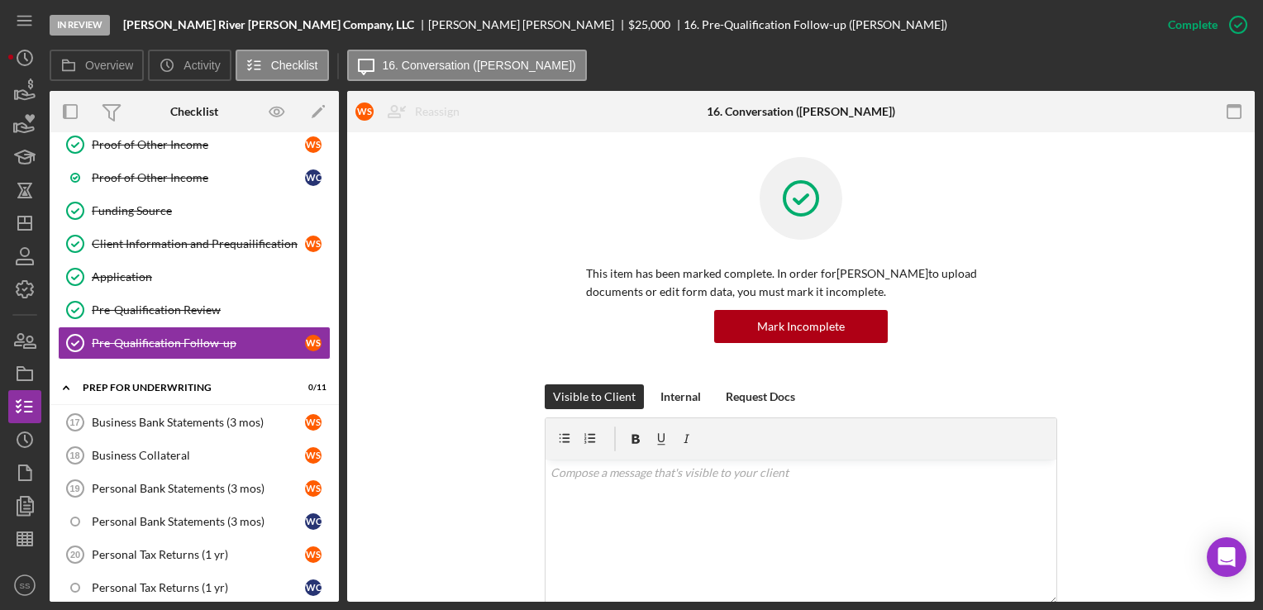
scroll to position [257, 0]
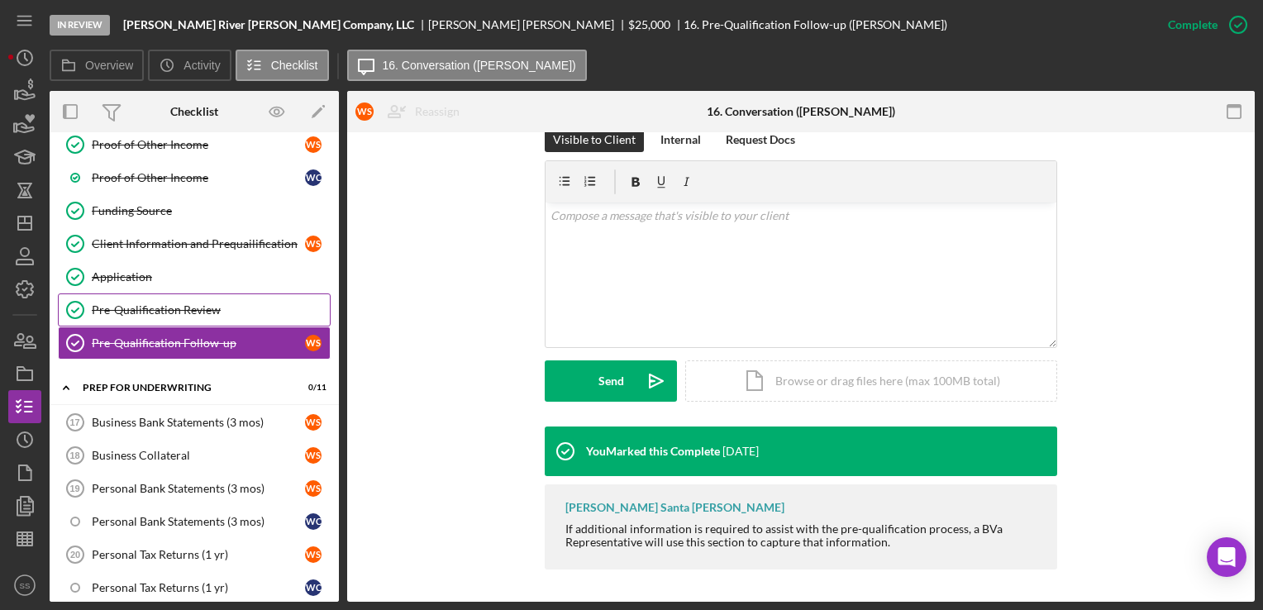
click at [131, 294] on link "Pre-Qualification Review Pre-Qualification Review" at bounding box center [194, 310] width 273 height 33
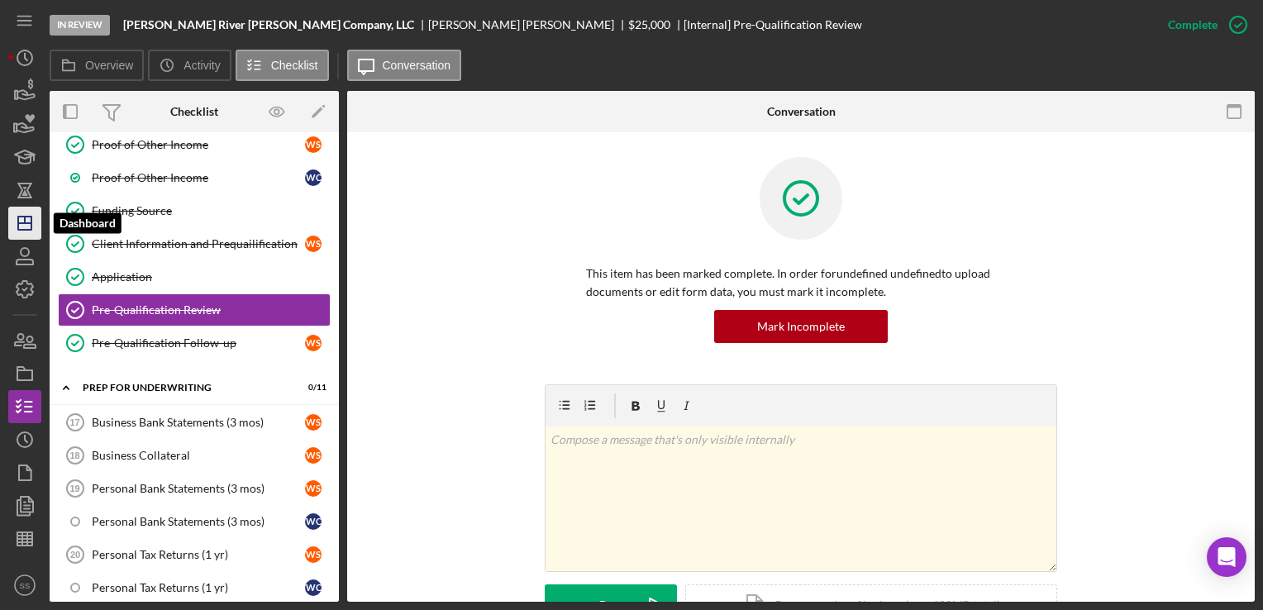
click at [33, 224] on icon "Icon/Dashboard" at bounding box center [24, 223] width 41 height 41
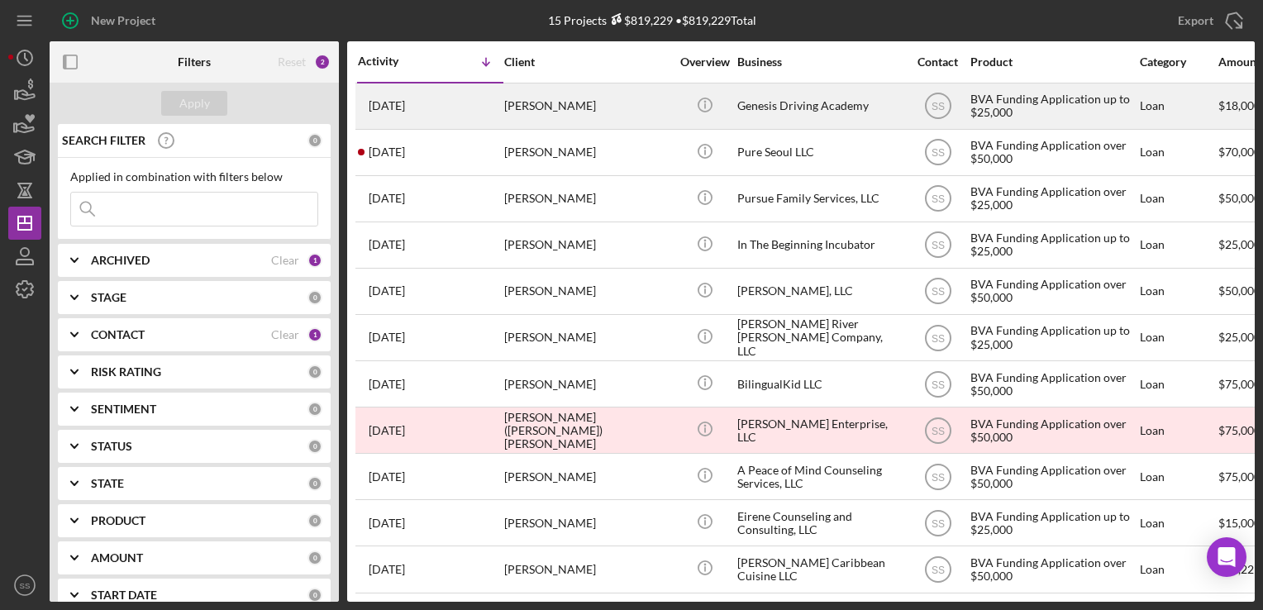
click at [610, 115] on div "[PERSON_NAME]" at bounding box center [586, 106] width 165 height 44
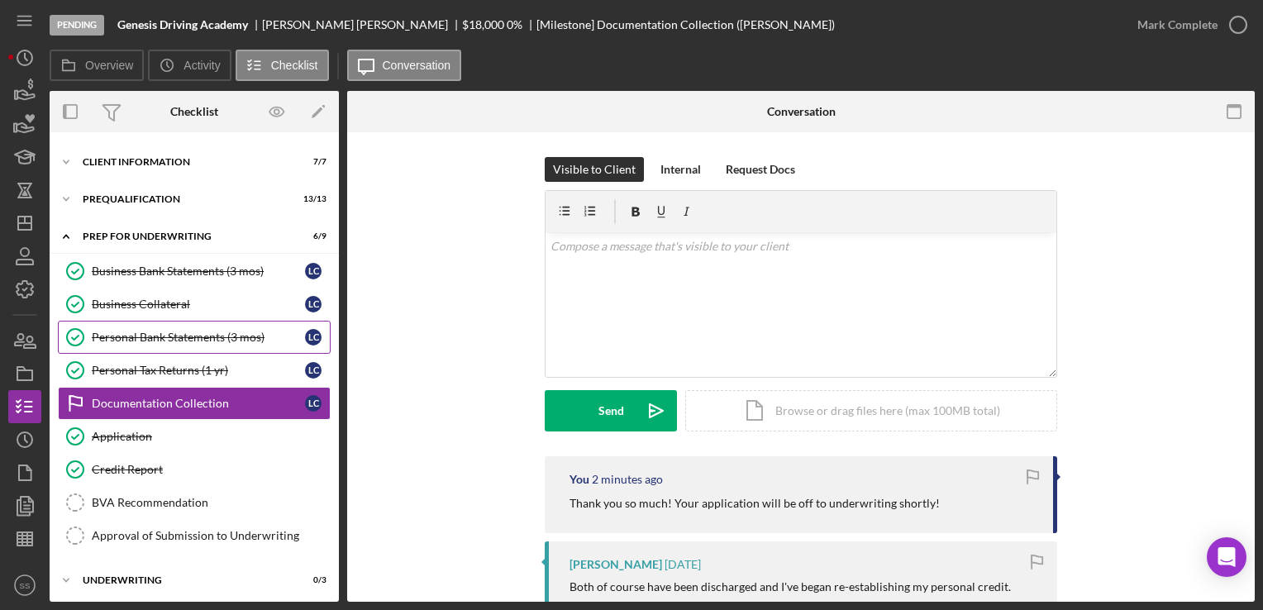
scroll to position [32, 0]
click at [160, 311] on link "Business Collateral Business Collateral L C" at bounding box center [194, 303] width 273 height 33
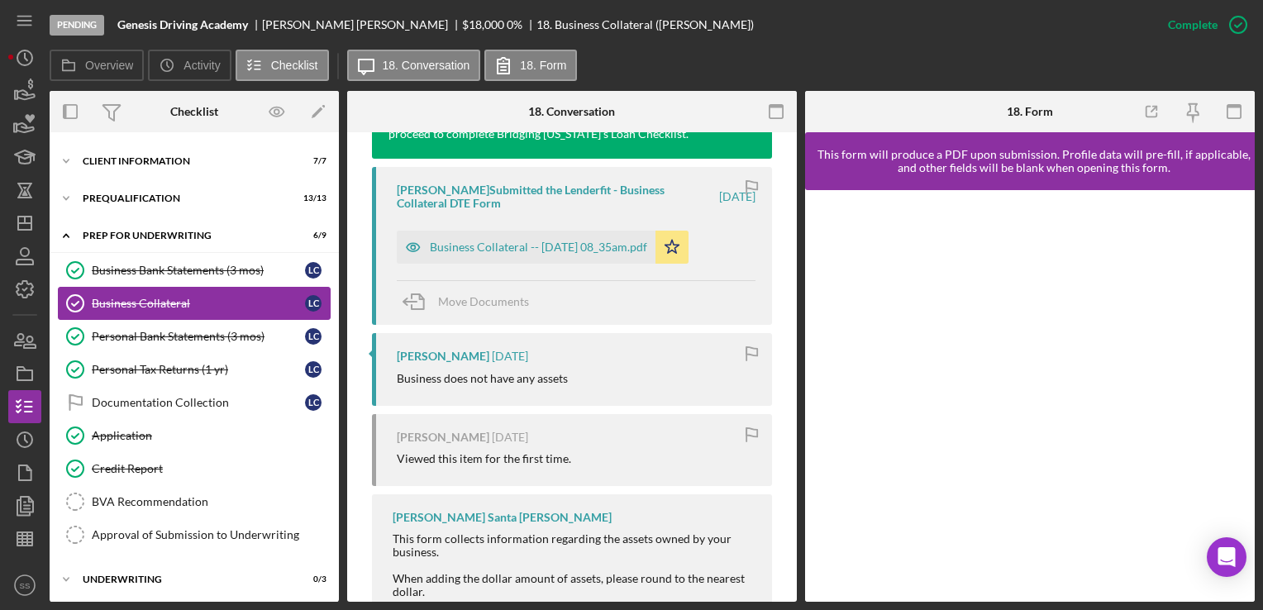
scroll to position [635, 0]
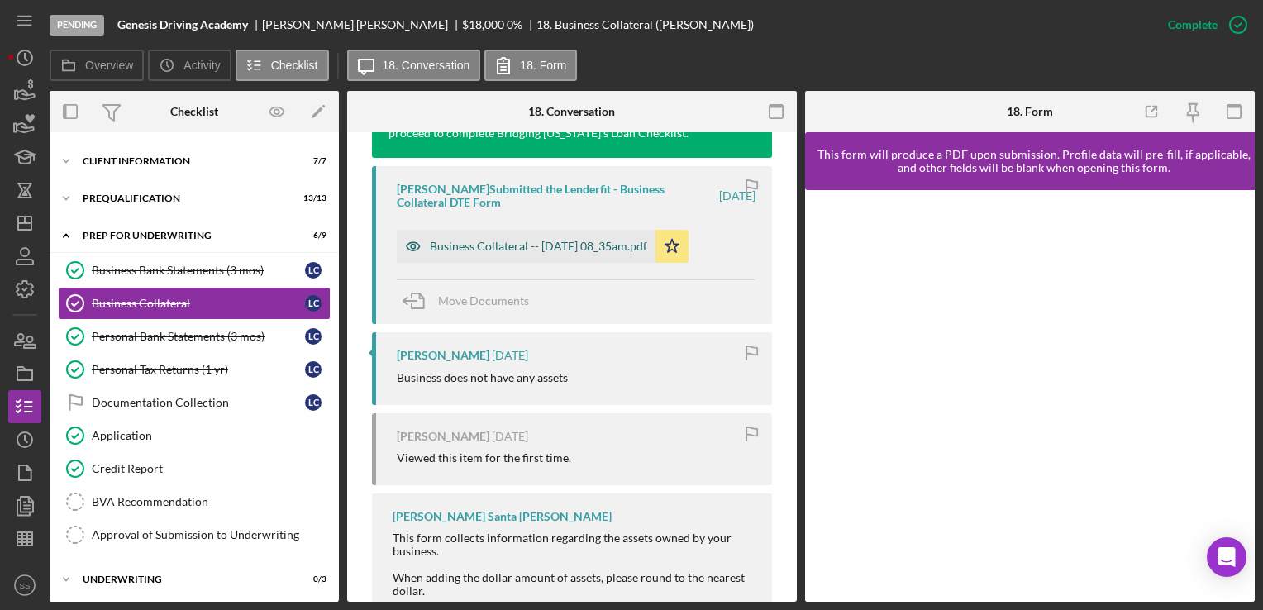
click at [647, 250] on div "Business Collateral -- [DATE] 08_35am.pdf" at bounding box center [538, 246] width 217 height 13
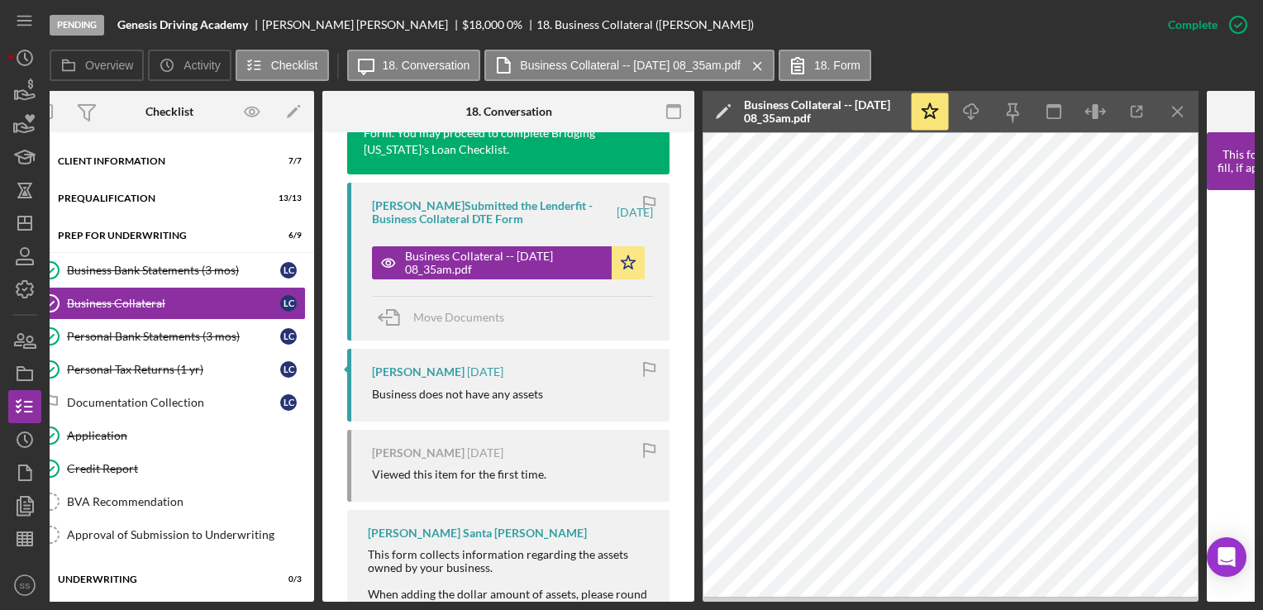
scroll to position [0, 26]
